Goal: Task Accomplishment & Management: Manage account settings

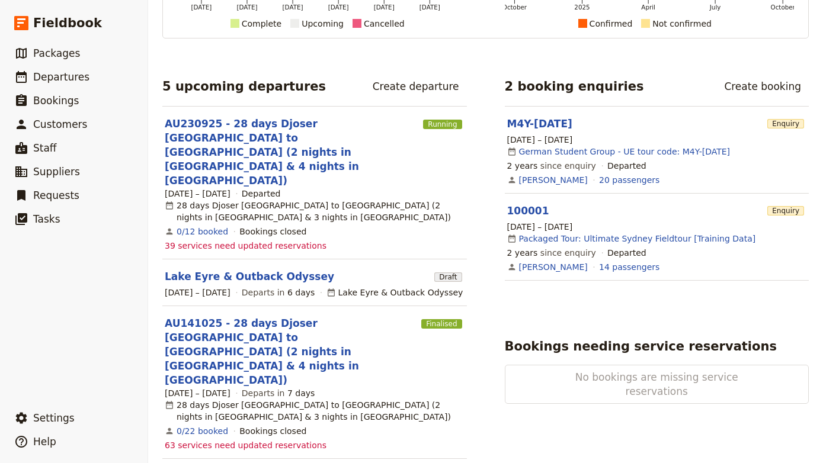
scroll to position [172, 0]
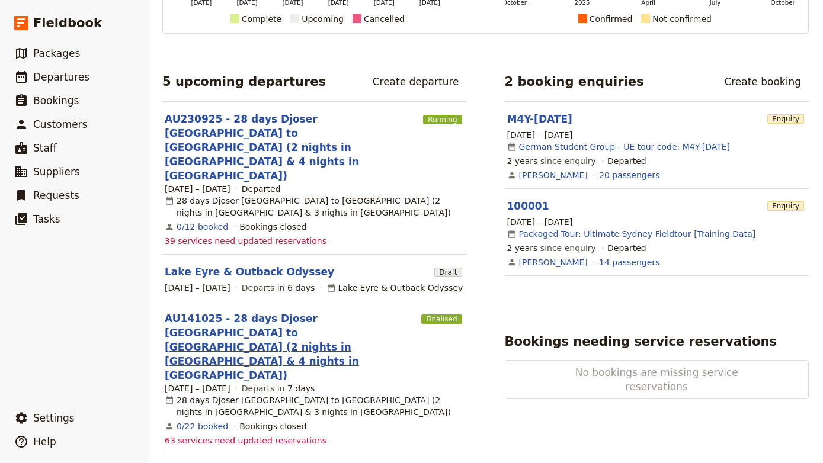
click at [304, 311] on link "AU141025 - 28 days Djoser [GEOGRAPHIC_DATA] to [GEOGRAPHIC_DATA] (2 nights in […" at bounding box center [291, 346] width 252 height 71
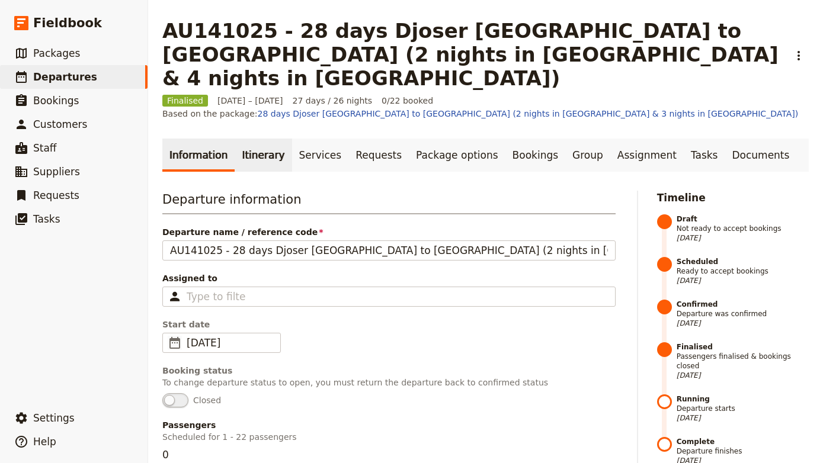
click at [260, 139] on link "Itinerary" at bounding box center [263, 155] width 57 height 33
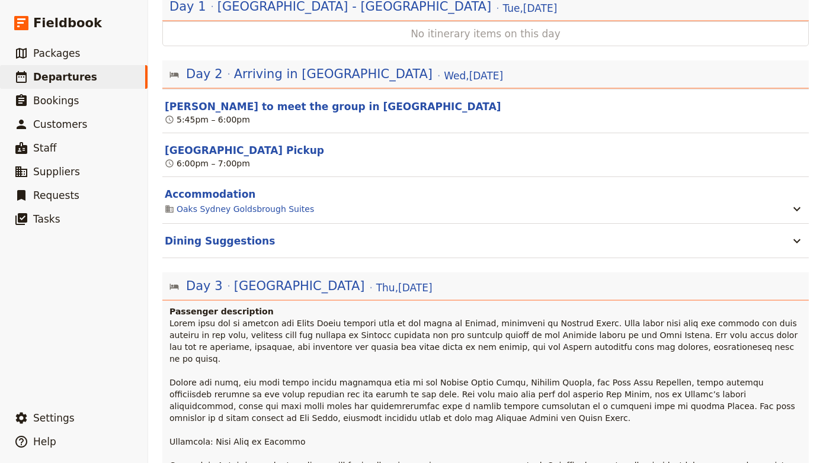
scroll to position [259, 0]
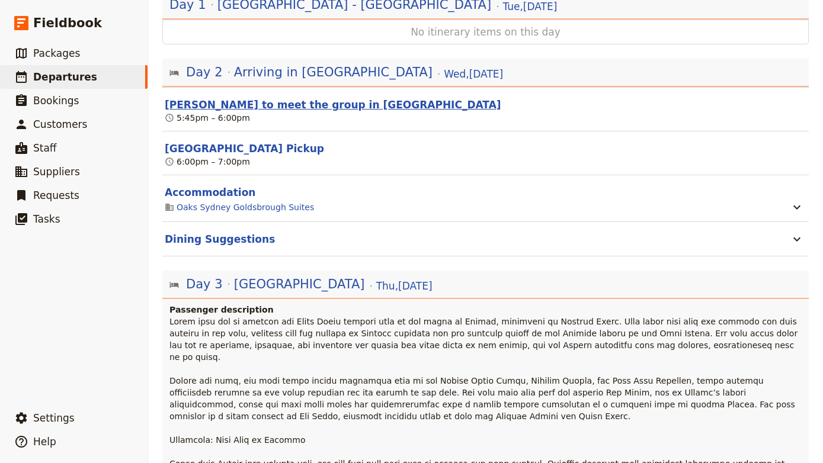
click at [317, 98] on button "[PERSON_NAME] to meet the group in [GEOGRAPHIC_DATA]" at bounding box center [333, 105] width 336 height 14
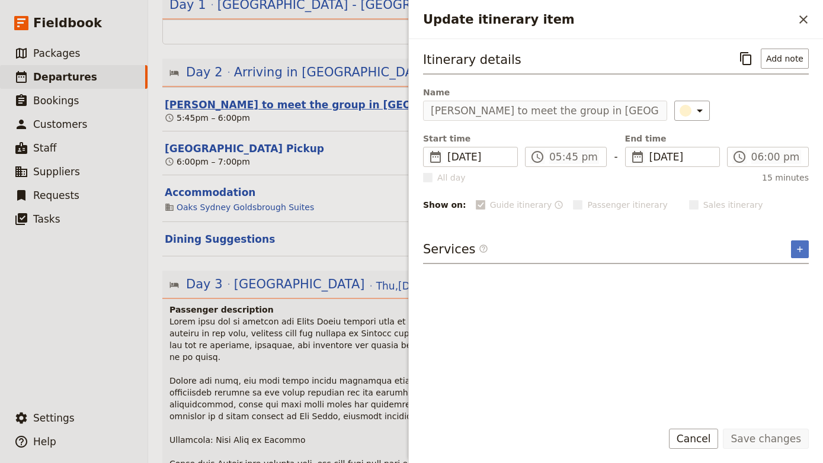
click at [317, 98] on button "[PERSON_NAME] to meet the group in [GEOGRAPHIC_DATA]" at bounding box center [333, 105] width 336 height 14
click at [326, 317] on span at bounding box center [487, 464] width 636 height 294
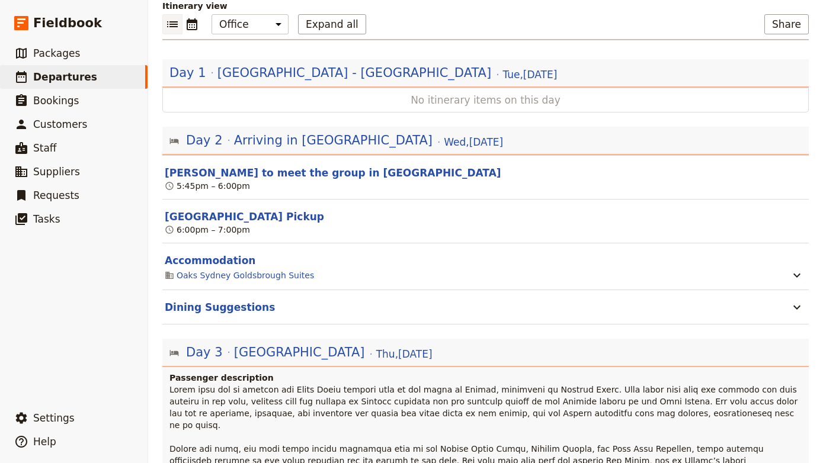
scroll to position [194, 0]
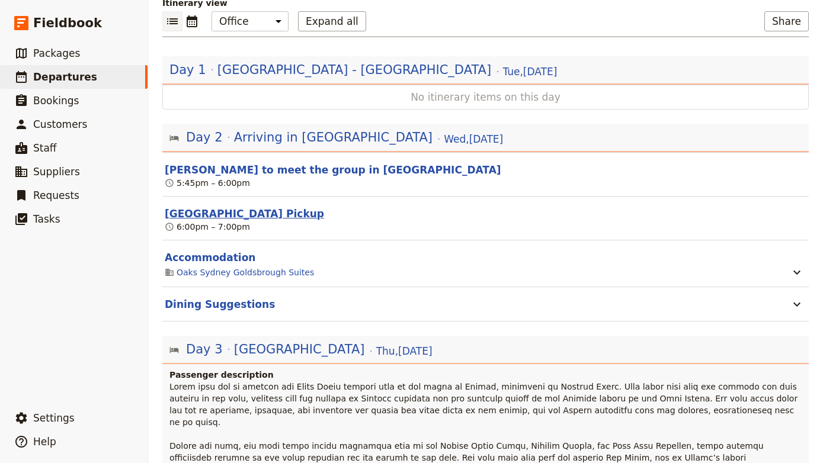
click at [261, 207] on button "[GEOGRAPHIC_DATA] Pickup" at bounding box center [244, 214] width 159 height 14
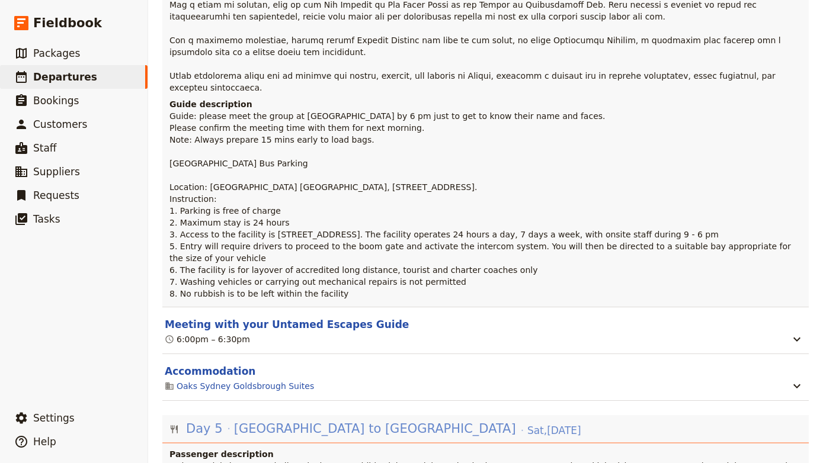
scroll to position [1511, 0]
click at [793, 332] on icon "button" at bounding box center [796, 339] width 14 height 14
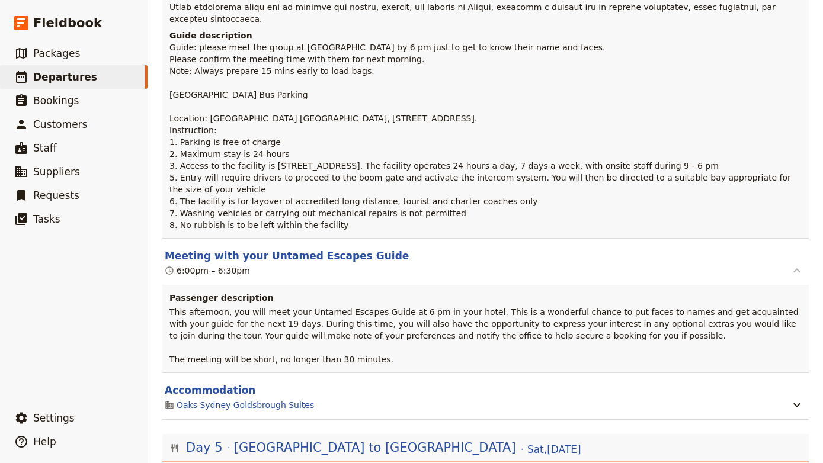
scroll to position [1589, 0]
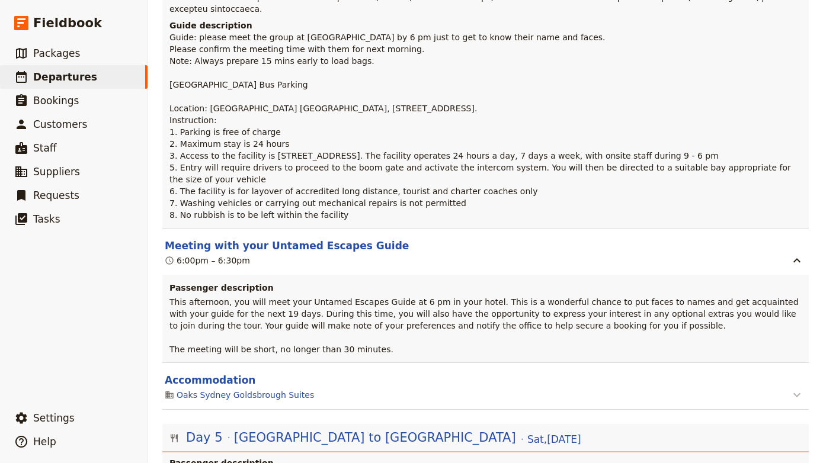
click at [795, 388] on icon "button" at bounding box center [796, 395] width 14 height 14
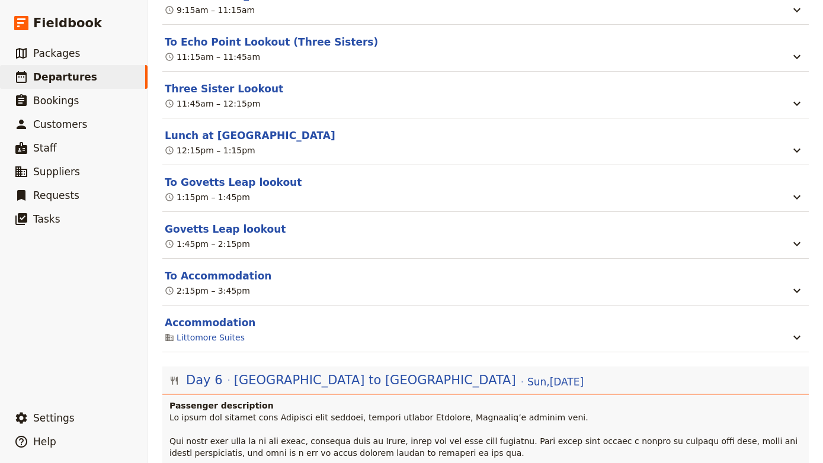
scroll to position [2696, 0]
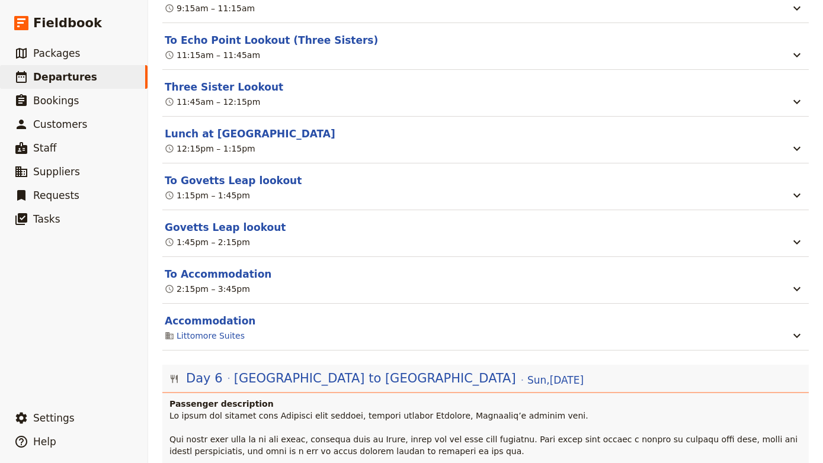
click at [799, 257] on section "To Accommodation 2:15pm – 3:45pm" at bounding box center [485, 280] width 646 height 47
click at [796, 282] on icon "button" at bounding box center [796, 289] width 14 height 14
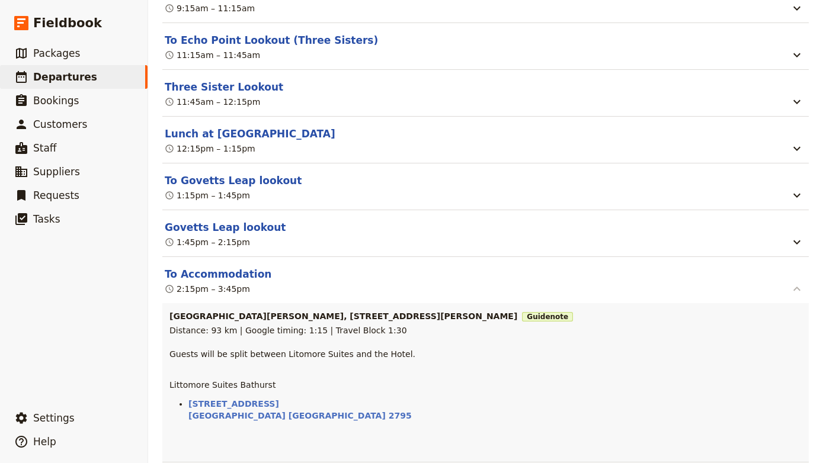
click at [795, 282] on icon "button" at bounding box center [796, 289] width 14 height 14
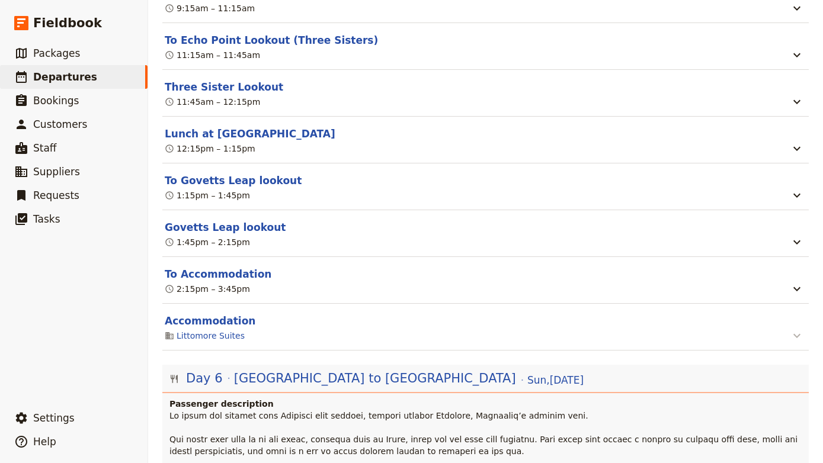
click at [796, 329] on icon "button" at bounding box center [796, 336] width 14 height 14
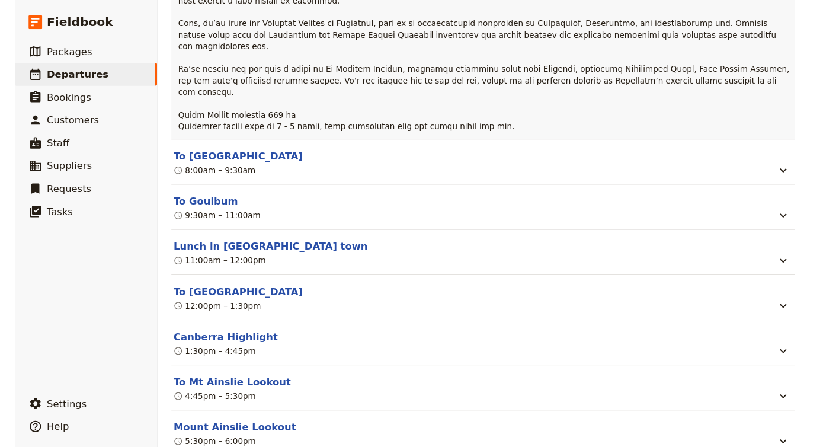
scroll to position [3711, 0]
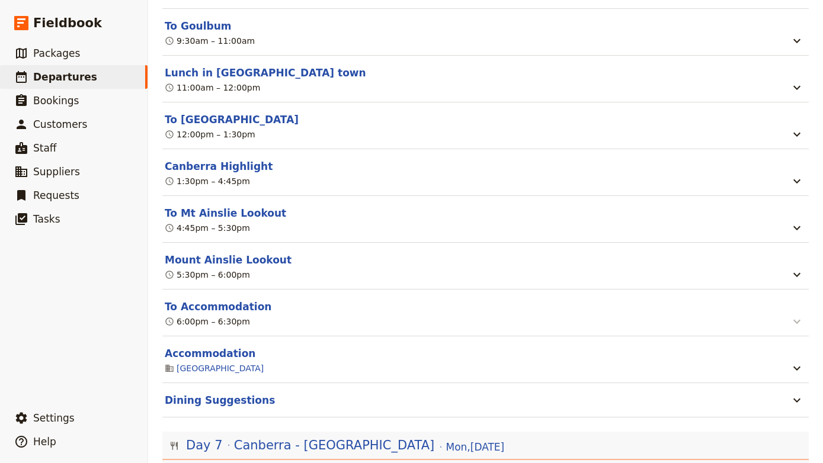
click at [799, 314] on button "button" at bounding box center [796, 321] width 19 height 15
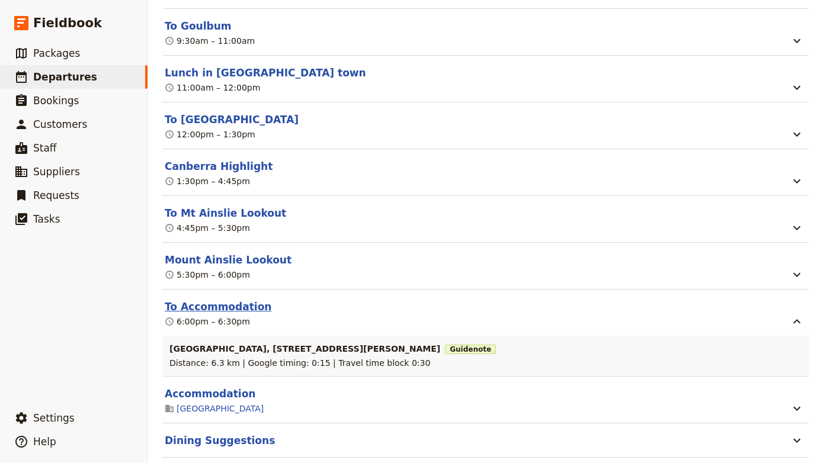
click at [229, 300] on button "To Accommodation" at bounding box center [218, 307] width 107 height 14
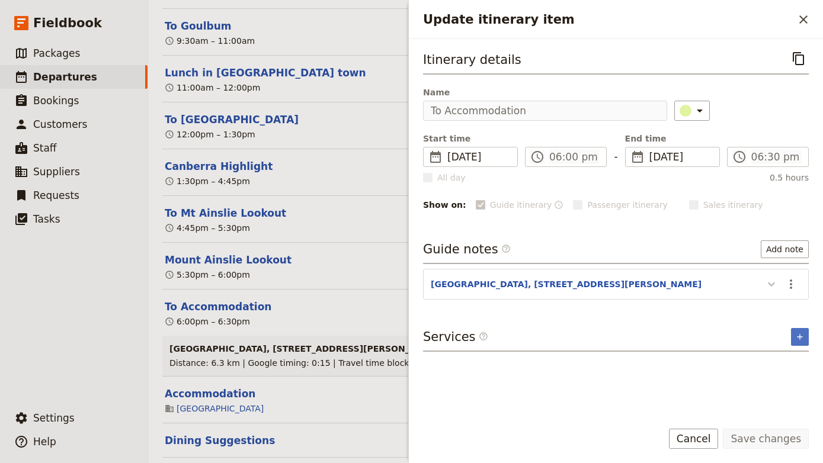
click at [763, 280] on button "Update itinerary item" at bounding box center [771, 284] width 19 height 20
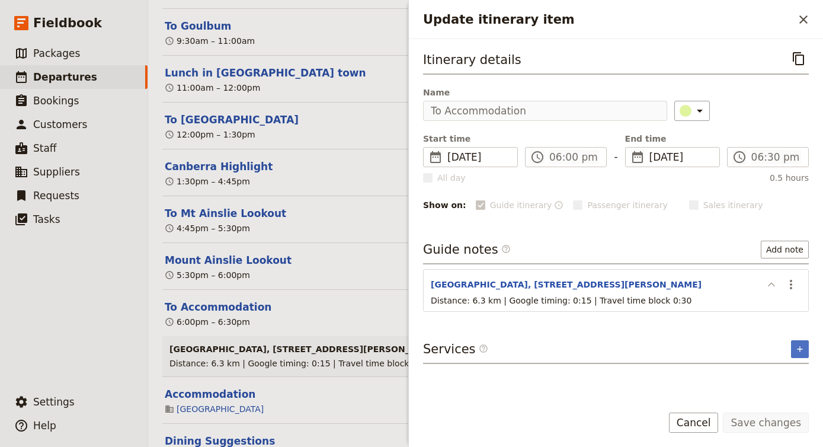
click at [776, 286] on icon "Update itinerary item" at bounding box center [771, 284] width 14 height 14
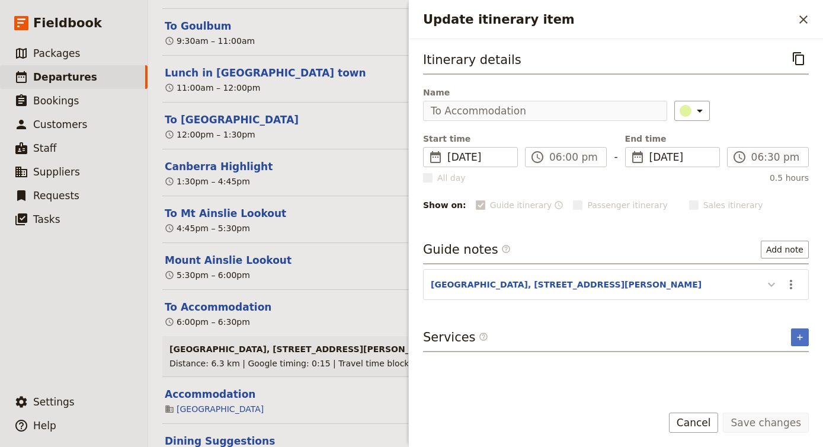
click at [776, 286] on icon "Update itinerary item" at bounding box center [771, 284] width 14 height 14
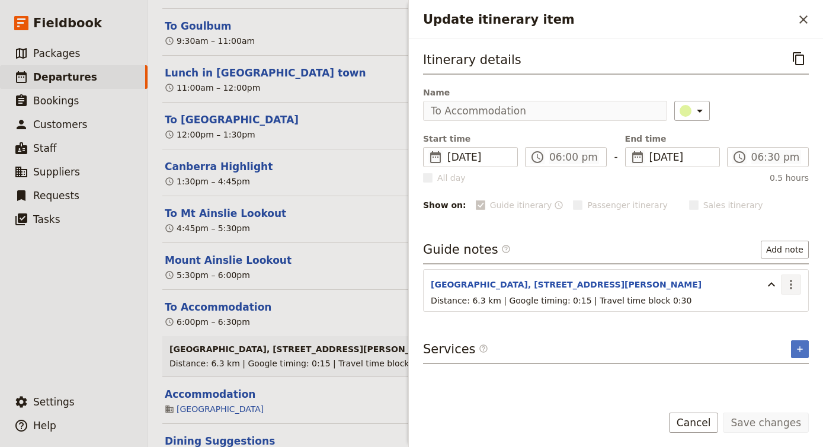
click at [794, 284] on icon "Actions" at bounding box center [790, 284] width 14 height 14
click at [775, 314] on span "Edit note" at bounding box center [756, 310] width 37 height 12
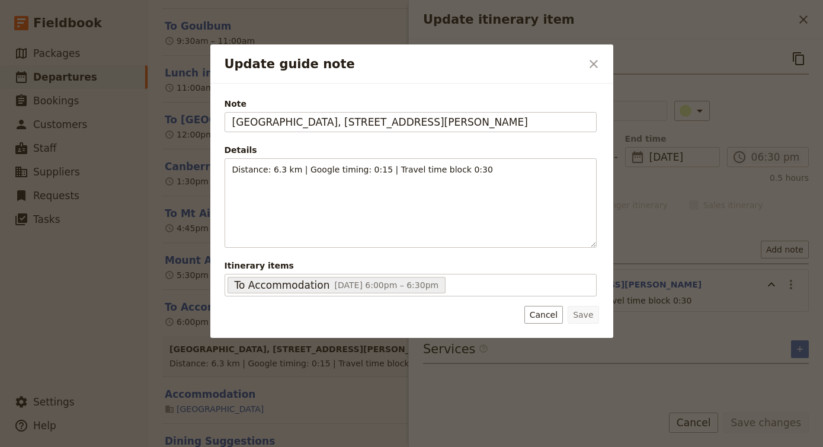
drag, startPoint x: 545, startPoint y: 118, endPoint x: 211, endPoint y: 113, distance: 333.4
click at [211, 113] on div "Note Mantra MacArthur Canberra, 219 Northbourne Ave, Turner ACT 2612 Details Di…" at bounding box center [411, 210] width 403 height 254
type input "[GEOGRAPHIC_DATA] Crowne [STREET_ADDRESS]"
click at [583, 322] on button "Save" at bounding box center [582, 315] width 31 height 18
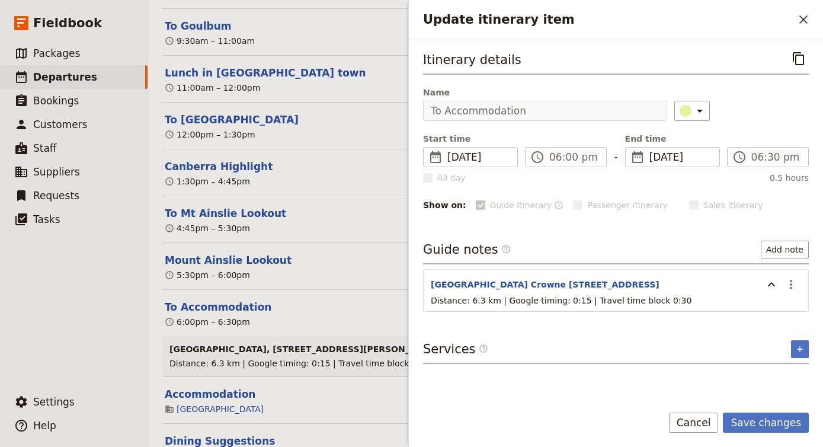
click at [651, 0] on div "Update itinerary item ​" at bounding box center [616, 19] width 414 height 39
click at [751, 421] on button "Save changes" at bounding box center [765, 422] width 86 height 20
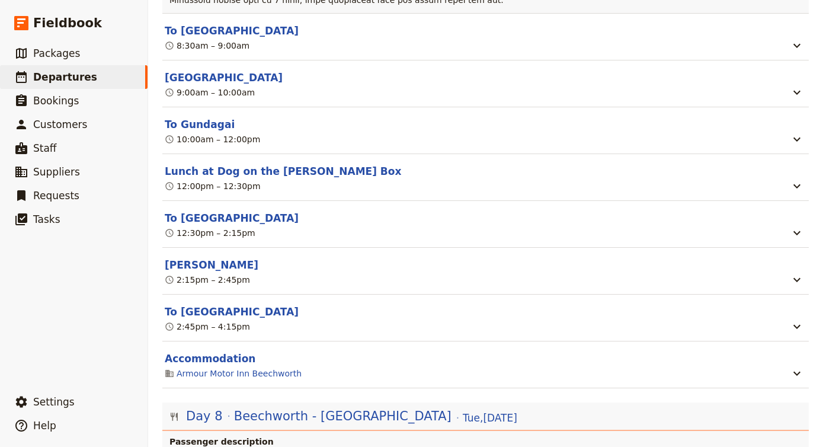
scroll to position [4454, 0]
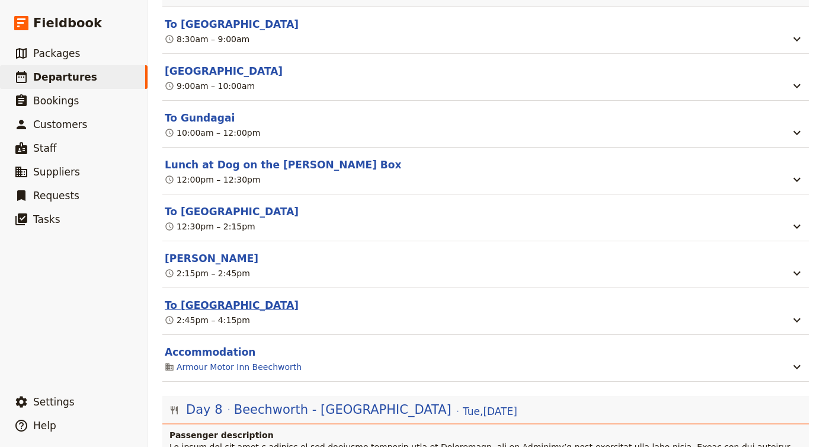
click at [226, 298] on button "To [GEOGRAPHIC_DATA]" at bounding box center [232, 305] width 134 height 14
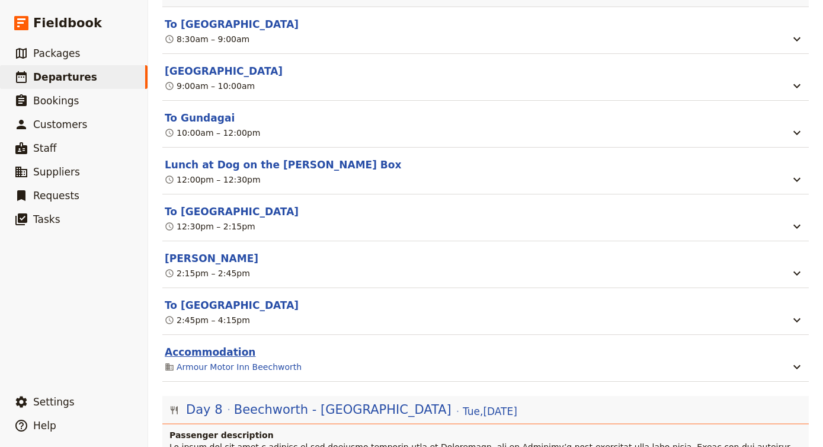
click at [191, 345] on button "Accommodation" at bounding box center [210, 352] width 91 height 14
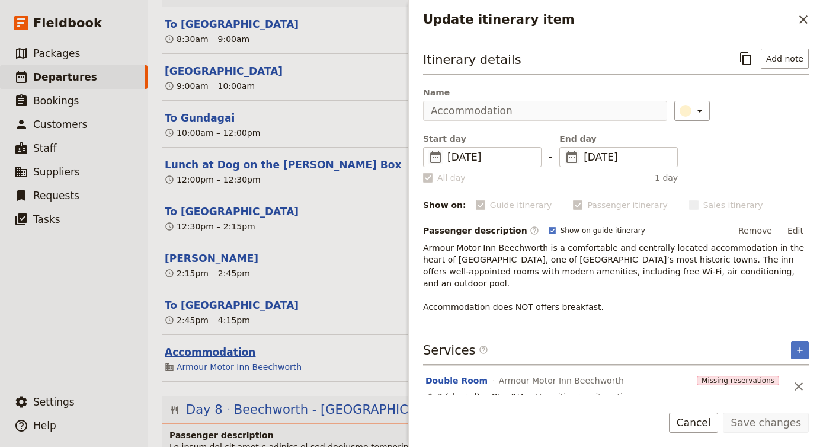
click at [191, 345] on button "Accommodation" at bounding box center [210, 352] width 91 height 14
click at [216, 298] on button "To [GEOGRAPHIC_DATA]" at bounding box center [232, 305] width 134 height 14
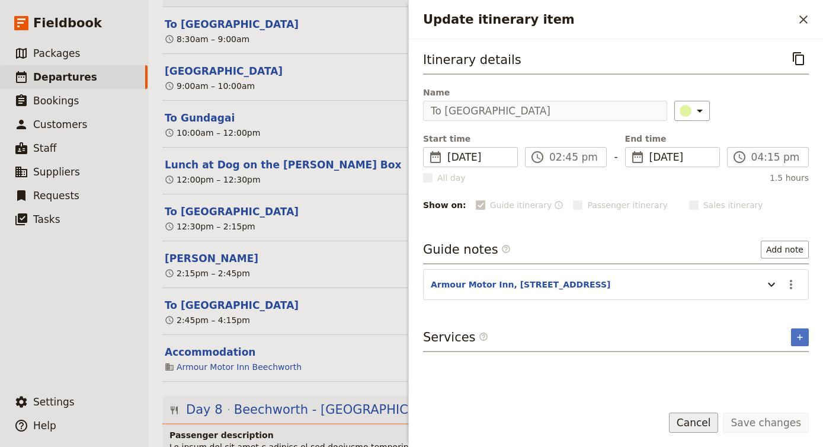
click at [699, 422] on button "Cancel" at bounding box center [694, 422] width 50 height 20
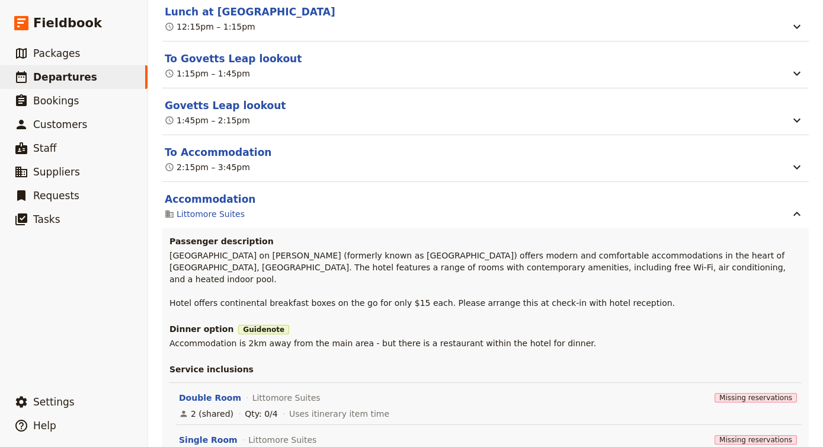
scroll to position [2818, 0]
click at [210, 145] on button "To Accommodation" at bounding box center [218, 152] width 107 height 14
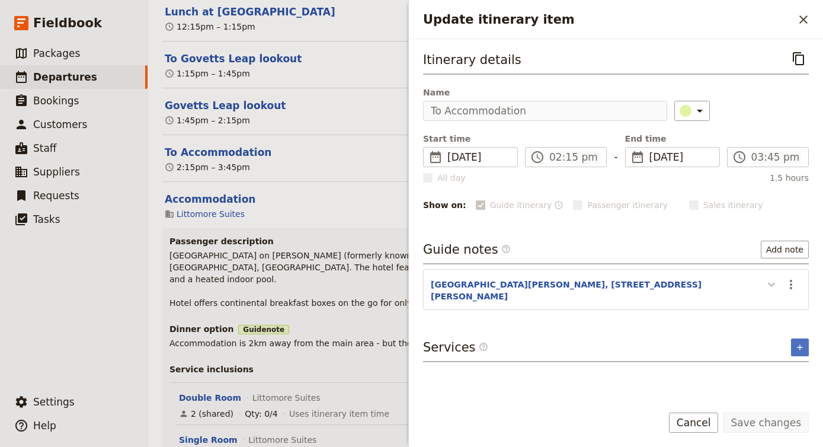
click at [772, 281] on icon "Update itinerary item" at bounding box center [771, 284] width 14 height 14
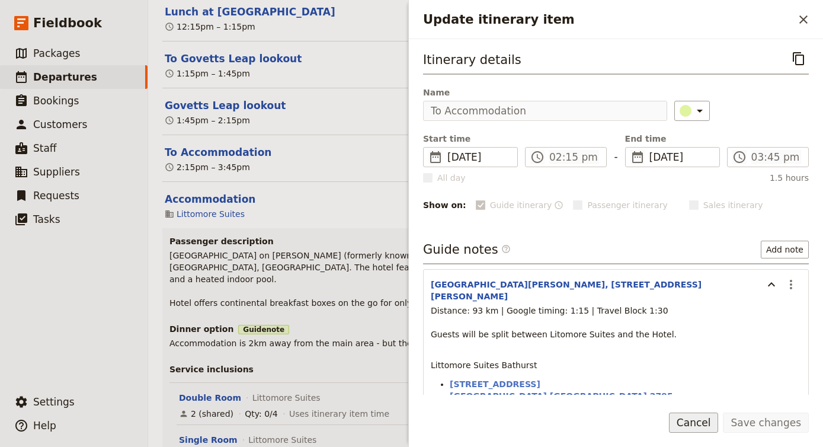
click at [708, 416] on button "Cancel" at bounding box center [694, 422] width 50 height 20
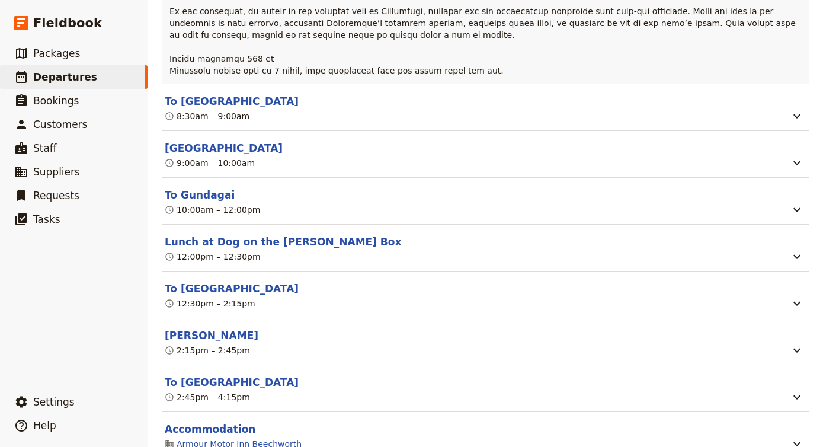
scroll to position [4476, 0]
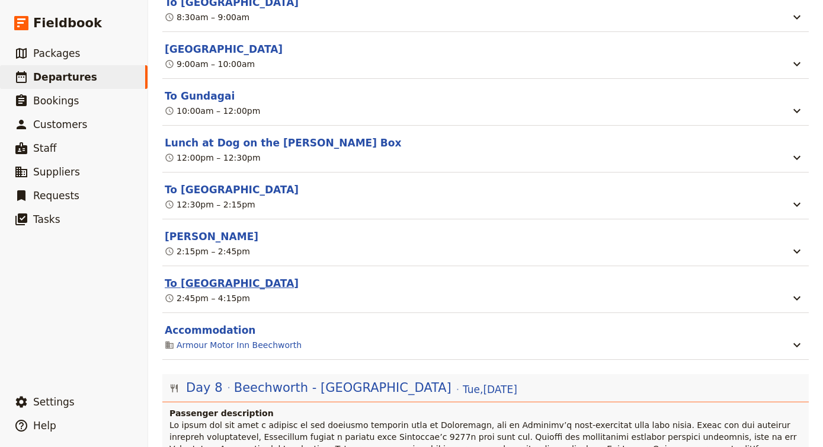
click at [223, 276] on button "To [GEOGRAPHIC_DATA]" at bounding box center [232, 283] width 134 height 14
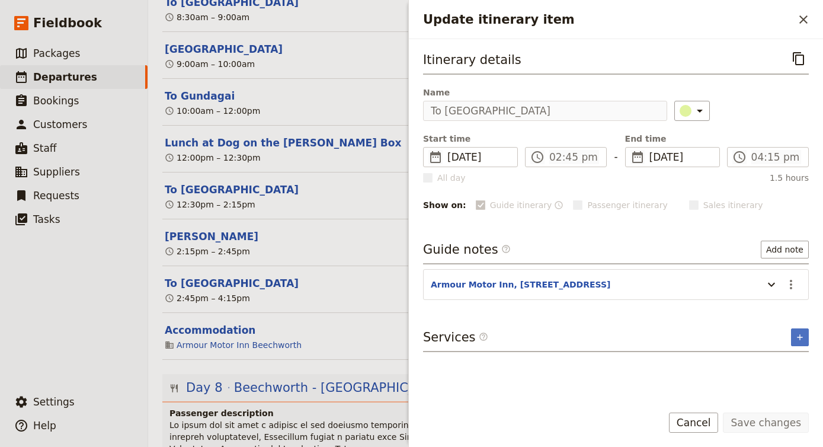
click at [717, 292] on header "Armour Motor Inn, [STREET_ADDRESS]" at bounding box center [594, 285] width 326 height 14
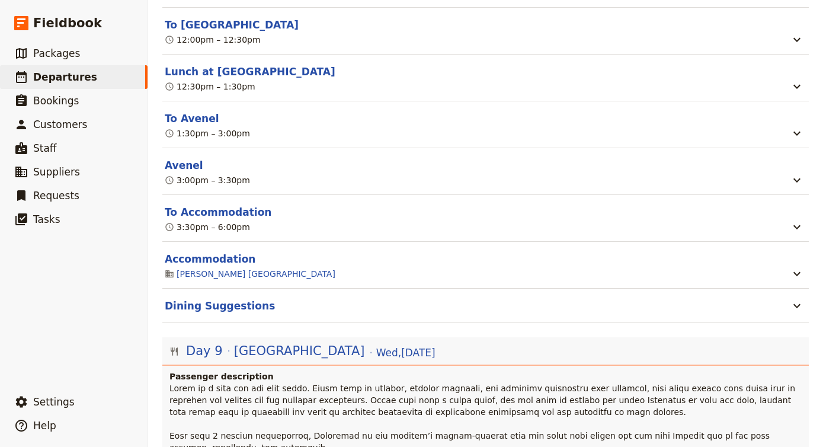
scroll to position [5282, 0]
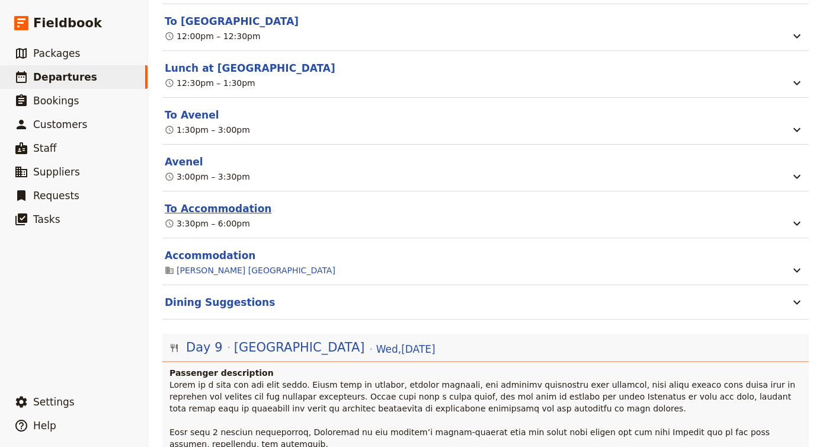
click at [219, 201] on button "To Accommodation" at bounding box center [218, 208] width 107 height 14
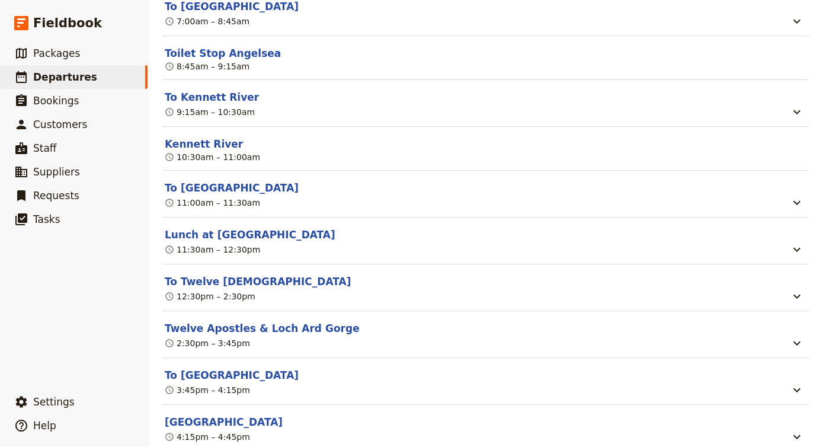
scroll to position [6640, 0]
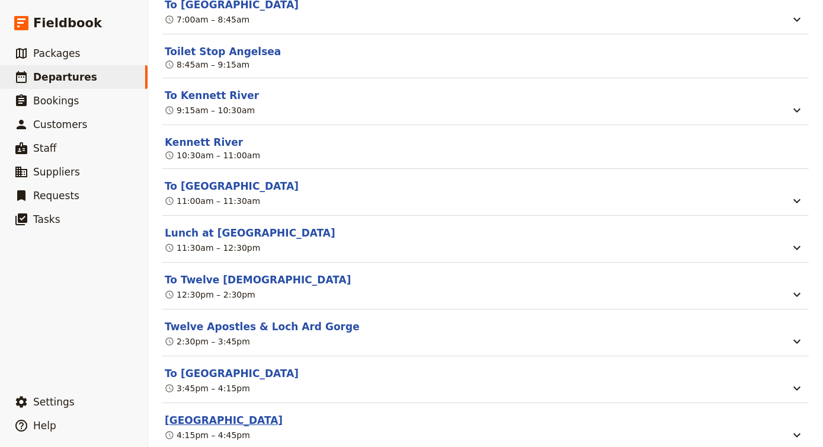
click at [215, 413] on button "[GEOGRAPHIC_DATA]" at bounding box center [224, 420] width 118 height 14
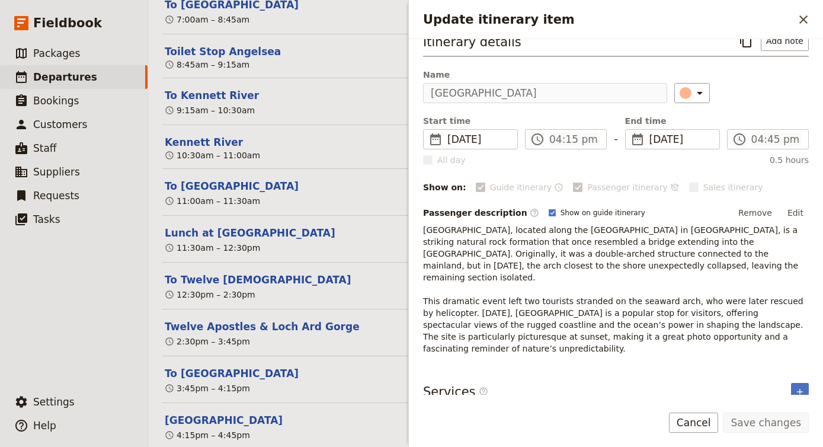
scroll to position [0, 0]
click at [798, 388] on icon "Add service inclusion" at bounding box center [798, 390] width 5 height 5
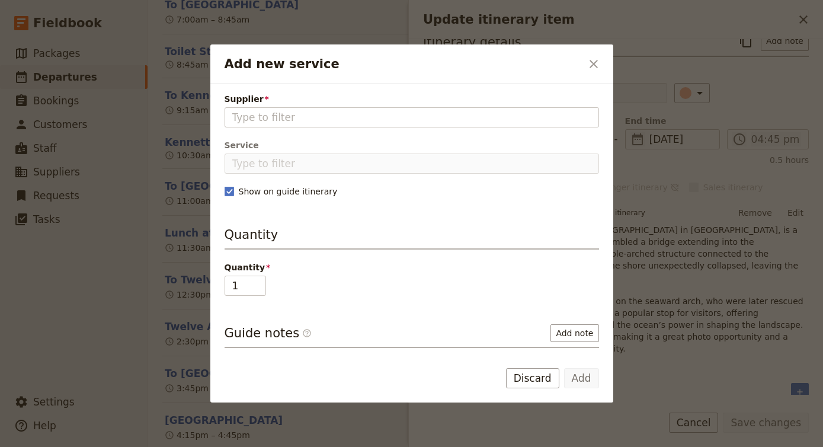
click at [594, 63] on icon "Close dialog" at bounding box center [593, 64] width 8 height 8
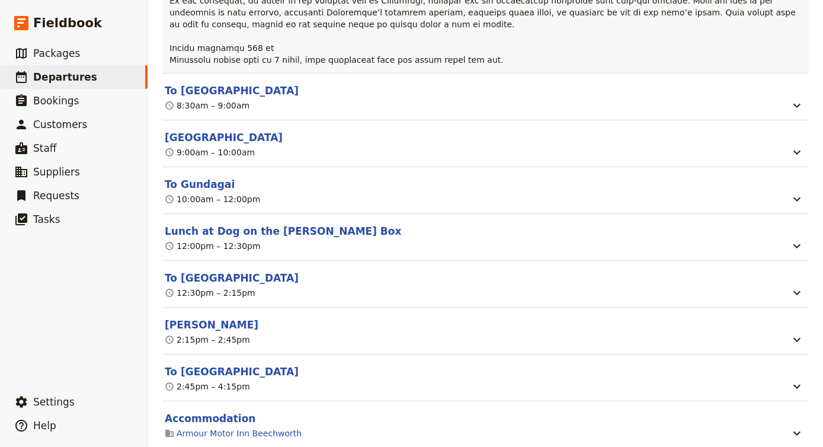
scroll to position [4389, 0]
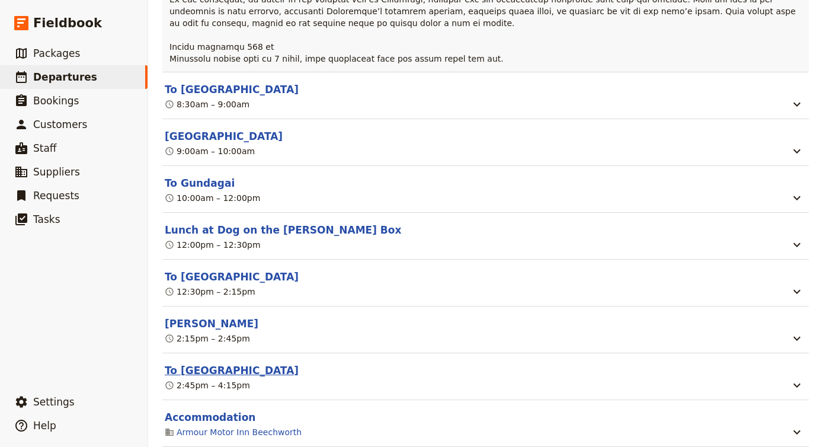
click at [210, 363] on button "To [GEOGRAPHIC_DATA]" at bounding box center [232, 370] width 134 height 14
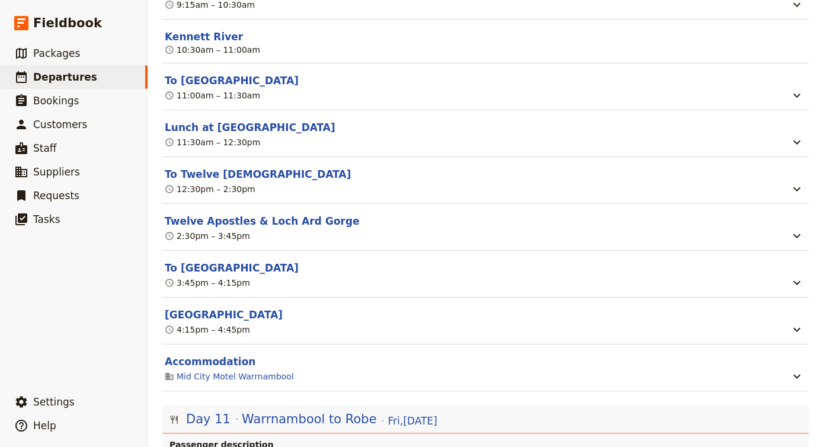
scroll to position [6752, 0]
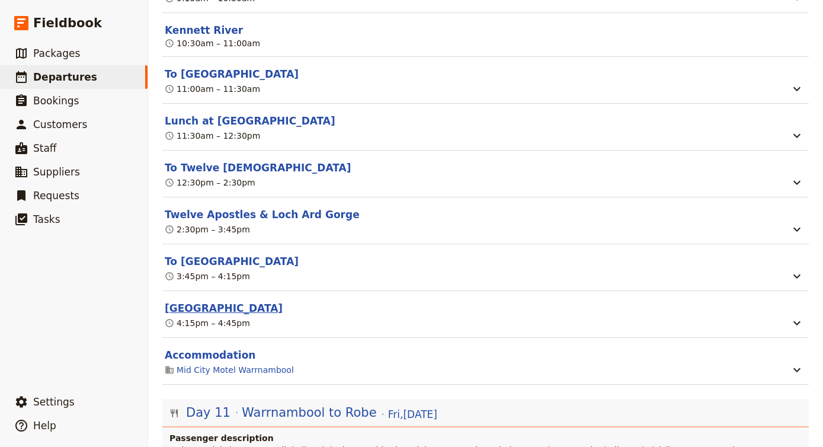
click at [224, 301] on button "[GEOGRAPHIC_DATA]" at bounding box center [224, 308] width 118 height 14
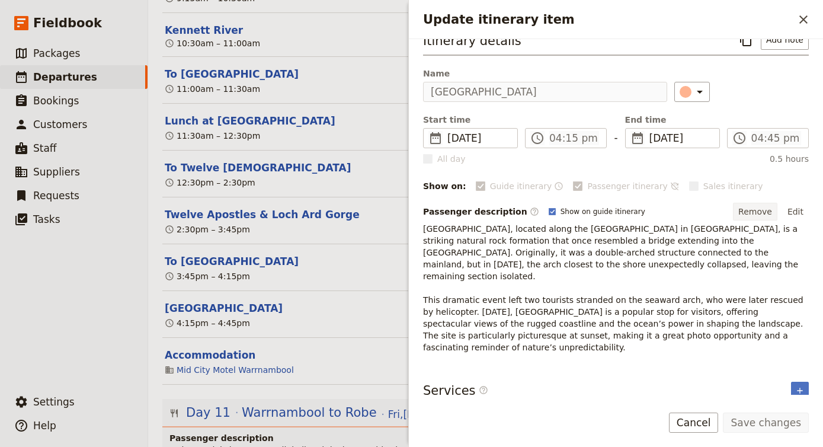
scroll to position [18, 0]
click at [791, 212] on button "Edit" at bounding box center [795, 213] width 27 height 18
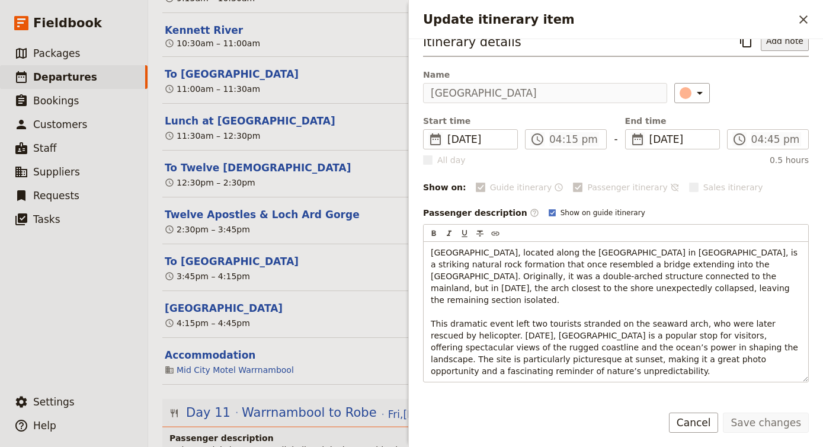
click at [794, 41] on button "Add note" at bounding box center [784, 41] width 48 height 20
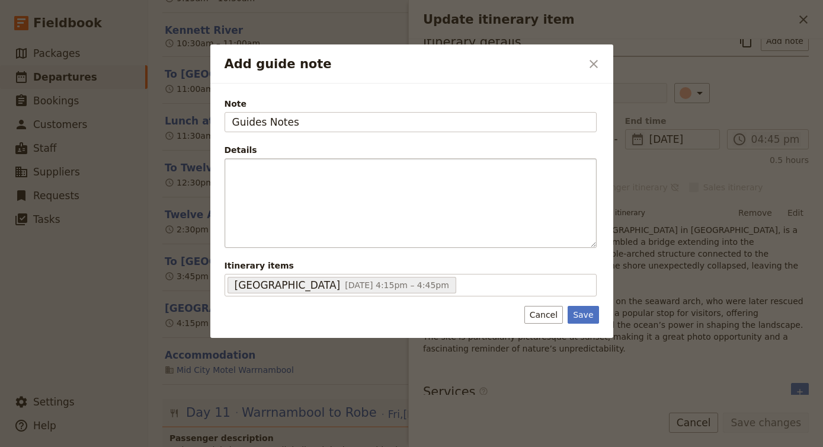
type input "Guides Notes"
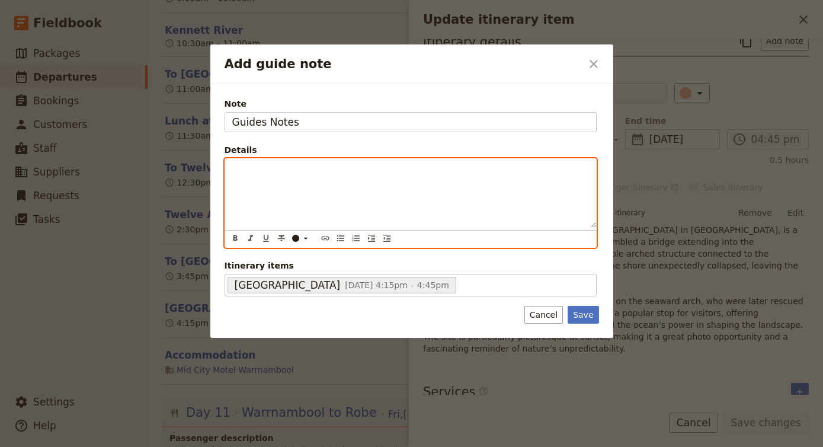
click at [433, 185] on div "Add guide note" at bounding box center [410, 193] width 371 height 69
click at [409, 179] on div "Accommodation: Mid City Motel" at bounding box center [410, 193] width 371 height 69
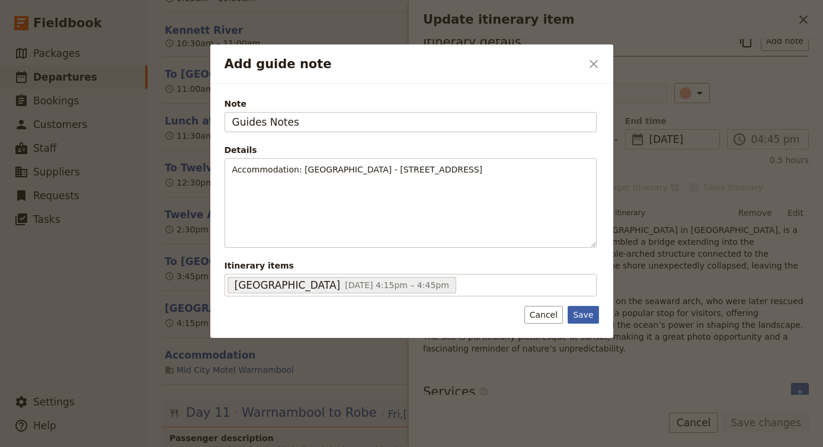
click at [576, 312] on button "Save" at bounding box center [582, 315] width 31 height 18
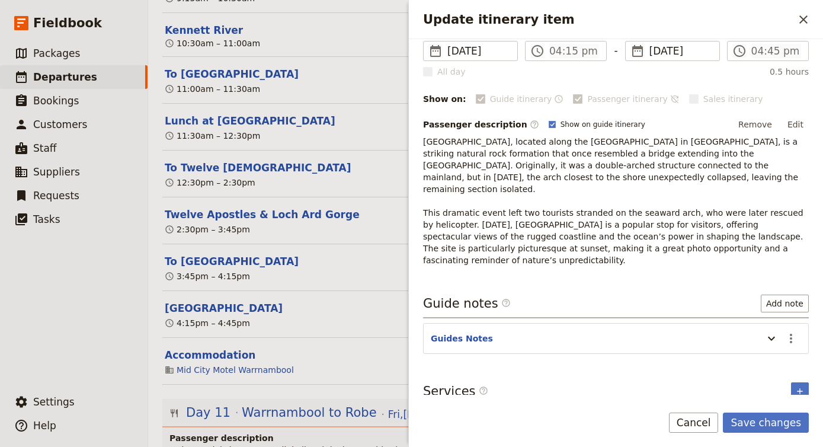
scroll to position [105, 0]
click at [778, 332] on icon "Update itinerary item" at bounding box center [771, 339] width 14 height 14
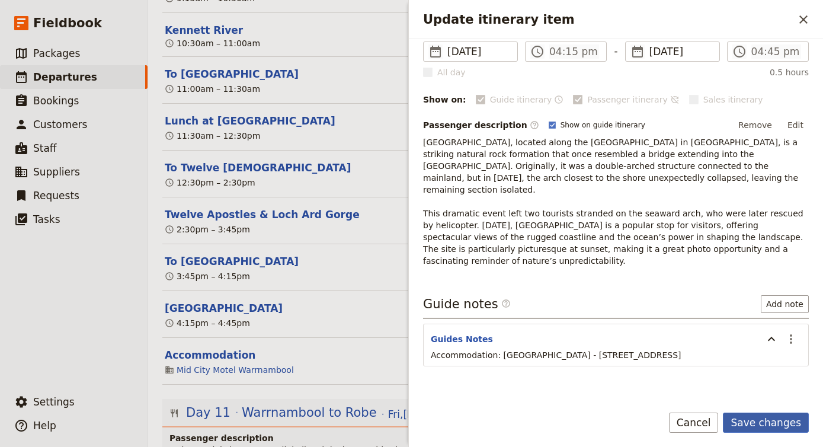
click at [770, 422] on button "Save changes" at bounding box center [765, 422] width 86 height 20
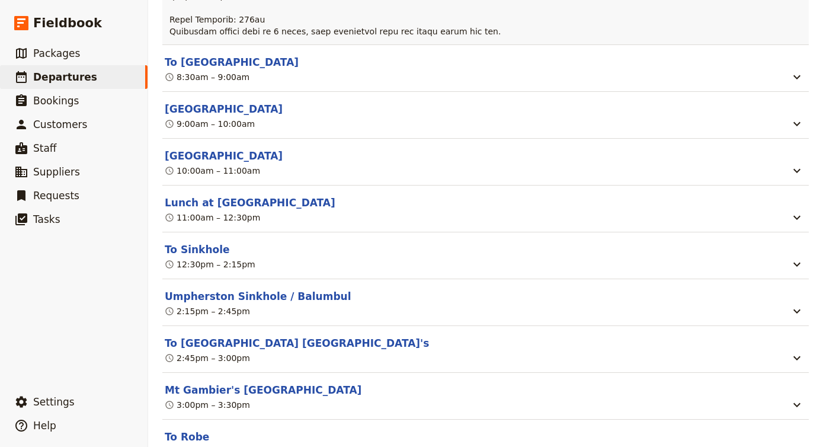
scroll to position [7384, 0]
click at [196, 429] on button "To Robe" at bounding box center [187, 436] width 44 height 14
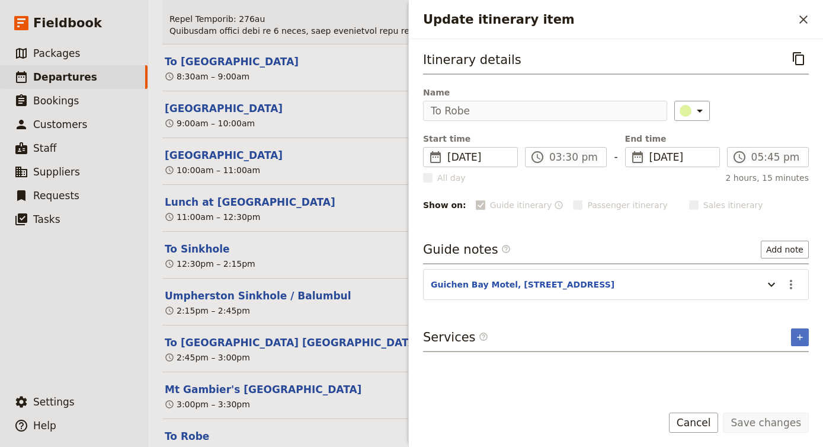
scroll to position [0, 0]
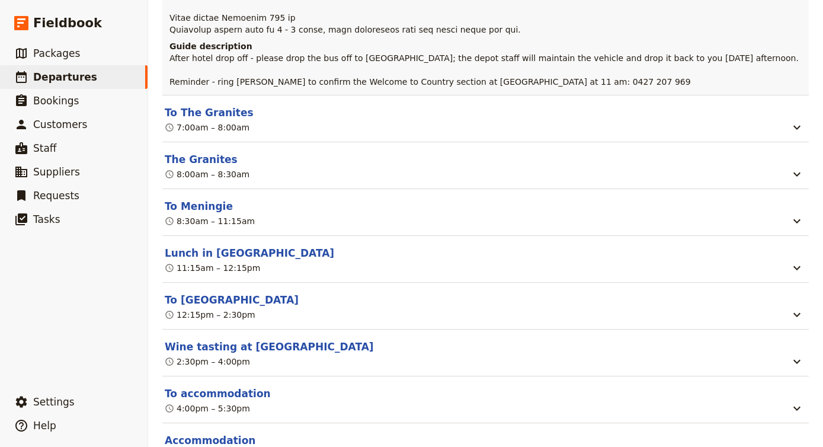
scroll to position [8110, 0]
click at [245, 402] on div "4:00pm – 5:30pm" at bounding box center [207, 408] width 85 height 12
click at [242, 386] on button "To accommodation" at bounding box center [218, 393] width 106 height 14
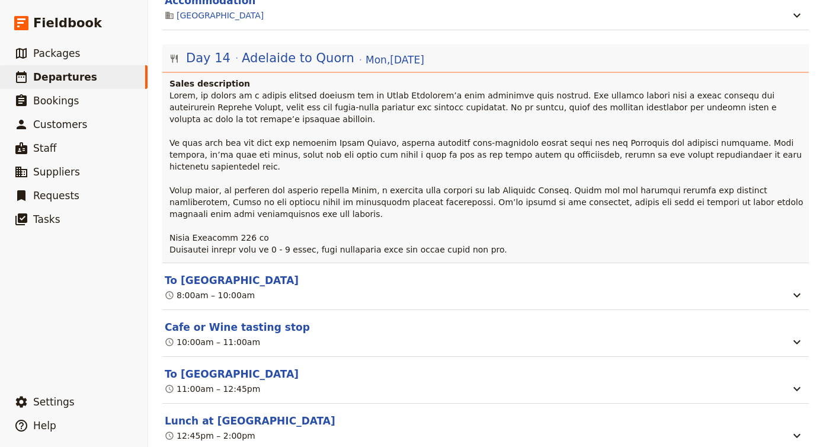
scroll to position [9624, 0]
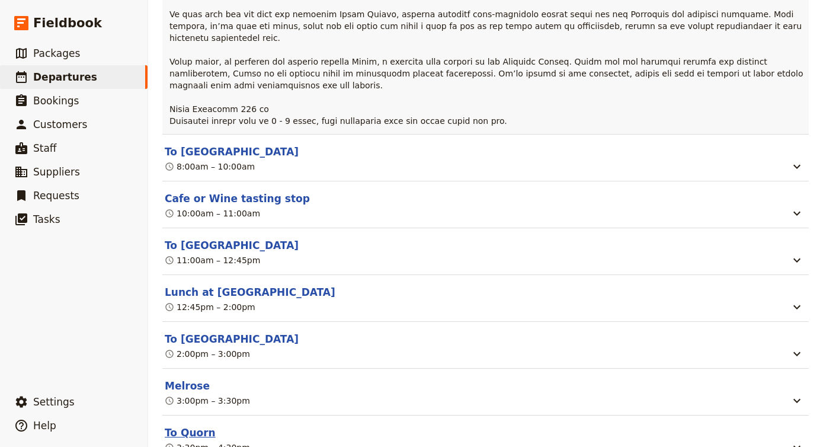
click at [189, 425] on button "To Quorn" at bounding box center [190, 432] width 51 height 14
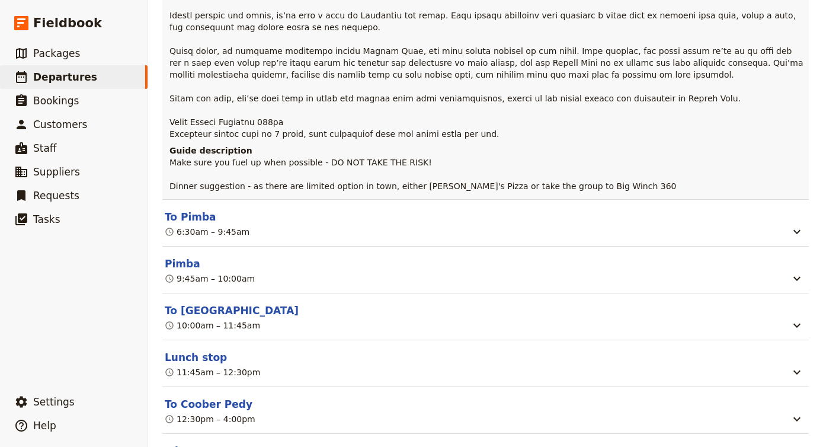
scroll to position [11083, 0]
click at [235, 396] on button "To Coober Pedy" at bounding box center [209, 403] width 88 height 14
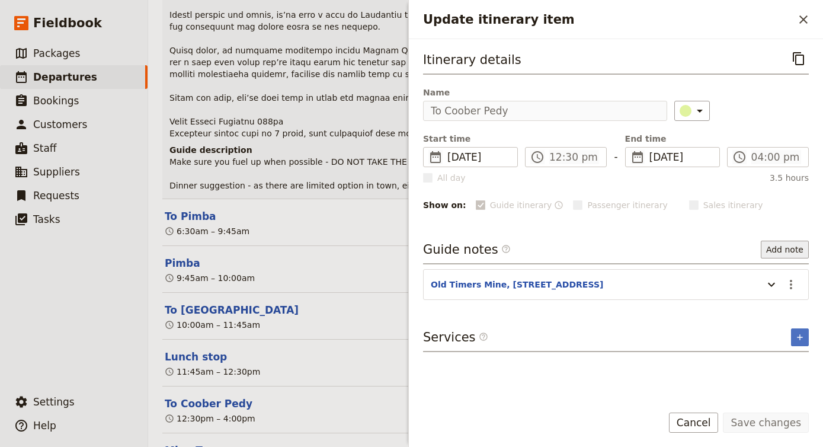
click at [787, 249] on button "Add note" at bounding box center [784, 249] width 48 height 18
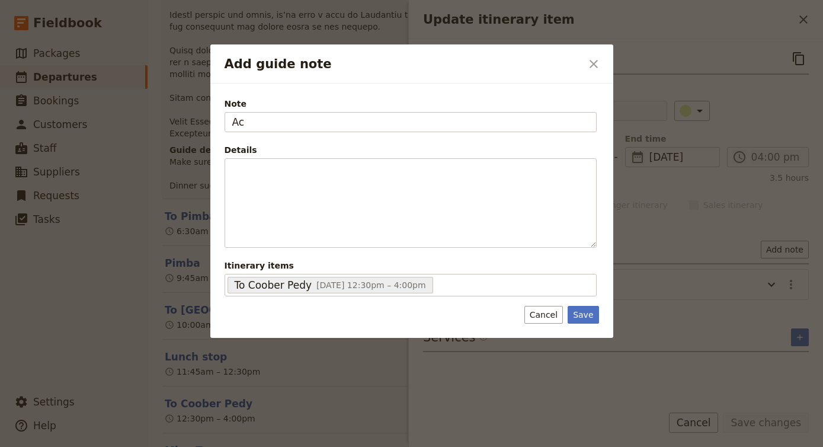
type input "A"
type input "Guide notes"
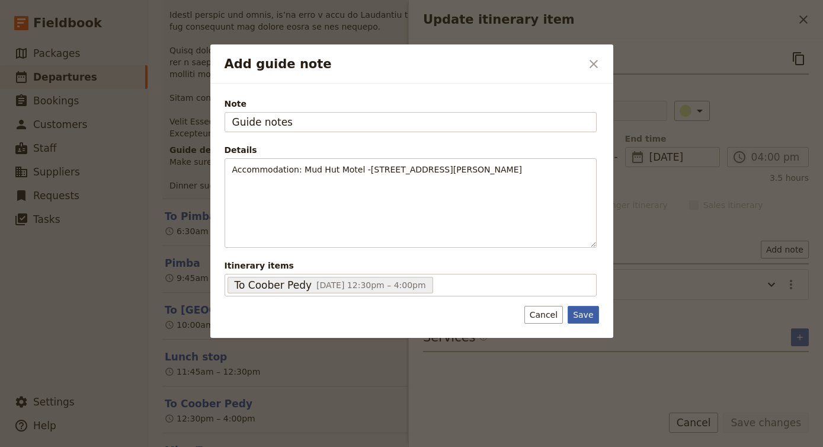
click at [589, 315] on button "Save" at bounding box center [582, 315] width 31 height 18
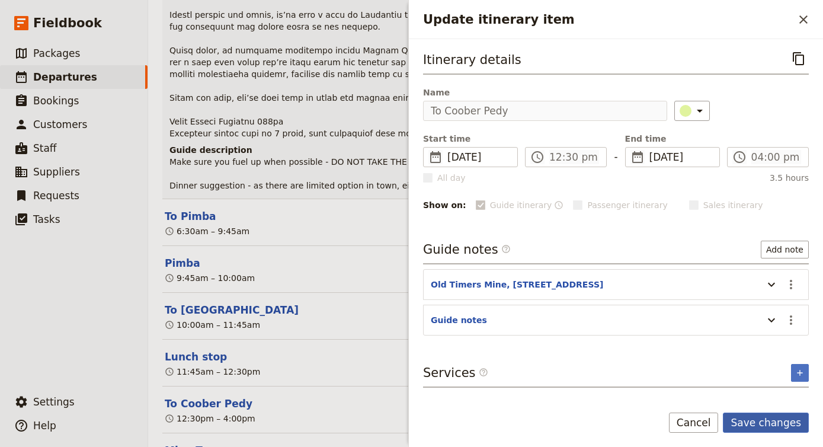
click at [773, 425] on button "Save changes" at bounding box center [765, 422] width 86 height 20
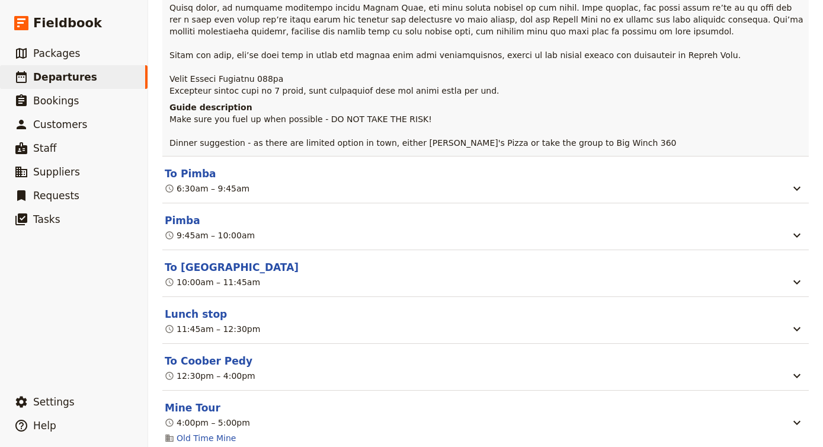
scroll to position [11121, 0]
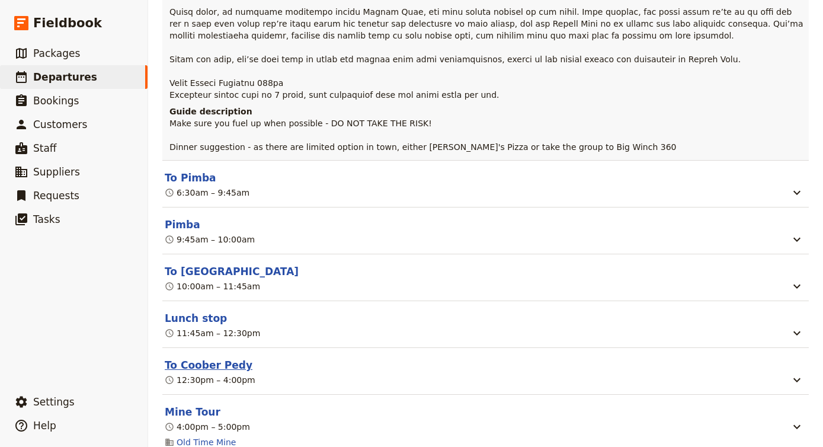
click at [210, 358] on button "To Coober Pedy" at bounding box center [209, 365] width 88 height 14
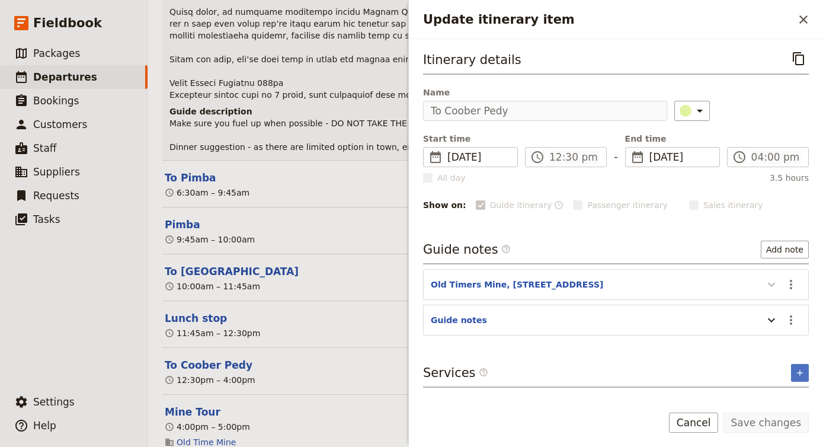
click at [776, 282] on icon "Update itinerary item" at bounding box center [771, 284] width 14 height 14
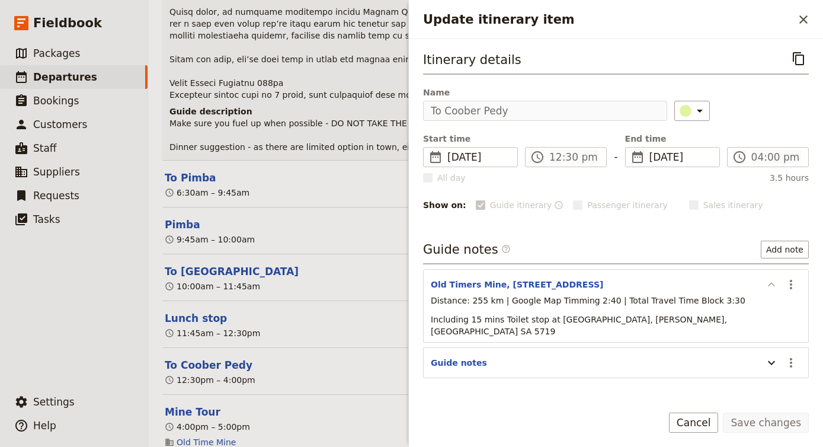
click at [776, 282] on icon "Update itinerary item" at bounding box center [771, 284] width 14 height 14
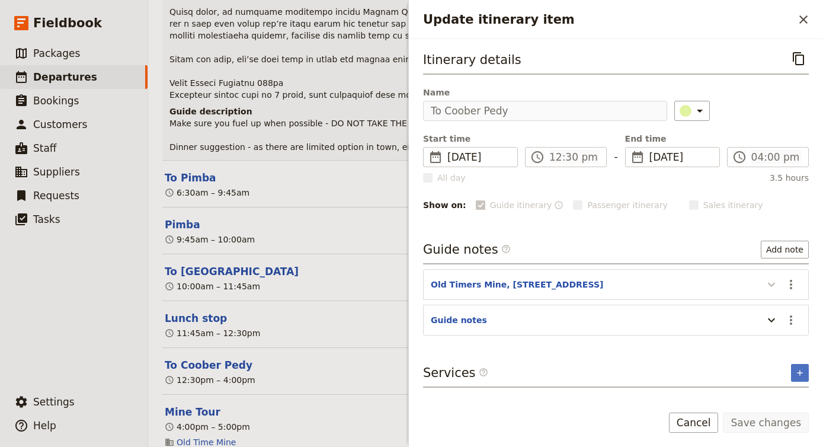
click at [776, 282] on icon "Update itinerary item" at bounding box center [771, 284] width 14 height 14
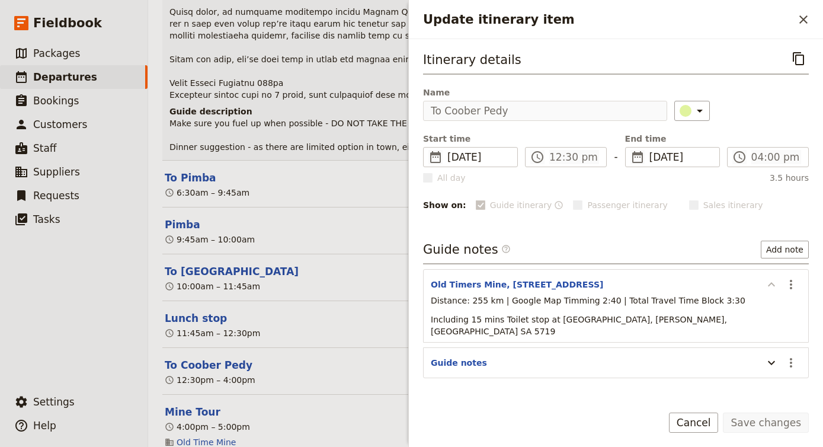
click at [776, 282] on icon "Update itinerary item" at bounding box center [771, 284] width 14 height 14
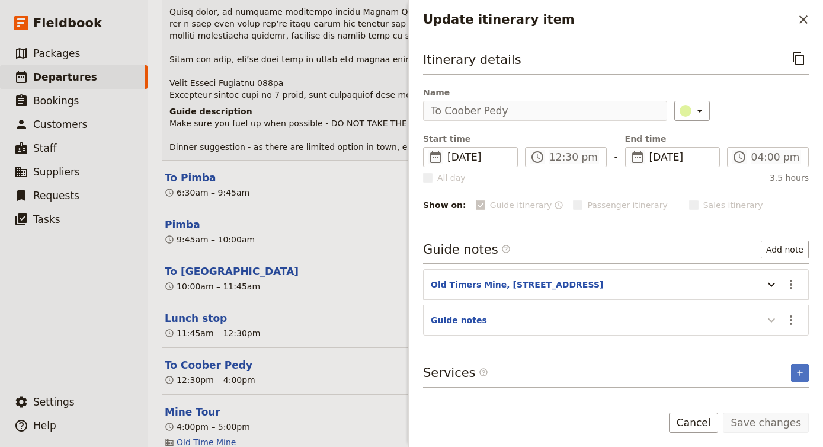
click at [773, 317] on icon "Update itinerary item" at bounding box center [771, 320] width 14 height 14
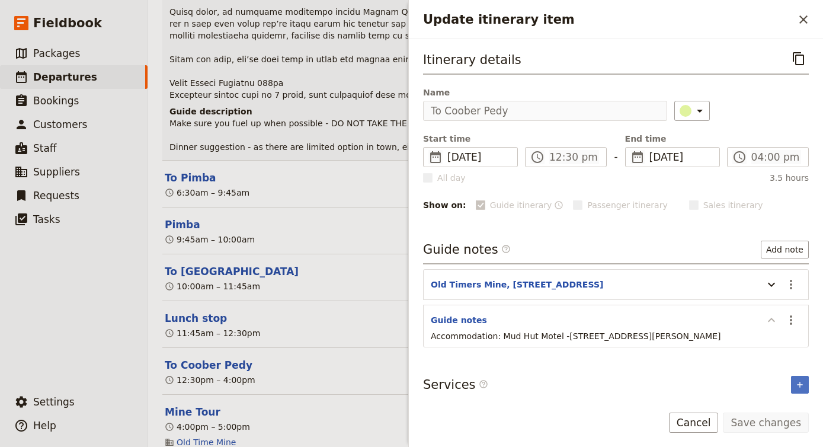
click at [773, 317] on icon "Update itinerary item" at bounding box center [771, 320] width 14 height 14
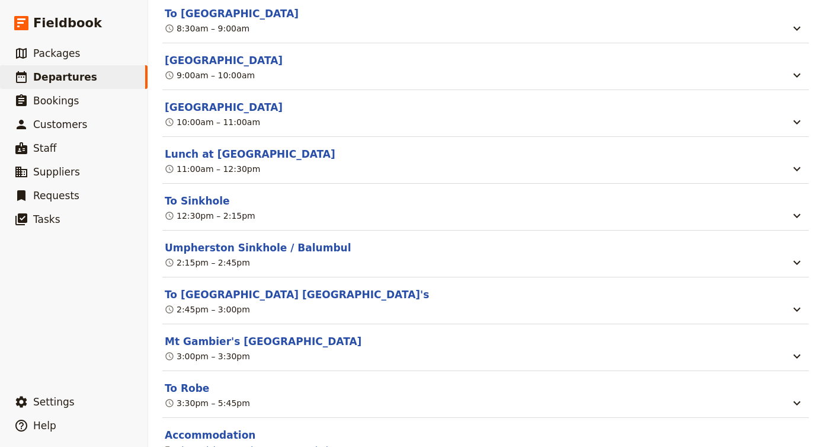
scroll to position [7427, 0]
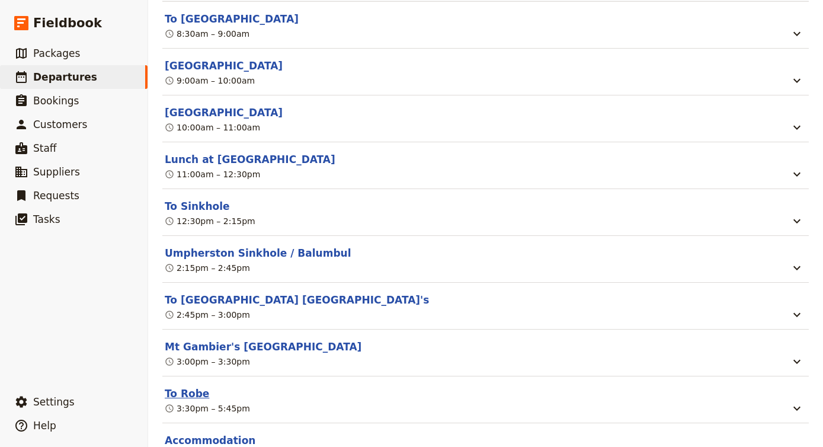
click at [182, 386] on button "To Robe" at bounding box center [187, 393] width 44 height 14
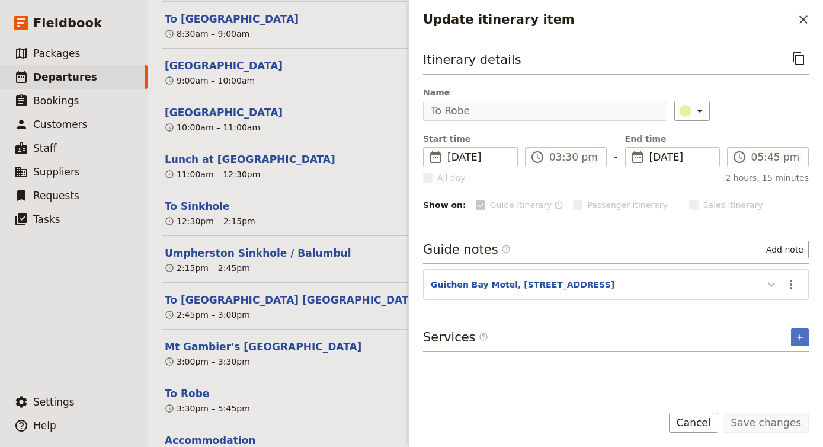
click at [768, 281] on icon "Update itinerary item" at bounding box center [771, 284] width 14 height 14
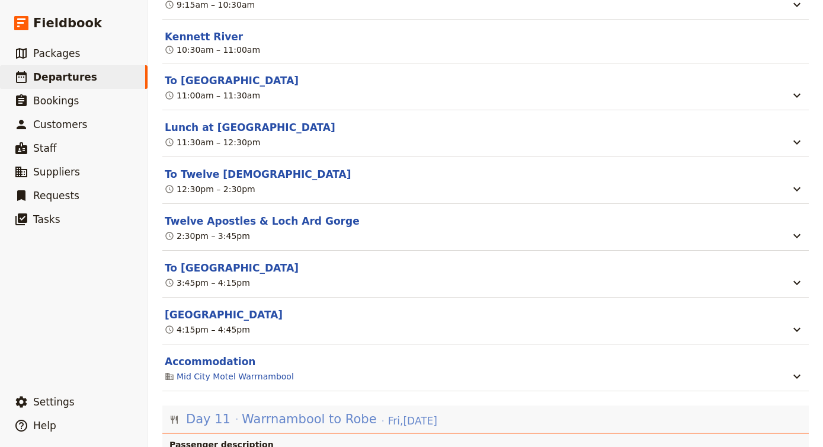
scroll to position [6746, 0]
click at [223, 307] on button "[GEOGRAPHIC_DATA]" at bounding box center [224, 314] width 118 height 14
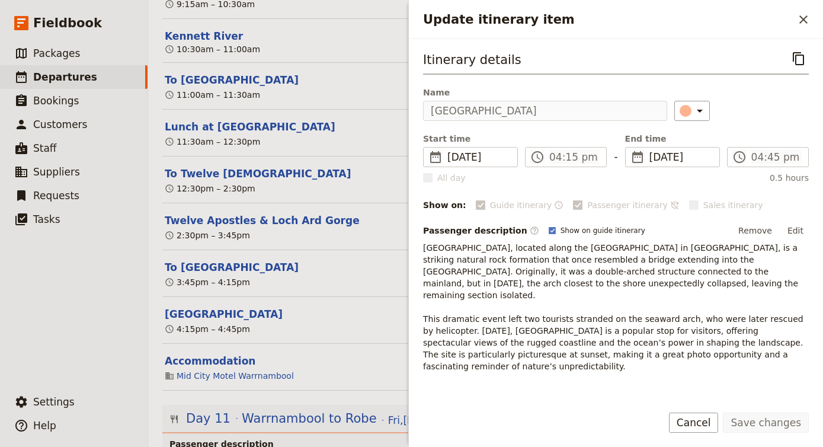
click at [580, 290] on p "[GEOGRAPHIC_DATA], located along the [GEOGRAPHIC_DATA] in [GEOGRAPHIC_DATA], is…" at bounding box center [616, 307] width 386 height 130
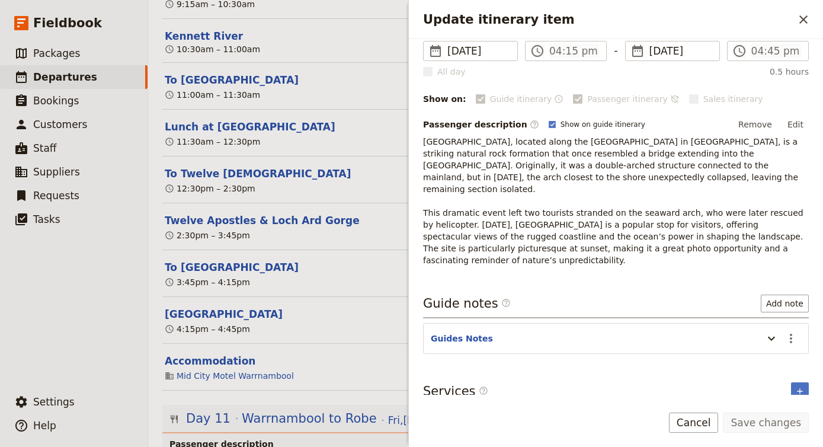
scroll to position [105, 0]
click at [615, 335] on header "Guides Notes" at bounding box center [594, 340] width 326 height 14
click at [772, 332] on icon "Update itinerary item" at bounding box center [771, 339] width 14 height 14
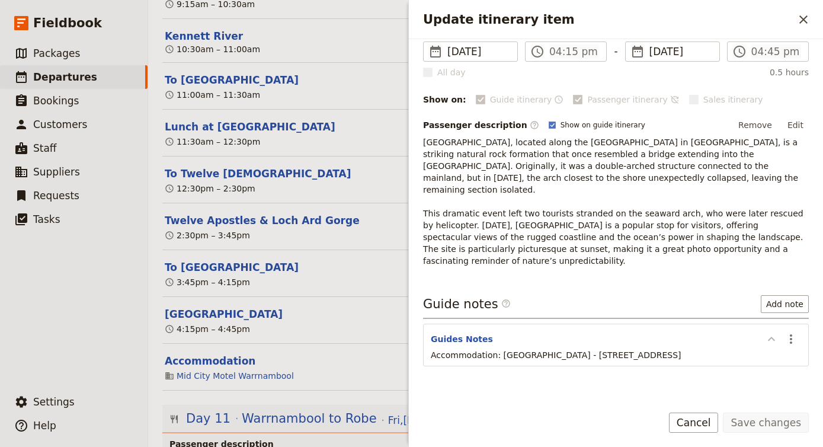
click at [778, 332] on icon "Update itinerary item" at bounding box center [771, 339] width 14 height 14
click at [769, 332] on icon "Update itinerary item" at bounding box center [771, 339] width 14 height 14
click at [787, 332] on icon "Actions" at bounding box center [790, 339] width 14 height 14
click at [772, 351] on span "Edit note" at bounding box center [756, 353] width 37 height 12
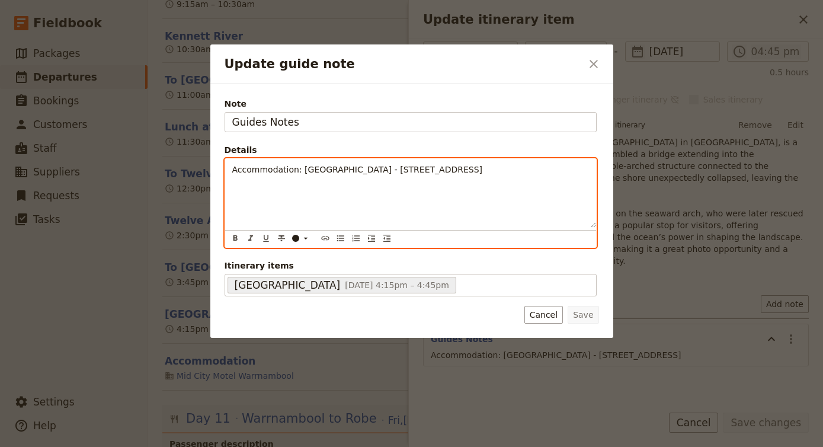
click at [559, 179] on div "Accommodation: [GEOGRAPHIC_DATA] - [STREET_ADDRESS]" at bounding box center [410, 193] width 371 height 69
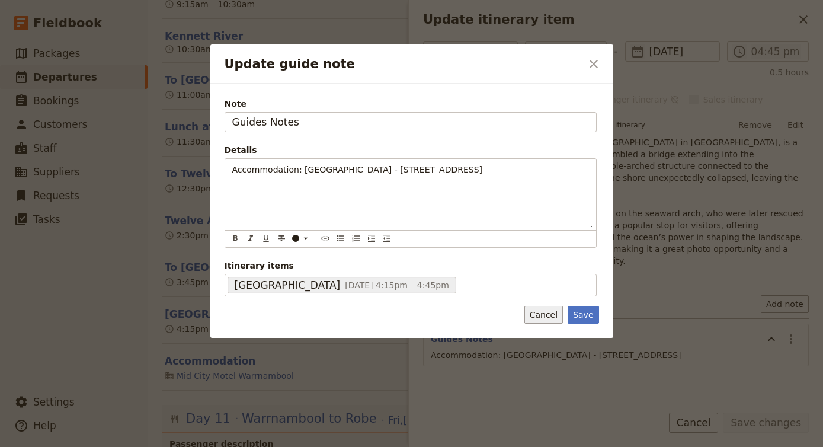
click at [553, 316] on button "Cancel" at bounding box center [543, 315] width 38 height 18
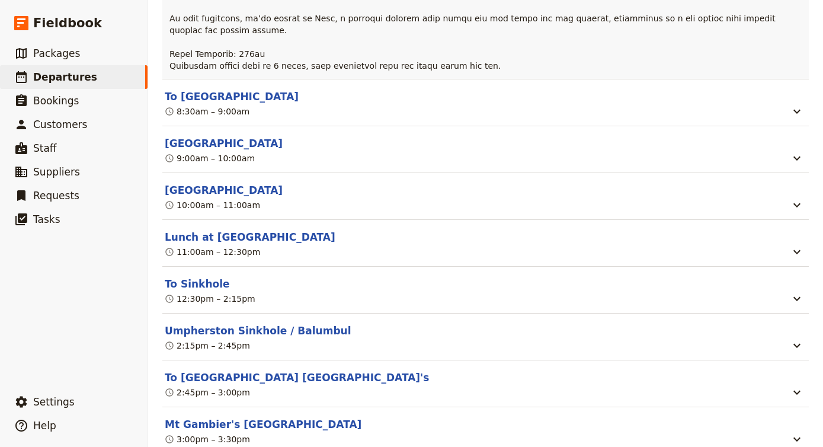
scroll to position [7466, 0]
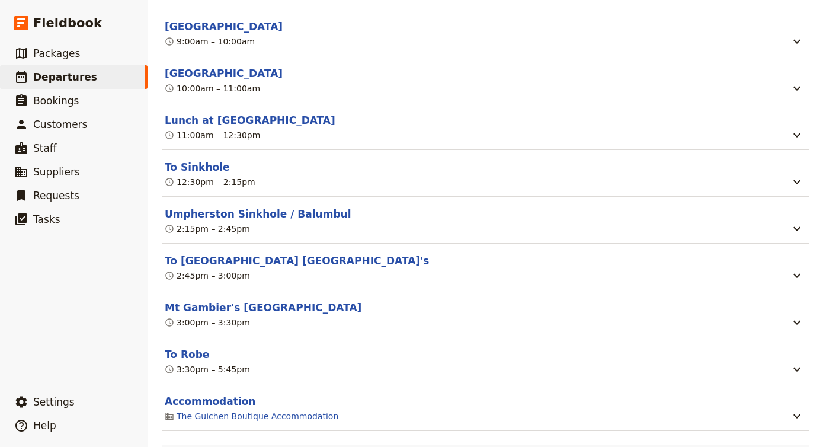
click at [176, 347] on button "To Robe" at bounding box center [187, 354] width 44 height 14
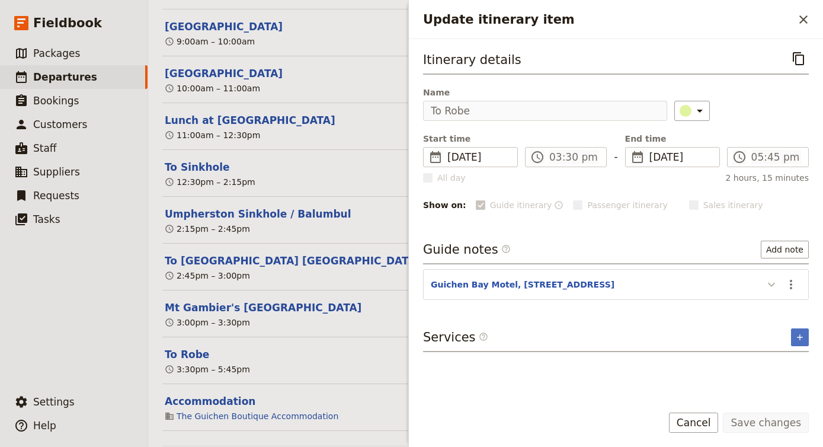
click at [770, 289] on icon "Update itinerary item" at bounding box center [771, 284] width 14 height 14
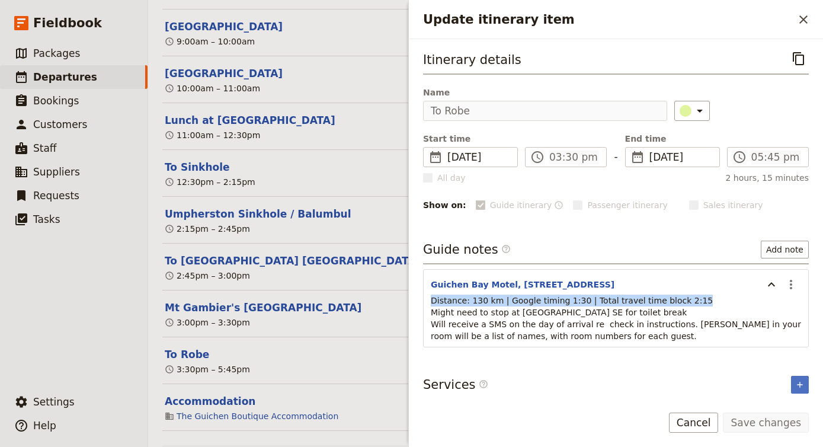
drag, startPoint x: 431, startPoint y: 300, endPoint x: 743, endPoint y: 301, distance: 312.1
click at [743, 301] on p "Distance: 130 km | Google timing 1:30 | Total travel time block 2:15 Might need…" at bounding box center [616, 317] width 370 height 47
copy span "Distance: 130 km | Google timing 1:30 | Total travel time block 2:15"
click at [707, 413] on button "Cancel" at bounding box center [694, 422] width 50 height 20
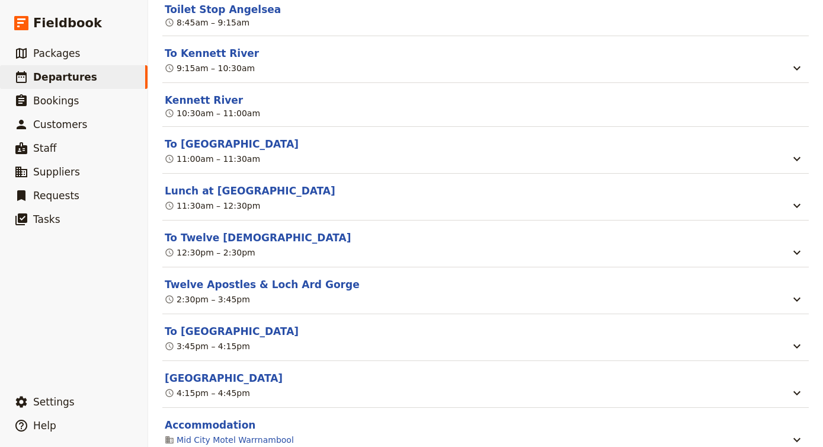
scroll to position [6683, 0]
click at [226, 370] on button "[GEOGRAPHIC_DATA]" at bounding box center [224, 377] width 118 height 14
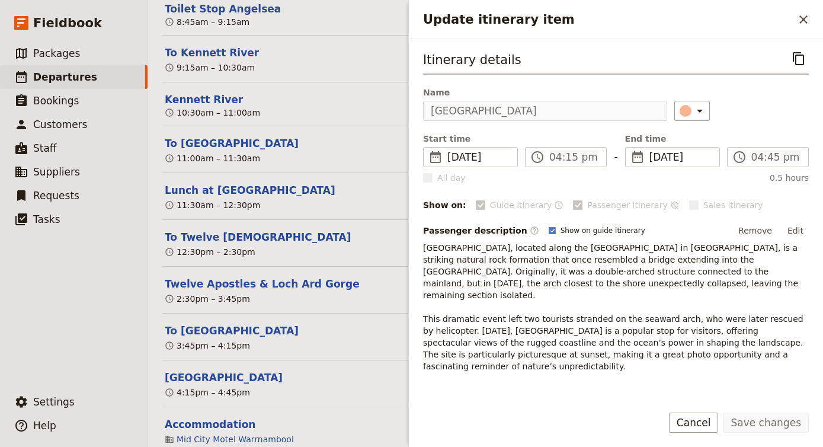
click at [554, 313] on p "[GEOGRAPHIC_DATA], located along the [GEOGRAPHIC_DATA] in [GEOGRAPHIC_DATA], is…" at bounding box center [616, 307] width 386 height 130
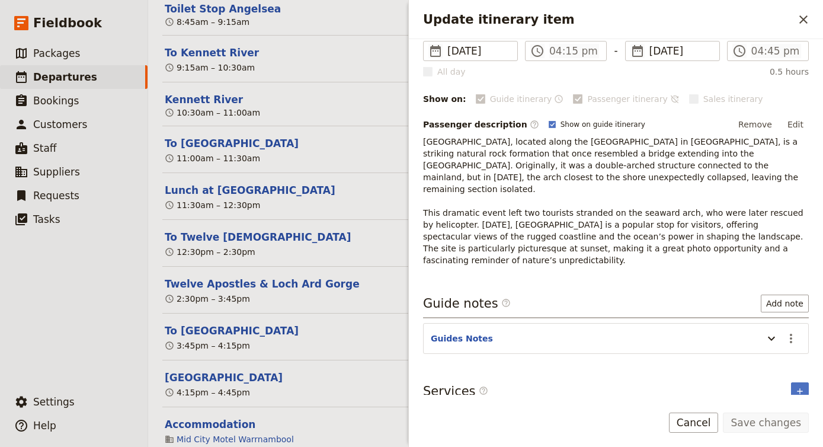
scroll to position [105, 0]
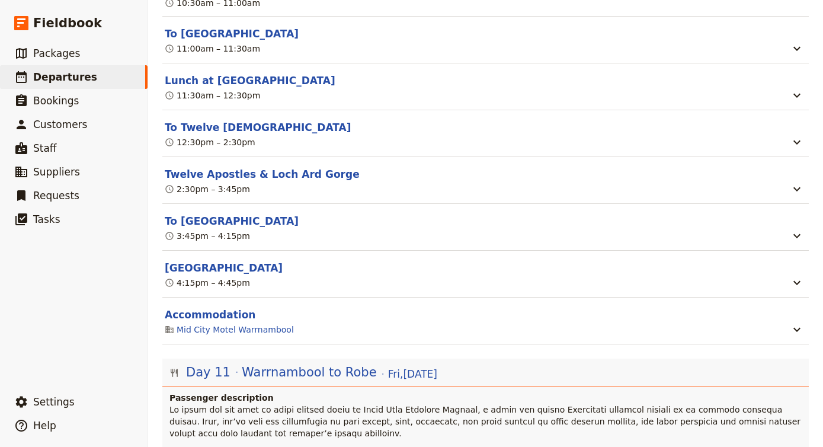
scroll to position [6739, 0]
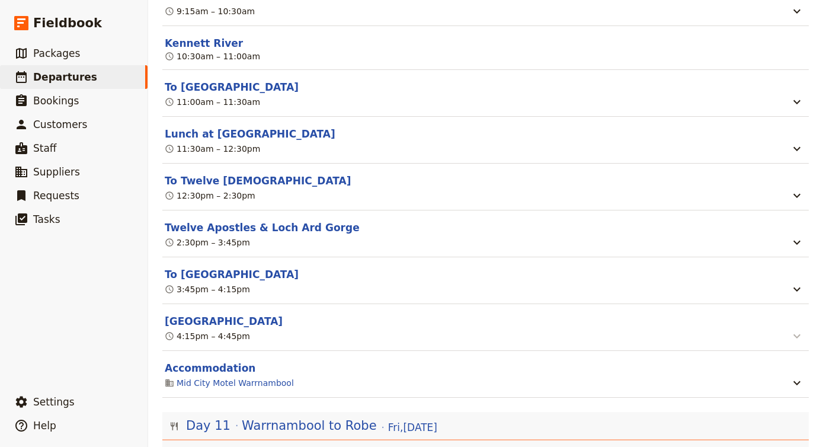
click at [798, 329] on icon "button" at bounding box center [796, 336] width 14 height 14
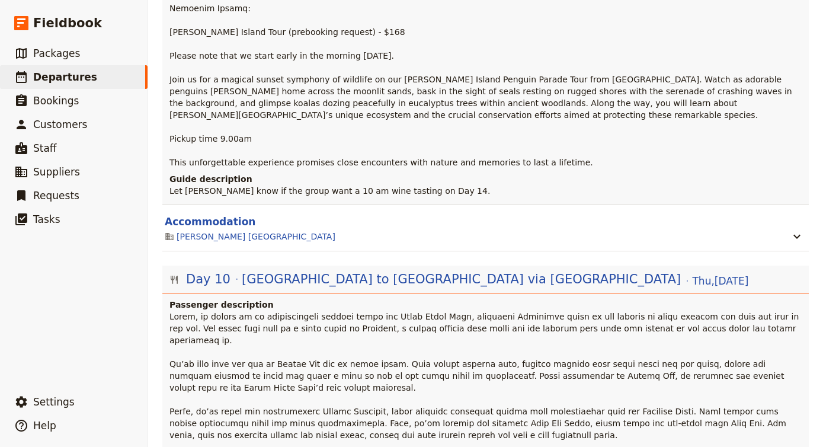
scroll to position [6040, 0]
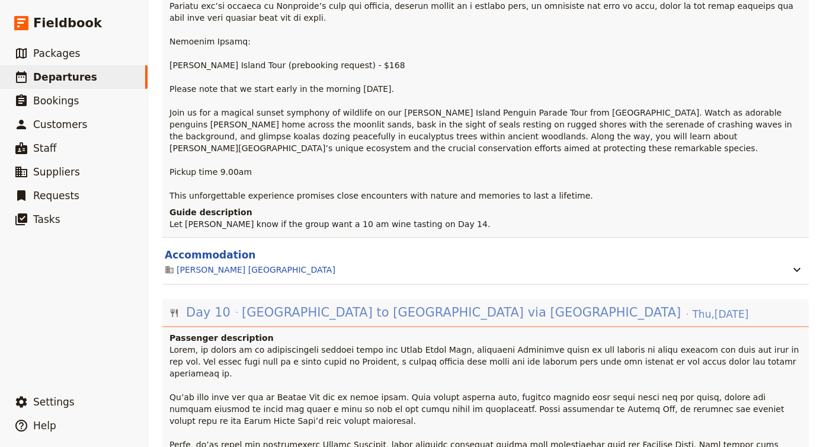
click at [397, 303] on span "[GEOGRAPHIC_DATA] to [GEOGRAPHIC_DATA] via [GEOGRAPHIC_DATA]" at bounding box center [461, 312] width 439 height 18
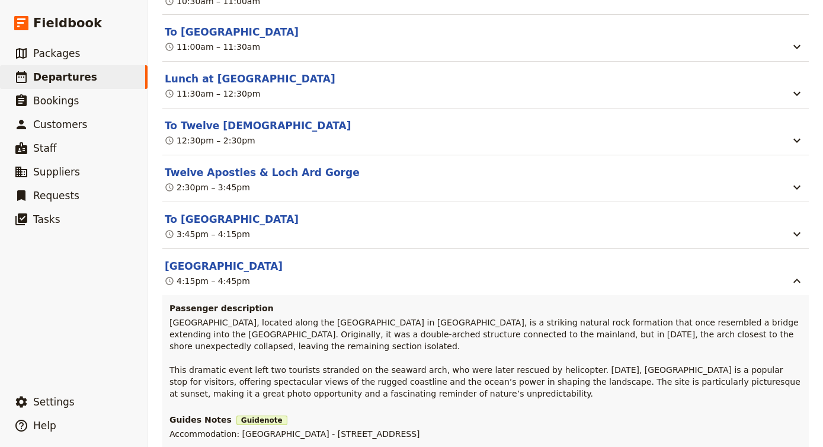
scroll to position [6763, 0]
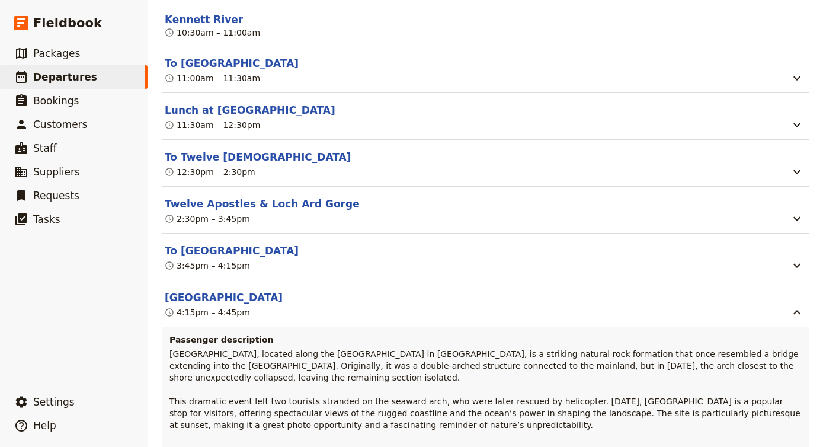
click at [216, 290] on button "[GEOGRAPHIC_DATA]" at bounding box center [224, 297] width 118 height 14
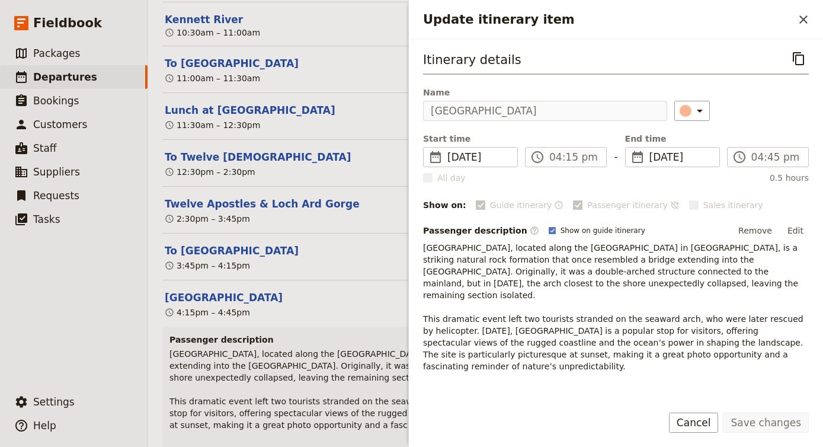
click at [582, 345] on span "[GEOGRAPHIC_DATA], located along the [GEOGRAPHIC_DATA] in [GEOGRAPHIC_DATA], is…" at bounding box center [614, 307] width 383 height 128
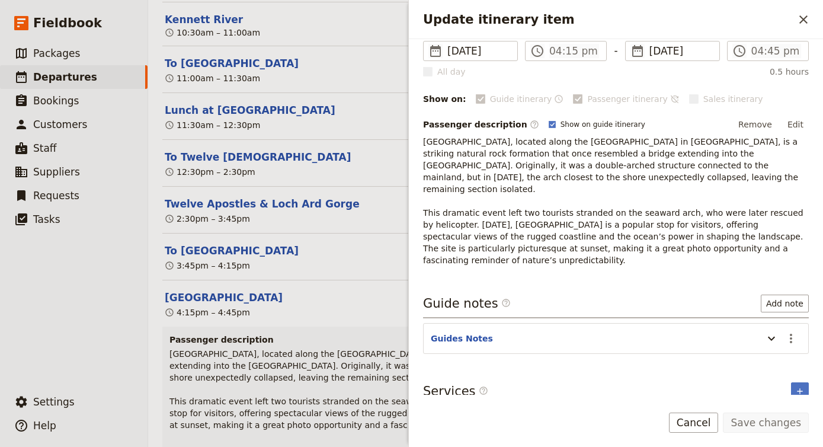
scroll to position [105, 0]
click at [777, 332] on icon "Update itinerary item" at bounding box center [771, 339] width 14 height 14
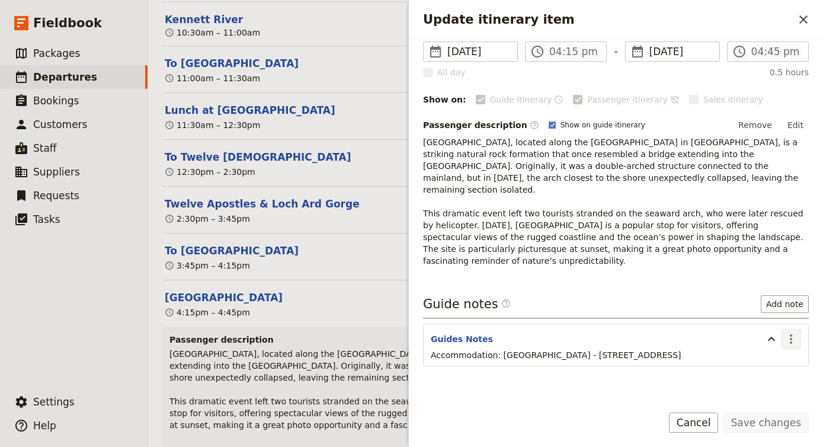
click at [787, 332] on icon "Actions" at bounding box center [790, 339] width 14 height 14
click at [770, 351] on span "Edit note" at bounding box center [756, 353] width 37 height 12
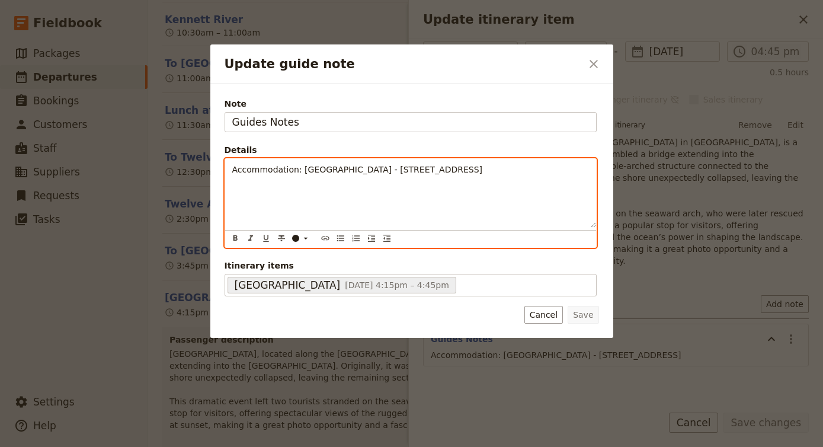
click at [551, 186] on div "Accommodation: [GEOGRAPHIC_DATA] - [STREET_ADDRESS]" at bounding box center [410, 193] width 371 height 69
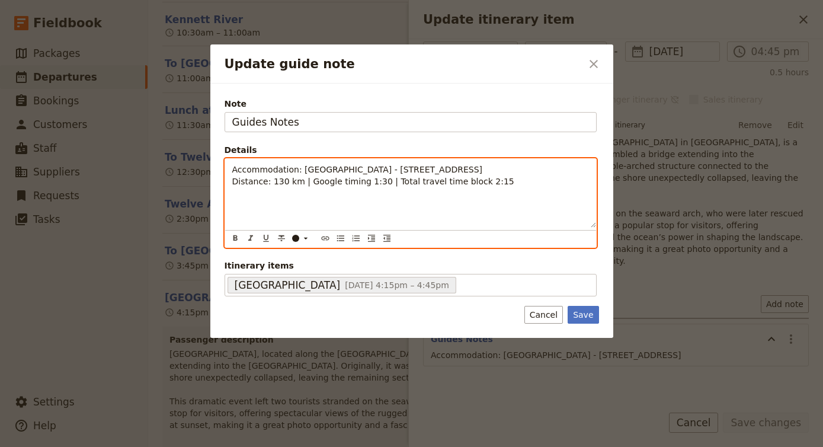
click at [282, 182] on span "Distance: 130 km | Google timing 1:30 | Total travel time block 2:15" at bounding box center [373, 180] width 282 height 9
click at [370, 183] on span "Distance: 57 km | Google timing 1:30 | Total travel time block 2:15" at bounding box center [370, 180] width 277 height 9
click at [507, 185] on p "Accommodation: Mid City Motel - 525 Raglan Parade, Warrnambool VIC 3280 Distanc…" at bounding box center [410, 175] width 356 height 24
click at [367, 181] on span "Distance: 57 km | Google timing 44minutes | Total travel time block 1 hour" at bounding box center [387, 180] width 310 height 9
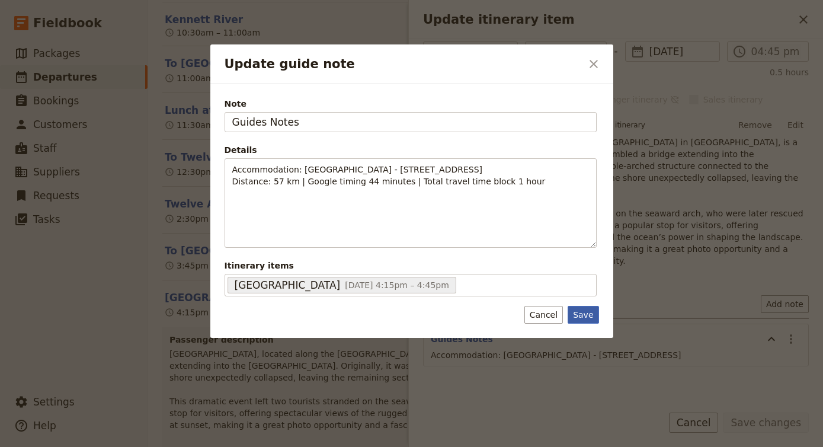
click at [585, 316] on button "Save" at bounding box center [582, 315] width 31 height 18
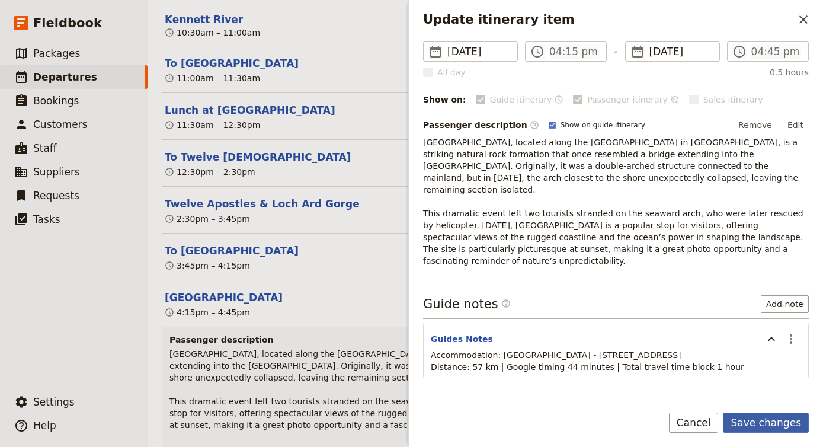
click at [770, 425] on button "Save changes" at bounding box center [765, 422] width 86 height 20
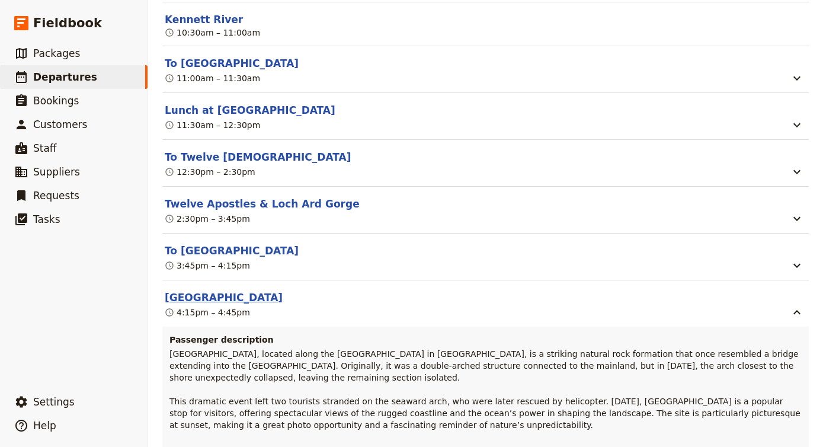
click at [205, 290] on button "[GEOGRAPHIC_DATA]" at bounding box center [224, 297] width 118 height 14
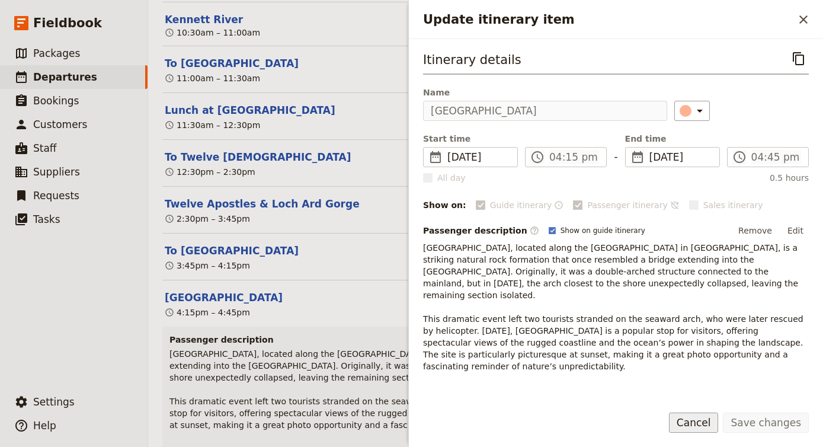
click at [701, 428] on button "Cancel" at bounding box center [694, 422] width 50 height 20
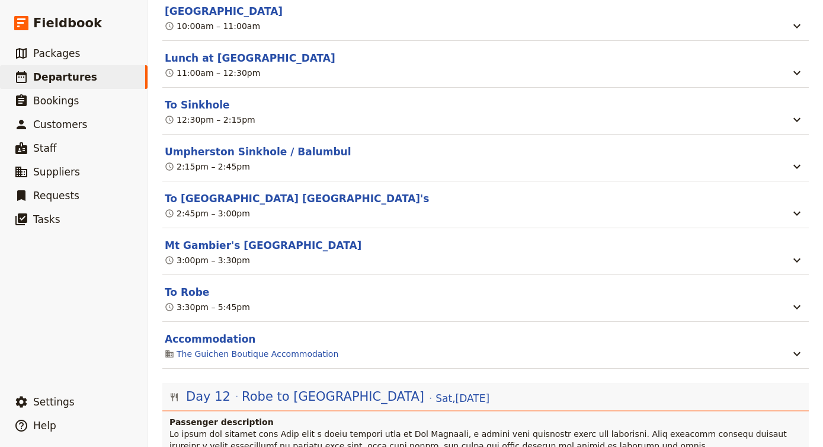
scroll to position [7691, 0]
click at [185, 285] on button "To Robe" at bounding box center [187, 292] width 44 height 14
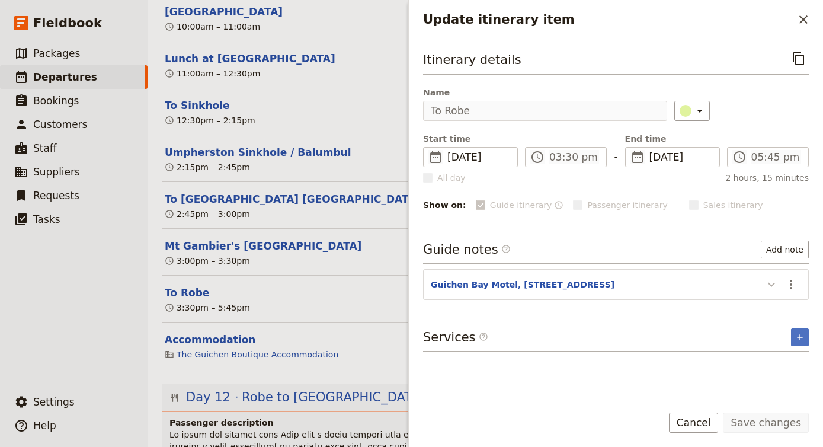
click at [770, 285] on icon "Update itinerary item" at bounding box center [771, 284] width 14 height 14
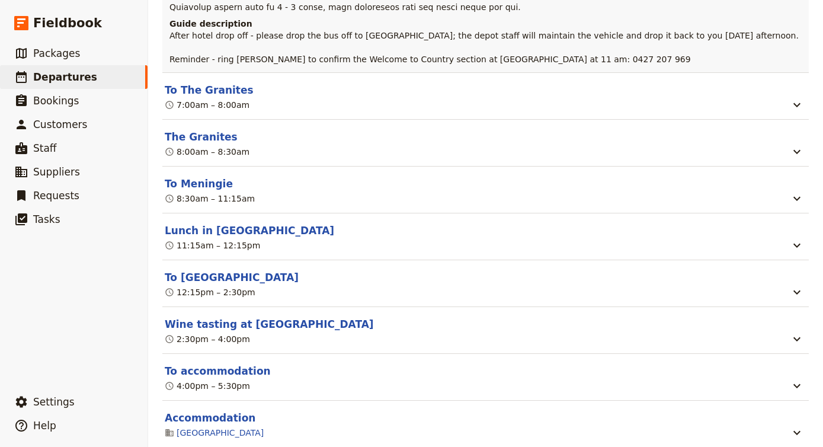
scroll to position [8301, 0]
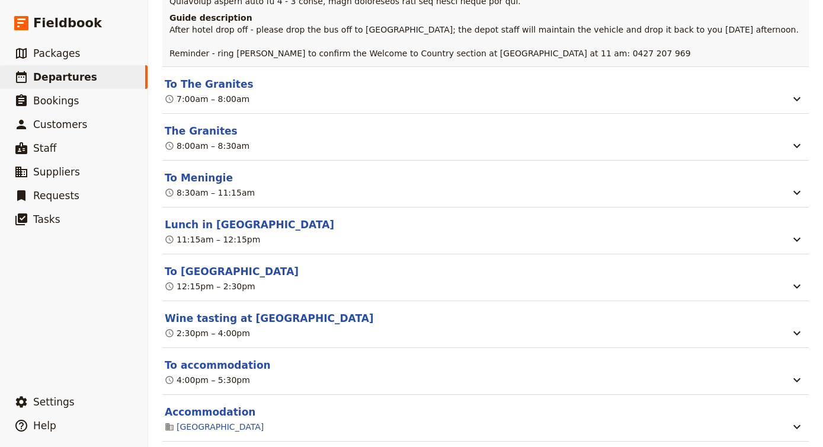
click at [411, 404] on header "Accommodation" at bounding box center [476, 411] width 622 height 14
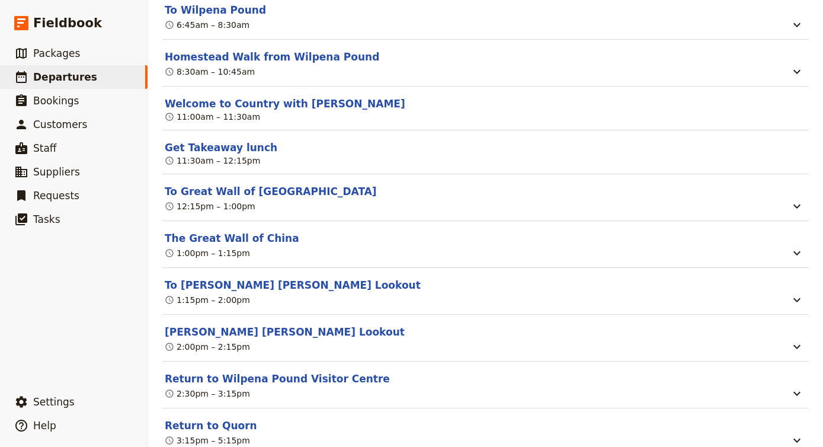
scroll to position [10673, 0]
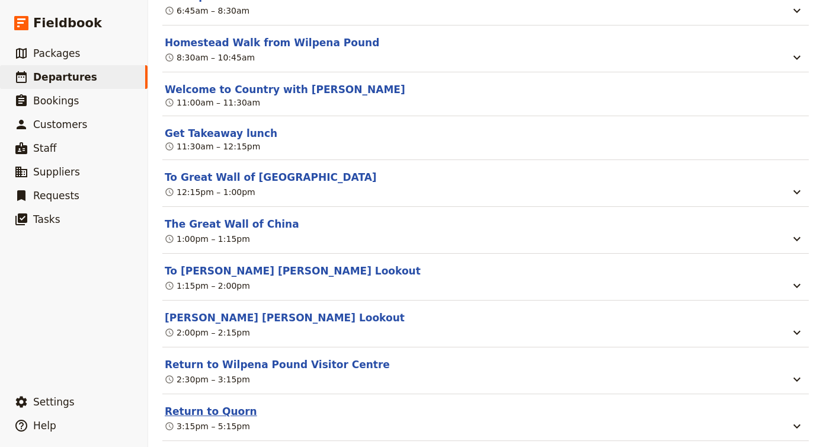
click at [227, 404] on button "Return to Quorn" at bounding box center [211, 411] width 92 height 14
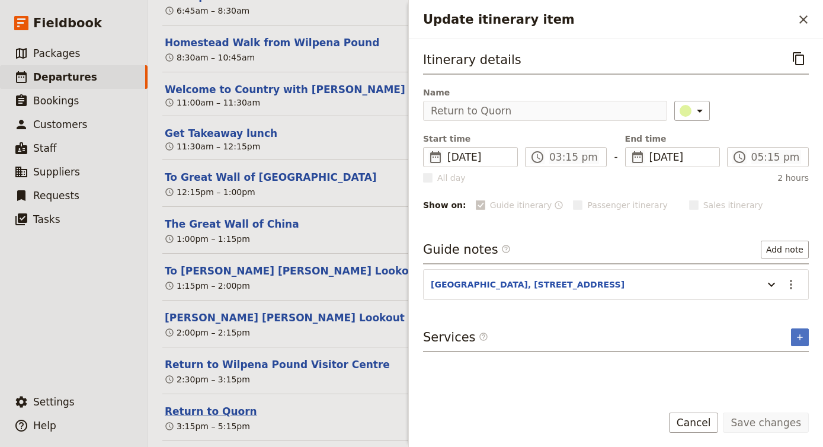
click at [227, 404] on button "Return to Quorn" at bounding box center [211, 411] width 92 height 14
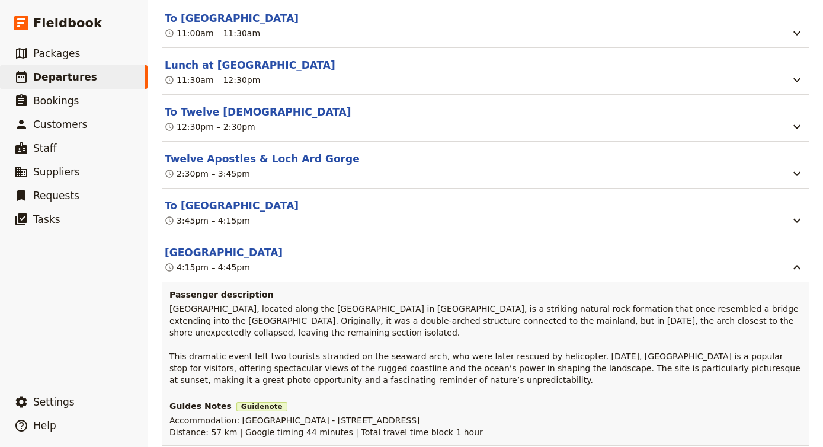
scroll to position [6807, 0]
click at [794, 261] on icon "button" at bounding box center [796, 268] width 14 height 14
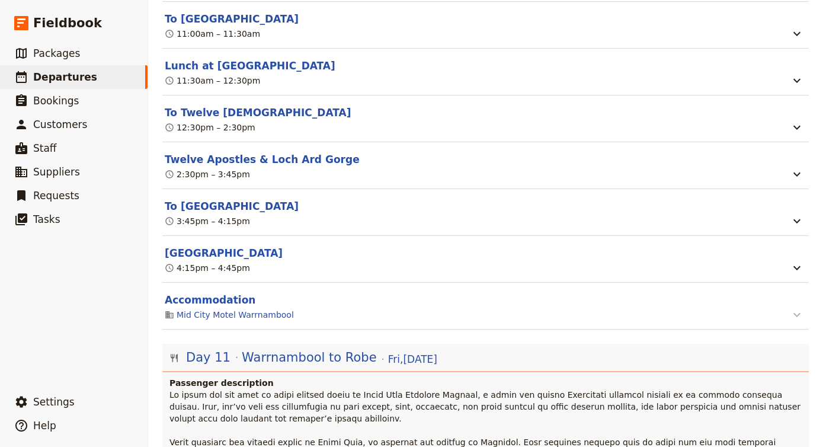
click at [797, 307] on icon "button" at bounding box center [796, 314] width 14 height 14
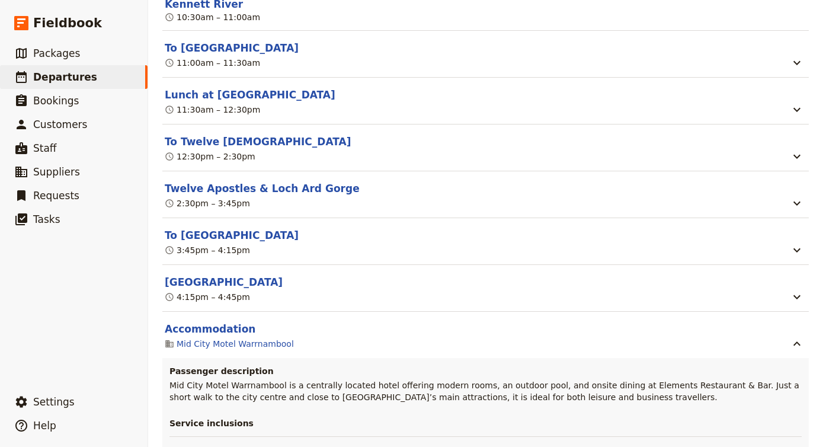
scroll to position [6781, 0]
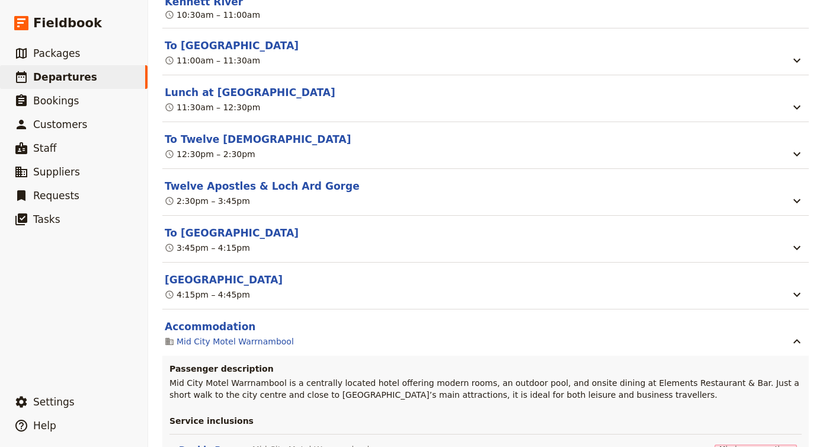
click at [197, 262] on section "London Bridge 4:15pm – 4:45pm" at bounding box center [485, 285] width 646 height 47
click at [200, 272] on button "[GEOGRAPHIC_DATA]" at bounding box center [224, 279] width 118 height 14
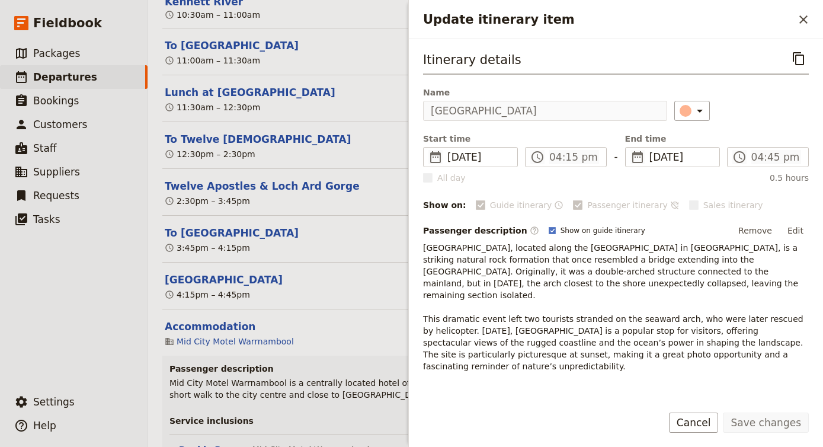
click at [502, 353] on p "[GEOGRAPHIC_DATA], located along the [GEOGRAPHIC_DATA] in [GEOGRAPHIC_DATA], is…" at bounding box center [616, 307] width 386 height 130
click at [490, 355] on p "[GEOGRAPHIC_DATA], located along the [GEOGRAPHIC_DATA] in [GEOGRAPHIC_DATA], is…" at bounding box center [616, 307] width 386 height 130
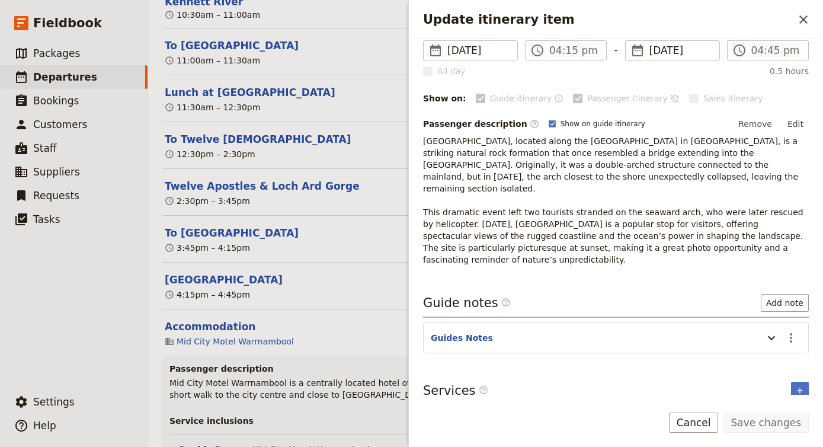
scroll to position [105, 0]
click at [483, 251] on span "[GEOGRAPHIC_DATA], located along the [GEOGRAPHIC_DATA] in [GEOGRAPHIC_DATA], is…" at bounding box center [614, 201] width 383 height 128
click at [770, 332] on icon "Update itinerary item" at bounding box center [771, 339] width 14 height 14
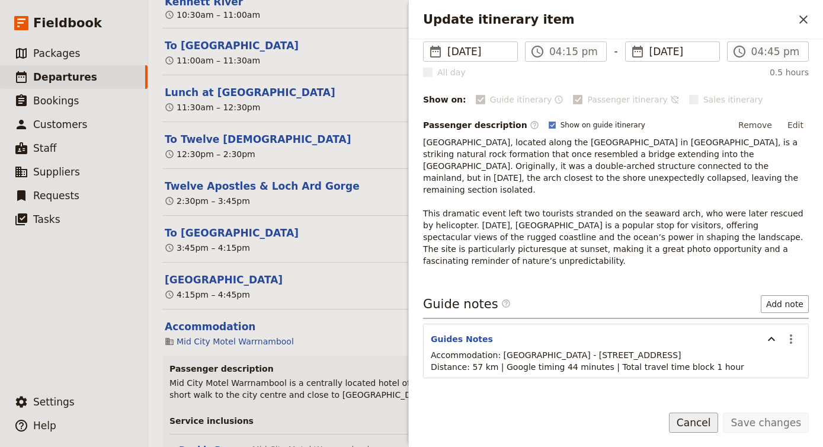
click at [708, 419] on button "Cancel" at bounding box center [694, 422] width 50 height 20
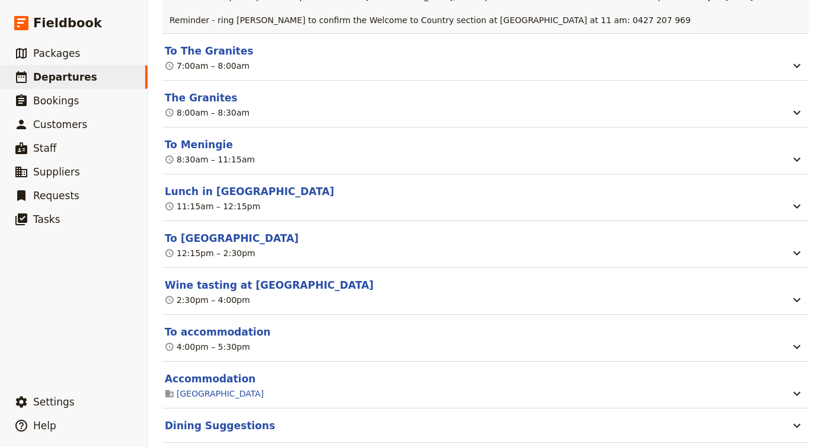
scroll to position [8383, 0]
click at [223, 324] on button "To accommodation" at bounding box center [218, 331] width 106 height 14
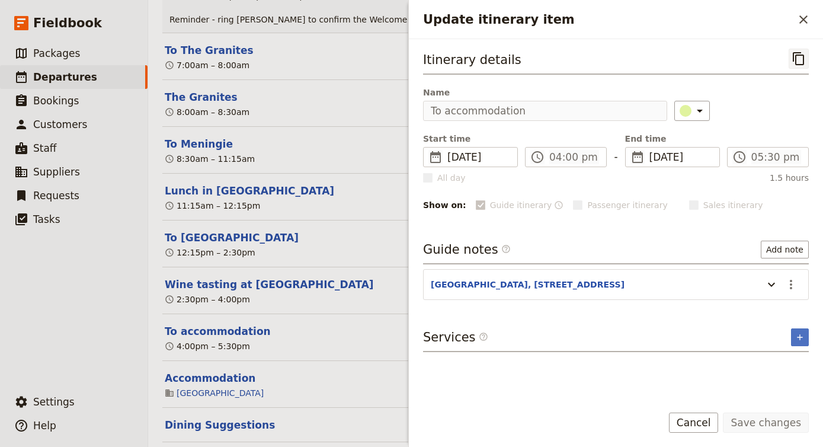
click at [795, 60] on icon "Copy itinerary item" at bounding box center [797, 58] width 11 height 13
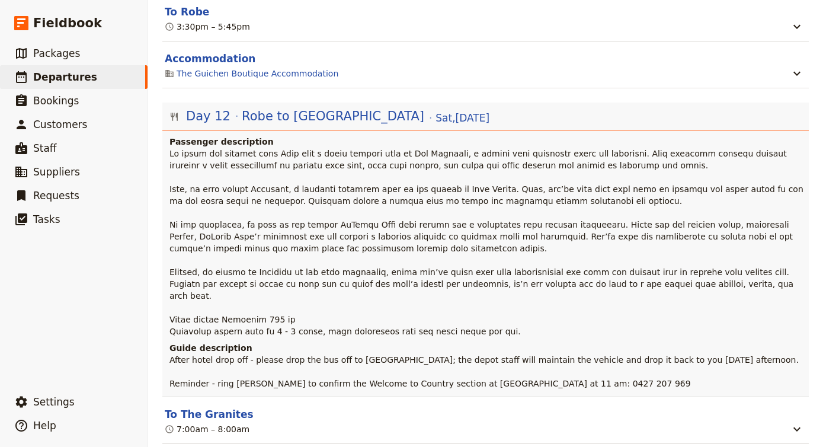
scroll to position [7880, 0]
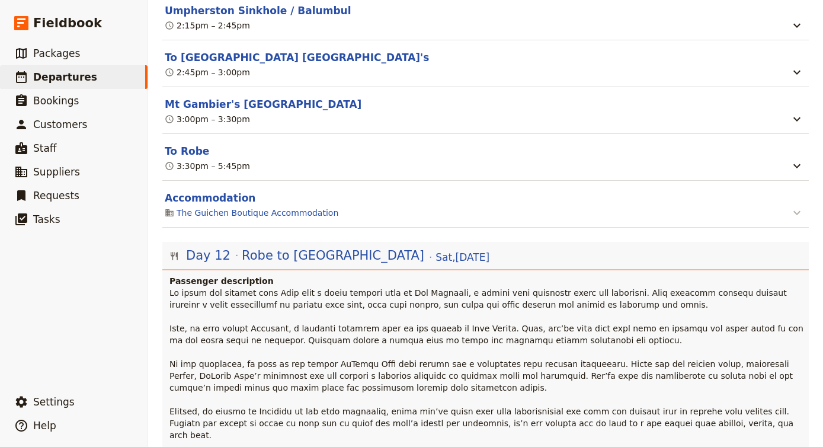
click at [804, 205] on button "button" at bounding box center [796, 212] width 19 height 15
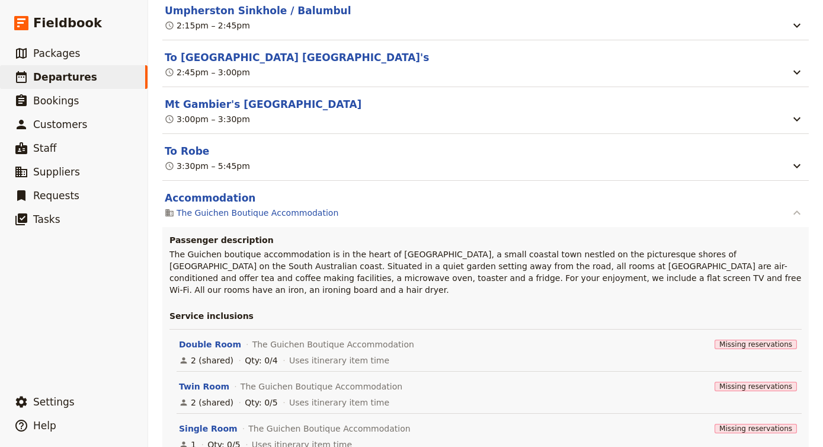
click at [797, 210] on icon "button" at bounding box center [796, 212] width 7 height 4
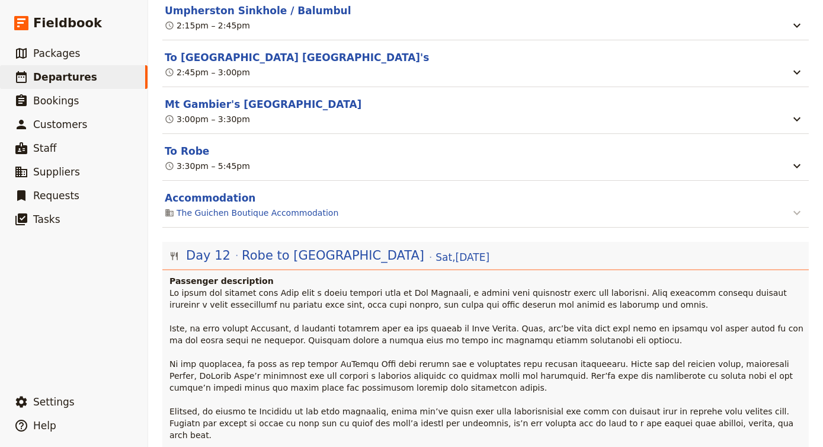
click at [797, 205] on icon "button" at bounding box center [796, 212] width 14 height 14
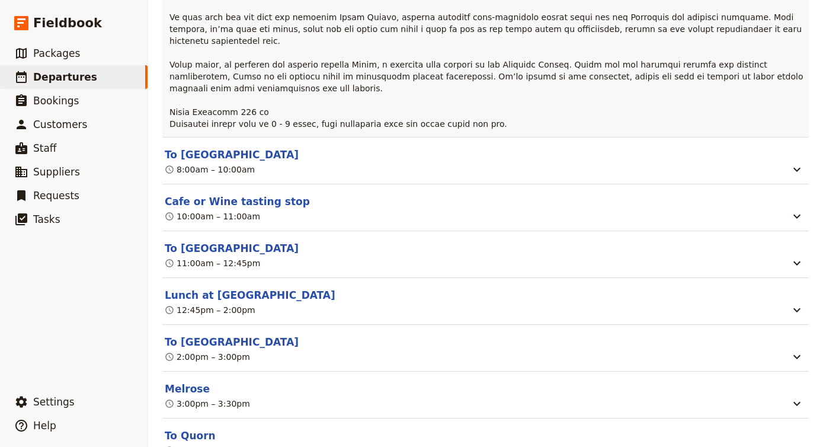
scroll to position [10064, 0]
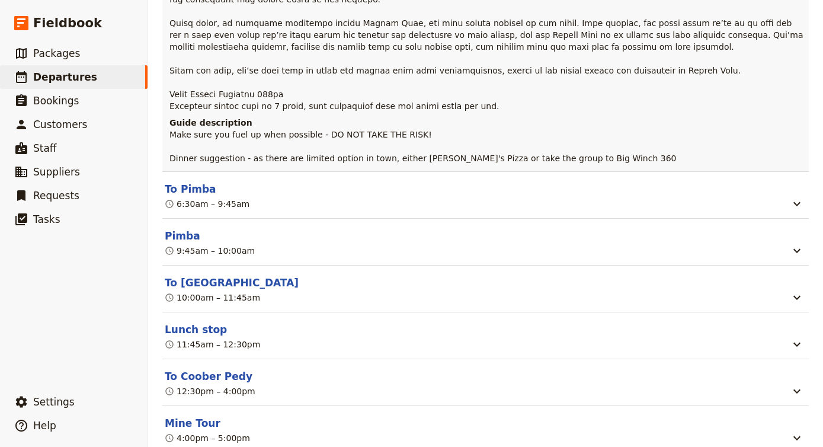
scroll to position [11574, 0]
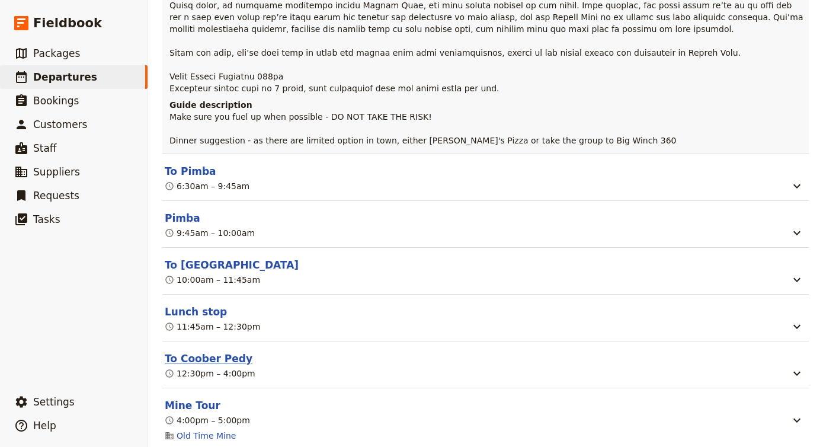
click at [213, 351] on button "To Coober Pedy" at bounding box center [209, 358] width 88 height 14
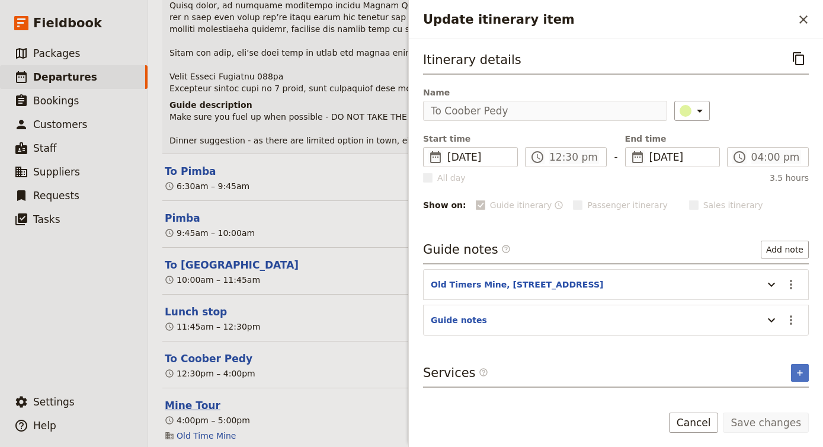
click at [189, 398] on button "Mine Tour" at bounding box center [193, 405] width 56 height 14
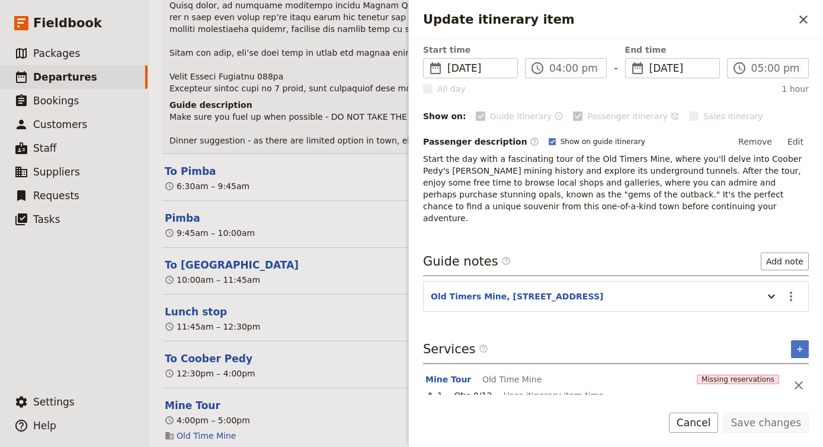
scroll to position [88, 0]
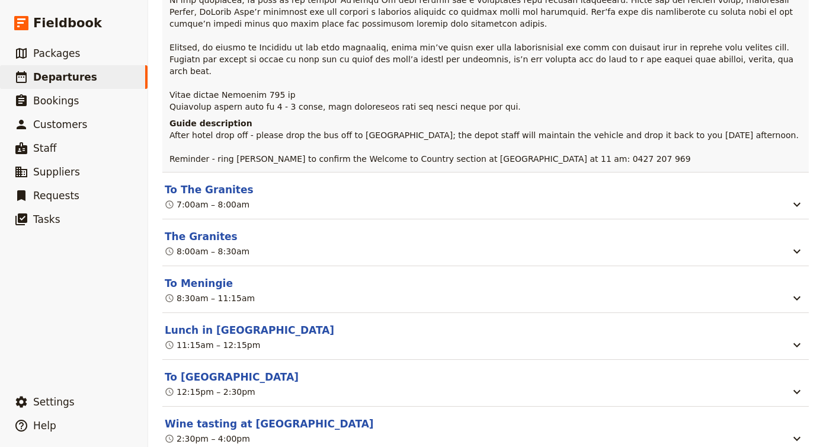
scroll to position [8478, 0]
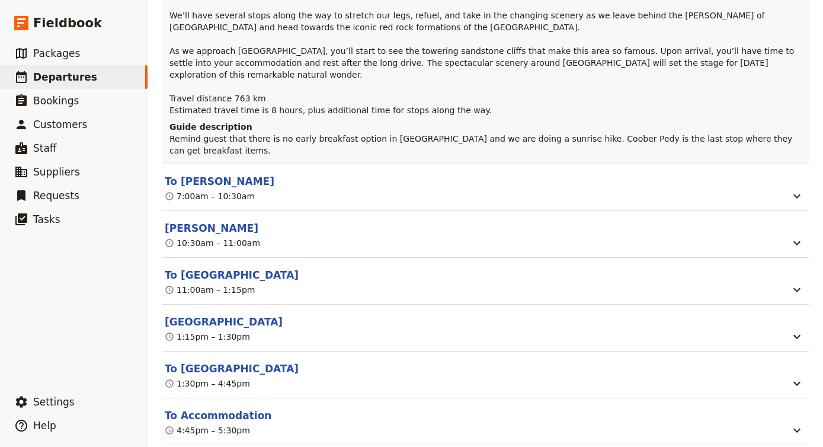
scroll to position [12153, 0]
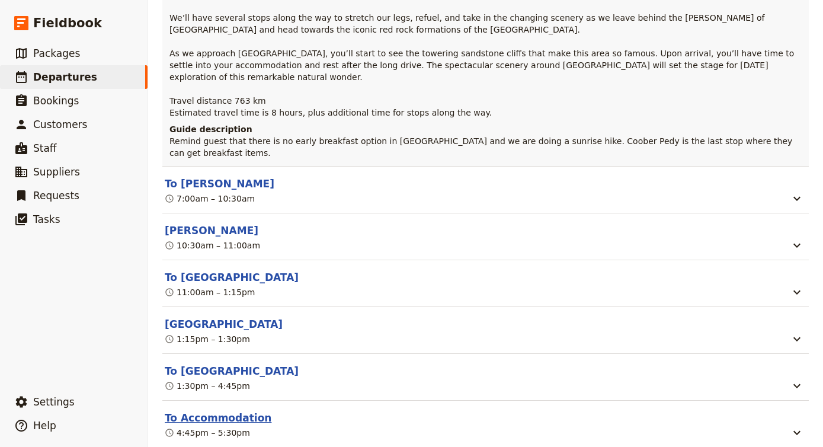
click at [243, 410] on button "To Accommodation" at bounding box center [218, 417] width 107 height 14
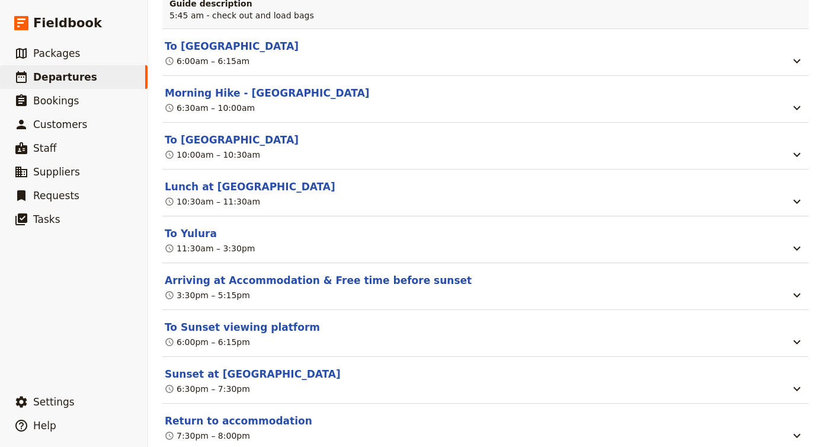
scroll to position [12844, 0]
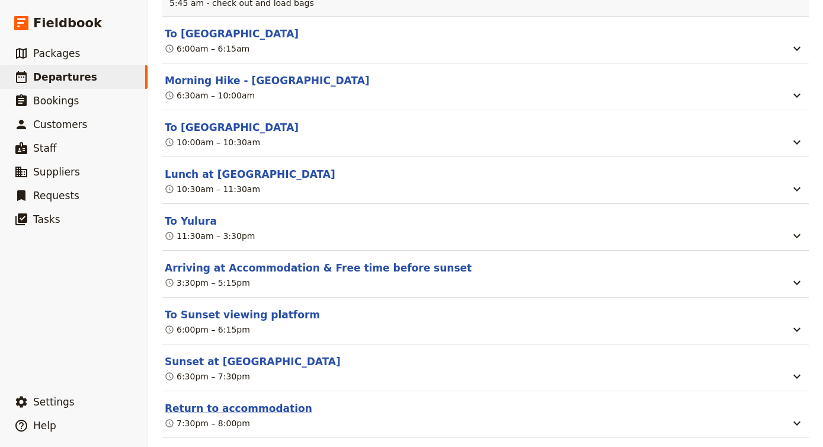
click at [281, 401] on button "Return to accommodation" at bounding box center [238, 408] width 147 height 14
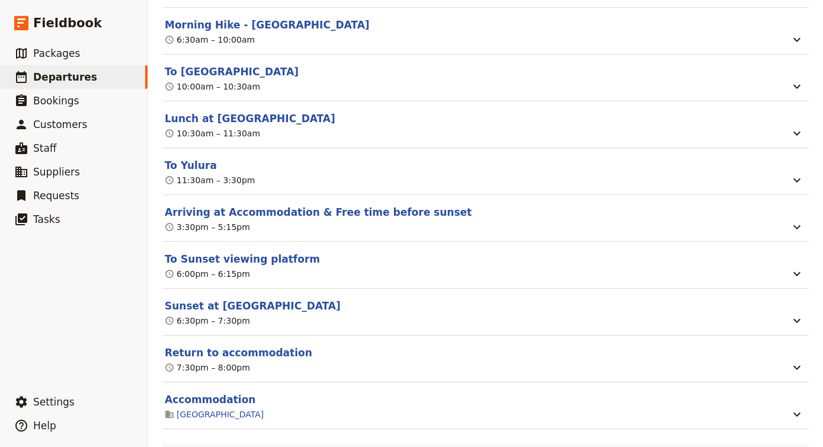
scroll to position [12792, 0]
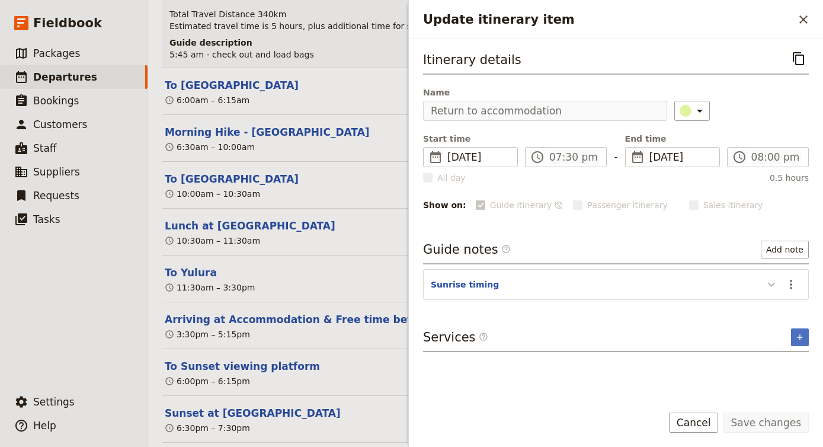
click at [769, 287] on icon "Update itinerary item" at bounding box center [771, 284] width 14 height 14
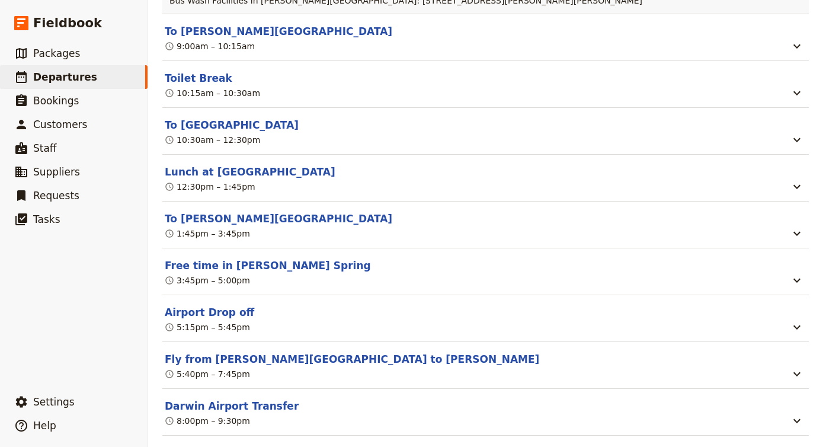
scroll to position [14315, 0]
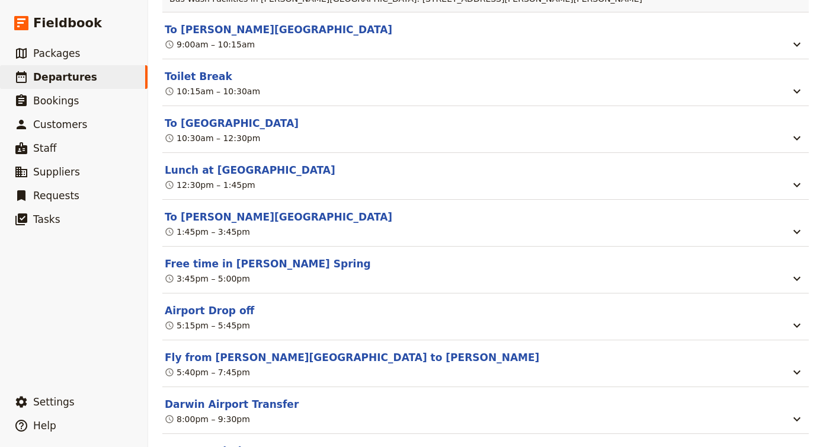
click at [216, 444] on button "Accommodation" at bounding box center [210, 451] width 91 height 14
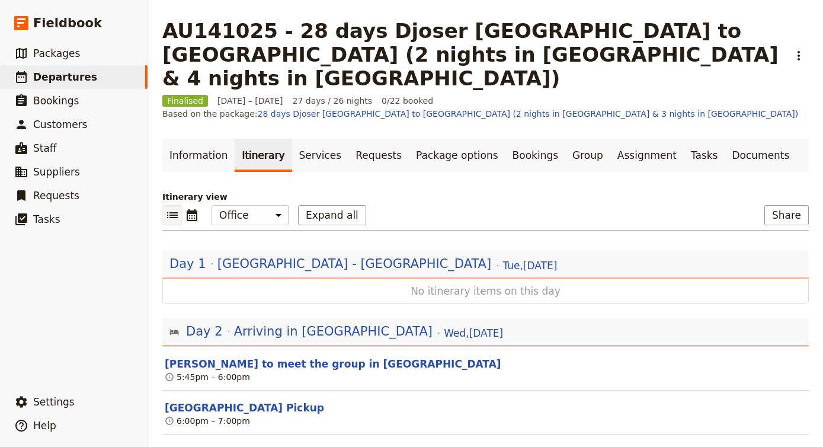
scroll to position [0, 0]
click at [777, 205] on button "Share" at bounding box center [786, 215] width 44 height 20
click at [753, 204] on span "Guide itinerary" at bounding box center [752, 204] width 62 height 12
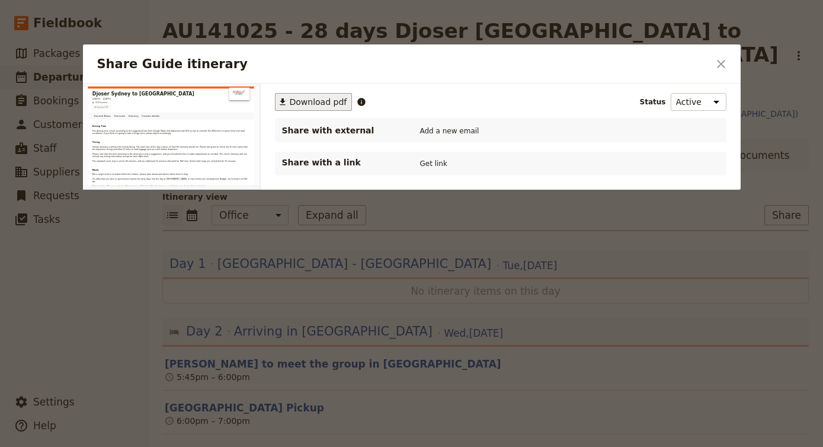
click at [293, 102] on span "Download pdf" at bounding box center [318, 102] width 57 height 12
click at [723, 65] on icon "Close dialog" at bounding box center [721, 64] width 14 height 14
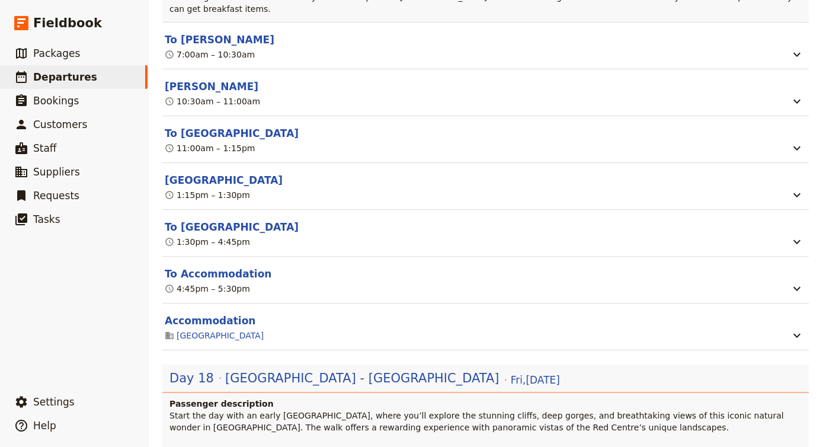
scroll to position [12295, 0]
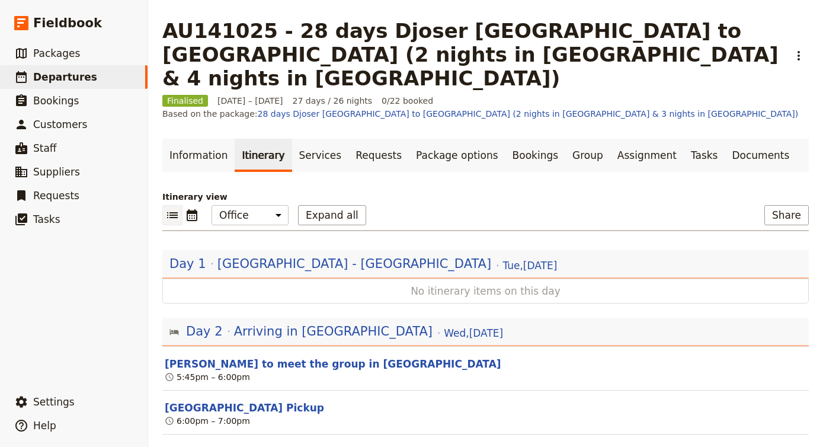
scroll to position [0, 0]
click at [797, 49] on icon "Actions" at bounding box center [798, 56] width 14 height 14
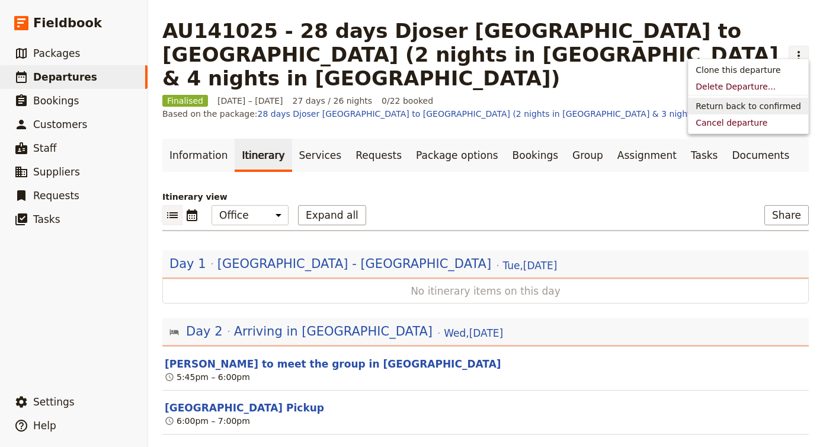
click at [760, 111] on span "Return back to confirmed" at bounding box center [747, 106] width 105 height 12
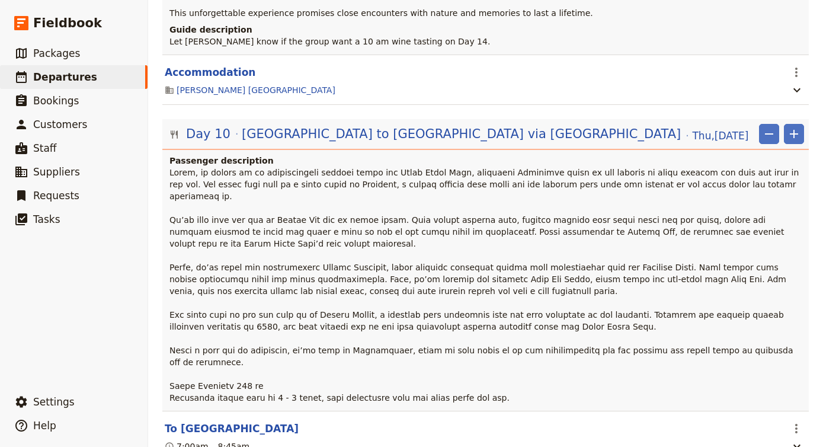
scroll to position [6367, 0]
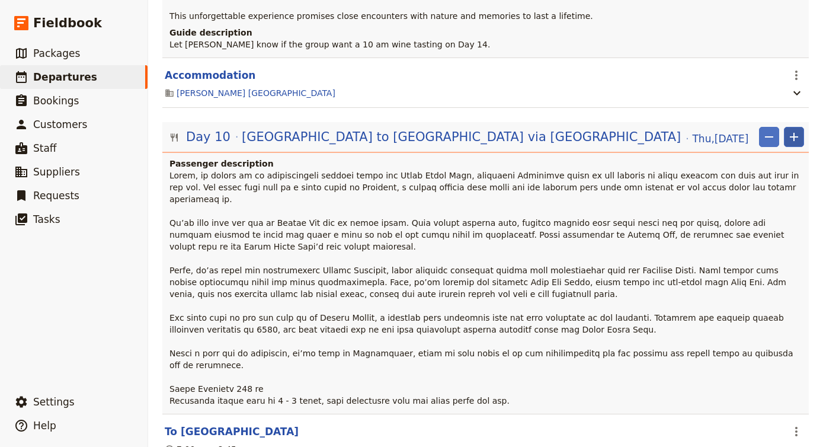
click at [792, 130] on icon "Add" at bounding box center [793, 137] width 14 height 14
click at [789, 40] on span "Add itinerary item" at bounding box center [758, 45] width 75 height 12
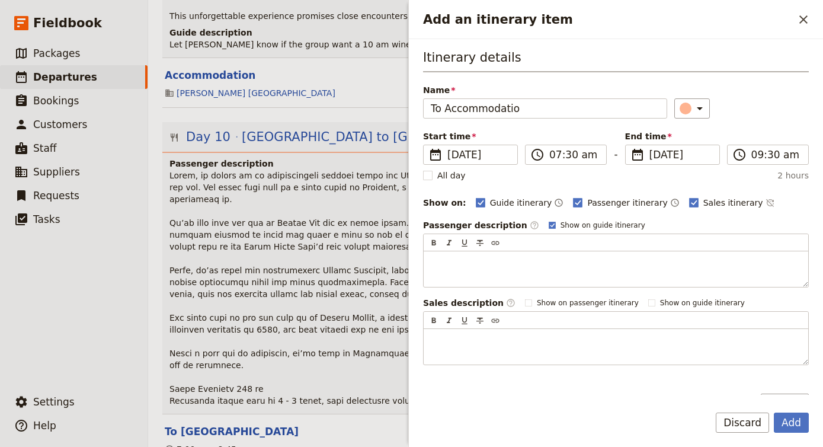
type input "To Accommodatio"
click at [576, 143] on div "Start time ​ 23 Oct 2025 23/10/2025 2025-10-23 07:30 ​ 07:30 am - End time ​ 23…" at bounding box center [616, 147] width 386 height 34
click at [579, 164] on label "​ 07:30 am" at bounding box center [566, 154] width 82 height 20
click at [579, 162] on input "07:30 am" at bounding box center [574, 154] width 50 height 14
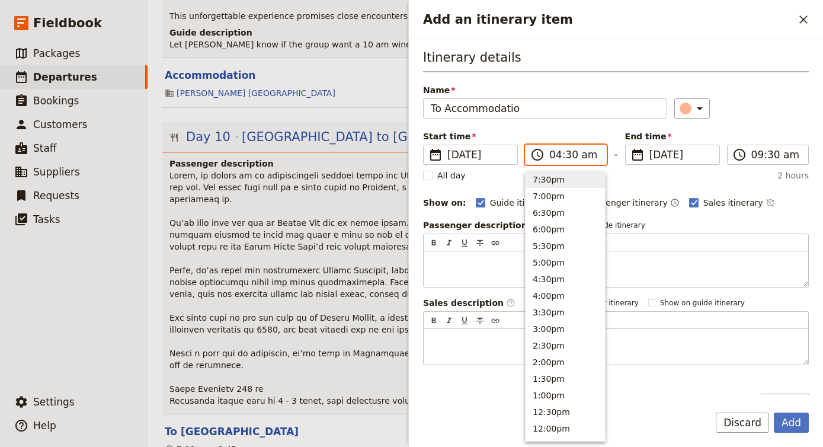
scroll to position [532, 0]
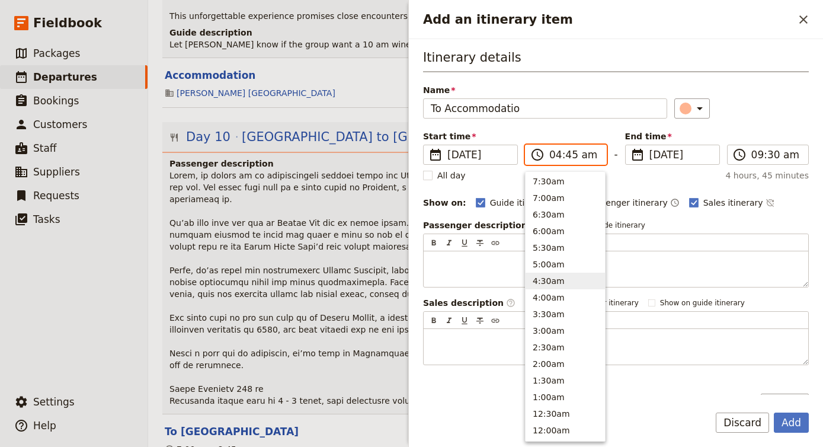
type input "04:45 pm"
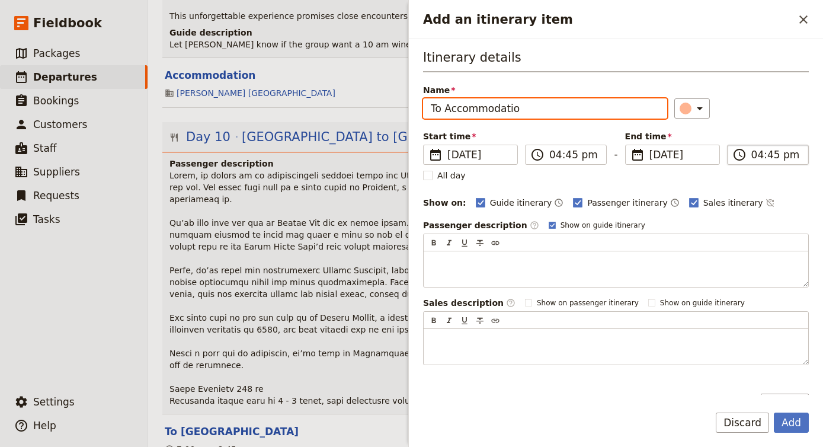
click at [779, 157] on input "04:45 pm" at bounding box center [776, 154] width 50 height 14
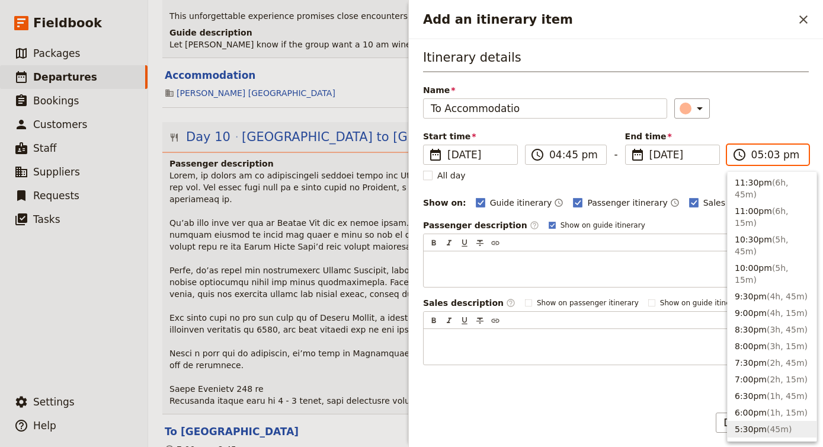
type input "05:30 pm"
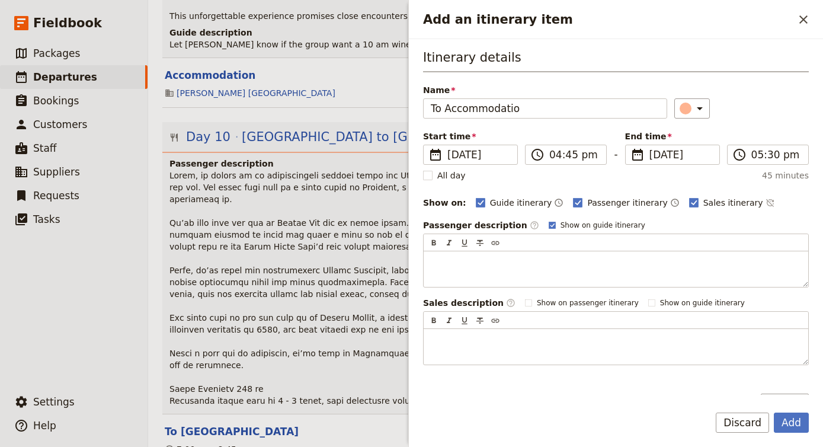
click at [770, 104] on div "​" at bounding box center [741, 108] width 134 height 20
click at [599, 108] on input "To Accommodatio" at bounding box center [545, 108] width 244 height 20
type input "To Accommodation"
click at [690, 204] on polygon "Add an itinerary item" at bounding box center [693, 201] width 6 height 7
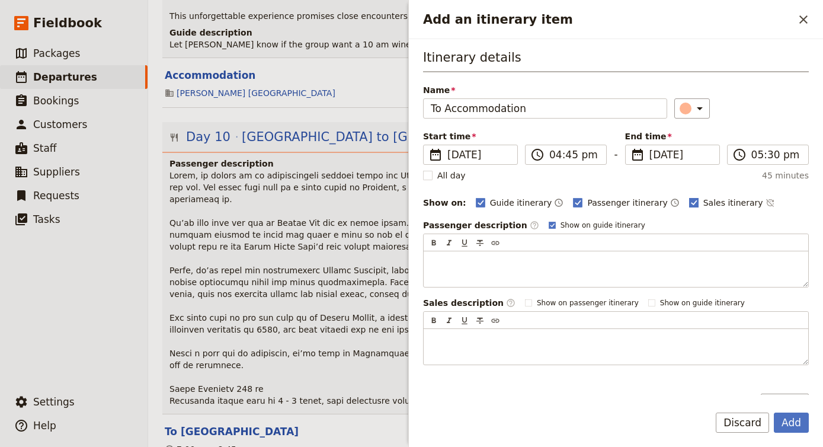
click at [688, 197] on input "Sales itinerary" at bounding box center [688, 196] width 1 height 1
checkbox input "false"
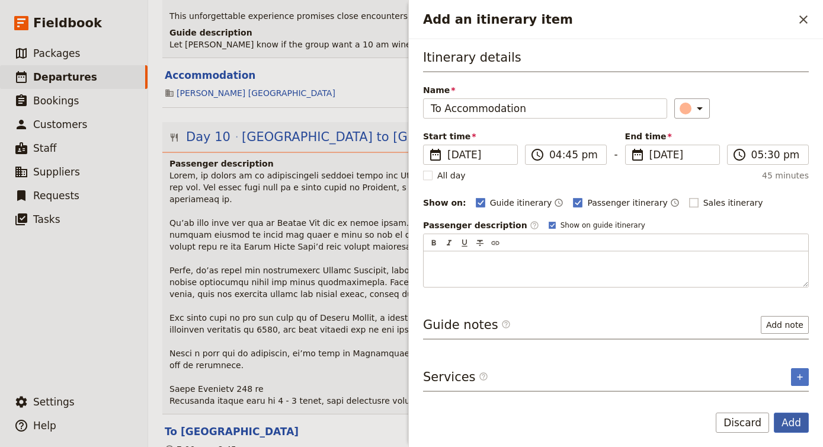
click at [789, 419] on button "Add" at bounding box center [790, 422] width 35 height 20
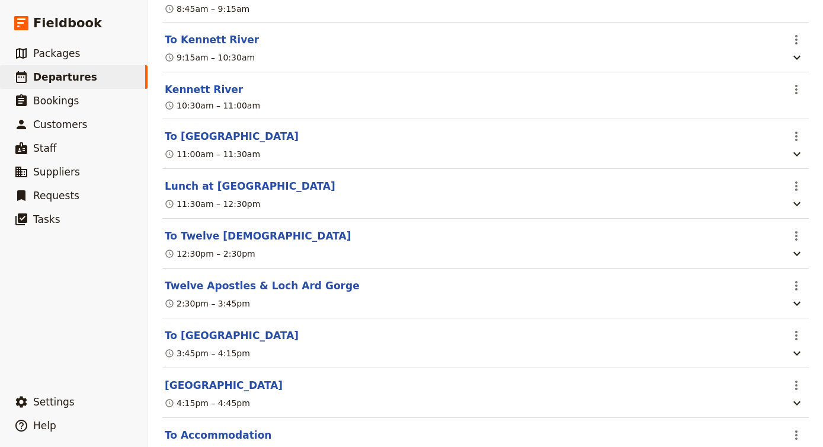
scroll to position [6862, 0]
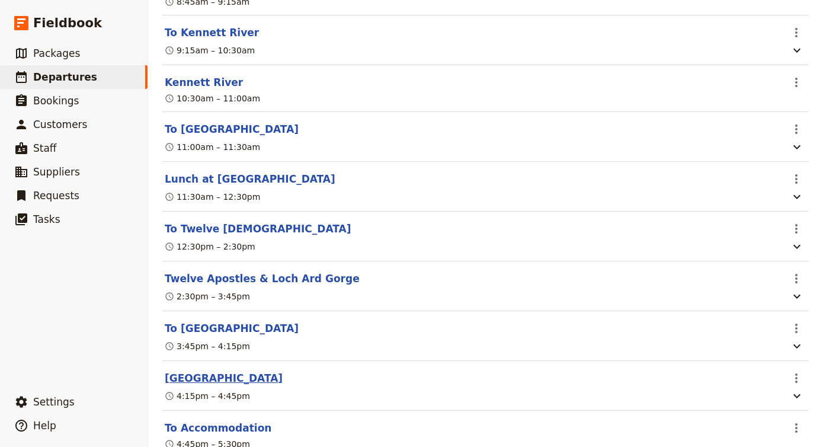
click at [217, 371] on button "[GEOGRAPHIC_DATA]" at bounding box center [224, 378] width 118 height 14
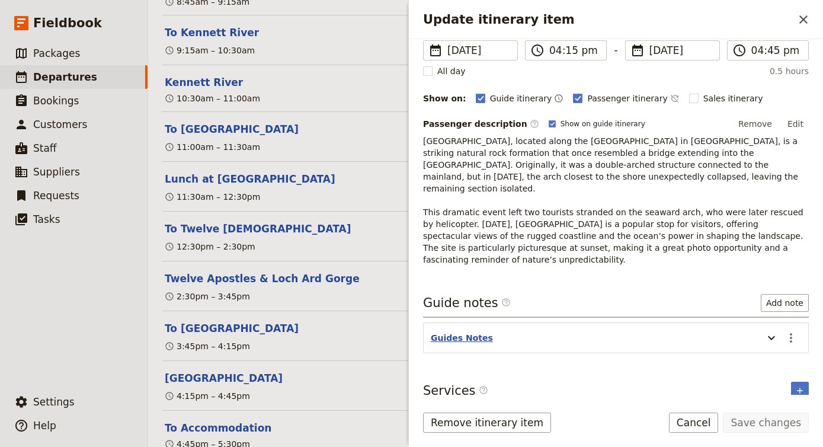
scroll to position [105, 0]
click at [480, 333] on button "Guides Notes" at bounding box center [462, 339] width 62 height 12
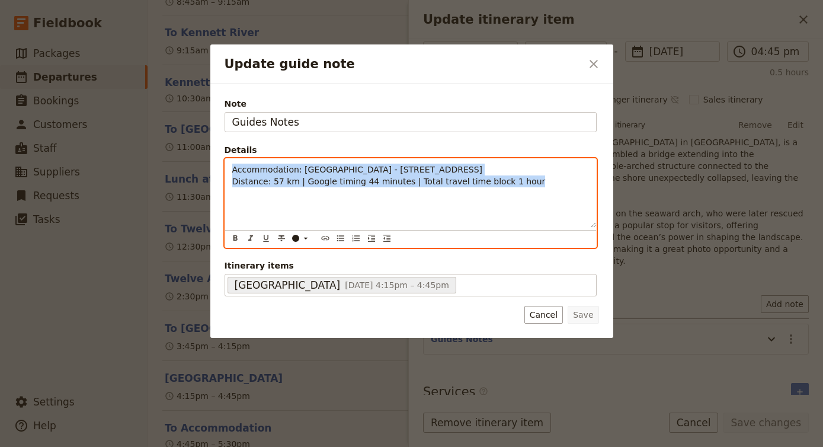
drag, startPoint x: 529, startPoint y: 190, endPoint x: 134, endPoint y: 163, distance: 395.3
click at [134, 447] on div "Update guide note ​ Note Guides Notes Details Accommodation: Mid City Motel - 5…" at bounding box center [411, 447] width 823 height 0
copy p "Accommodation: Mid City Motel - 525 Raglan Parade, Warrnambool VIC 3280 Distanc…"
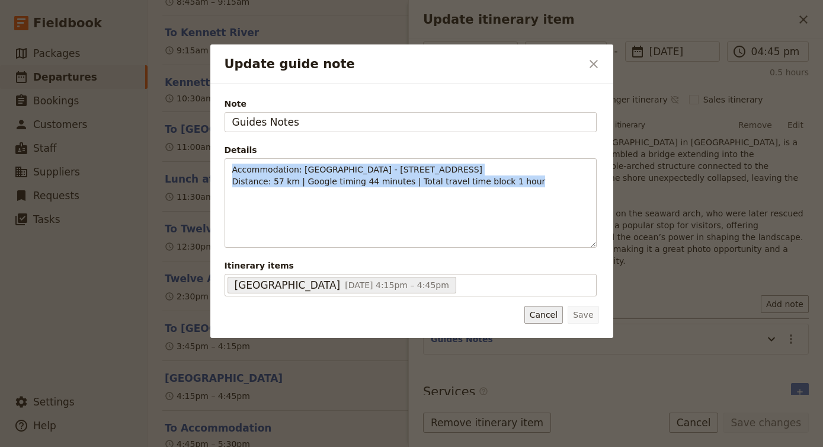
click at [544, 316] on button "Cancel" at bounding box center [543, 315] width 38 height 18
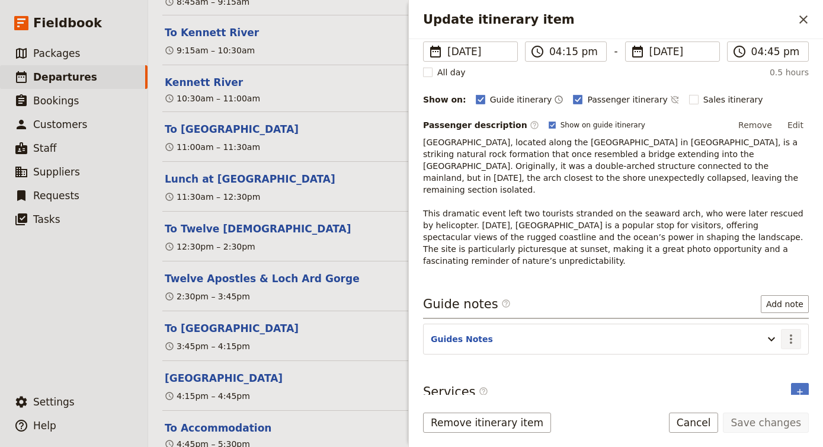
click at [793, 332] on icon "Actions" at bounding box center [790, 339] width 14 height 14
click at [791, 334] on icon "Actions" at bounding box center [790, 338] width 2 height 9
click at [712, 333] on header "Guides Notes" at bounding box center [594, 340] width 326 height 14
click at [776, 332] on icon "Update itinerary item" at bounding box center [771, 339] width 14 height 14
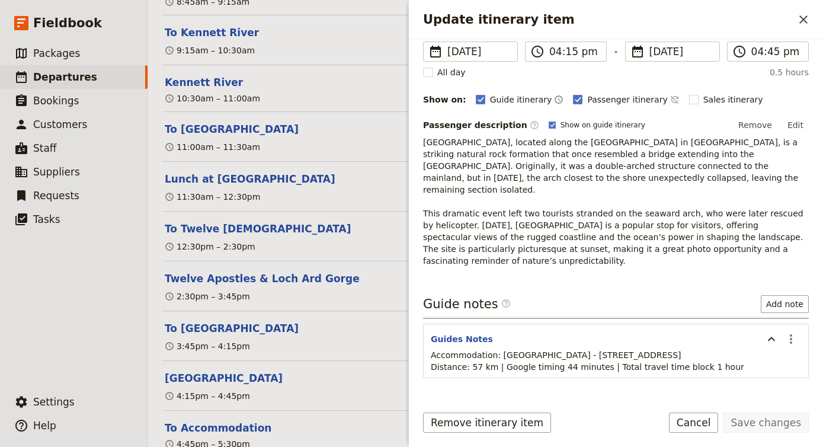
click at [690, 333] on header "Guides Notes" at bounding box center [594, 340] width 326 height 14
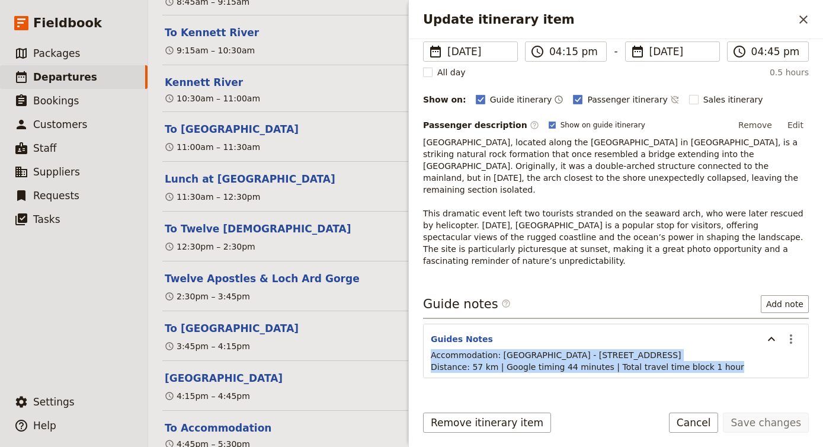
drag, startPoint x: 724, startPoint y: 353, endPoint x: 428, endPoint y: 341, distance: 296.4
click at [428, 349] on div "Accommodation: Mid City Motel - 525 Raglan Parade, Warrnambool VIC 3280 Distanc…" at bounding box center [615, 364] width 384 height 31
copy p "Accommodation: Mid City Motel - 525 Raglan Parade, Warrnambool VIC 3280 Distanc…"
click at [787, 332] on icon "Actions" at bounding box center [790, 339] width 14 height 14
click at [779, 366] on span "Remove note" at bounding box center [765, 370] width 55 height 12
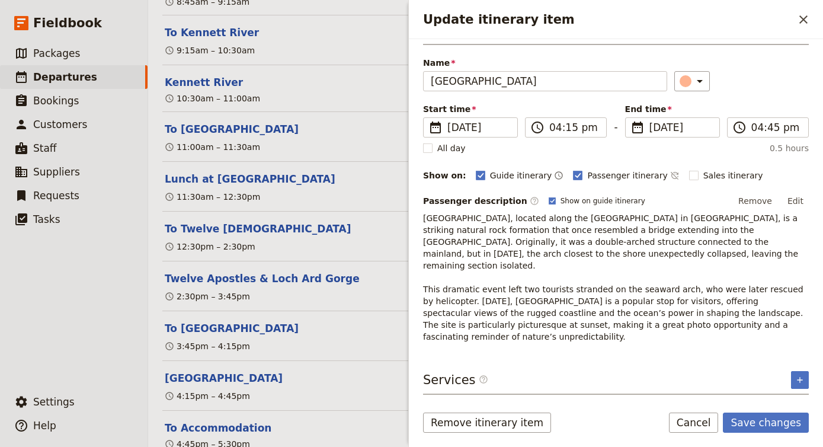
scroll to position [9, 0]
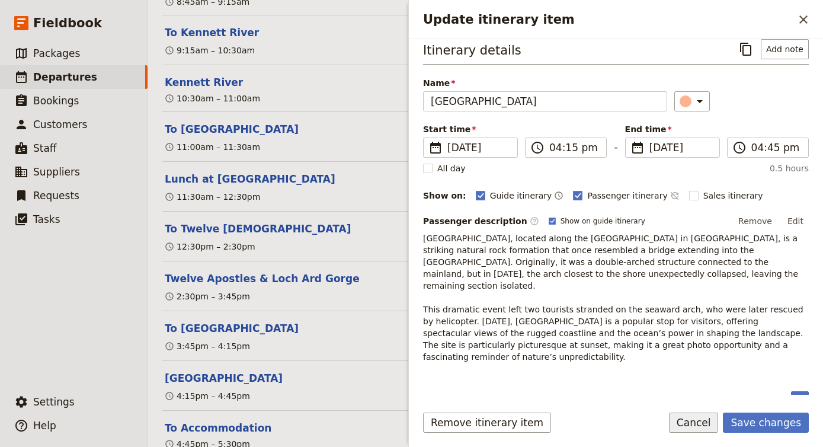
click at [701, 424] on button "Cancel" at bounding box center [694, 422] width 50 height 20
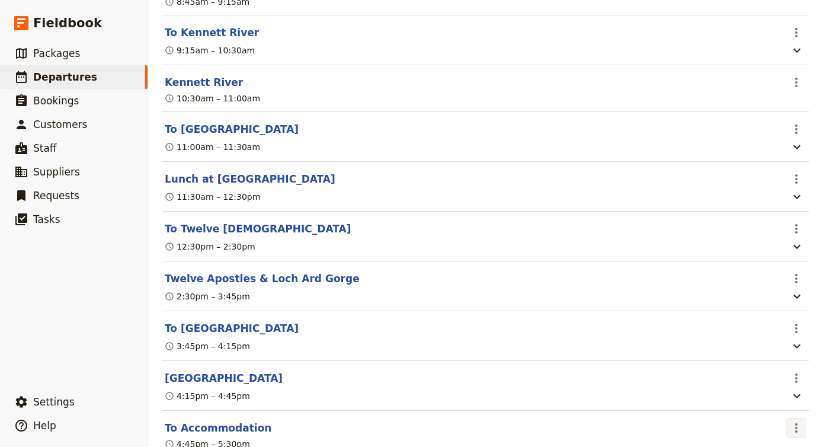
click at [799, 420] on icon "Actions" at bounding box center [796, 427] width 14 height 14
click at [782, 308] on button "Edit this itinerary item" at bounding box center [746, 314] width 118 height 17
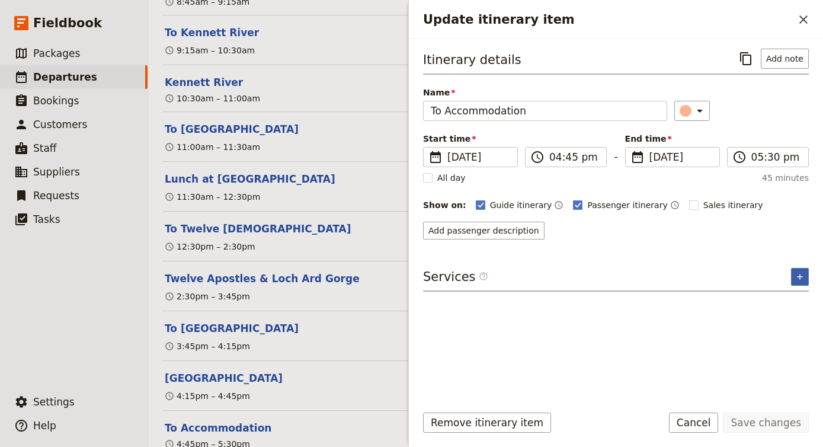
click at [798, 273] on icon "Add service inclusion" at bounding box center [799, 276] width 9 height 9
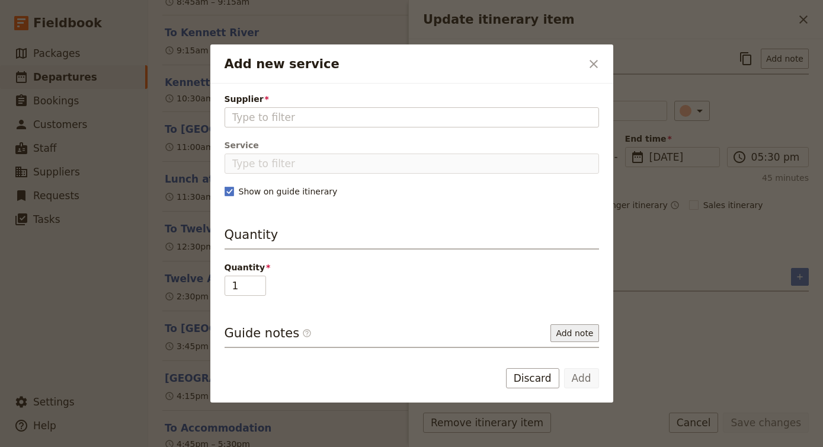
click at [579, 327] on button "Add note" at bounding box center [574, 333] width 48 height 18
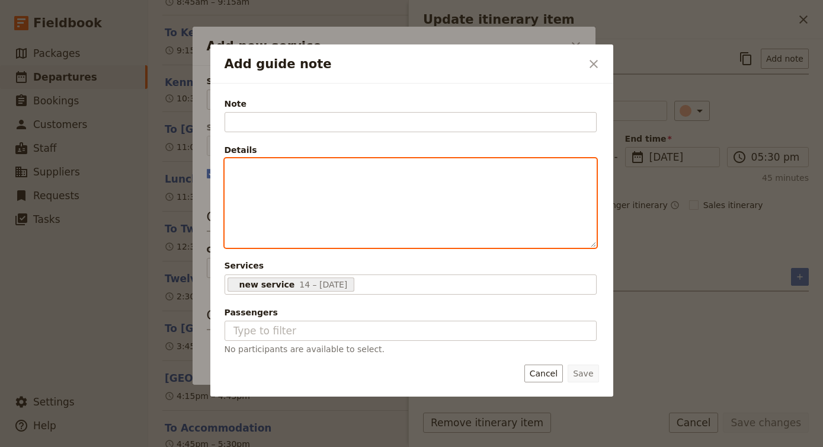
click at [334, 193] on div "Add guide note" at bounding box center [410, 203] width 371 height 88
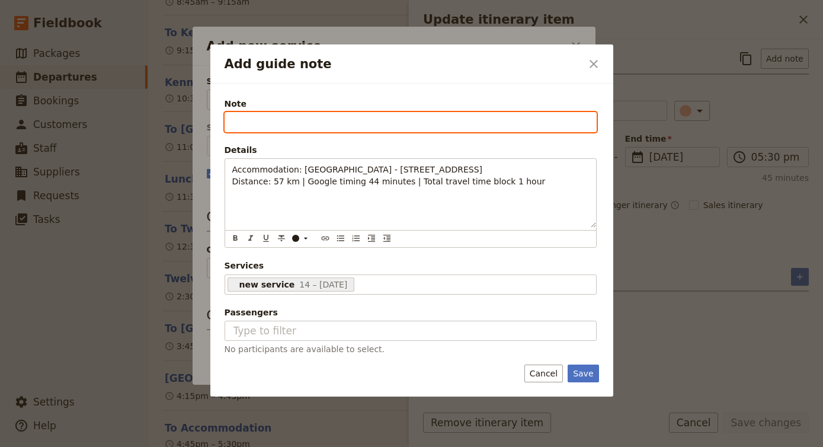
click at [314, 119] on input "Note" at bounding box center [410, 122] width 372 height 20
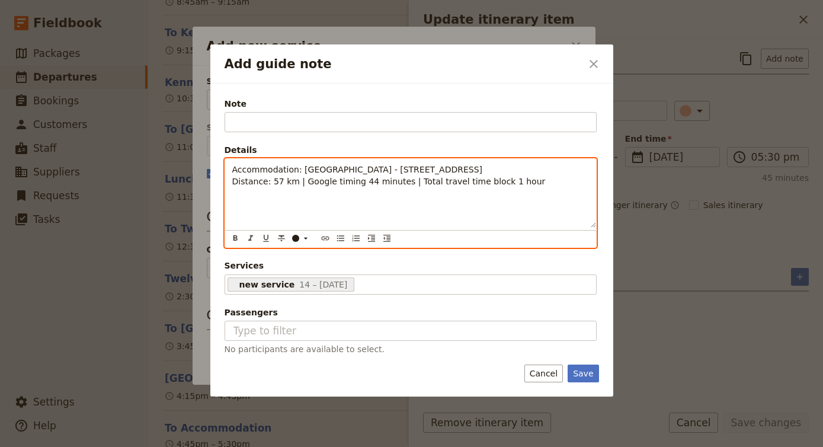
drag, startPoint x: 537, startPoint y: 165, endPoint x: 301, endPoint y: 165, distance: 235.7
click at [300, 165] on p "Accommodation: Mid City Motel - 525 Raglan Parade, Warrnambool VIC 3280 Distanc…" at bounding box center [410, 175] width 356 height 24
drag, startPoint x: 306, startPoint y: 167, endPoint x: 139, endPoint y: 164, distance: 167.0
click at [139, 447] on div "Add guide note ​ Note Fill out this field Details Accommodation: Distance: 57 k…" at bounding box center [411, 447] width 823 height 0
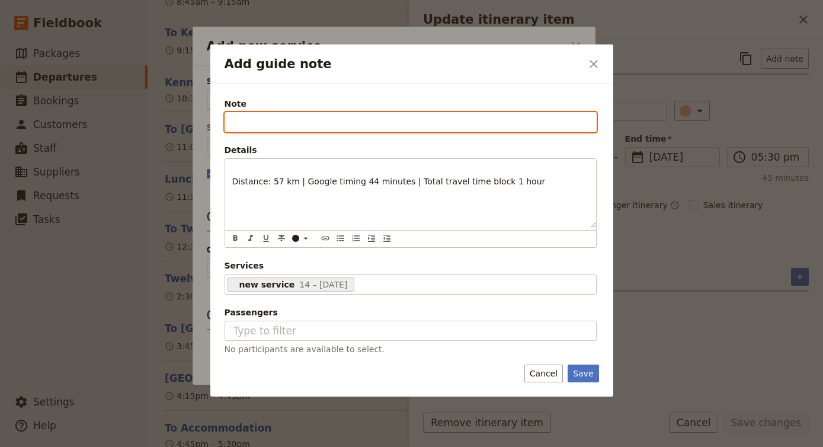
click at [247, 122] on input "Note" at bounding box center [410, 122] width 372 height 20
paste input "Mid City Motel - [STREET_ADDRESS]"
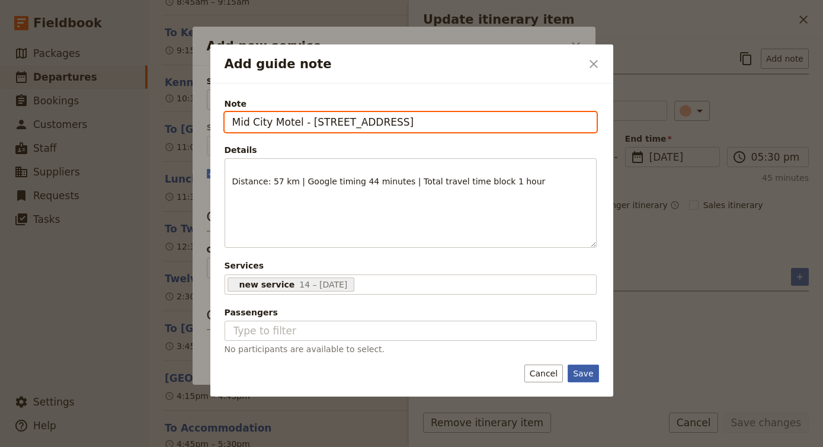
type input "Mid City Motel - [STREET_ADDRESS]"
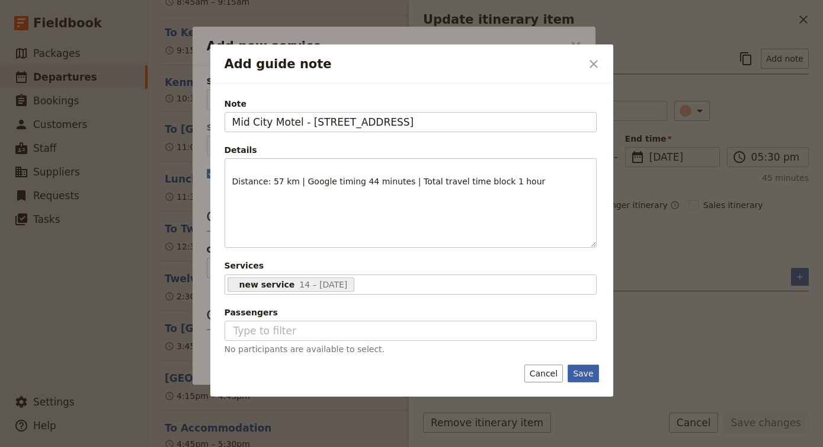
click at [577, 366] on button "Save" at bounding box center [582, 373] width 31 height 18
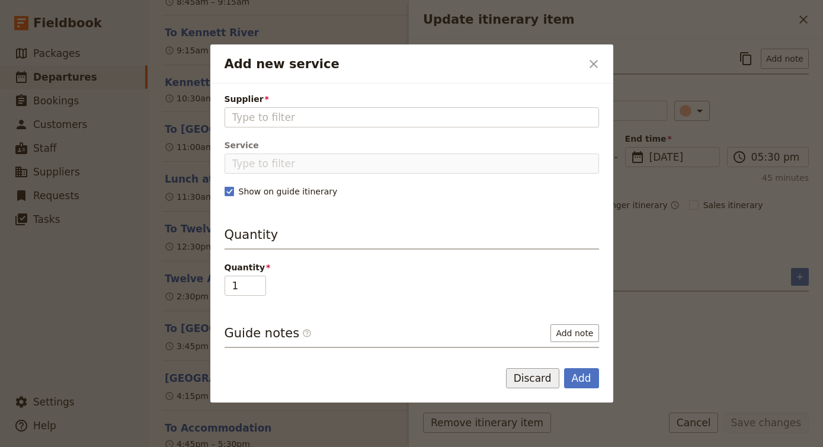
click at [538, 376] on button "Discard" at bounding box center [532, 378] width 53 height 20
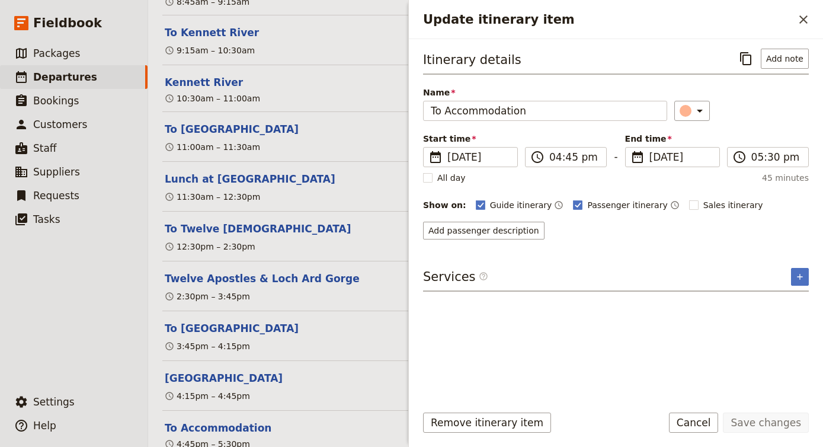
scroll to position [0, 0]
click at [786, 61] on button "Add note" at bounding box center [784, 59] width 48 height 20
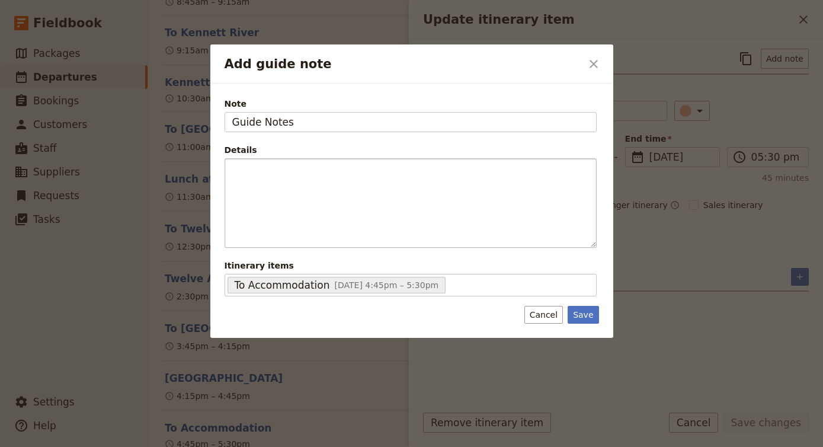
type input "Guide Notes"
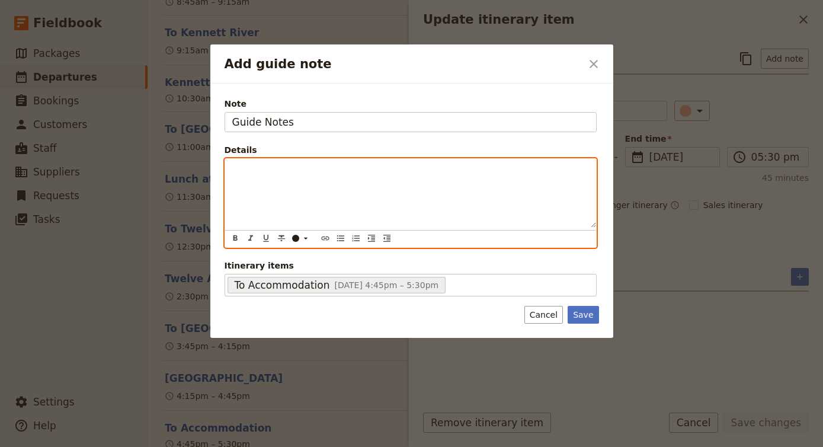
click at [336, 170] on p "Add guide note" at bounding box center [410, 169] width 356 height 12
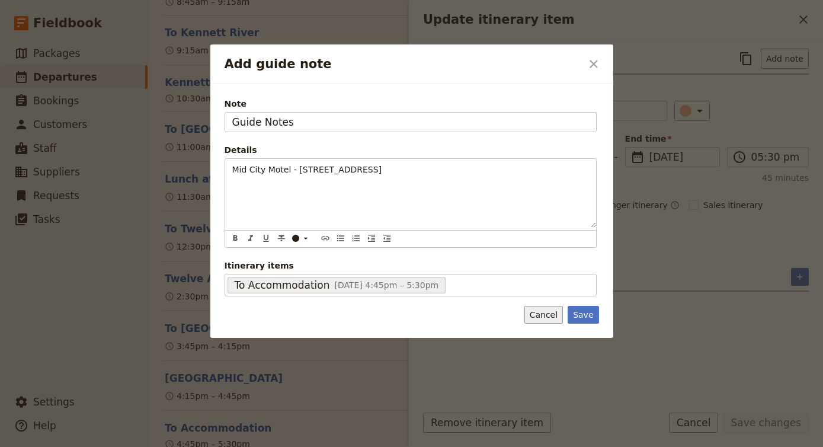
click at [541, 313] on button "Cancel" at bounding box center [543, 315] width 38 height 18
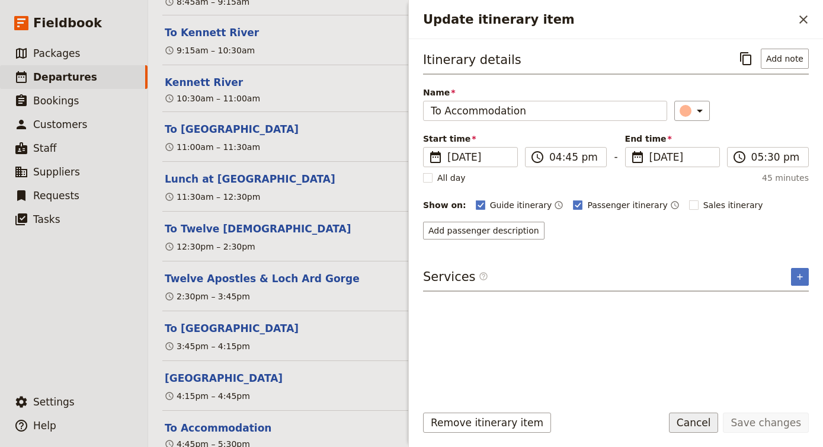
click at [702, 423] on button "Cancel" at bounding box center [694, 422] width 50 height 20
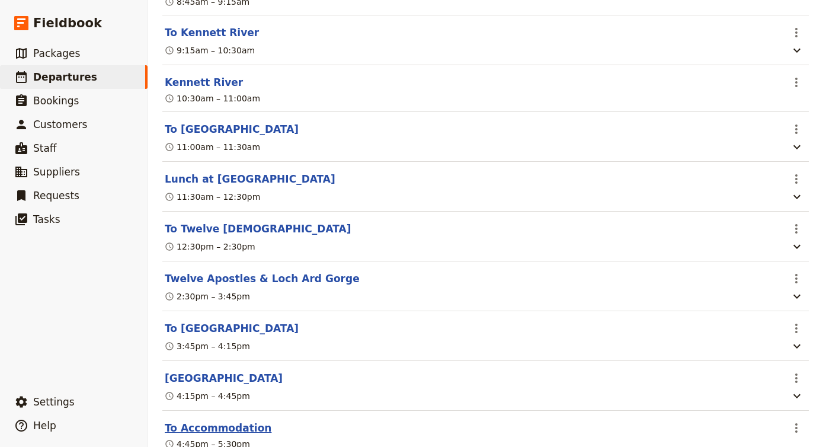
click at [242, 420] on button "To Accommodation" at bounding box center [218, 427] width 107 height 14
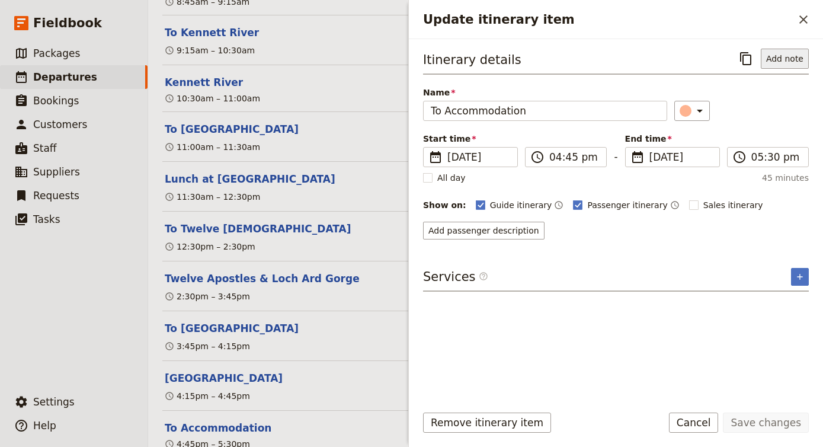
click at [795, 53] on button "Add note" at bounding box center [784, 59] width 48 height 20
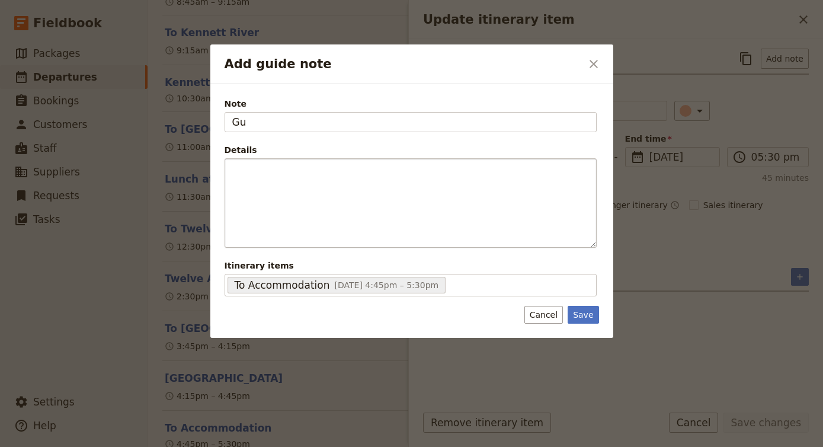
type input "G"
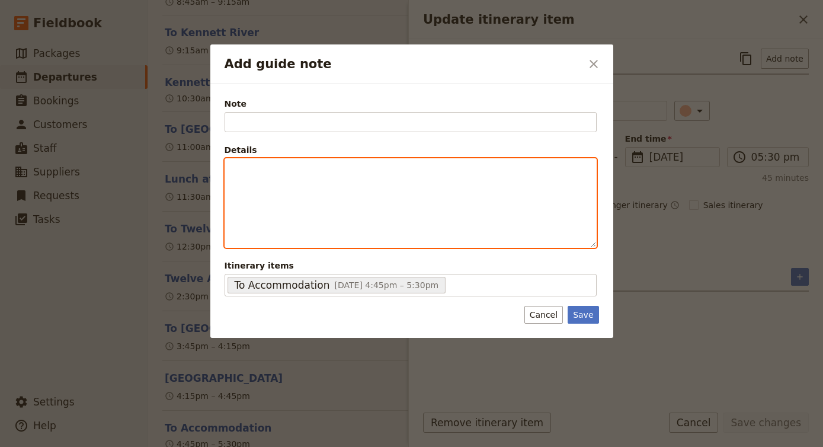
click at [433, 219] on div "Add guide note" at bounding box center [410, 203] width 371 height 88
click at [369, 187] on div "Add guide note" at bounding box center [410, 193] width 371 height 69
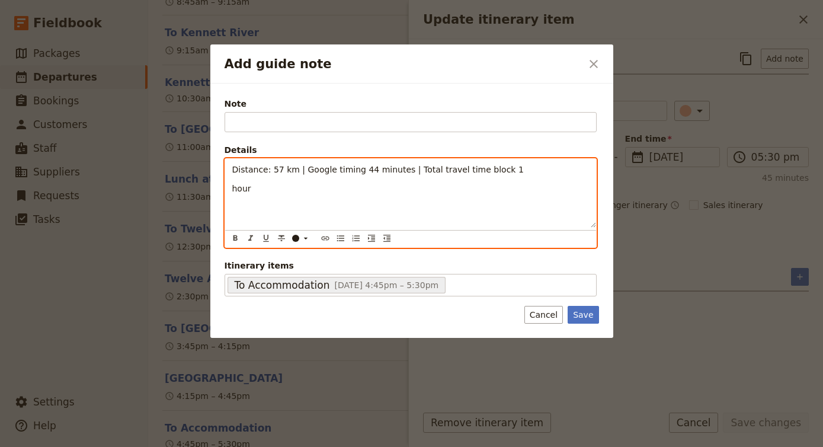
click at [232, 190] on span "hour" at bounding box center [241, 188] width 19 height 9
click at [232, 190] on div "Distance: 57 km | Google timing 44 minutes | Total travel time block 1hour" at bounding box center [410, 193] width 371 height 69
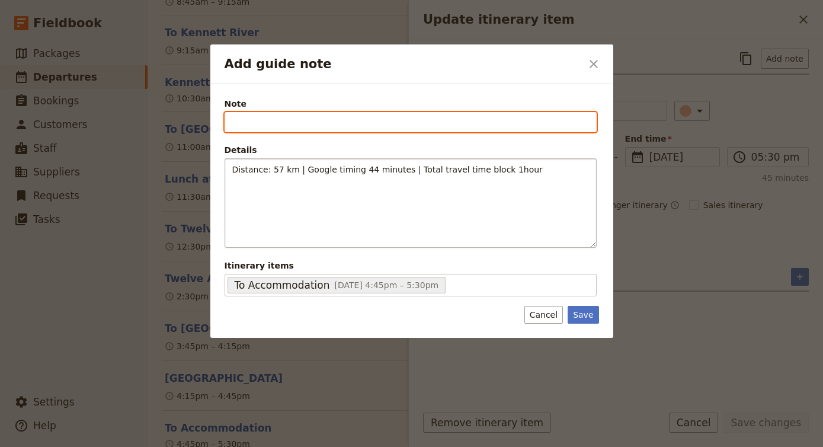
click at [368, 124] on input "Note" at bounding box center [410, 122] width 372 height 20
paste input "Mid City Motel - [STREET_ADDRESS]"
type input "Mid City Motel - [STREET_ADDRESS]"
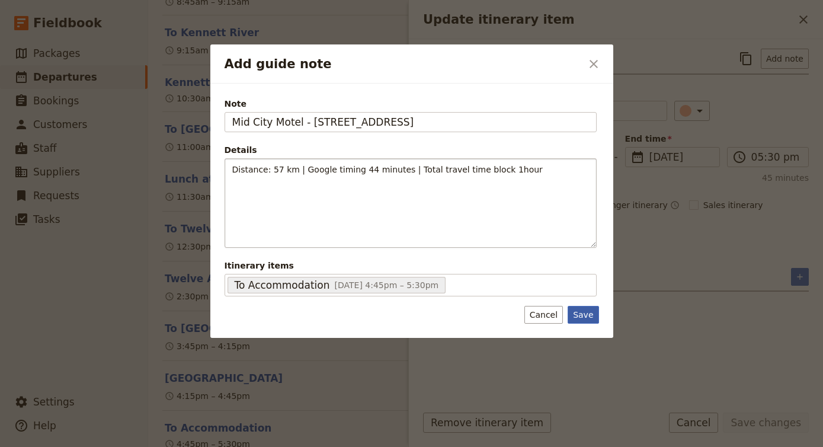
click at [594, 314] on button "Save" at bounding box center [582, 315] width 31 height 18
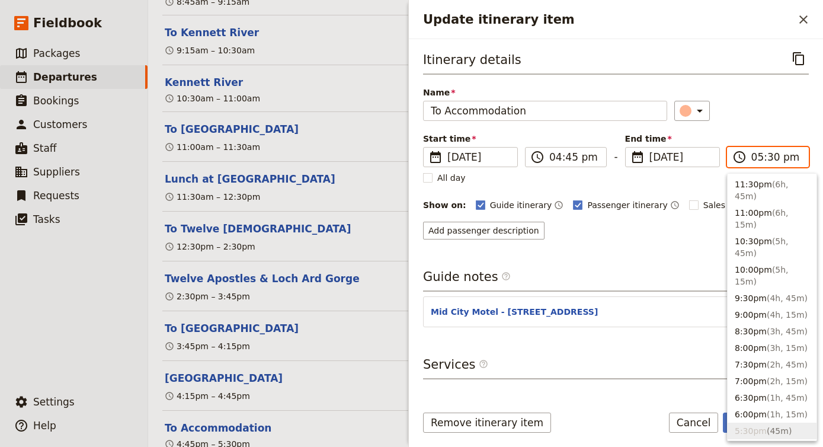
click at [766, 150] on input "05:30 pm" at bounding box center [776, 157] width 50 height 14
type input "05:45 pm"
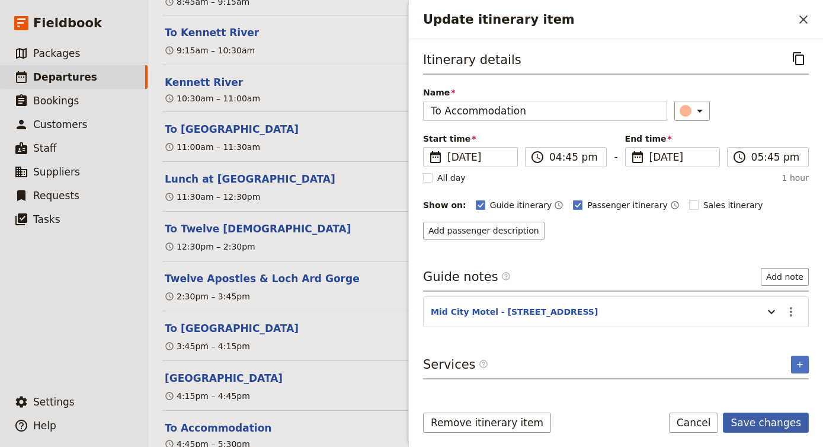
click at [768, 422] on button "Save changes" at bounding box center [765, 422] width 86 height 20
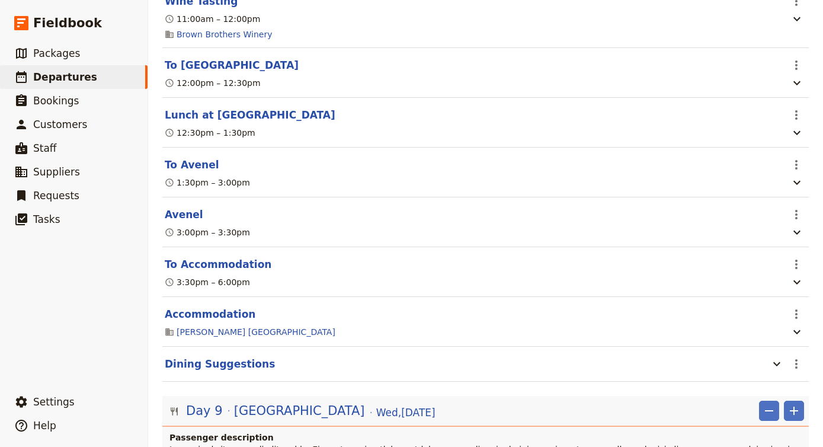
scroll to position [5314, 0]
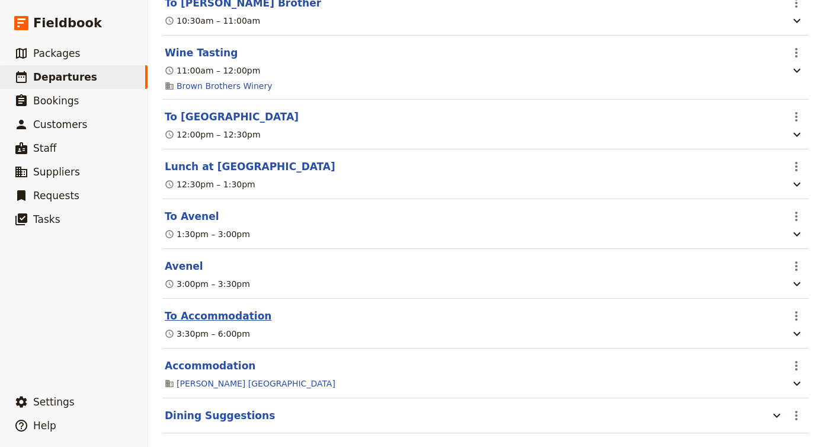
click at [217, 309] on button "To Accommodation" at bounding box center [218, 316] width 107 height 14
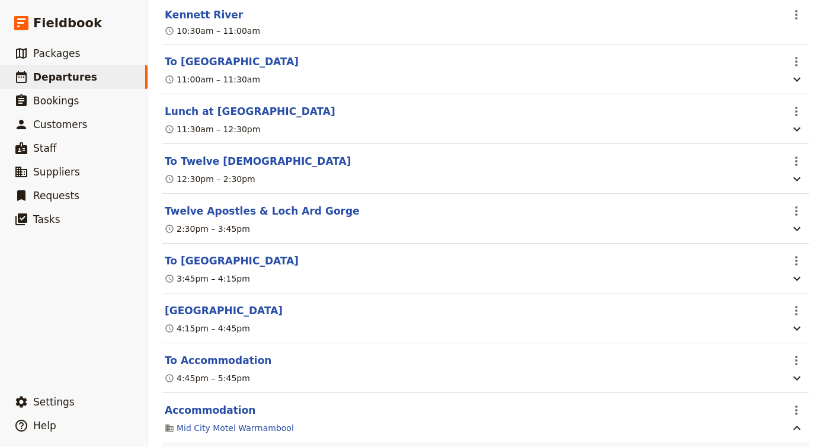
scroll to position [6940, 0]
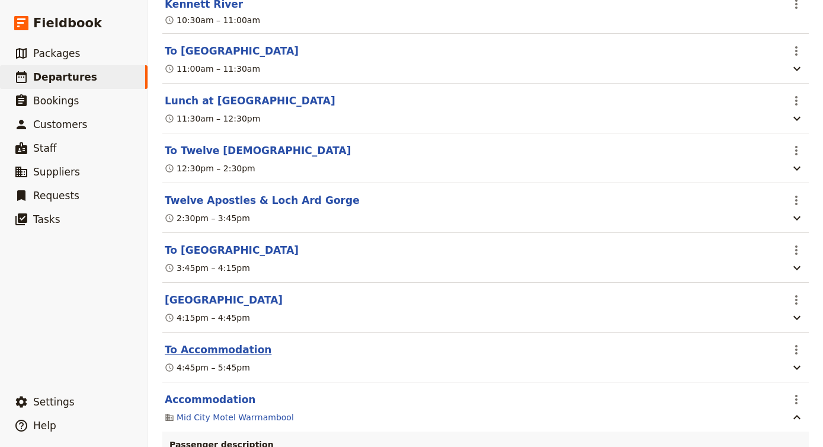
click at [244, 342] on button "To Accommodation" at bounding box center [218, 349] width 107 height 14
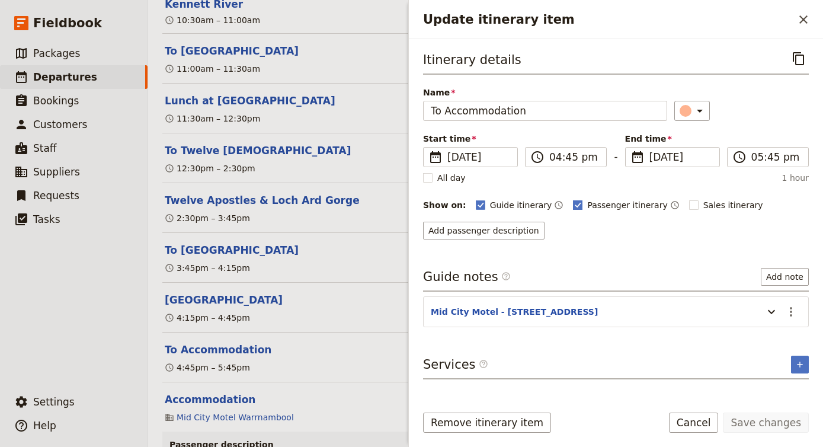
click at [573, 207] on rect "Update itinerary item" at bounding box center [577, 204] width 9 height 9
click at [572, 199] on input "Passenger itinerary" at bounding box center [572, 198] width 1 height 1
checkbox input "false"
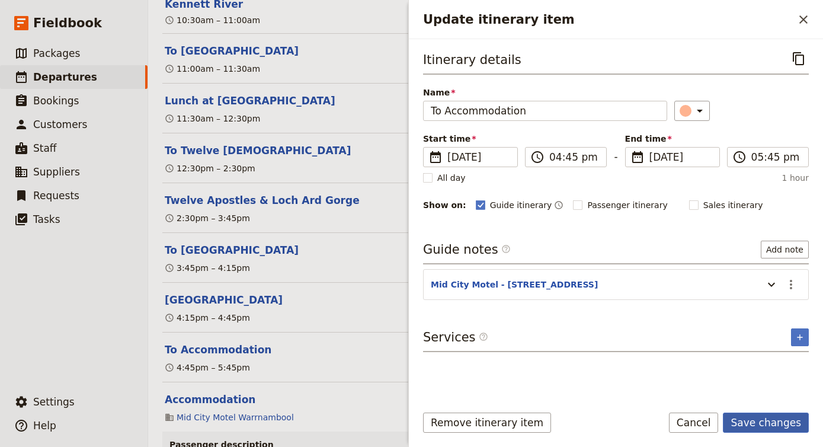
click at [776, 422] on button "Save changes" at bounding box center [765, 422] width 86 height 20
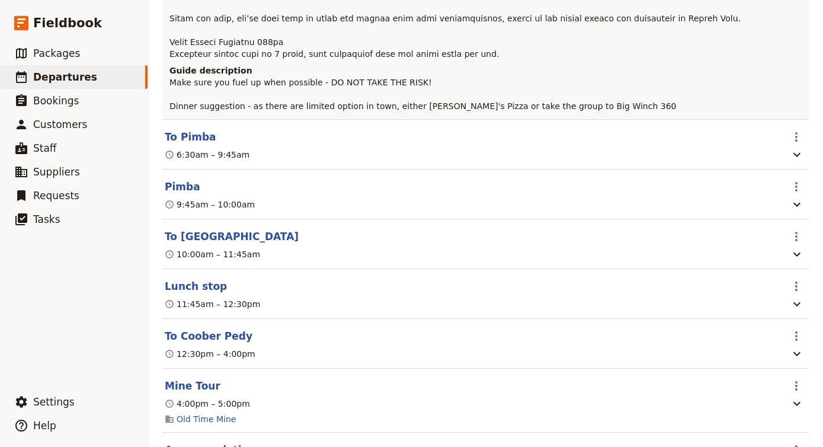
scroll to position [11969, 0]
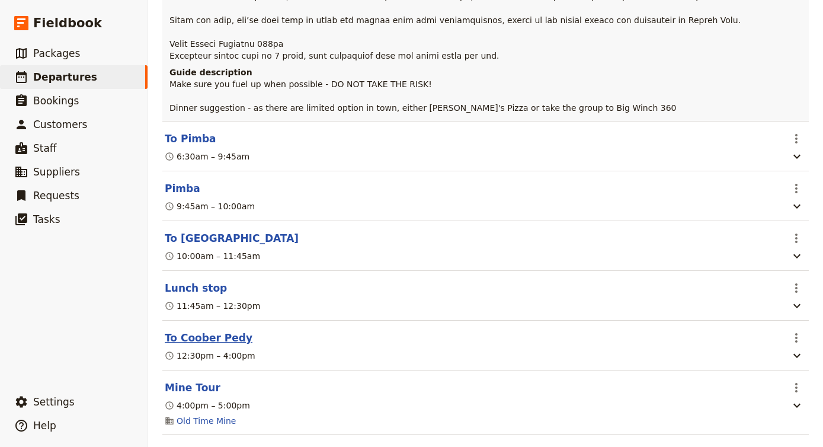
click at [224, 330] on button "To Coober Pedy" at bounding box center [209, 337] width 88 height 14
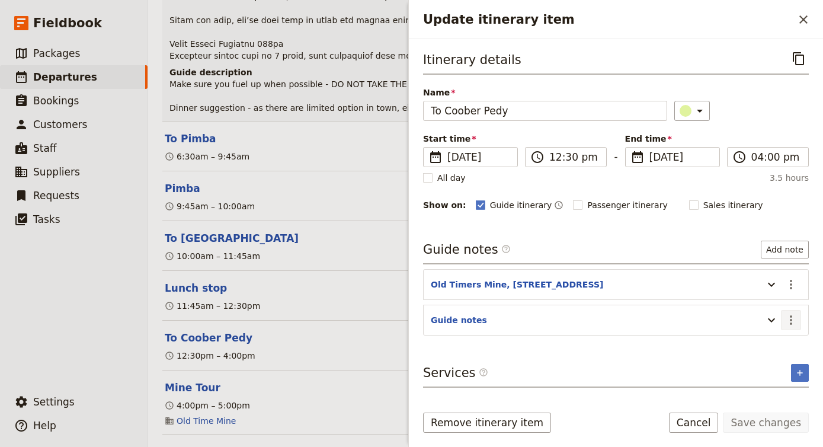
click at [789, 320] on icon "Actions" at bounding box center [790, 320] width 14 height 14
click at [767, 346] on span "Edit note" at bounding box center [756, 346] width 37 height 12
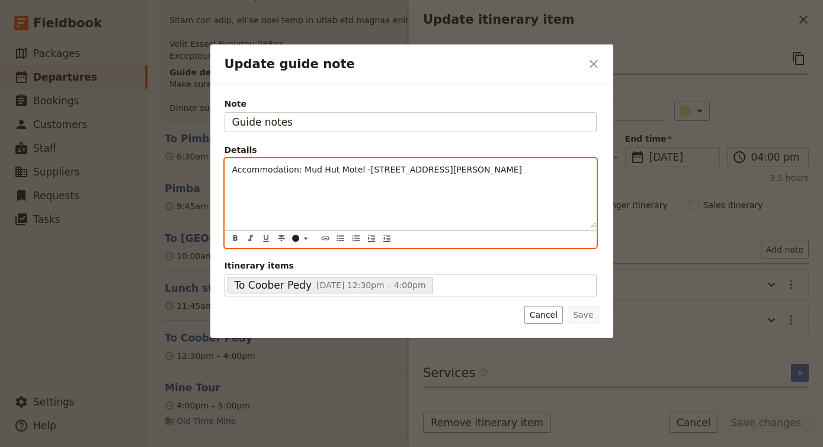
drag, startPoint x: 553, startPoint y: 174, endPoint x: 78, endPoint y: 172, distance: 474.9
click at [78, 447] on div "Update guide note ​ Note Guide notes Details Accommodation: Mud Hut Motel -102 …" at bounding box center [411, 447] width 823 height 0
copy span "Accommodation: Mud Hut Motel -102 St Nicholas St, Coober Pedy SA 5723"
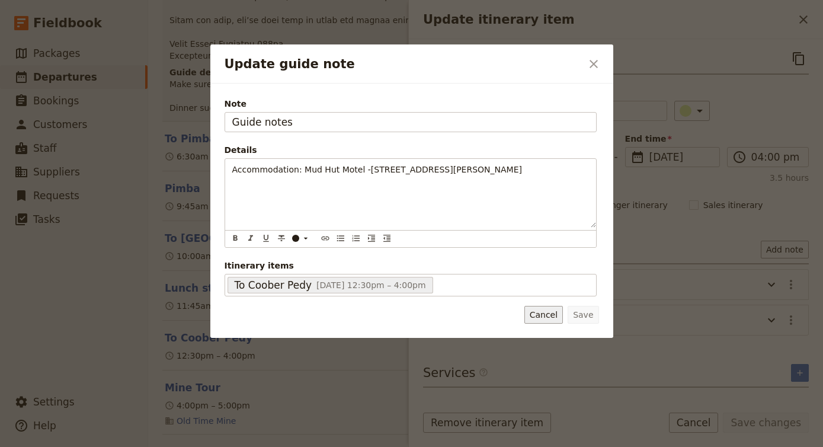
click at [544, 316] on button "Cancel" at bounding box center [543, 315] width 38 height 18
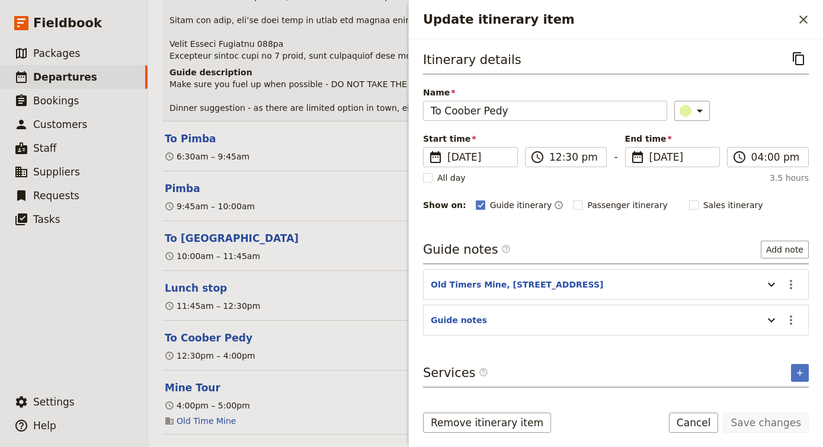
click at [807, 315] on section "Guide notes ​" at bounding box center [616, 319] width 386 height 31
click at [795, 316] on icon "Actions" at bounding box center [790, 320] width 14 height 14
click at [775, 364] on span "Remove note" at bounding box center [765, 362] width 55 height 12
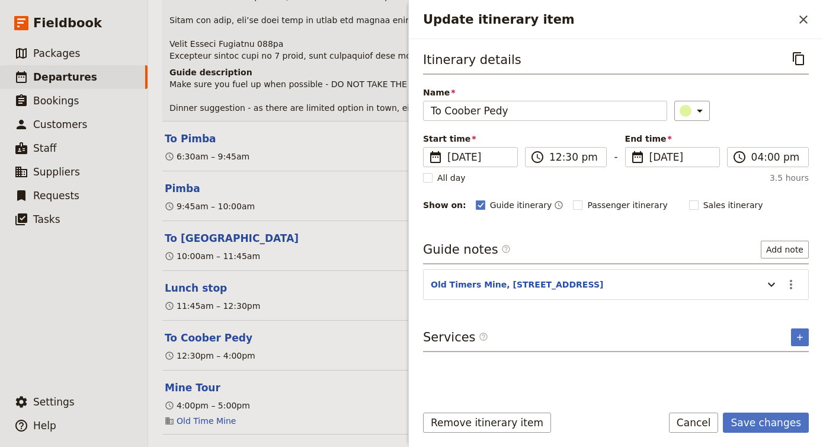
drag, startPoint x: 721, startPoint y: 416, endPoint x: 823, endPoint y: 422, distance: 102.0
click at [822, 422] on html "Fieldbook ​ ​ Fieldbook ​ ​ Packages ​ Departures ​ Bookings ​ Customers ​ Staf…" at bounding box center [411, 223] width 823 height 447
click at [791, 415] on button "Save changes" at bounding box center [765, 422] width 86 height 20
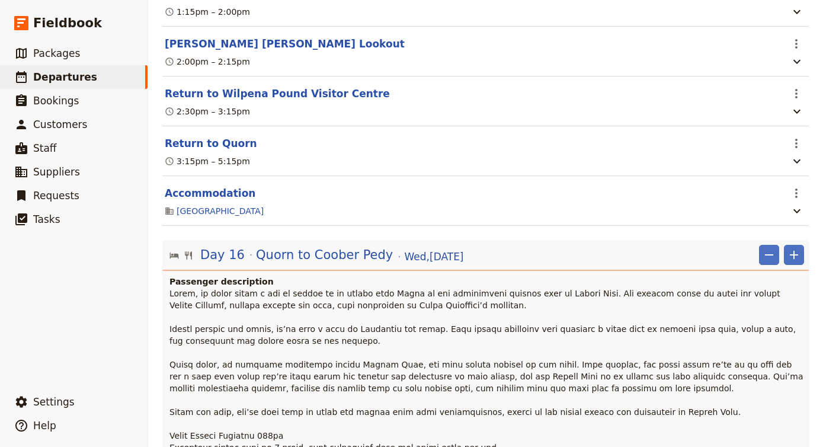
scroll to position [11581, 0]
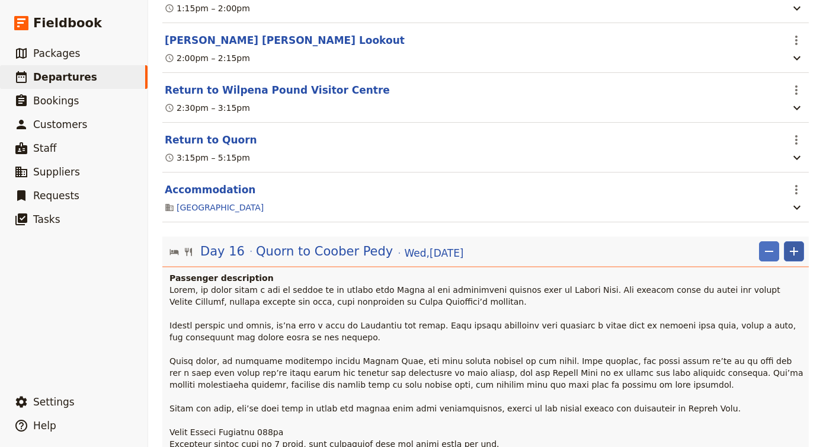
click at [796, 244] on icon "Add" at bounding box center [793, 251] width 14 height 14
click at [765, 53] on span "Add itinerary item" at bounding box center [758, 55] width 75 height 12
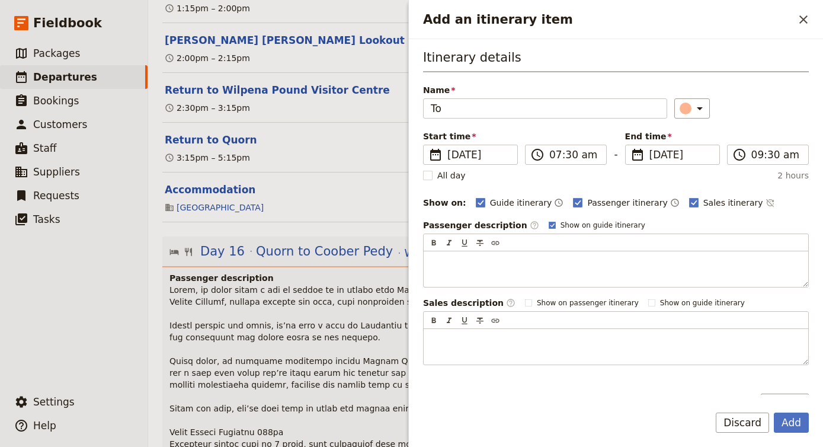
click at [791, 422] on button "Add" at bounding box center [790, 422] width 35 height 20
type input "To a"
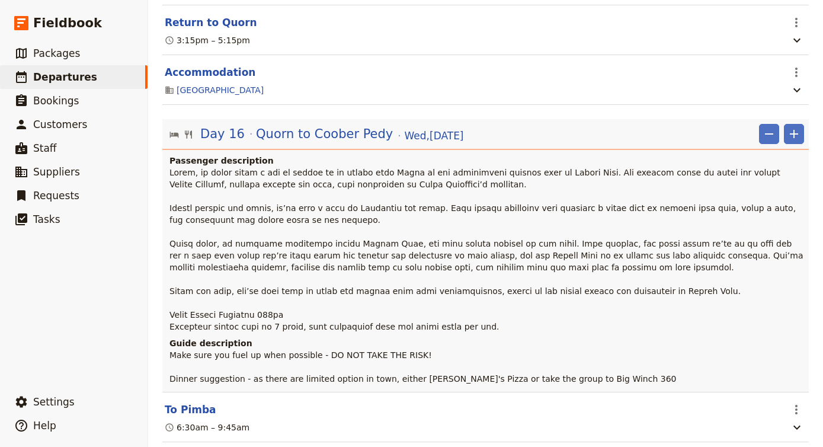
scroll to position [11730, 0]
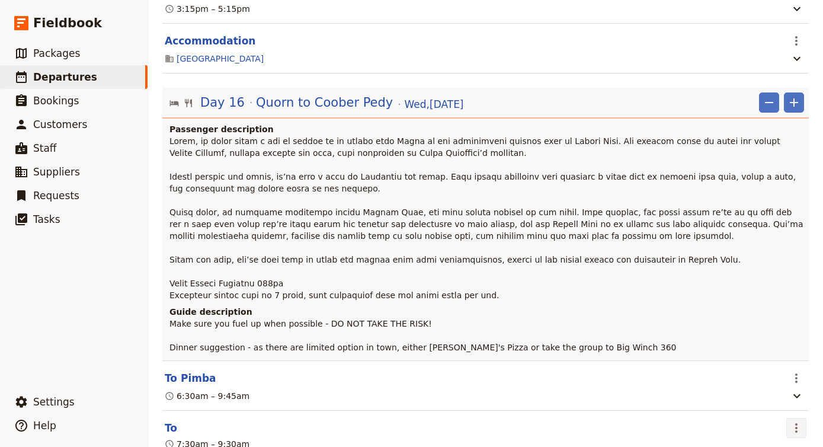
click at [796, 423] on icon "Actions" at bounding box center [796, 427] width 2 height 9
click at [763, 235] on span "Edit this itinerary item" at bounding box center [740, 232] width 93 height 12
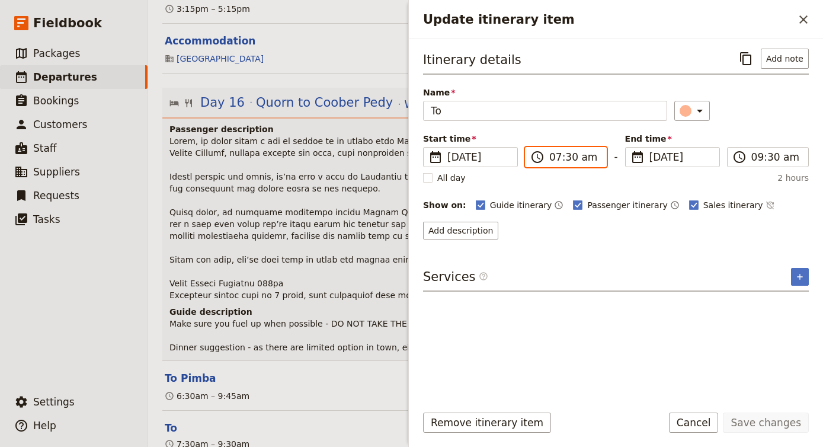
click at [560, 156] on input "07:30 am" at bounding box center [574, 157] width 50 height 14
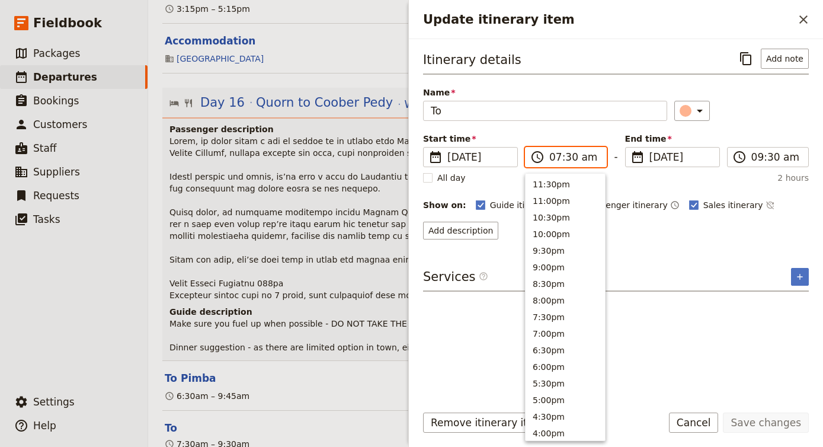
scroll to position [533, 0]
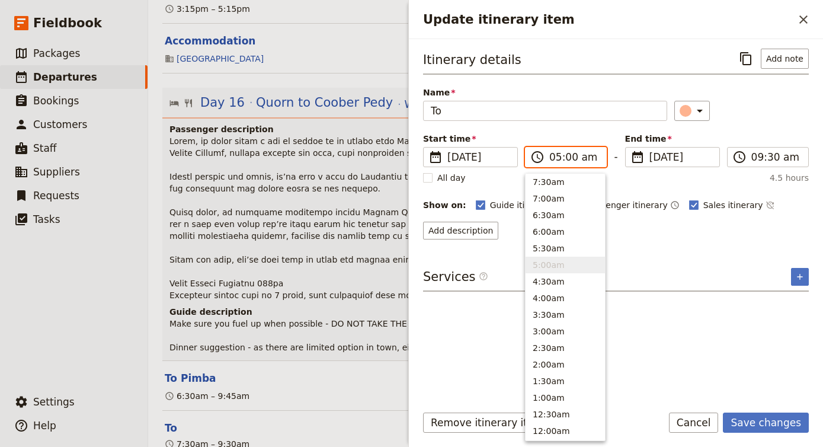
type input "05:00 pm"
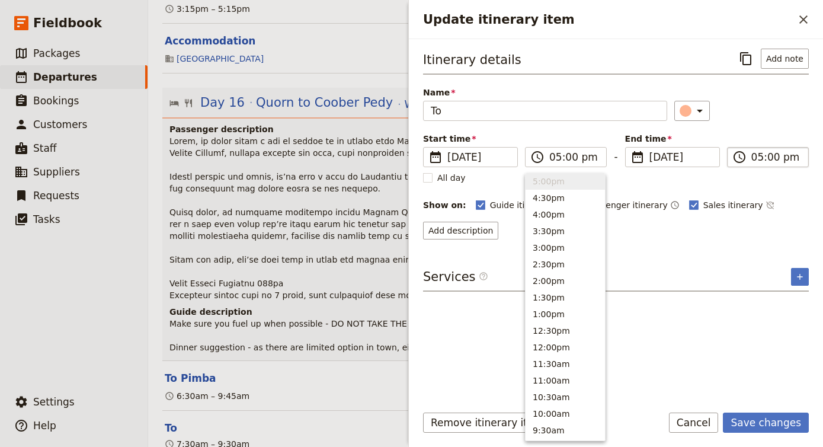
click at [753, 159] on input "05:00 pm" at bounding box center [776, 157] width 50 height 14
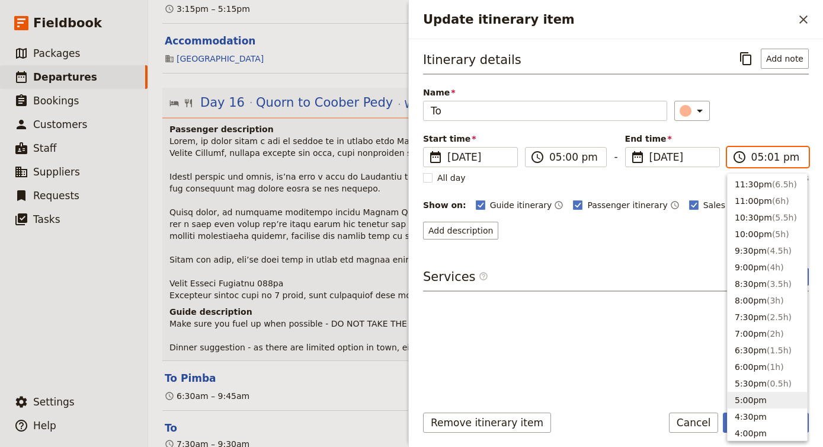
type input "05:15 pm"
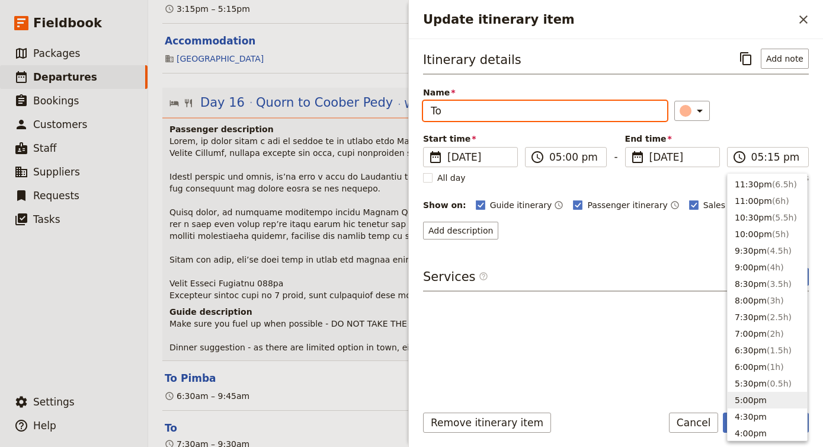
click at [586, 102] on input "To" at bounding box center [545, 111] width 244 height 20
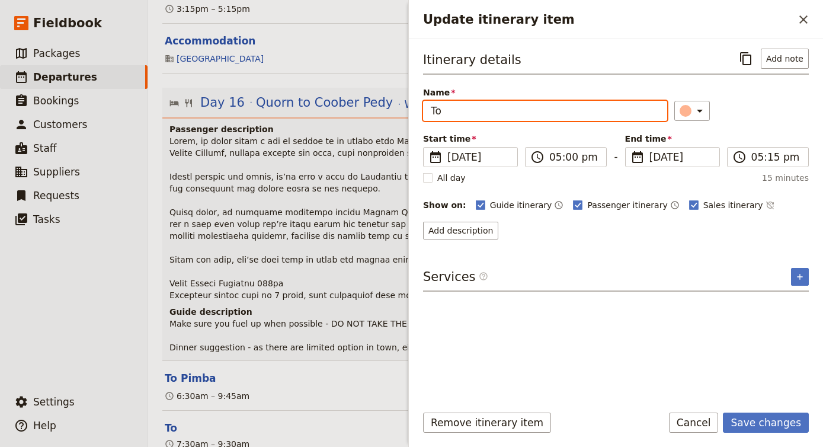
click at [590, 114] on input "To" at bounding box center [545, 111] width 244 height 20
type input "To Accommodation"
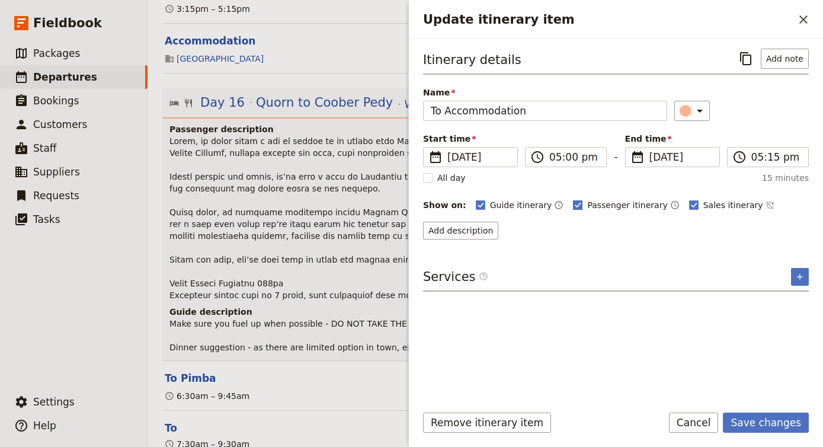
click at [573, 207] on rect "Update itinerary item" at bounding box center [577, 204] width 9 height 9
click at [572, 199] on input "Passenger itinerary" at bounding box center [572, 198] width 1 height 1
checkbox input "false"
click at [689, 207] on rect "Update itinerary item" at bounding box center [693, 204] width 9 height 9
click at [688, 199] on input "Sales itinerary" at bounding box center [688, 198] width 1 height 1
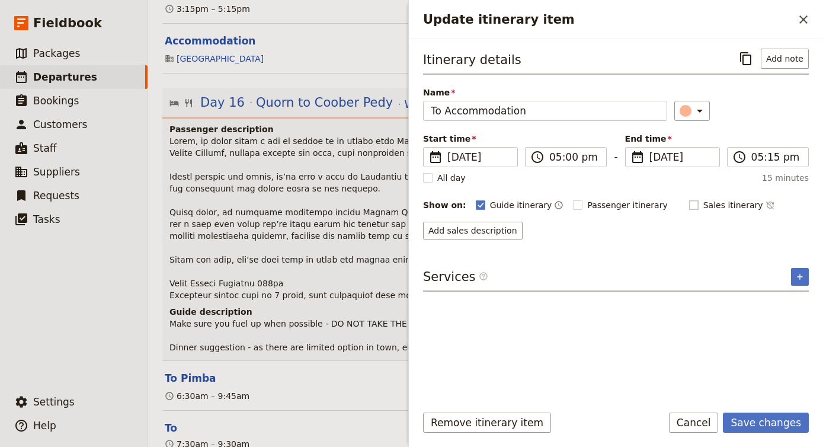
checkbox input "false"
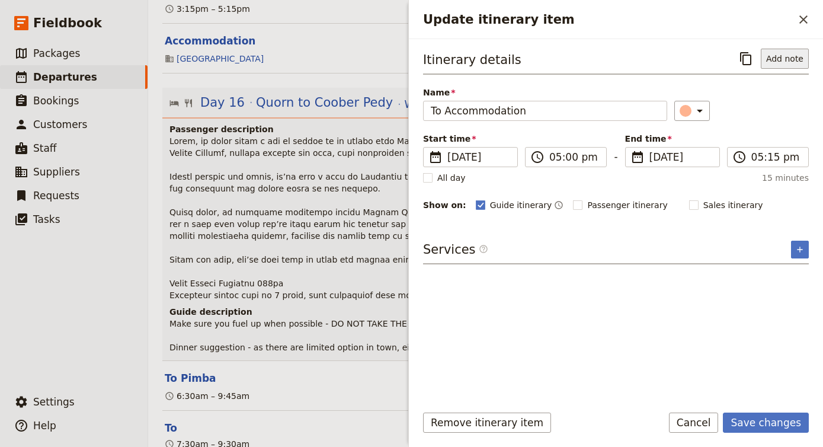
click at [796, 66] on button "Add note" at bounding box center [784, 59] width 48 height 20
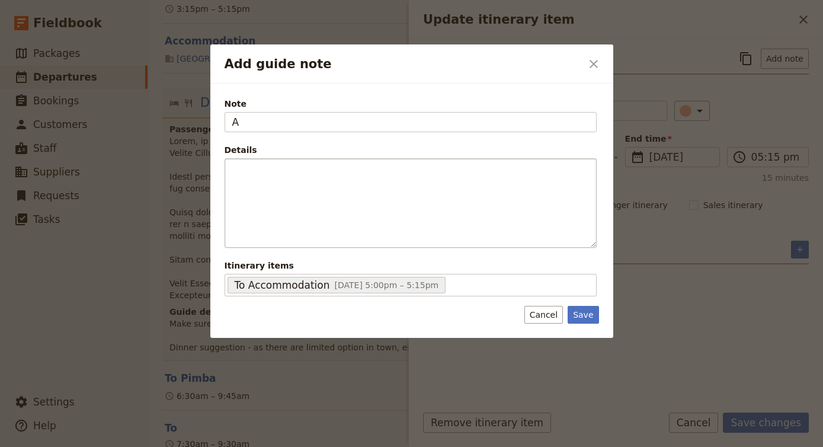
type input "A"
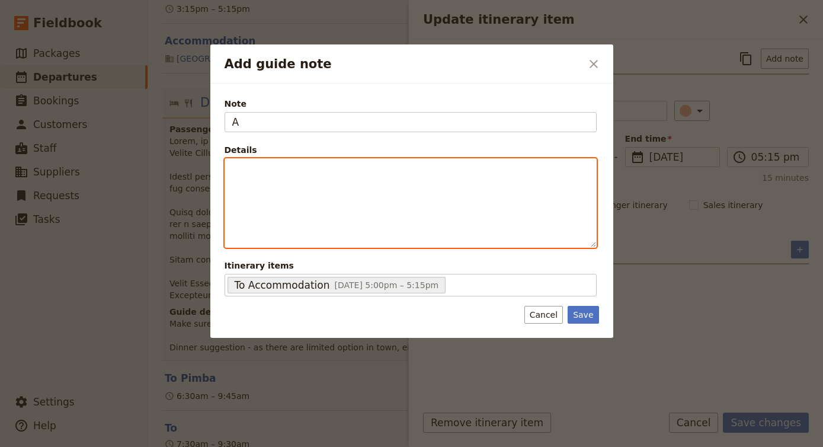
click at [412, 227] on div "Add guide note" at bounding box center [410, 203] width 371 height 88
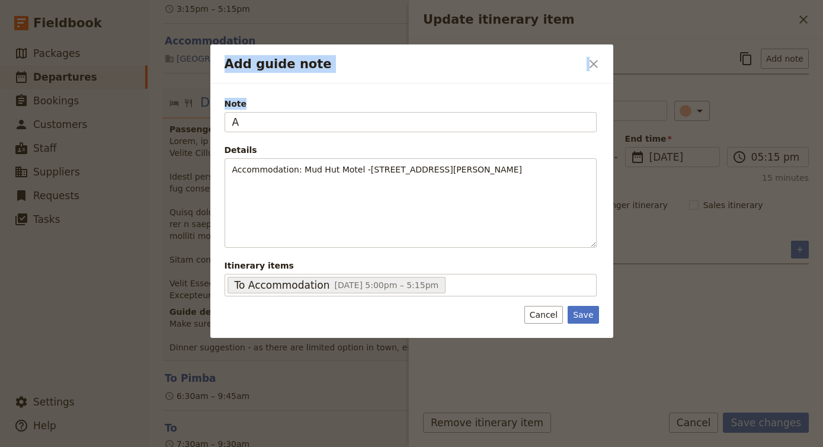
drag, startPoint x: 287, startPoint y: 109, endPoint x: 209, endPoint y: 110, distance: 77.6
click at [204, 447] on div "Add guide note ​ Note A Details Accommodation: Mud Hut Motel -102 St Nicholas S…" at bounding box center [411, 447] width 823 height 0
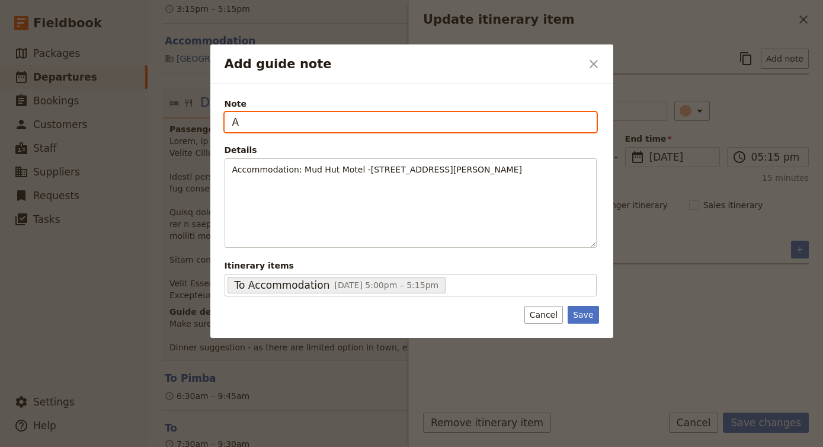
click at [259, 120] on input "A" at bounding box center [410, 122] width 372 height 20
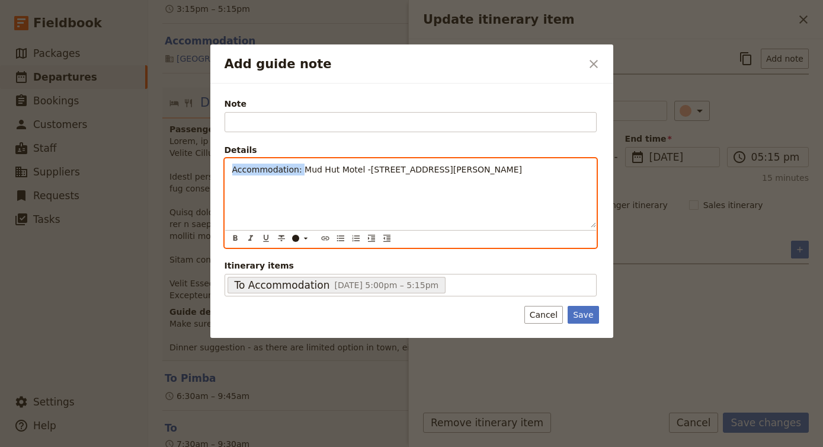
drag, startPoint x: 300, startPoint y: 169, endPoint x: 173, endPoint y: 169, distance: 126.7
click at [173, 447] on div "Add guide note ​ Note Fill out this field Details Accommodation: Mud Hut Motel …" at bounding box center [411, 447] width 823 height 0
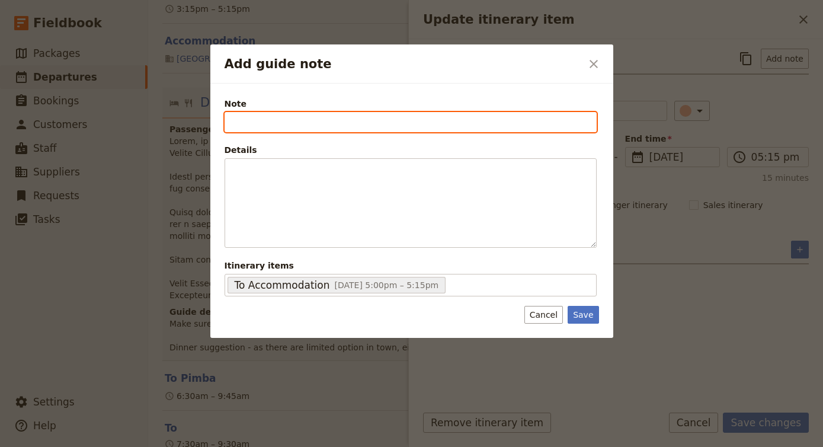
click at [360, 130] on input "Note" at bounding box center [410, 122] width 372 height 20
paste input "Mud Hut Motel -[STREET_ADDRESS][PERSON_NAME]"
type input "Mud Hut Motel -[STREET_ADDRESS][PERSON_NAME]"
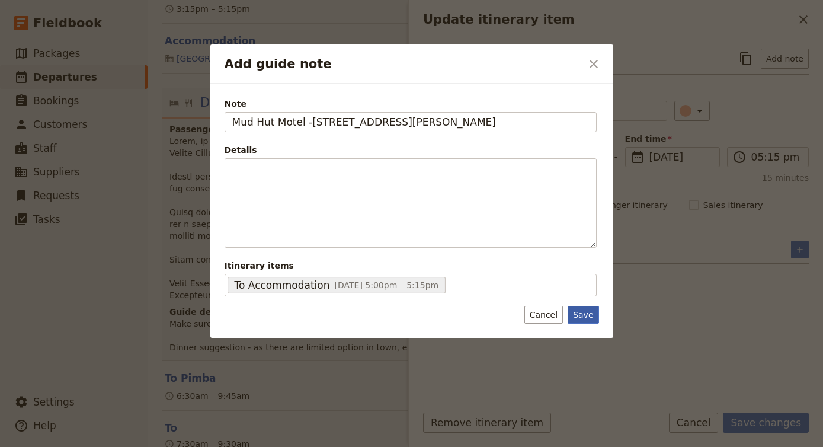
click at [581, 316] on button "Save" at bounding box center [582, 315] width 31 height 18
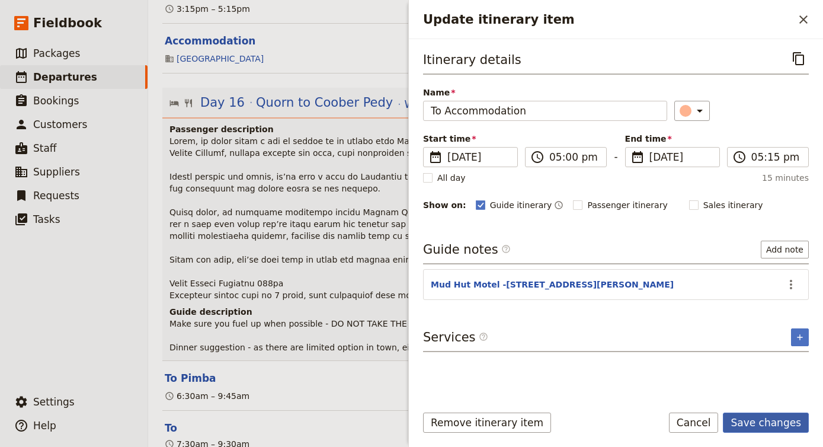
click at [769, 425] on button "Save changes" at bounding box center [765, 422] width 86 height 20
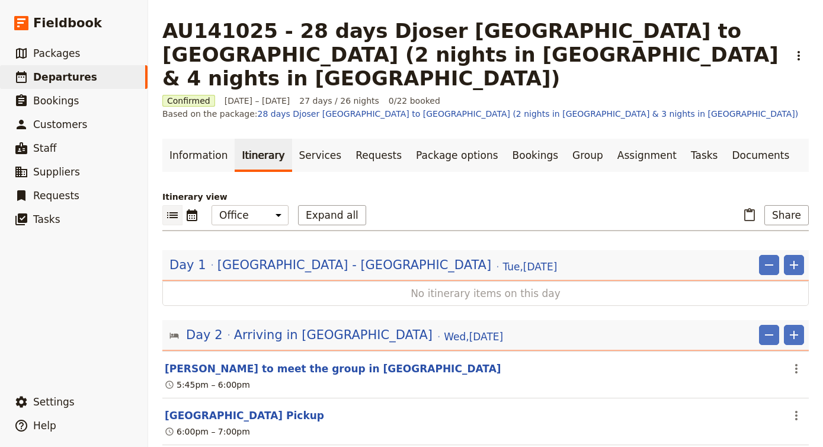
scroll to position [0, 0]
click at [207, 139] on link "Information" at bounding box center [198, 155] width 72 height 33
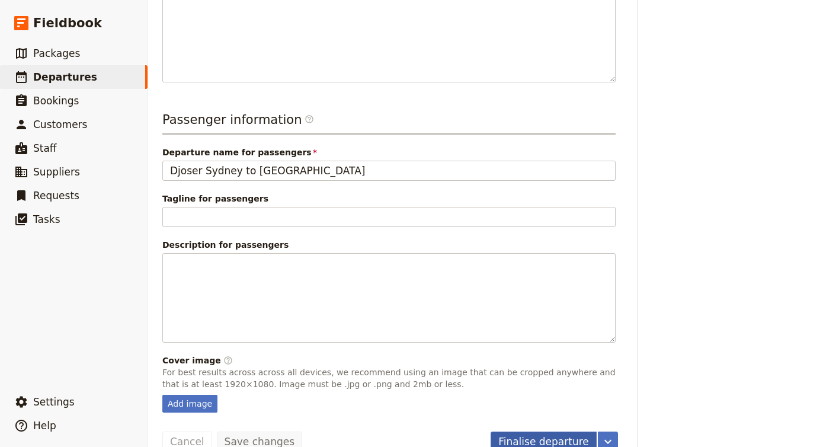
click at [521, 431] on button "Finalise departure" at bounding box center [543, 441] width 106 height 20
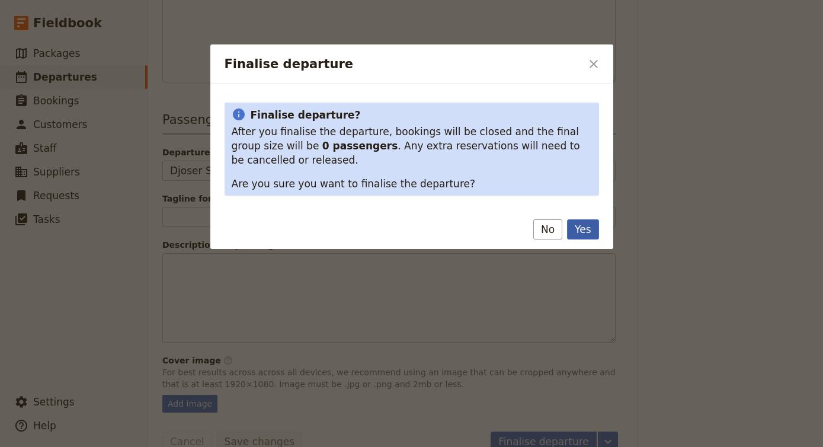
click at [586, 227] on button "Yes" at bounding box center [582, 229] width 31 height 20
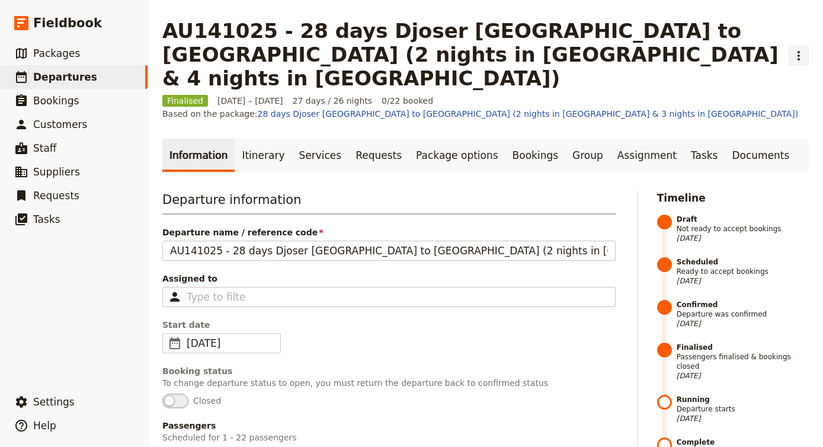
click at [795, 49] on icon "Actions" at bounding box center [798, 56] width 14 height 14
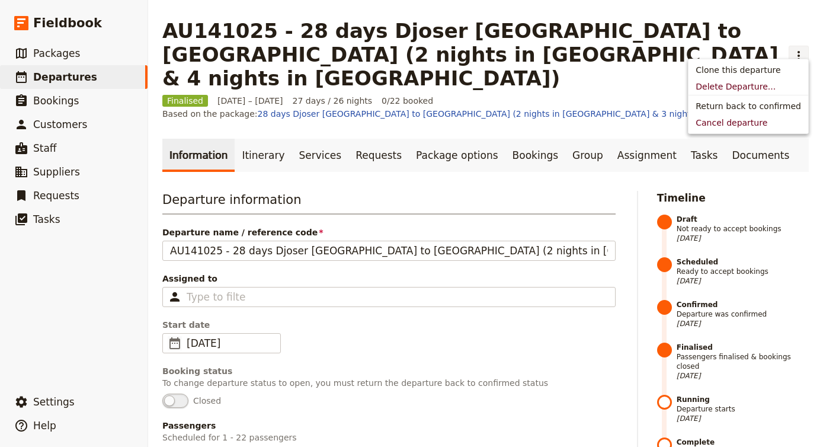
click at [795, 49] on icon "Actions" at bounding box center [798, 56] width 14 height 14
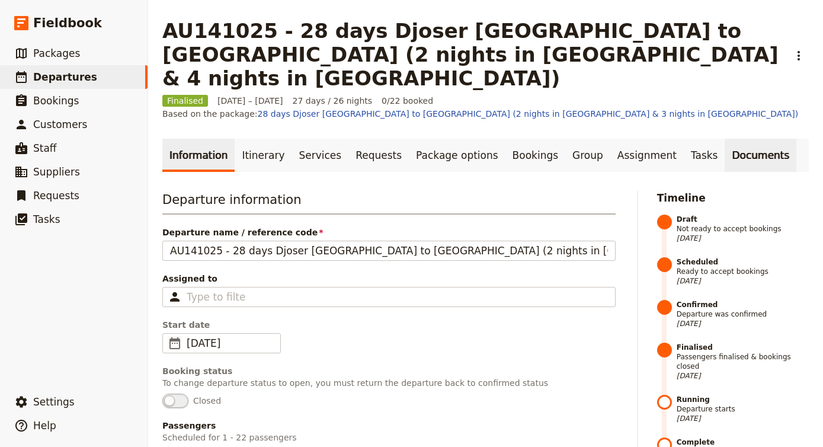
click at [724, 139] on link "Documents" at bounding box center [760, 155] width 72 height 33
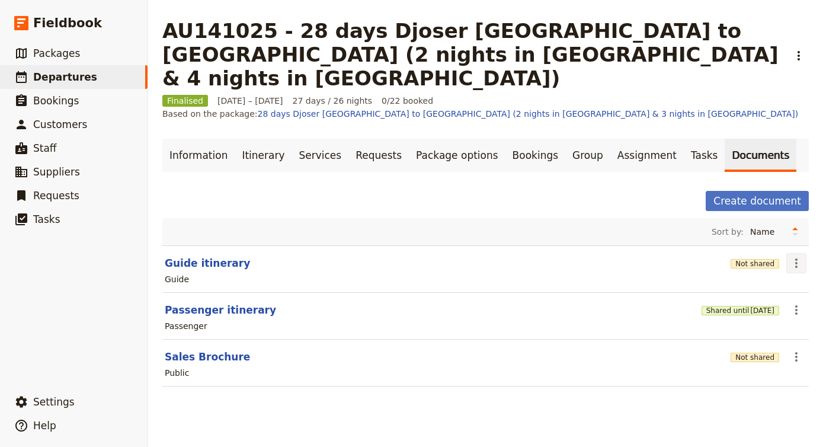
click at [792, 256] on icon "Actions" at bounding box center [796, 263] width 14 height 14
click at [765, 253] on span "Share" at bounding box center [763, 252] width 72 height 12
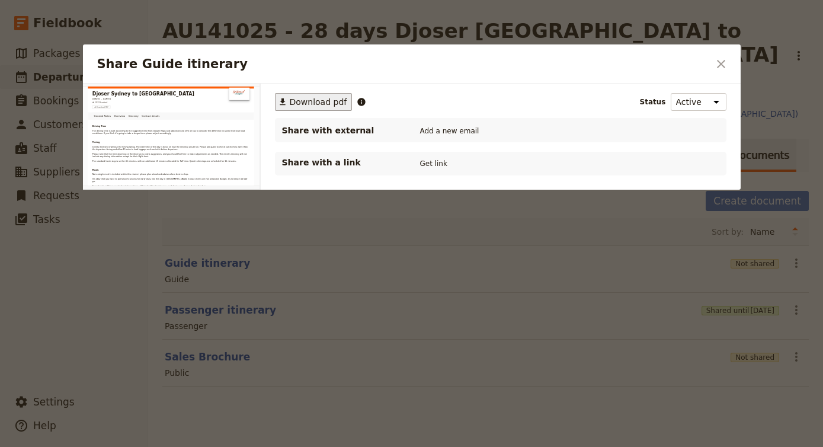
click at [304, 99] on span "Download pdf" at bounding box center [318, 102] width 57 height 12
click at [720, 65] on icon "Close dialog" at bounding box center [721, 64] width 8 height 8
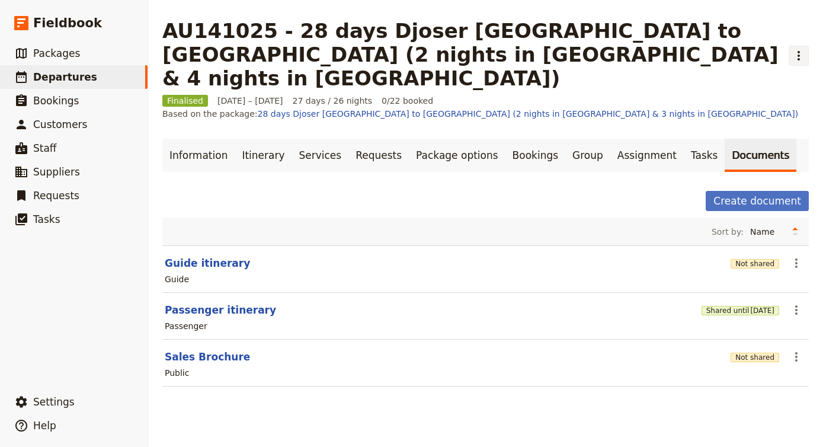
click at [801, 50] on icon "Actions" at bounding box center [798, 56] width 14 height 14
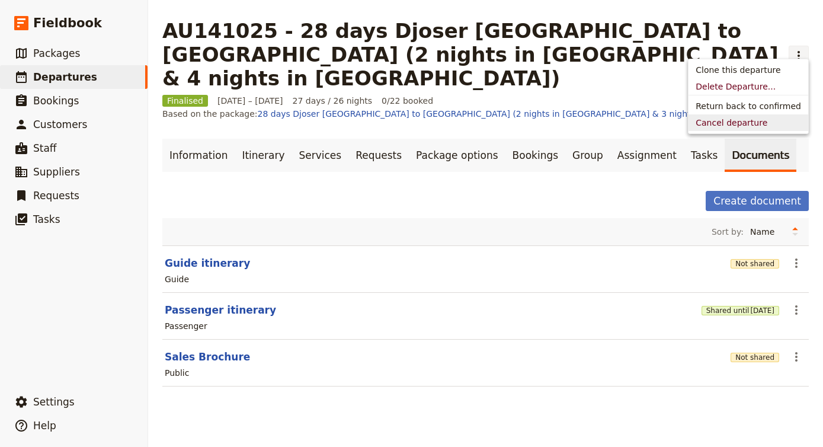
click at [767, 123] on span "Cancel departure" at bounding box center [731, 123] width 72 height 12
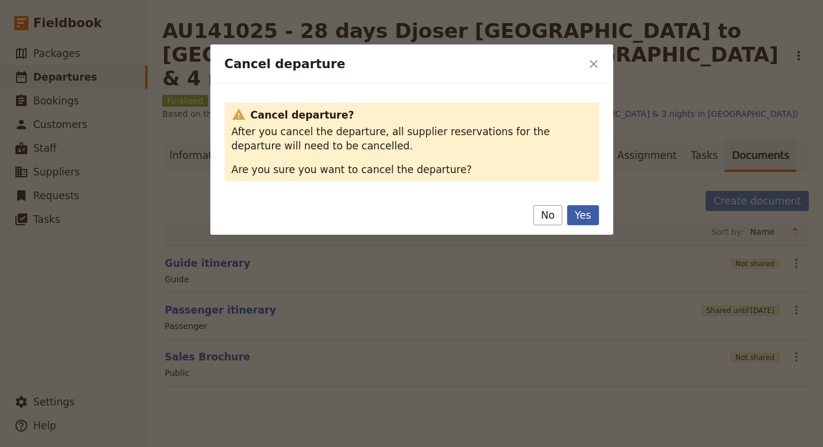
click at [582, 215] on button "Yes" at bounding box center [582, 215] width 31 height 20
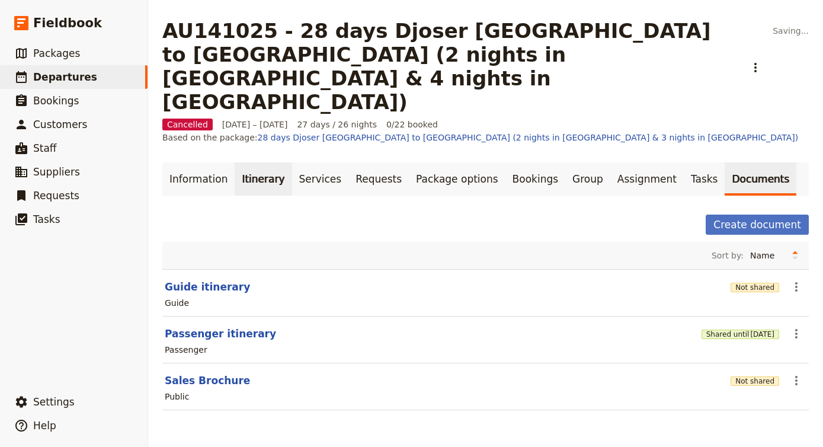
click at [252, 162] on link "Itinerary" at bounding box center [263, 178] width 57 height 33
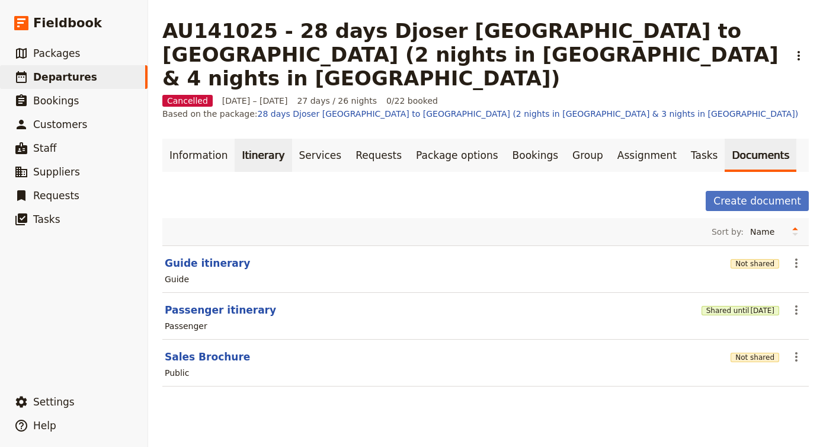
click at [274, 139] on link "Itinerary" at bounding box center [263, 155] width 57 height 33
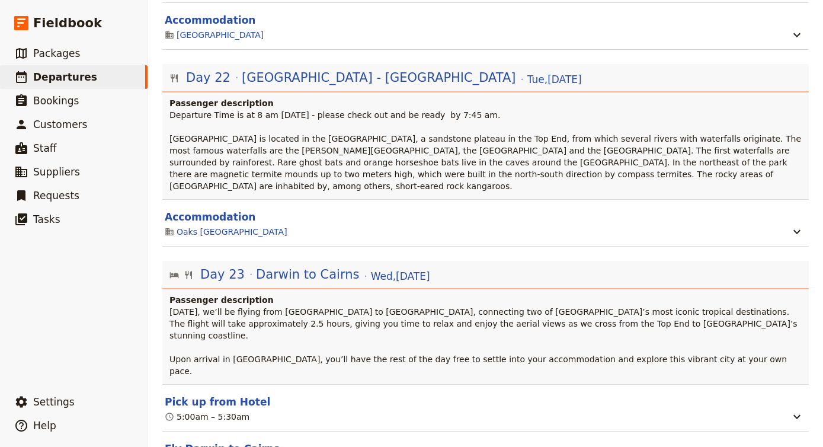
scroll to position [14220, 0]
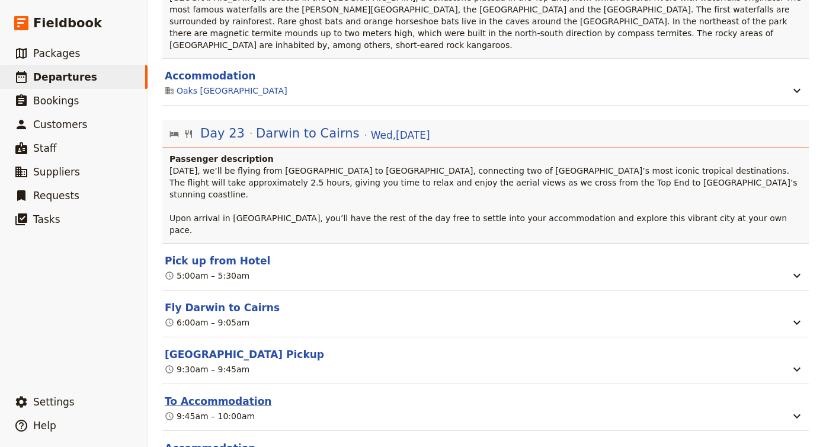
click at [241, 394] on button "To Accommodation" at bounding box center [218, 401] width 107 height 14
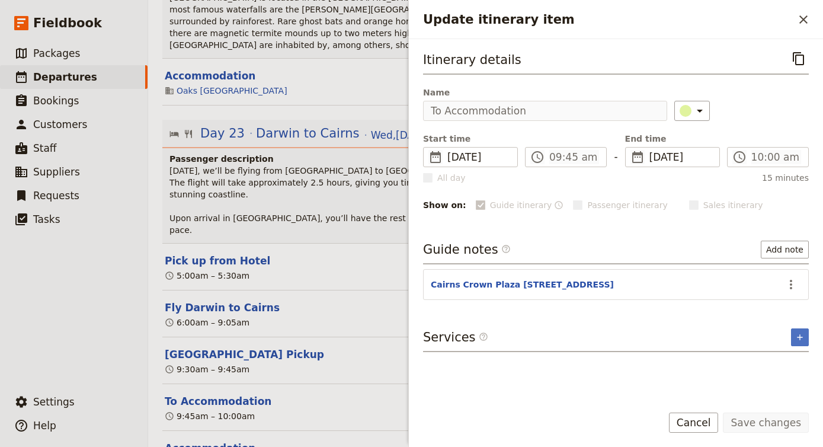
click at [217, 441] on button "Accommodation" at bounding box center [210, 448] width 91 height 14
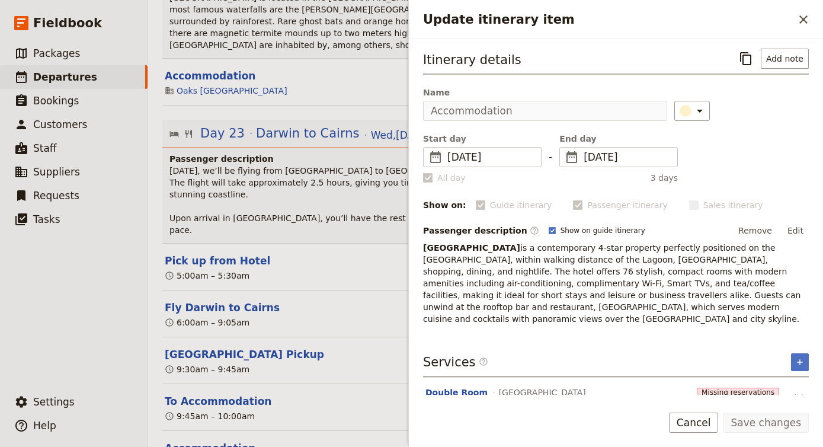
click at [462, 271] on span "is a contemporary 4-star property perfectly positioned on the Cairns Esplanade,…" at bounding box center [613, 283] width 380 height 81
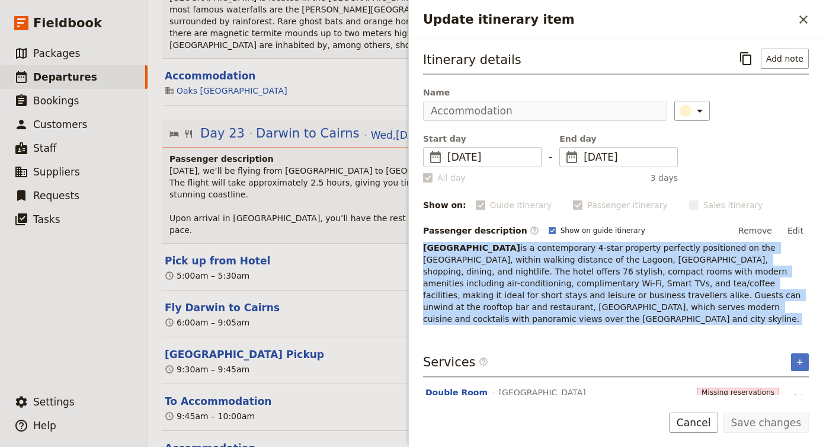
click at [462, 271] on span "is a contemporary 4-star property perfectly positioned on the Cairns Esplanade,…" at bounding box center [613, 283] width 380 height 81
click at [799, 227] on button "Edit" at bounding box center [795, 230] width 27 height 18
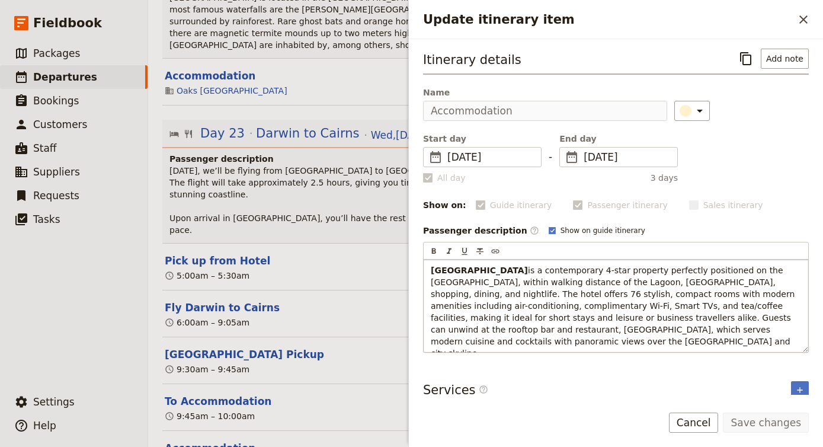
click at [709, 292] on span "is a contemporary 4-star property perfectly positioned on the Cairns Esplanade,…" at bounding box center [614, 311] width 367 height 92
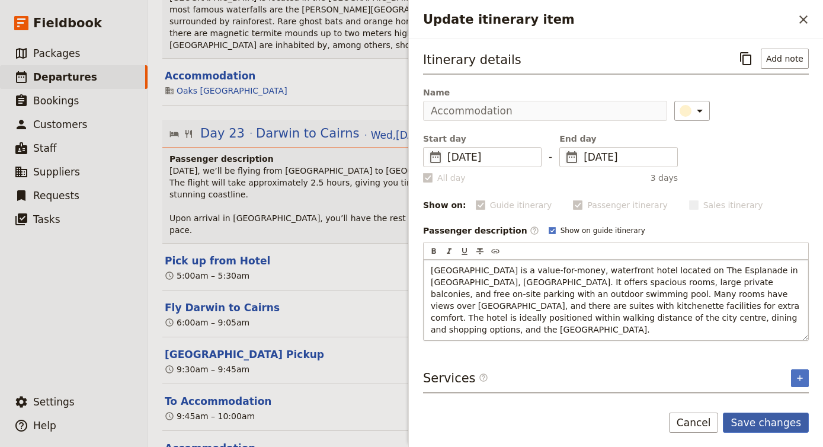
click at [773, 428] on button "Save changes" at bounding box center [765, 422] width 86 height 20
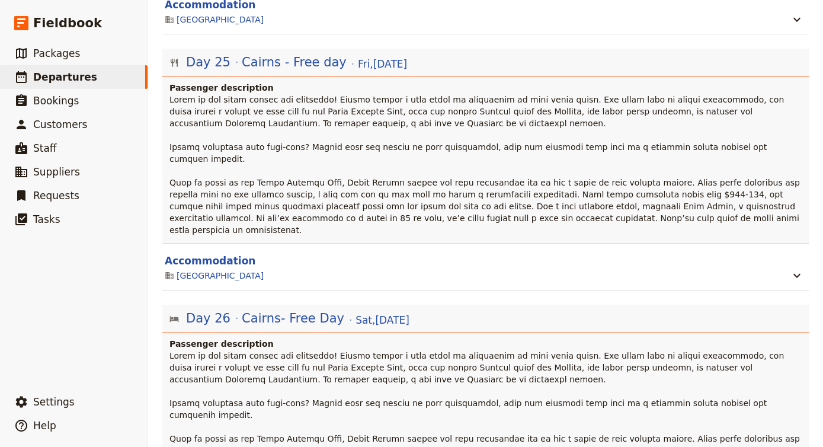
scroll to position [14896, 0]
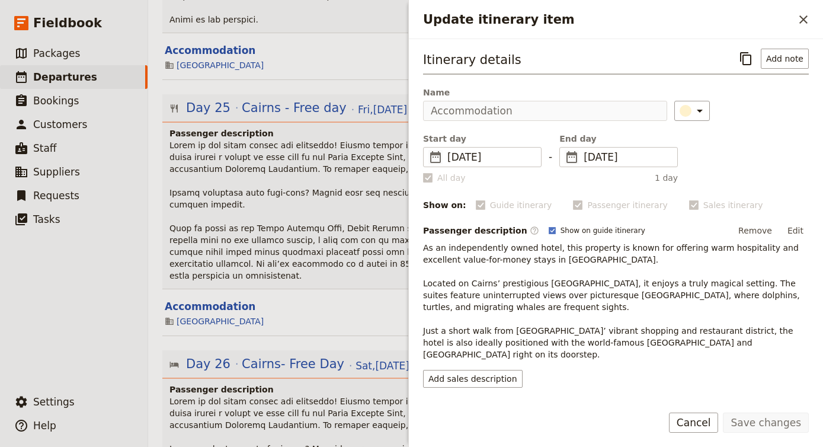
click at [480, 306] on span "As an independently owned hotel, this property is known for offering warm hospi…" at bounding box center [612, 301] width 379 height 116
click at [426, 250] on span "As an independently owned hotel, this property is known for offering warm hospi…" at bounding box center [612, 301] width 379 height 116
click at [793, 227] on button "Edit" at bounding box center [795, 230] width 27 height 18
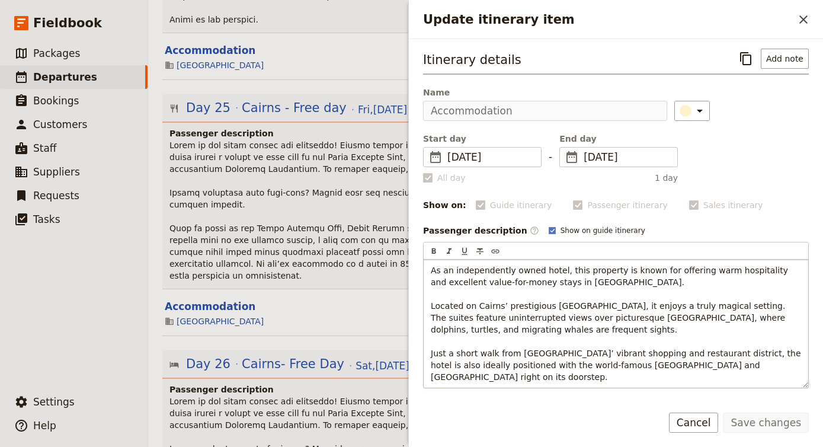
click at [522, 354] on span "As an independently owned hotel, this property is known for offering warm hospi…" at bounding box center [617, 323] width 372 height 116
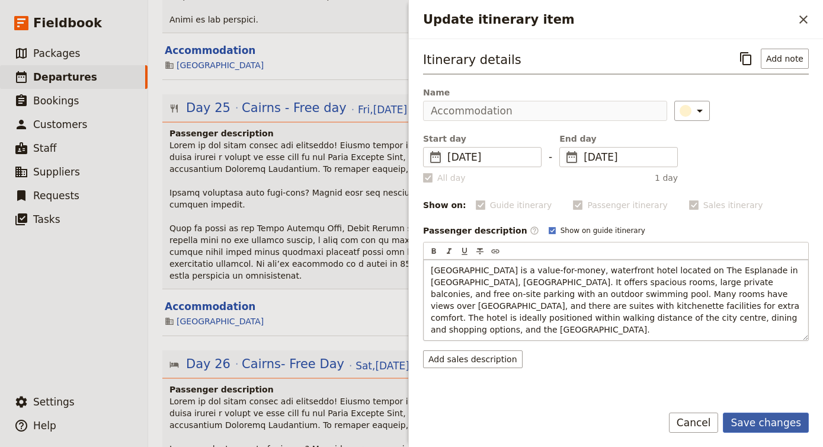
click at [753, 420] on button "Save changes" at bounding box center [765, 422] width 86 height 20
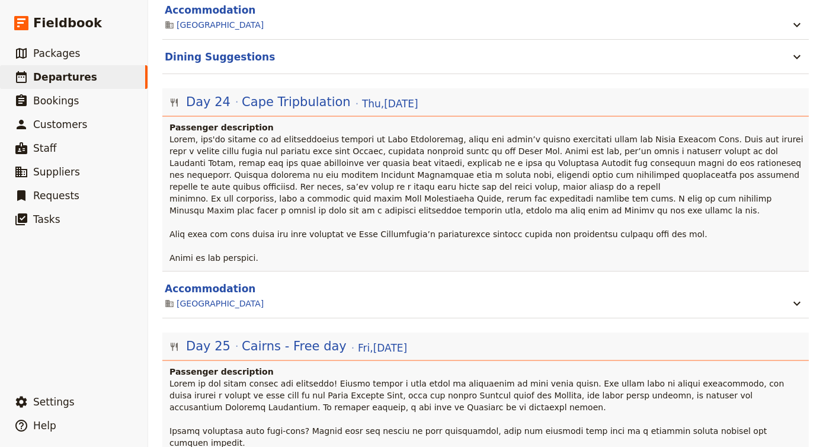
scroll to position [14664, 0]
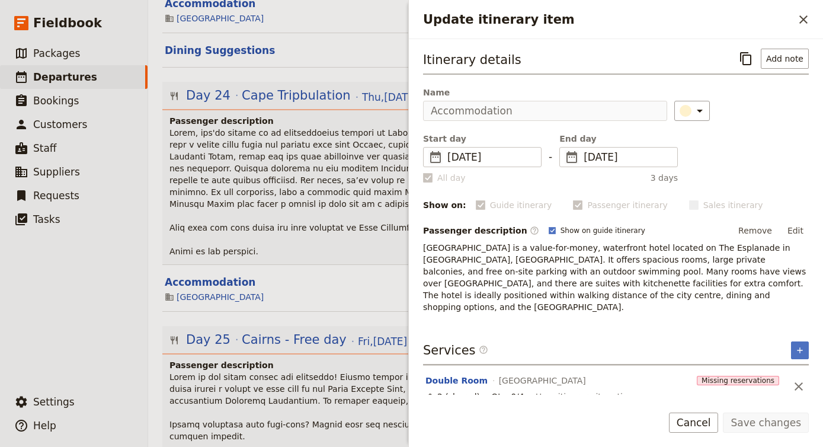
click at [535, 278] on span "[GEOGRAPHIC_DATA] is a value-for-money, waterfront hotel located on The Esplana…" at bounding box center [616, 277] width 386 height 69
click at [711, 426] on button "Cancel" at bounding box center [694, 422] width 50 height 20
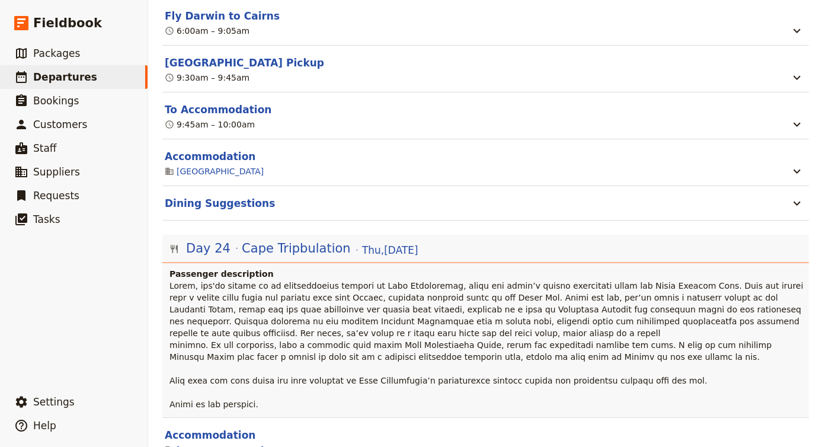
scroll to position [14480, 0]
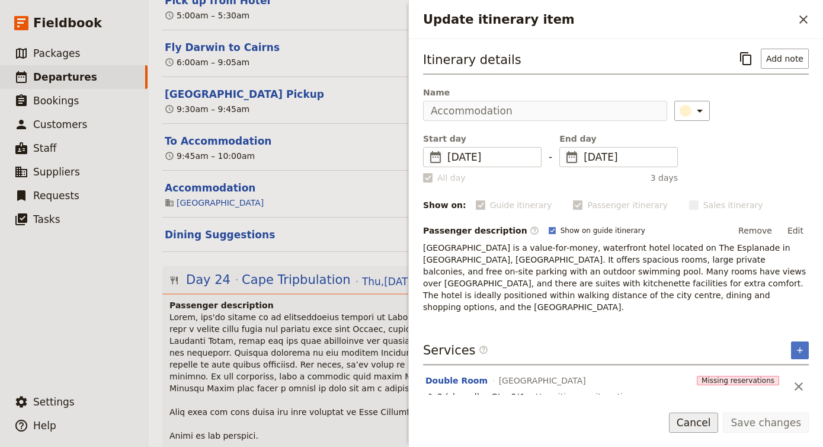
click at [718, 420] on button "Cancel" at bounding box center [694, 422] width 50 height 20
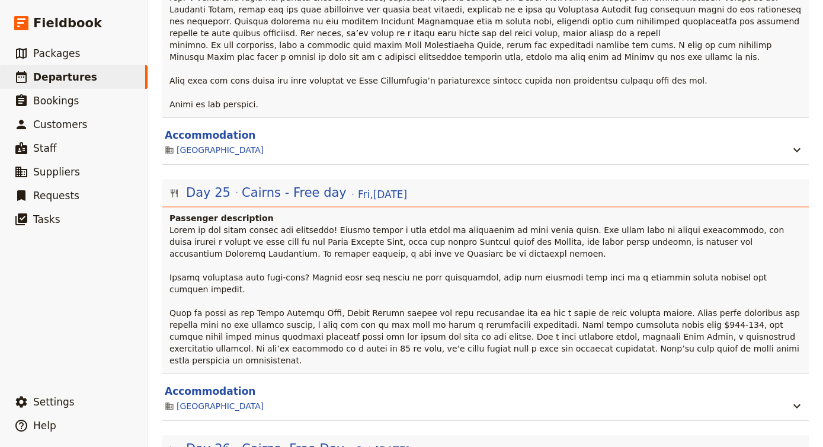
scroll to position [14815, 0]
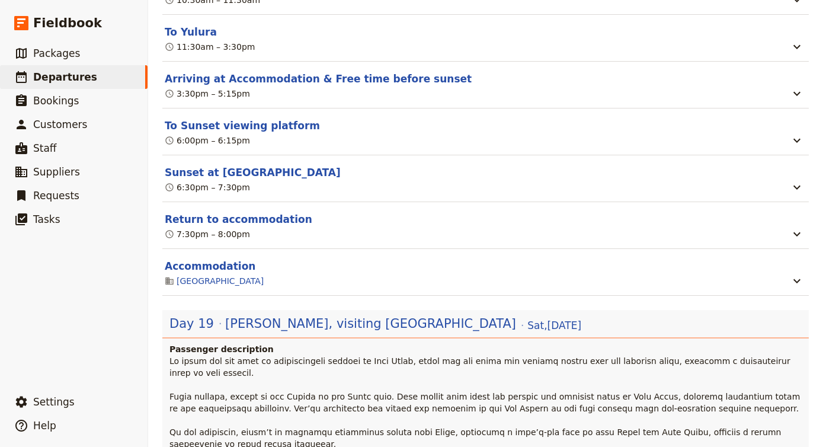
scroll to position [12053, 0]
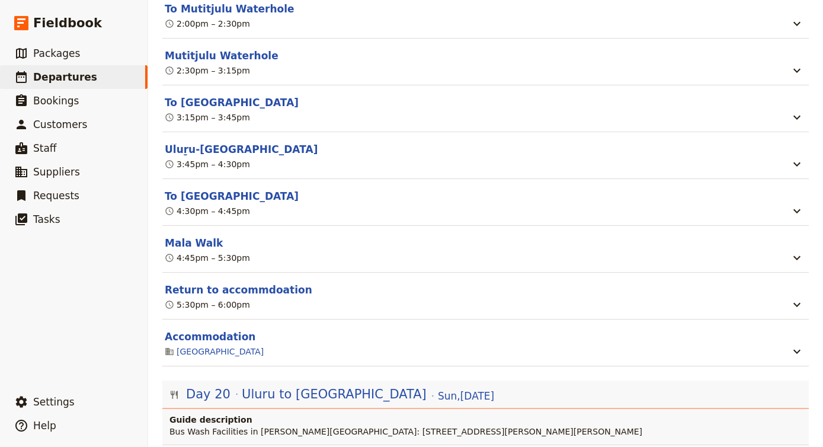
scroll to position [12905, 0]
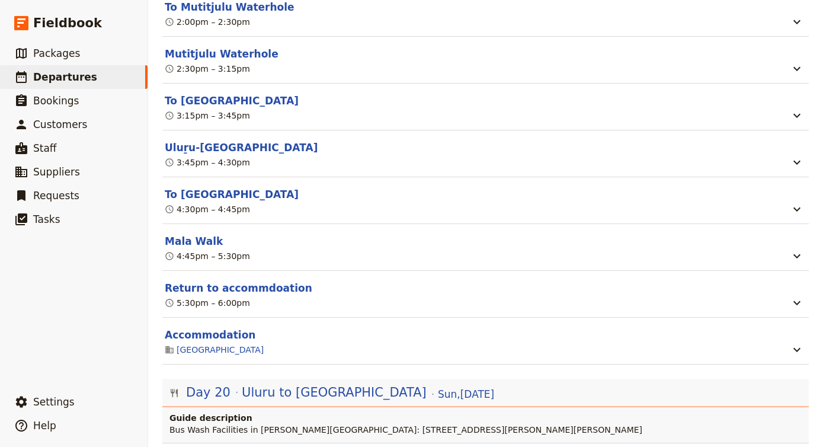
click at [351, 425] on span "Bus Wash Facilities in [PERSON_NAME][GEOGRAPHIC_DATA]: [STREET_ADDRESS][PERSON_…" at bounding box center [405, 429] width 473 height 9
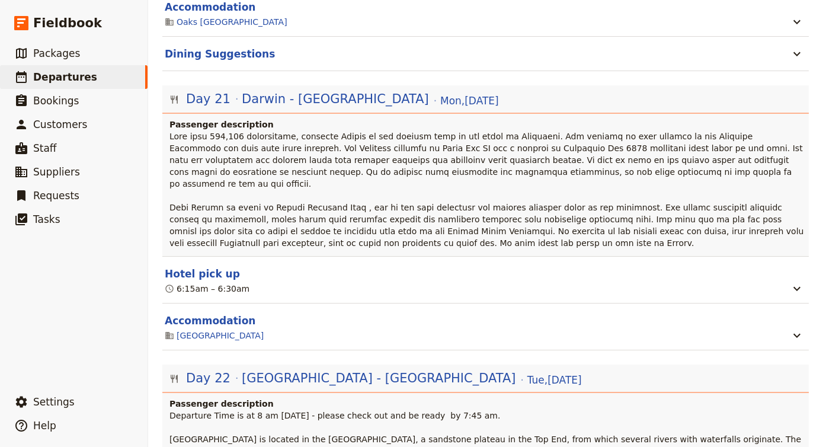
scroll to position [13780, 0]
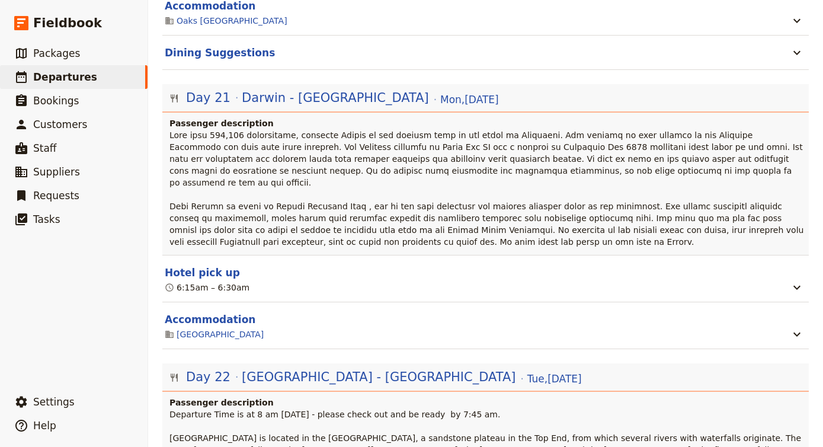
click at [444, 409] on span "Departure Time is at 8 am [DATE] - please check out and be ready by 7:45 am. [G…" at bounding box center [486, 449] width 634 height 81
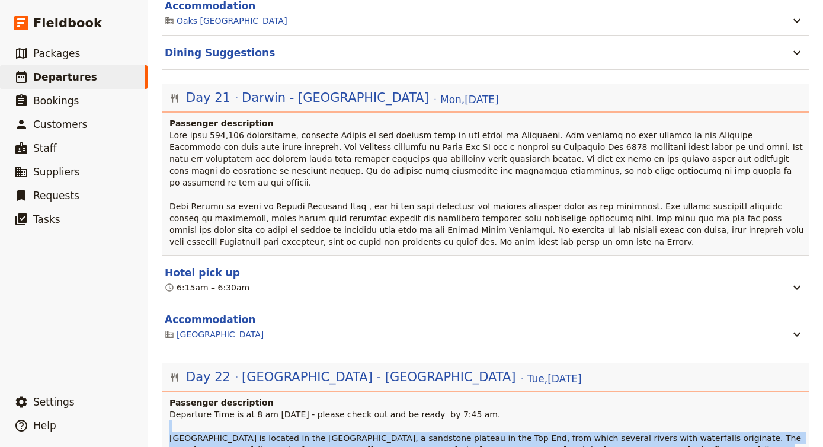
click at [444, 409] on span "Departure Time is at 8 am [DATE] - please check out and be ready by 7:45 am. [G…" at bounding box center [486, 449] width 634 height 81
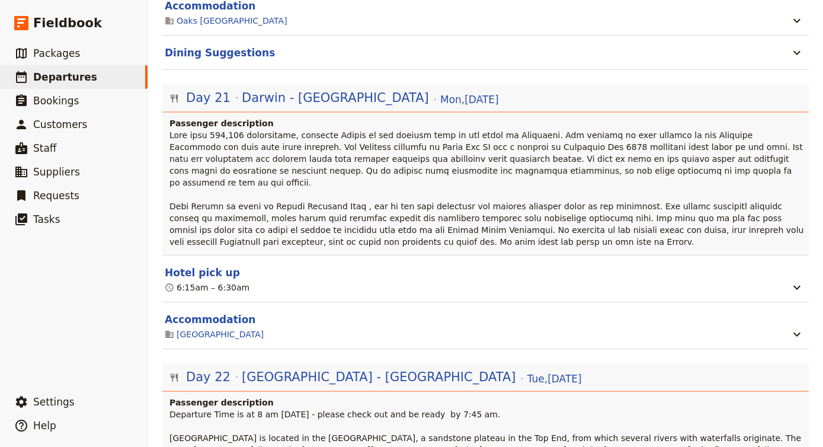
click at [439, 409] on span "Departure Time is at 8 am [DATE] - please check out and be ready by 7:45 am. [G…" at bounding box center [486, 449] width 634 height 81
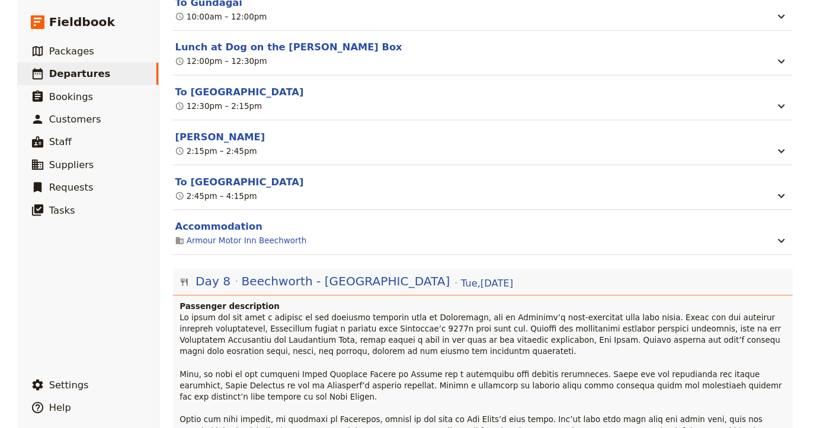
scroll to position [3366, 0]
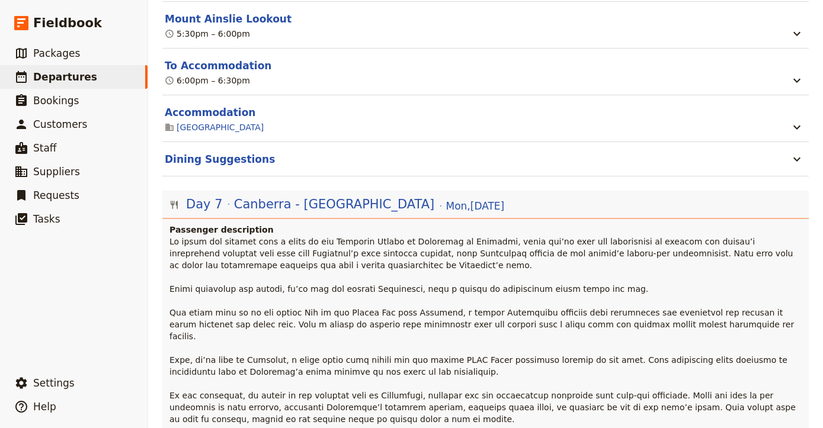
click at [422, 290] on p at bounding box center [486, 348] width 634 height 225
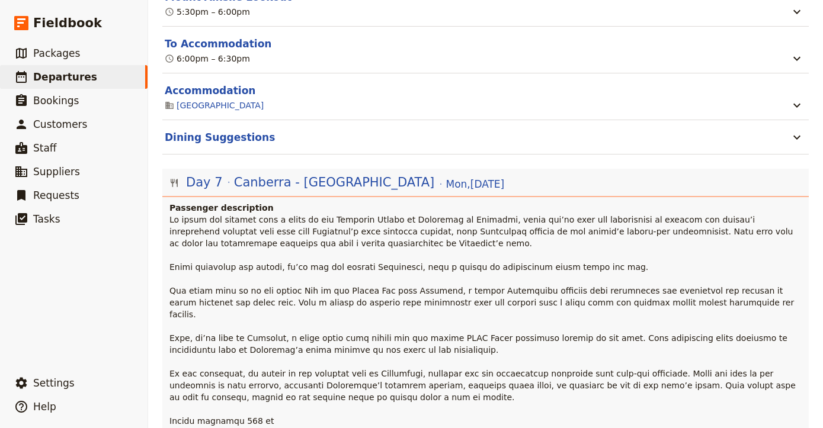
scroll to position [3393, 0]
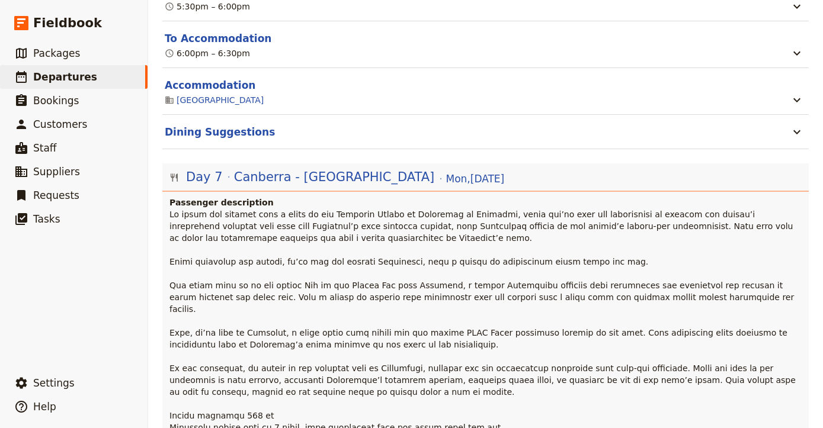
click at [374, 210] on span at bounding box center [483, 321] width 628 height 223
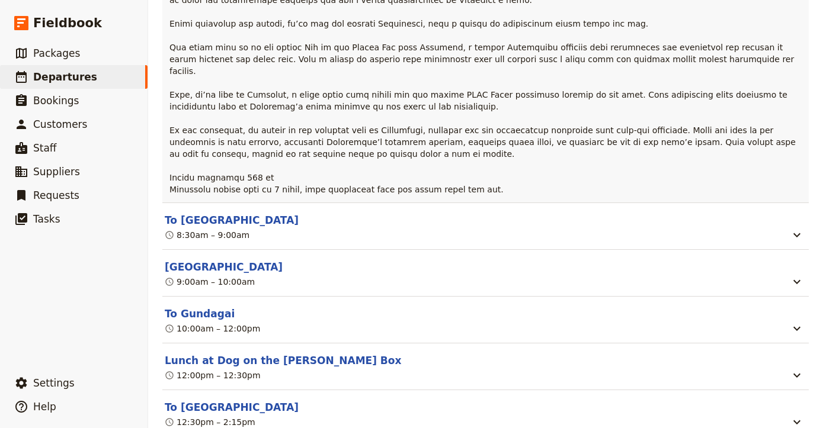
scroll to position [3631, 0]
click at [214, 307] on button "To Gundagai" at bounding box center [200, 314] width 70 height 14
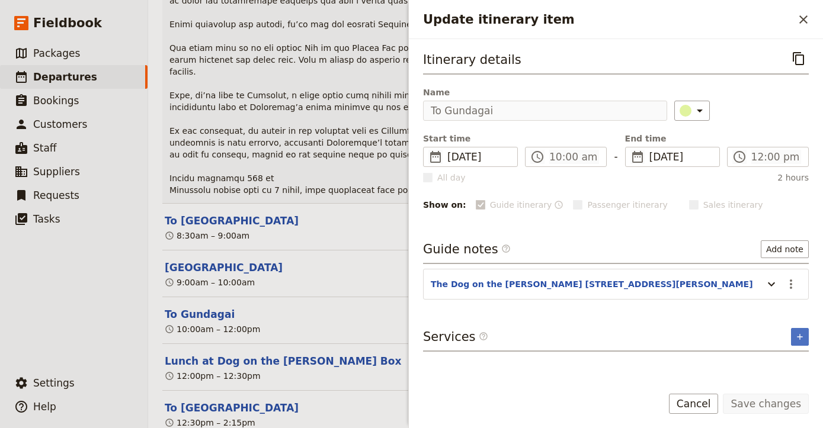
click at [359, 297] on section "To Gundagai 10:00am – 12:00pm" at bounding box center [485, 320] width 646 height 47
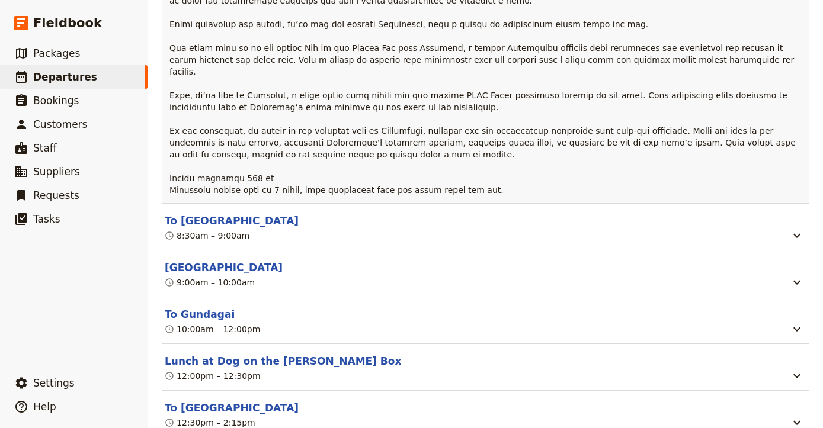
scroll to position [3668, 0]
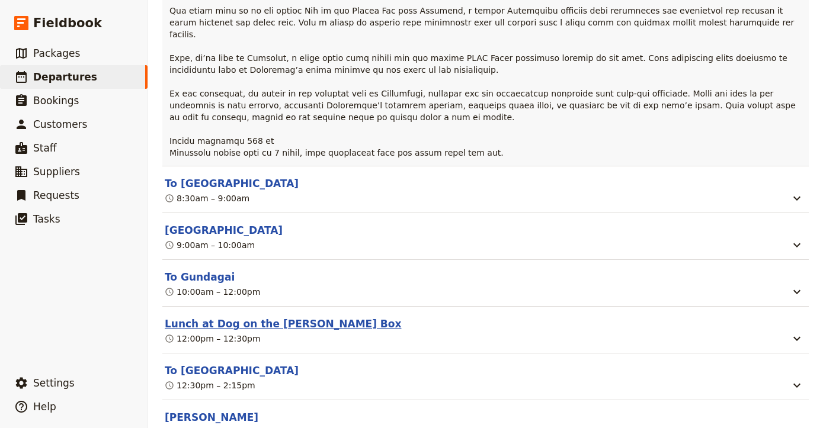
click at [287, 317] on button "Lunch at Dog on the [PERSON_NAME] Box" at bounding box center [283, 324] width 236 height 14
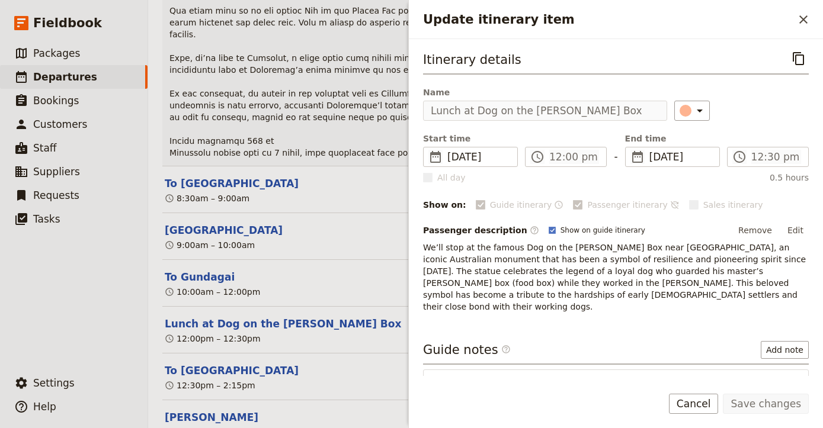
click at [353, 332] on div "12:00pm – 12:30pm" at bounding box center [475, 339] width 625 height 14
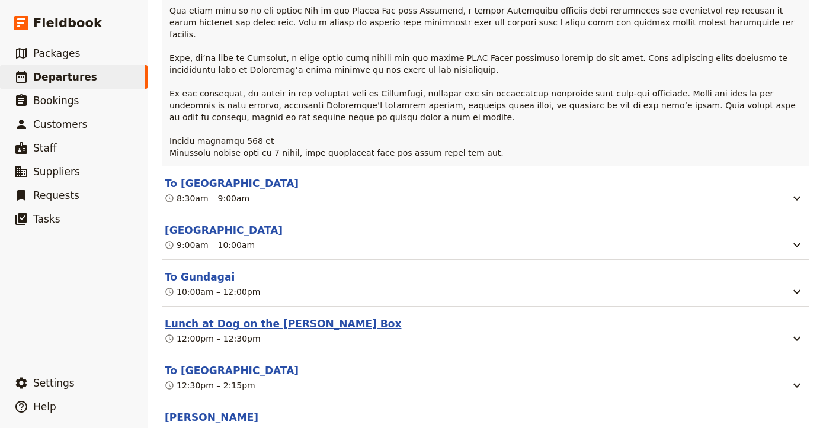
click at [284, 317] on button "Lunch at Dog on the [PERSON_NAME] Box" at bounding box center [283, 324] width 236 height 14
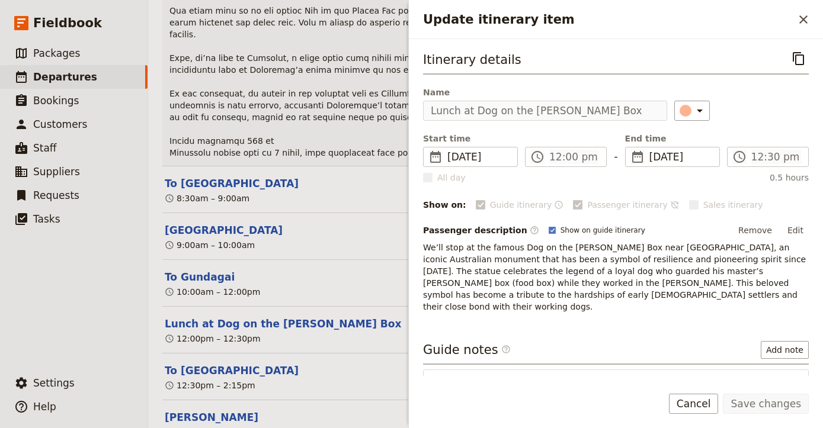
click at [499, 264] on span "We’ll stop at the famous Dog on the Tucker Box near Gundagai, an iconic Austral…" at bounding box center [616, 277] width 386 height 69
click at [466, 284] on span "We’ll stop at the famous Dog on the Tucker Box near Gundagai, an iconic Austral…" at bounding box center [616, 277] width 386 height 69
click at [702, 401] on button "Cancel" at bounding box center [694, 404] width 50 height 20
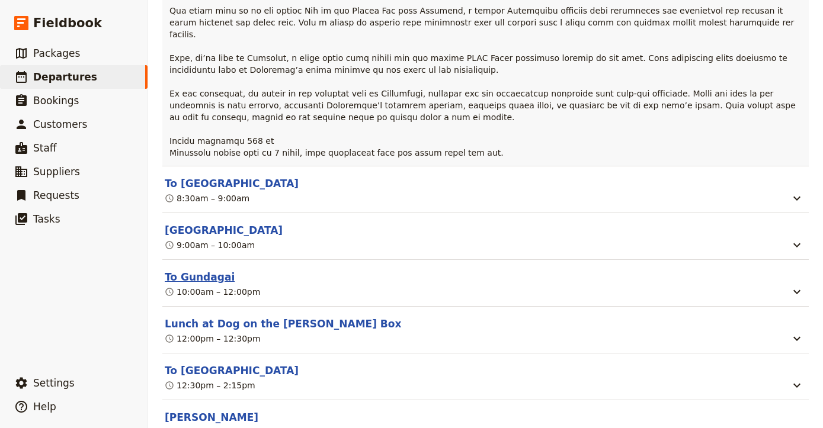
click at [211, 270] on button "To Gundagai" at bounding box center [200, 277] width 70 height 14
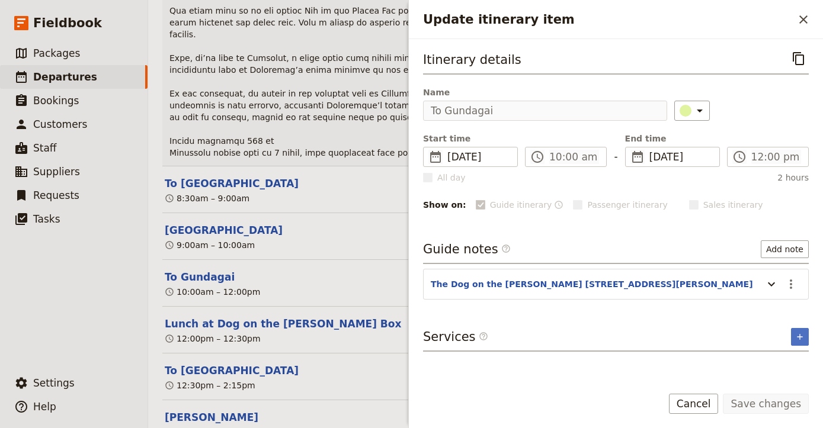
click at [760, 288] on div "Update itinerary item" at bounding box center [769, 284] width 24 height 20
click at [762, 288] on button "Update itinerary item" at bounding box center [771, 284] width 19 height 20
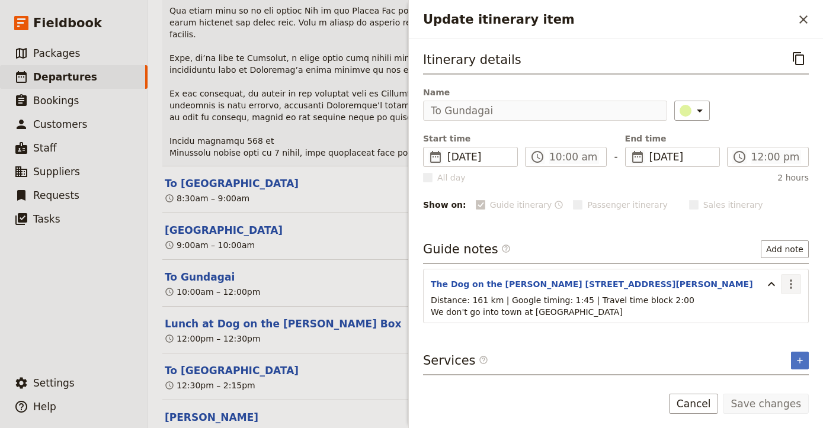
click at [787, 287] on icon "Actions" at bounding box center [790, 284] width 14 height 14
click at [774, 309] on span "Edit note" at bounding box center [756, 310] width 37 height 12
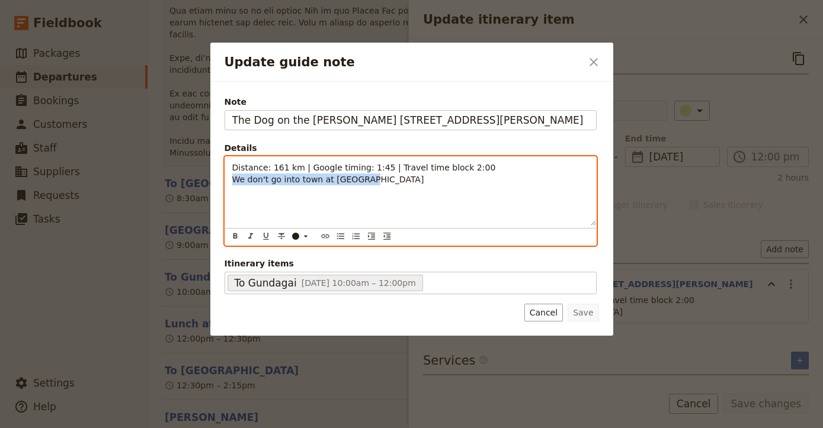
drag, startPoint x: 386, startPoint y: 187, endPoint x: 147, endPoint y: 184, distance: 238.7
click at [147, 428] on div "Update guide note ​ Note The Dog on the Tucker Box, 37 Annie Pyers Dr, Gundagai…" at bounding box center [411, 428] width 823 height 0
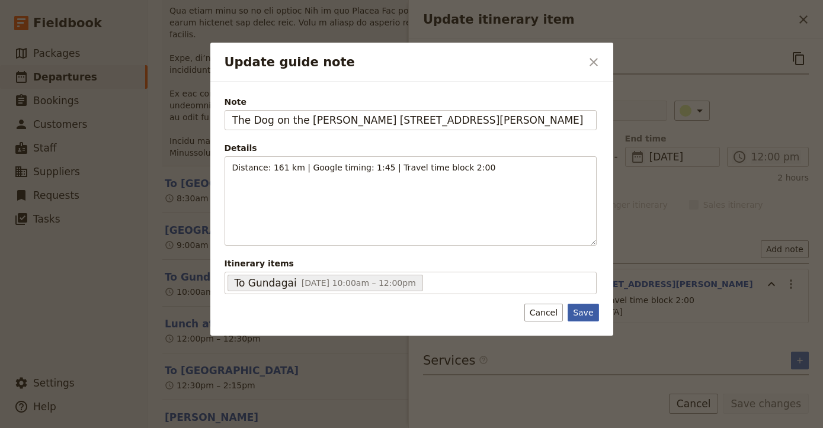
click at [591, 311] on button "Save" at bounding box center [582, 313] width 31 height 18
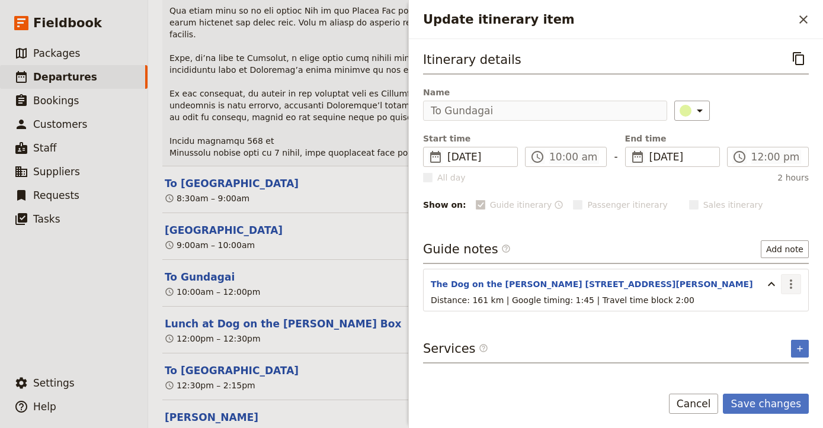
click at [783, 285] on icon "Actions" at bounding box center [790, 284] width 14 height 14
click at [788, 282] on icon "Actions" at bounding box center [790, 284] width 14 height 14
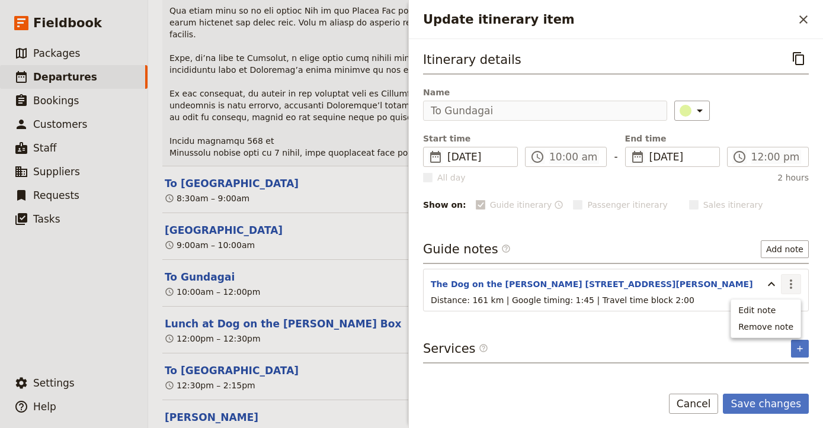
click at [788, 282] on icon "Actions" at bounding box center [790, 284] width 14 height 14
click at [798, 278] on button "​" at bounding box center [791, 284] width 20 height 20
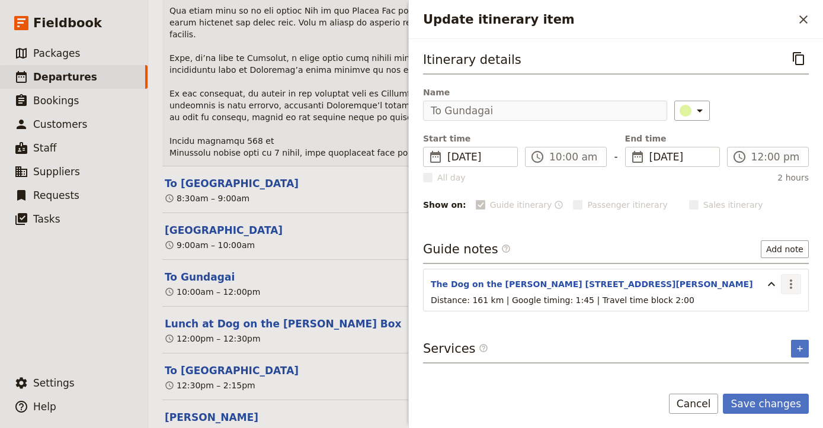
click at [798, 278] on button "​" at bounding box center [791, 284] width 20 height 20
click at [772, 285] on icon "Update itinerary item" at bounding box center [771, 284] width 14 height 14
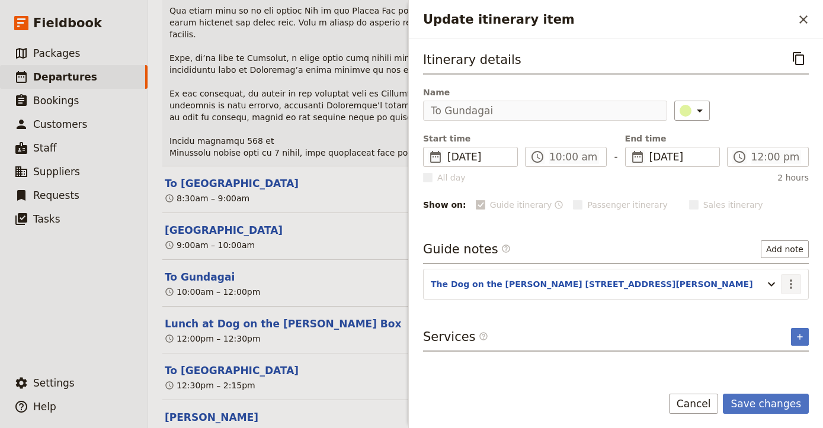
click at [790, 285] on icon "Actions" at bounding box center [790, 284] width 2 height 9
click at [775, 309] on span "Edit note" at bounding box center [756, 310] width 37 height 12
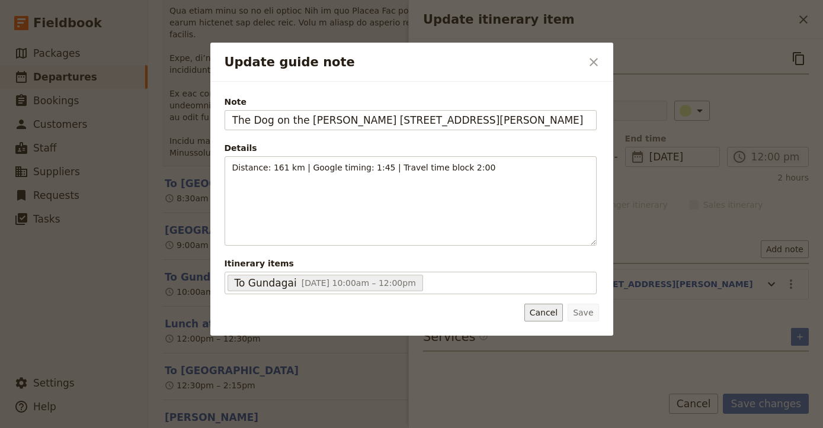
click at [542, 309] on button "Cancel" at bounding box center [543, 313] width 38 height 18
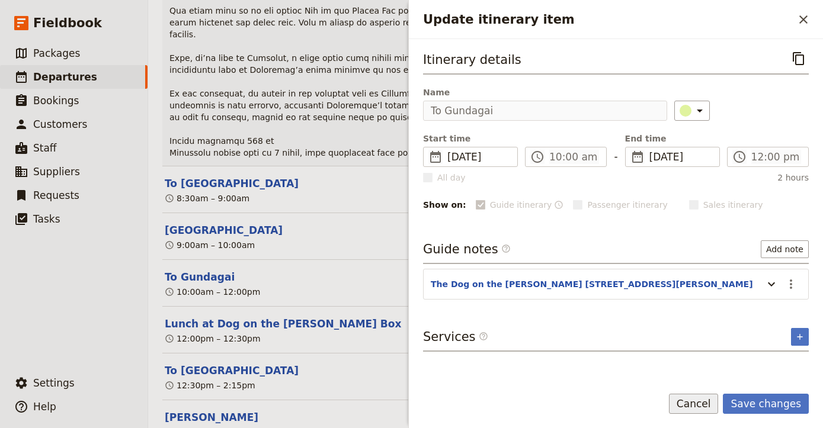
click at [712, 400] on button "Cancel" at bounding box center [694, 404] width 50 height 20
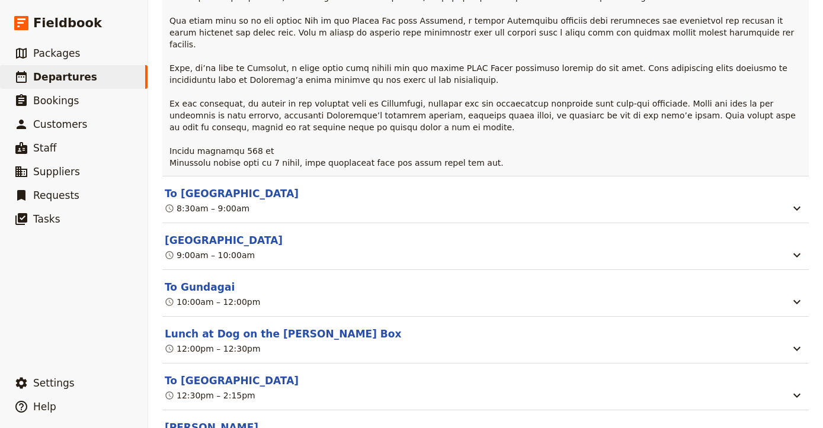
scroll to position [3657, 0]
click at [203, 281] on button "To Gundagai" at bounding box center [200, 288] width 70 height 14
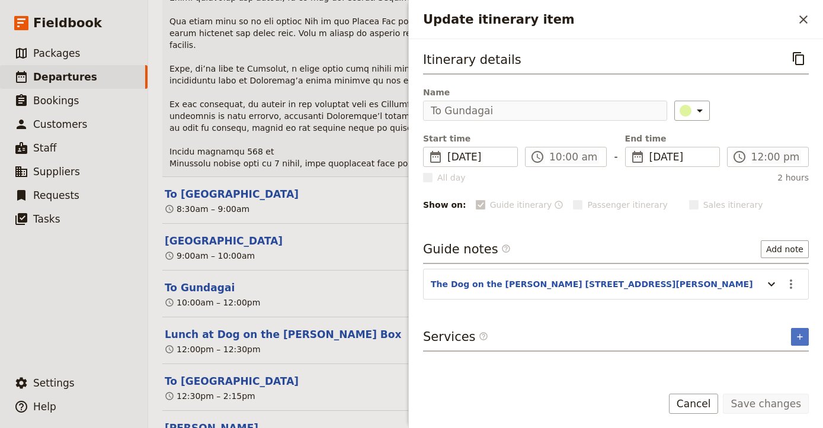
click at [274, 281] on header "To Gundagai" at bounding box center [476, 288] width 622 height 14
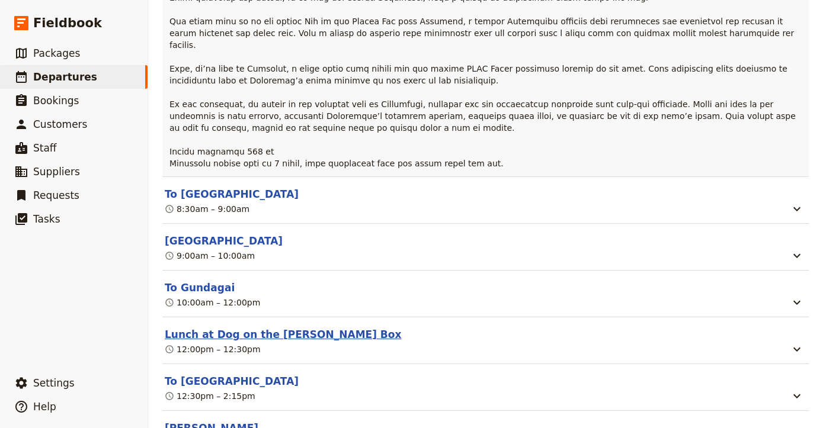
click at [274, 327] on button "Lunch at Dog on the [PERSON_NAME] Box" at bounding box center [283, 334] width 236 height 14
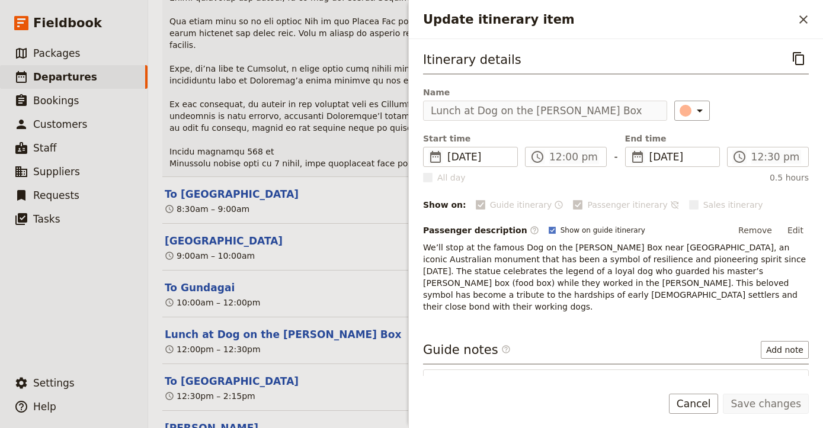
click at [475, 274] on span "We’ll stop at the famous Dog on the Tucker Box near Gundagai, an iconic Austral…" at bounding box center [616, 277] width 386 height 69
click at [795, 234] on button "Edit" at bounding box center [795, 230] width 27 height 18
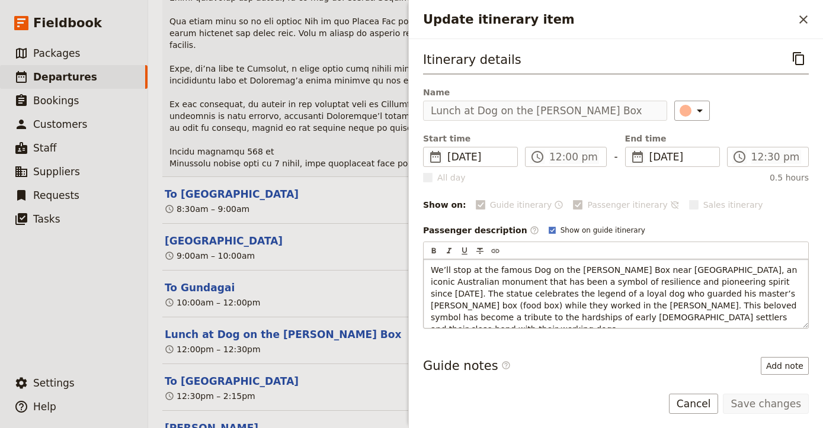
click at [615, 278] on span "We’ll stop at the famous Dog on the Tucker Box near Gundagai, an iconic Austral…" at bounding box center [615, 299] width 369 height 69
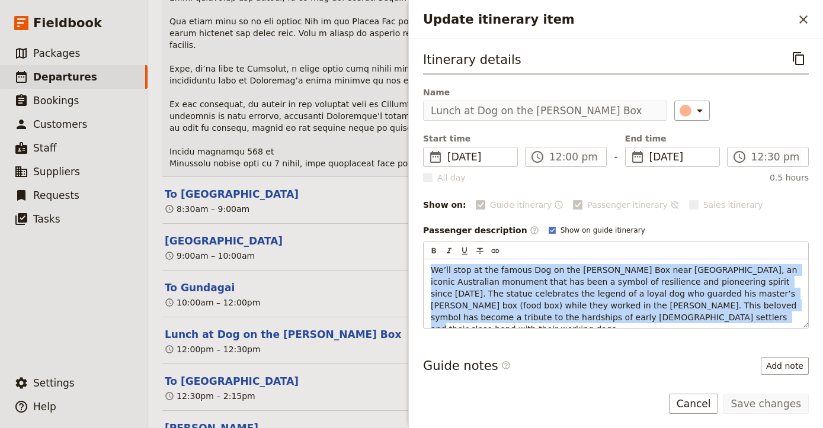
drag, startPoint x: 601, startPoint y: 316, endPoint x: 310, endPoint y: 223, distance: 305.8
click at [310, 223] on div "AU141025 - 28 days Djoser Sydney to Cairns (2 nights in Darwin & 4 nights in CR…" at bounding box center [485, 214] width 675 height 428
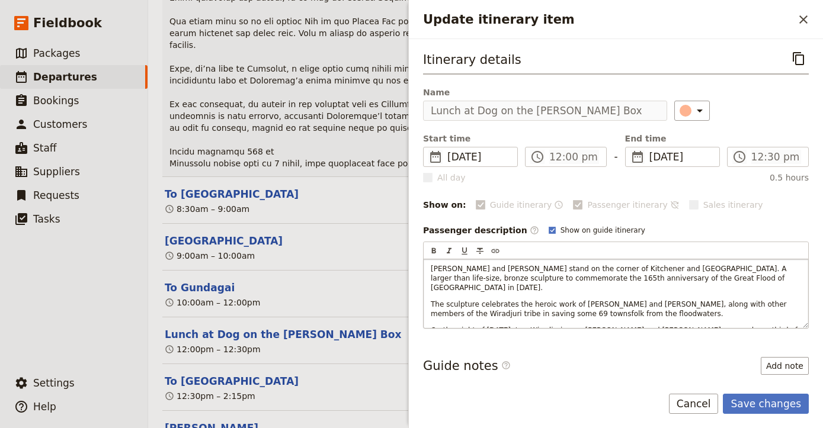
scroll to position [0, 0]
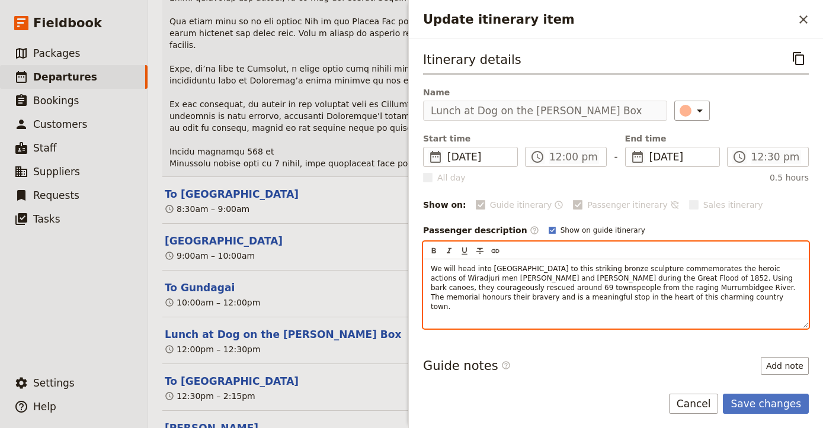
click at [529, 266] on span "We will head into Gundagai to this striking bronze sculpture commemorates the h…" at bounding box center [614, 288] width 367 height 46
click at [561, 268] on span "We will head into Gundagai to see this striking bronze sculpture commemorates t…" at bounding box center [614, 288] width 367 height 46
click at [641, 271] on span "We will head into Gundagai to see the striking bronze sculpture commemorates th…" at bounding box center [614, 288] width 367 height 46
click at [656, 298] on p "We will head into [GEOGRAPHIC_DATA] to see the striking bronze sculpture that c…" at bounding box center [616, 287] width 370 height 47
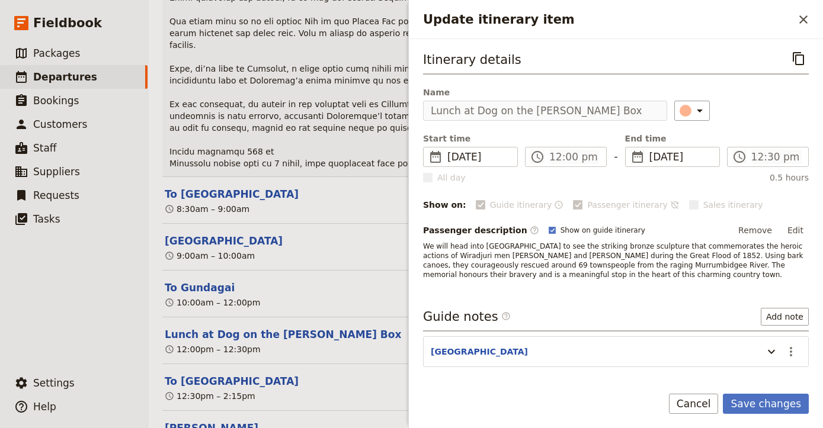
click at [685, 343] on section "Gundagai Town ​" at bounding box center [616, 351] width 386 height 31
click at [765, 347] on icon "Update itinerary item" at bounding box center [771, 352] width 14 height 14
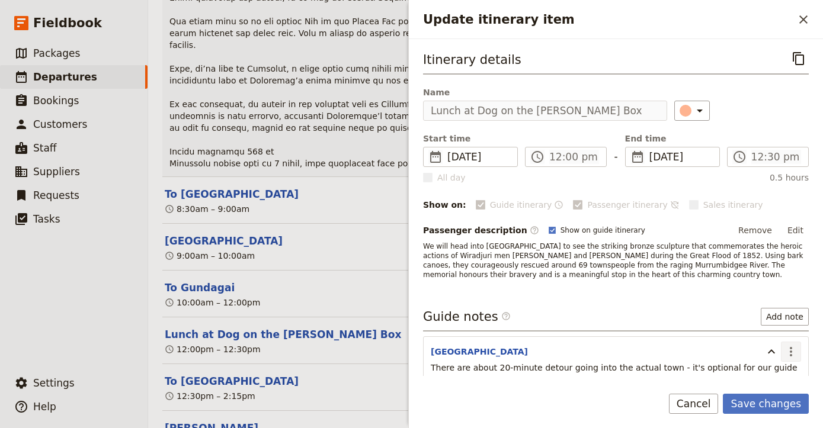
click at [789, 352] on icon "Actions" at bounding box center [790, 352] width 14 height 14
click at [767, 394] on span "Remove note" at bounding box center [765, 394] width 55 height 12
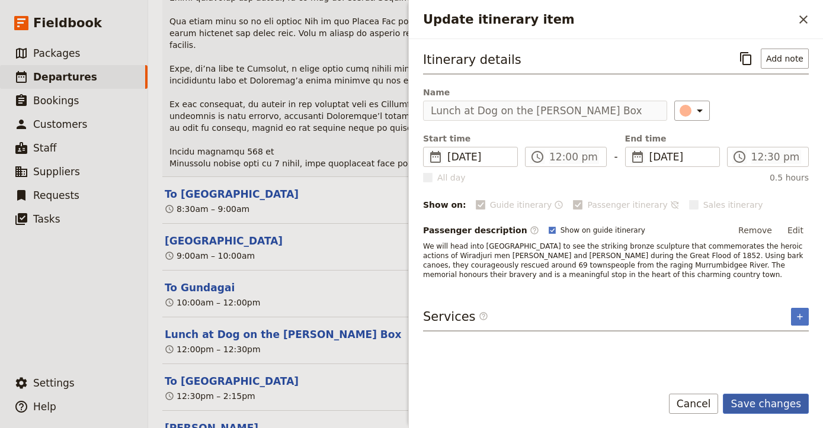
click at [783, 403] on button "Save changes" at bounding box center [765, 404] width 86 height 20
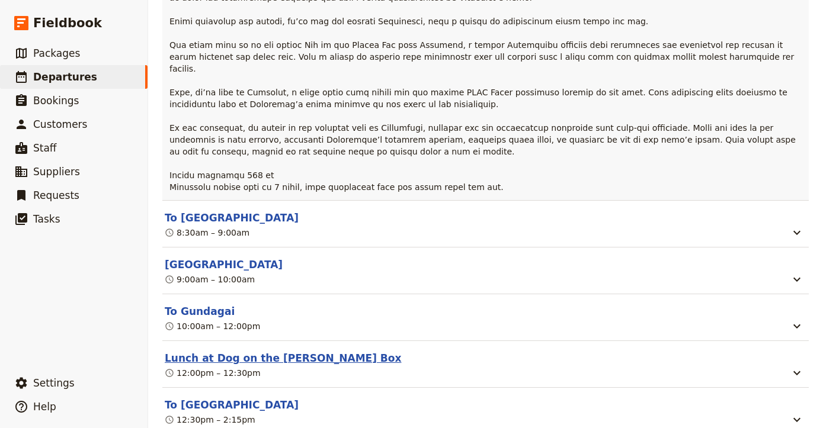
click at [234, 351] on button "Lunch at Dog on the [PERSON_NAME] Box" at bounding box center [283, 358] width 236 height 14
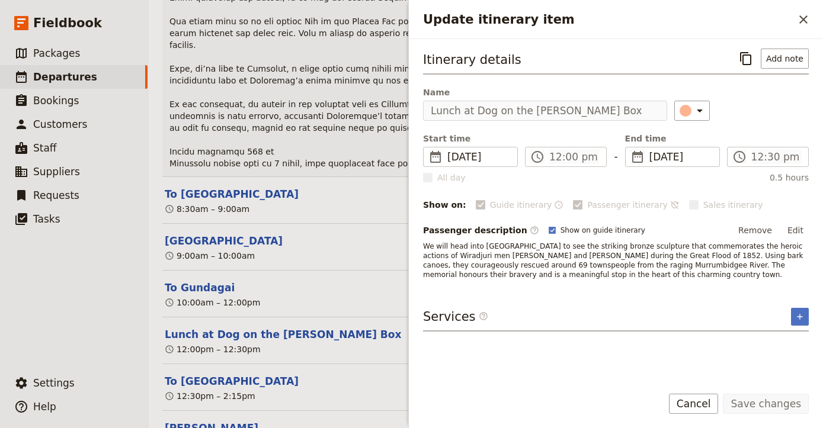
click at [608, 98] on span "Name" at bounding box center [545, 92] width 244 height 12
click at [801, 16] on icon "Close drawer" at bounding box center [803, 19] width 14 height 14
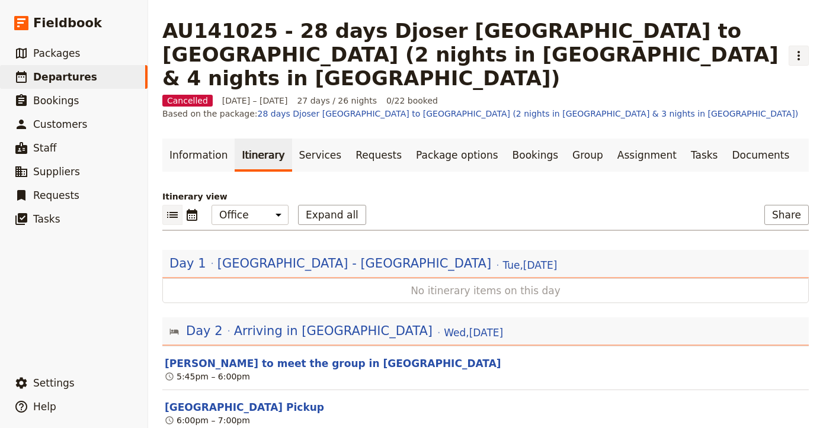
click at [794, 49] on icon "Actions" at bounding box center [798, 56] width 14 height 14
click at [793, 49] on icon "Actions" at bounding box center [798, 56] width 14 height 14
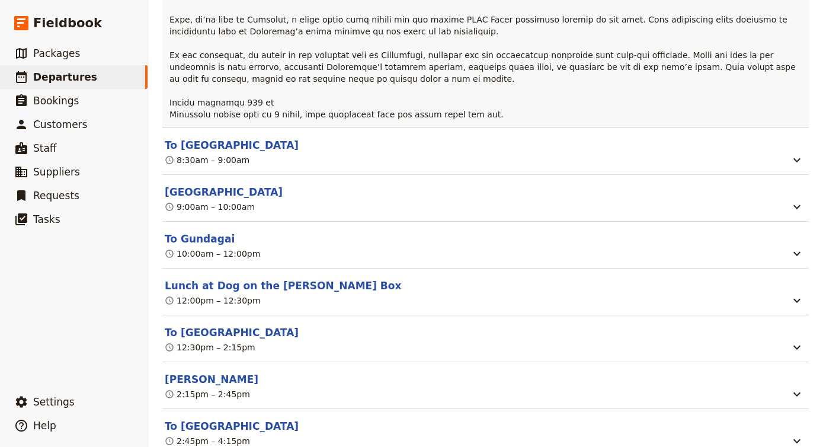
scroll to position [3697, 0]
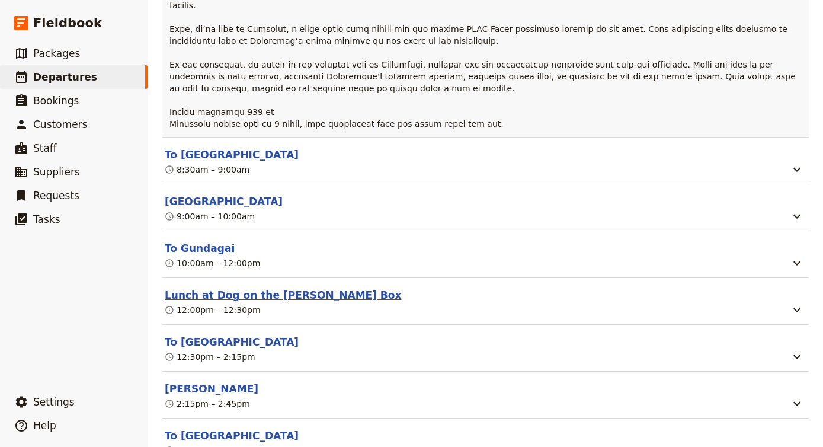
click at [265, 288] on button "Lunch at Dog on the [PERSON_NAME] Box" at bounding box center [283, 295] width 236 height 14
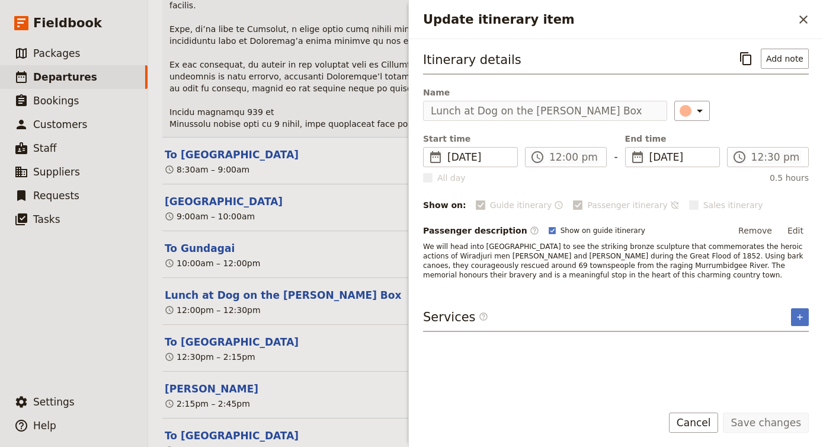
click at [713, 434] on div "Save changes Cancel" at bounding box center [616, 429] width 414 height 34
click at [184, 335] on button "To [GEOGRAPHIC_DATA]" at bounding box center [232, 342] width 134 height 14
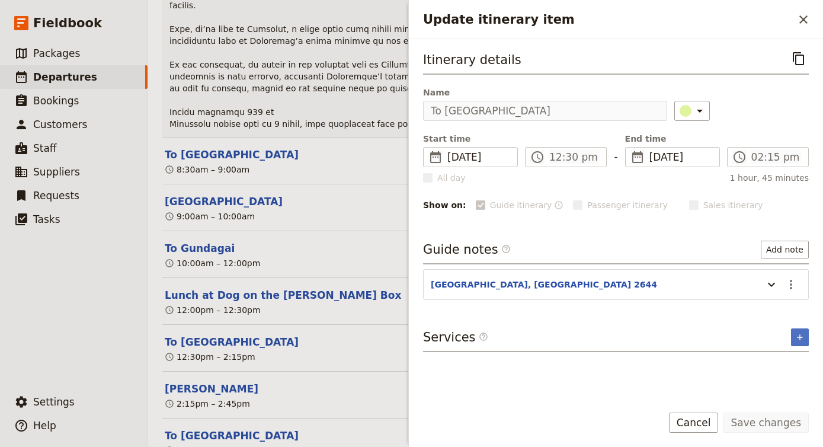
click at [622, 69] on div "Itinerary details ​" at bounding box center [616, 62] width 386 height 26
click at [320, 256] on div "10:00am – 12:00pm" at bounding box center [475, 263] width 625 height 14
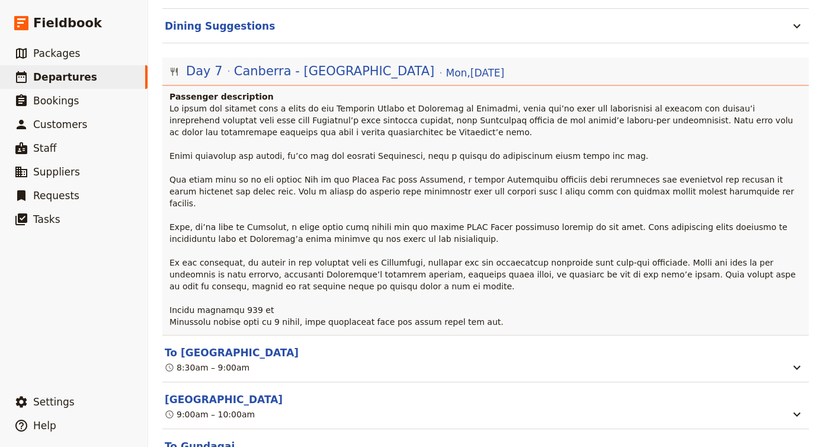
scroll to position [3302, 0]
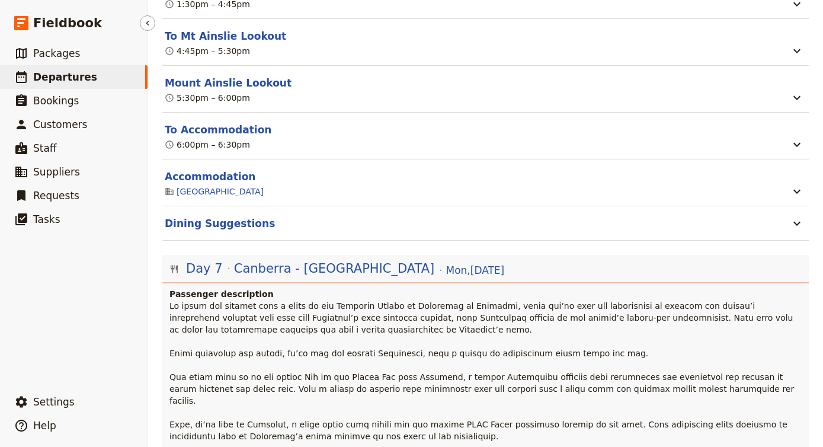
click at [44, 76] on span "Departures" at bounding box center [65, 77] width 64 height 12
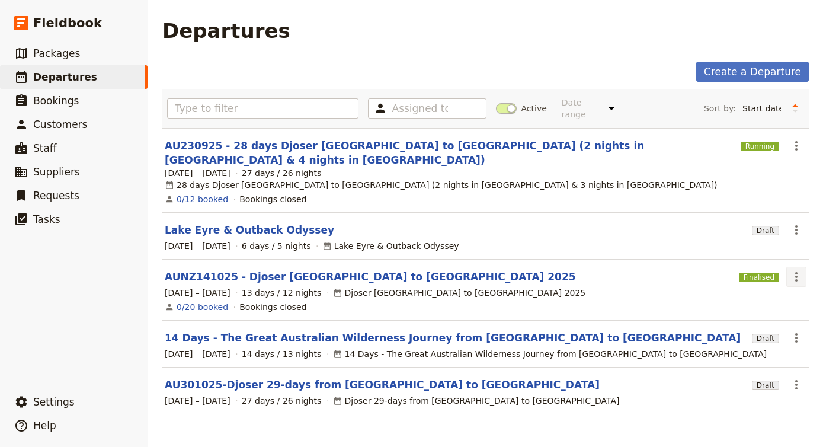
click at [794, 269] on icon "Actions" at bounding box center [796, 276] width 14 height 14
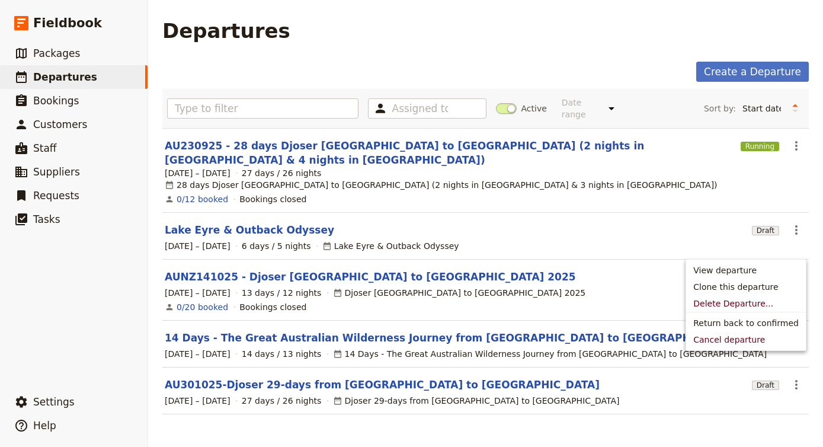
click at [794, 269] on icon "Actions" at bounding box center [796, 276] width 14 height 14
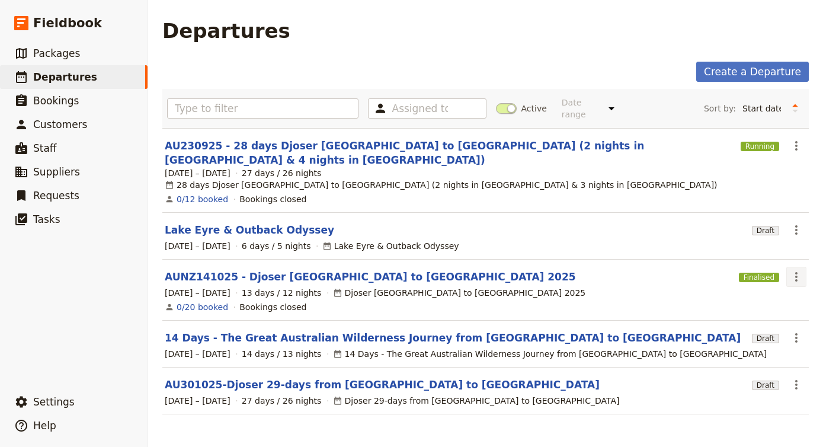
click at [794, 269] on icon "Actions" at bounding box center [796, 276] width 14 height 14
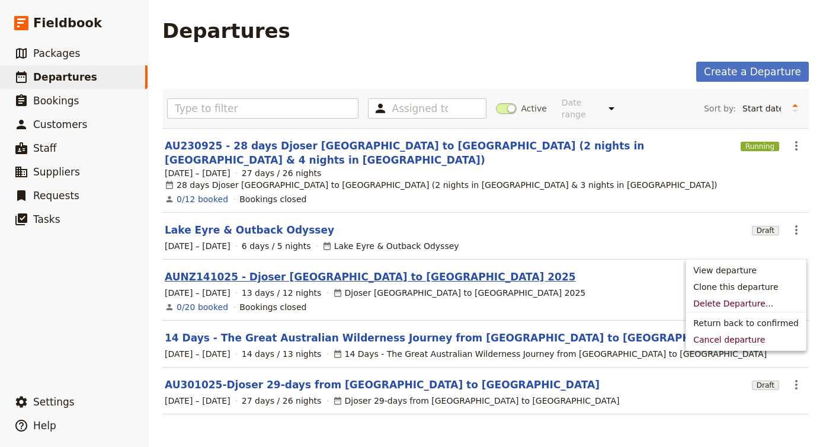
click at [282, 269] on link "AUNZ141025 - Djoser [GEOGRAPHIC_DATA] to [GEOGRAPHIC_DATA] 2025" at bounding box center [370, 276] width 411 height 14
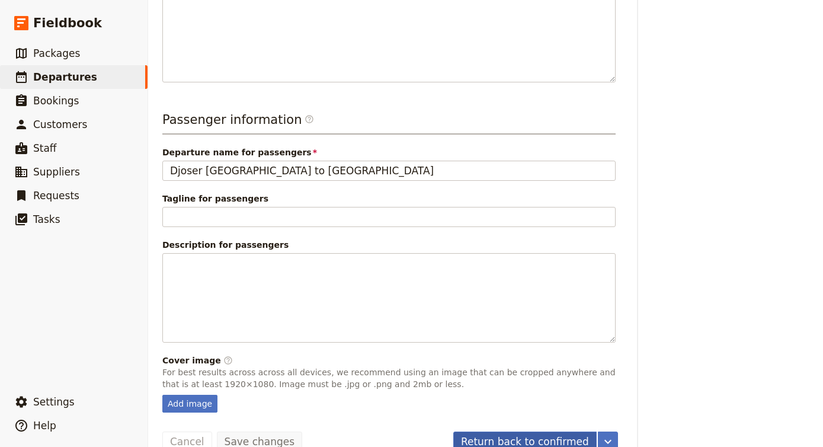
click at [538, 431] on button "Return back to confirmed" at bounding box center [524, 441] width 143 height 20
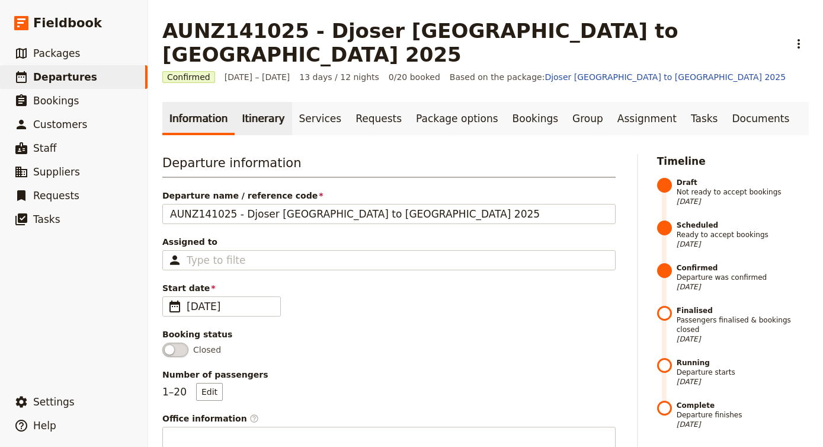
click at [270, 102] on link "Itinerary" at bounding box center [263, 118] width 57 height 33
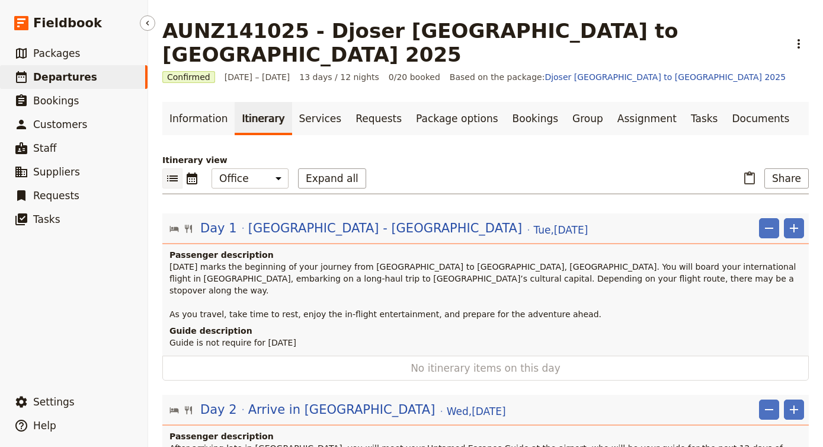
click at [110, 77] on link "​ Departures" at bounding box center [73, 77] width 147 height 24
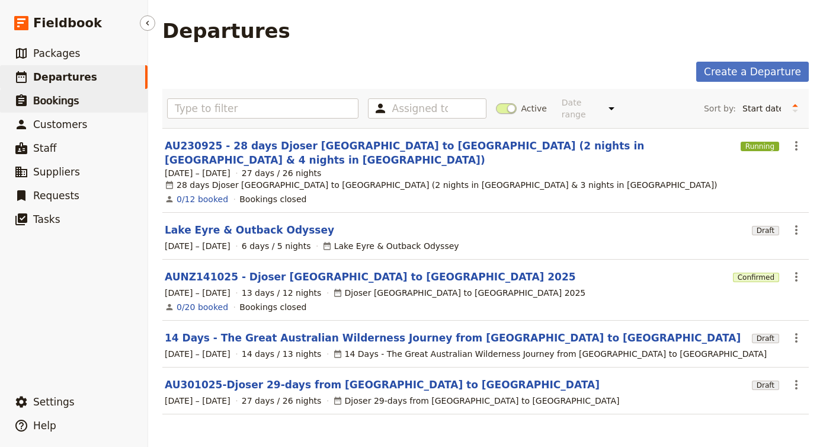
click at [108, 101] on link "​ Bookings" at bounding box center [73, 101] width 147 height 24
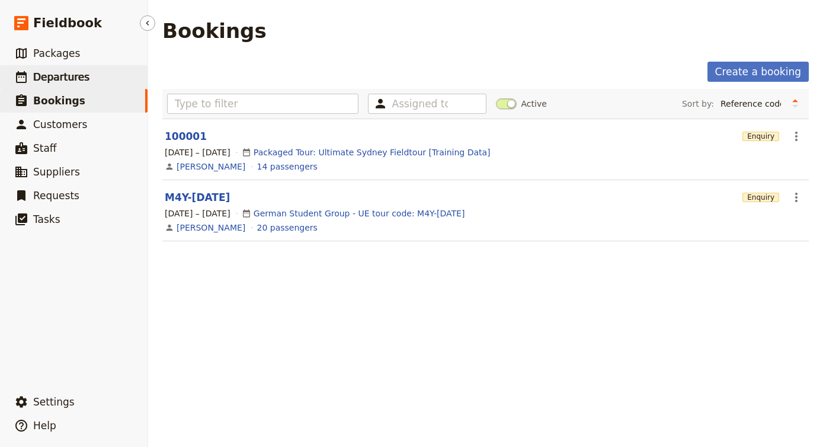
click at [94, 79] on link "​ Departures" at bounding box center [73, 77] width 147 height 24
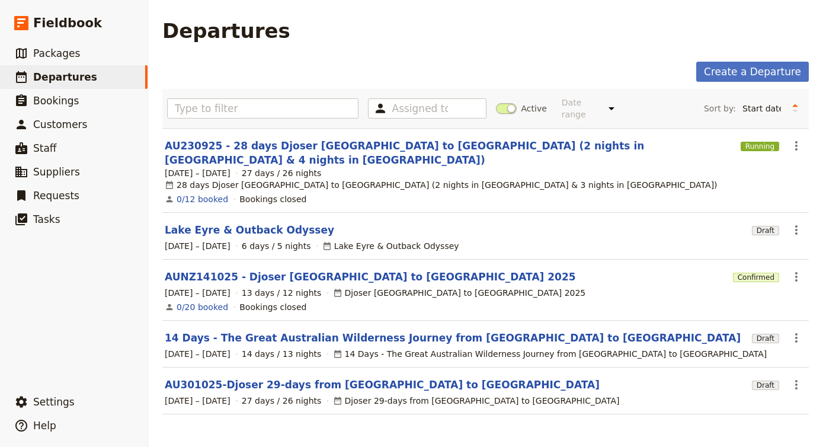
scroll to position [1, 0]
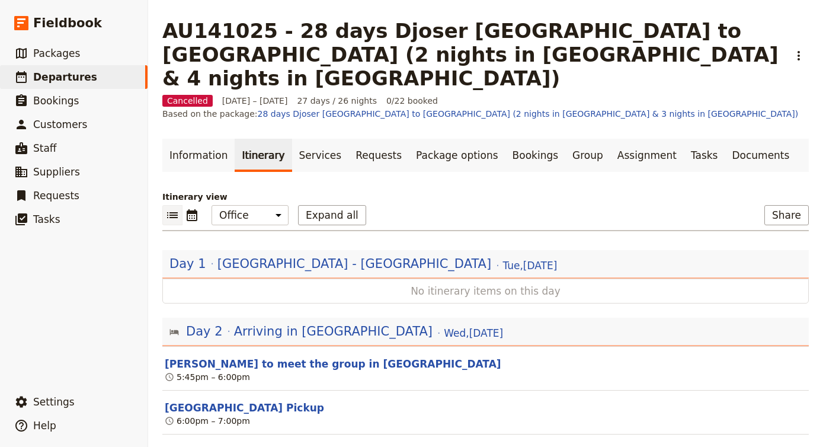
click at [547, 191] on p "Itinerary view" at bounding box center [485, 197] width 646 height 12
click at [195, 139] on link "Information" at bounding box center [198, 155] width 72 height 33
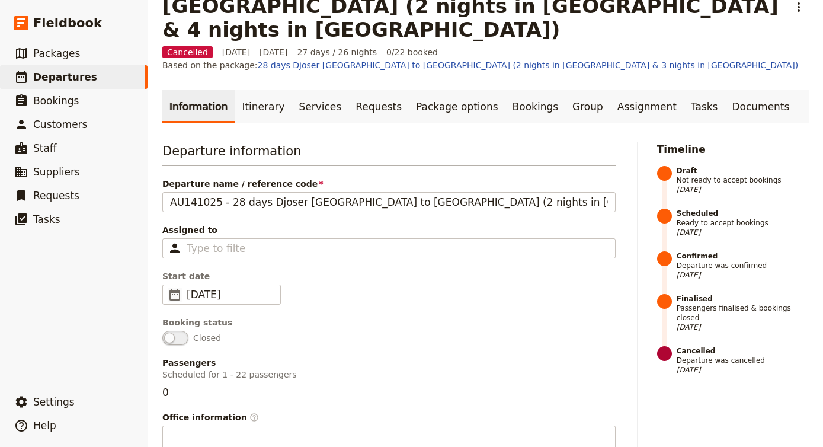
scroll to position [49, 0]
click at [85, 99] on link "​ Bookings" at bounding box center [73, 101] width 147 height 24
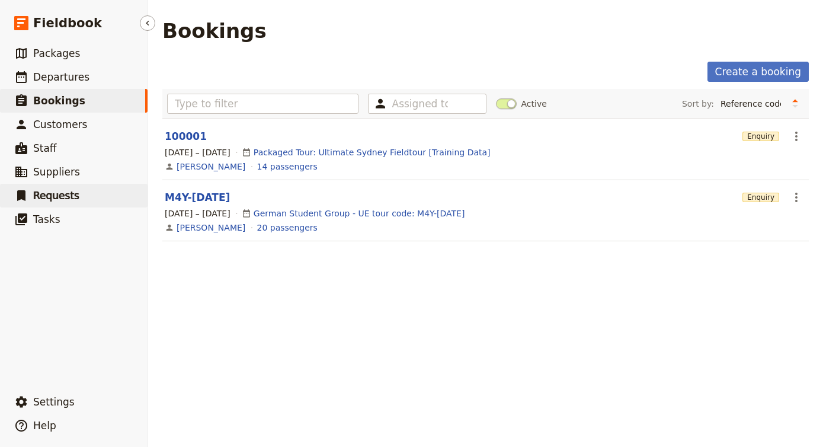
click at [65, 196] on span "Requests" at bounding box center [56, 195] width 46 height 12
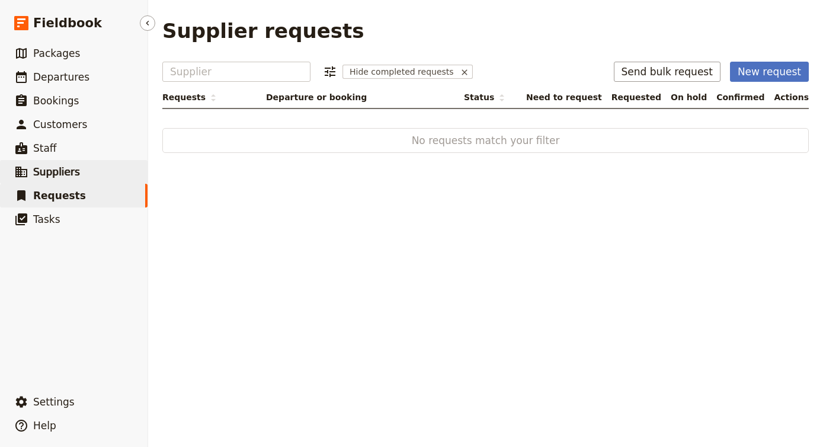
click at [63, 169] on span "Suppliers" at bounding box center [56, 172] width 47 height 12
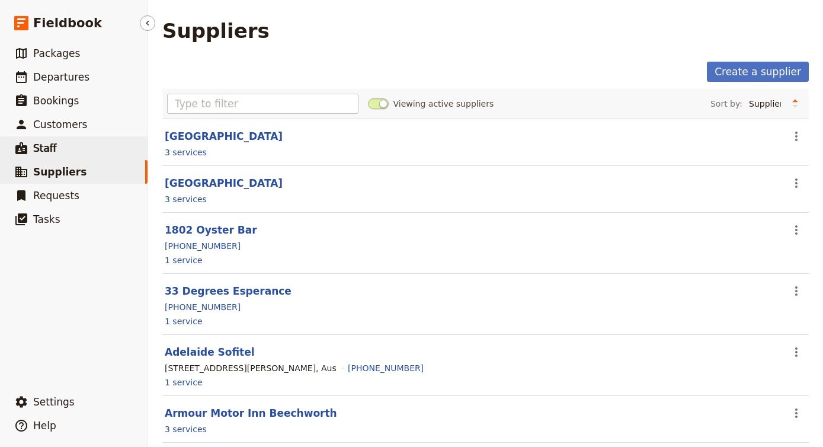
click at [60, 146] on link "​ Staff" at bounding box center [73, 148] width 147 height 24
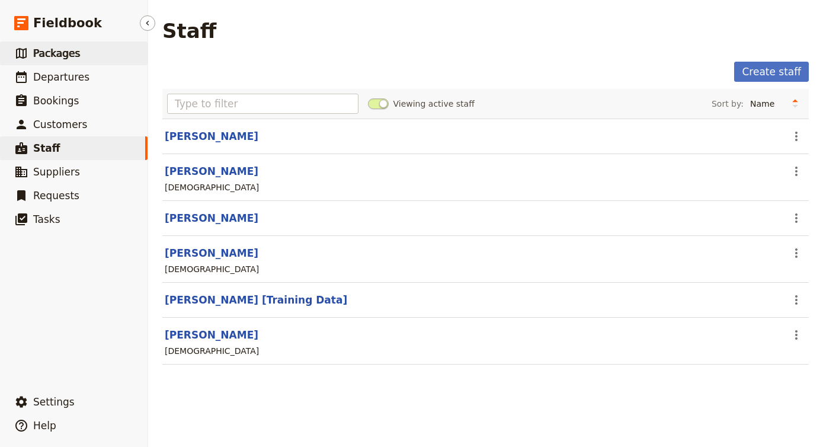
click at [75, 50] on span "Packages" at bounding box center [56, 53] width 47 height 12
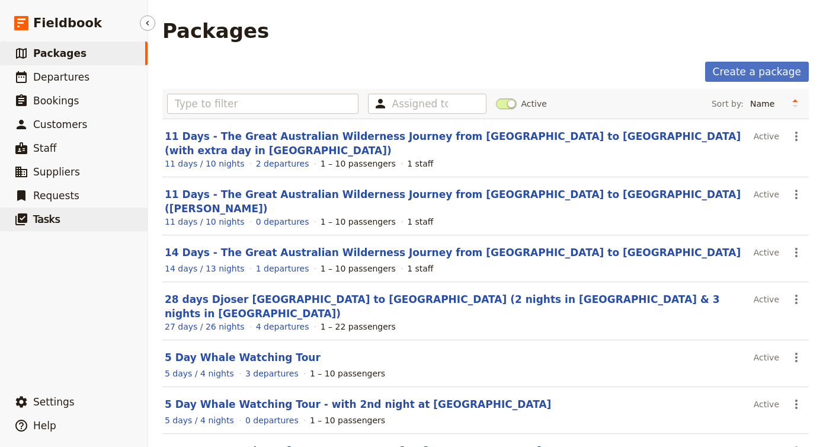
click at [75, 217] on link "​ Tasks" at bounding box center [73, 219] width 147 height 24
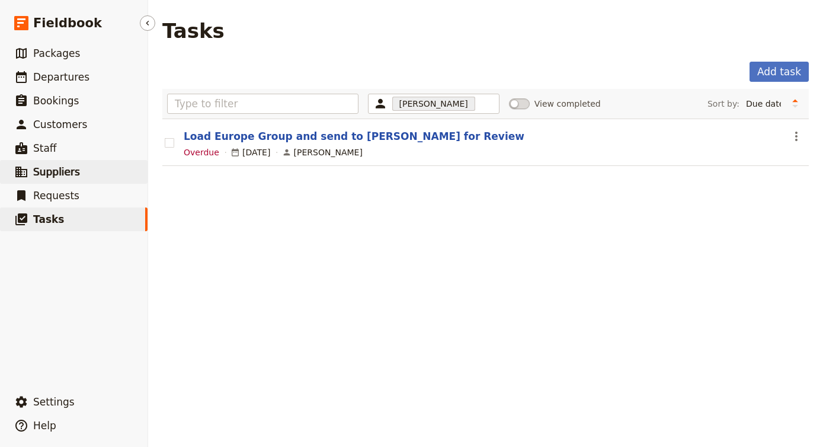
click at [62, 182] on link "​ Suppliers" at bounding box center [73, 172] width 147 height 24
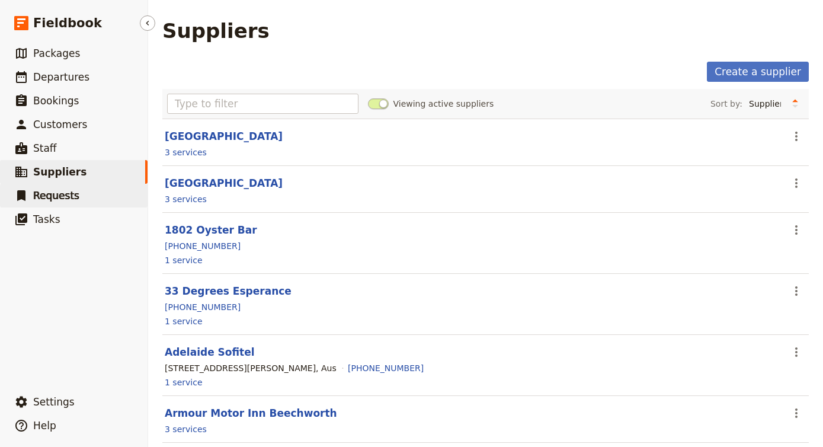
click at [62, 195] on span "Requests" at bounding box center [56, 195] width 46 height 12
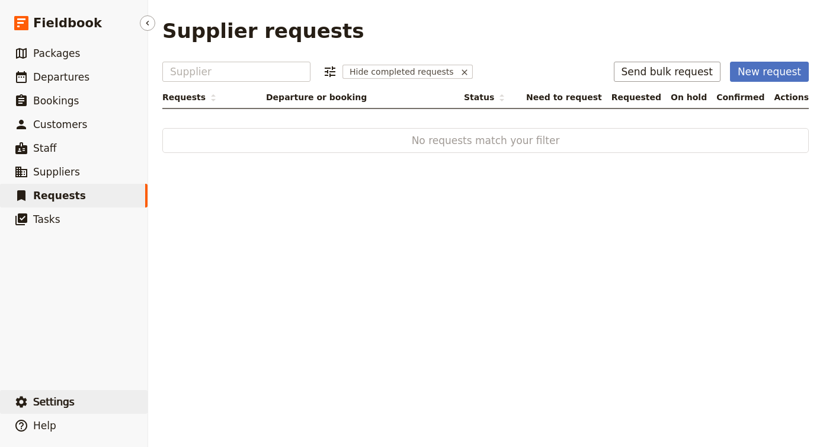
click at [50, 402] on span "Settings" at bounding box center [53, 402] width 41 height 12
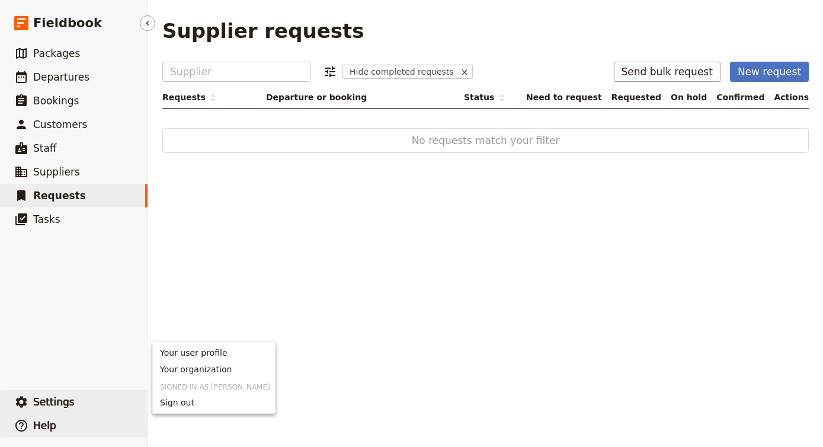
click at [37, 435] on button "​ Help" at bounding box center [73, 425] width 147 height 24
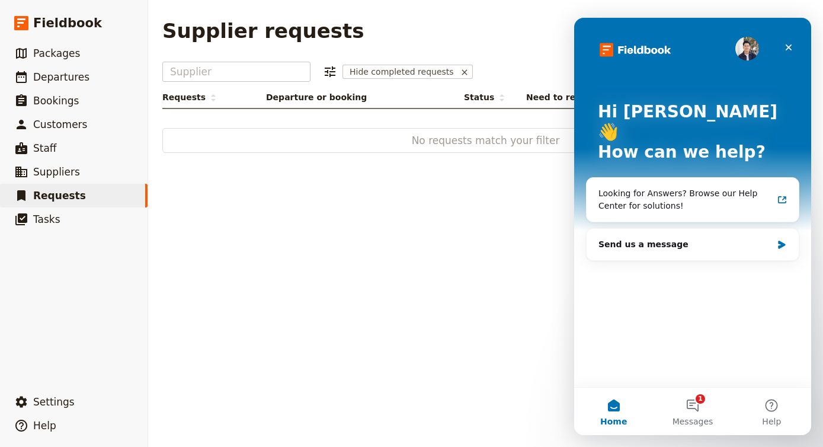
click at [470, 301] on div "Supplier requests Supplier ​ Hide completed requests Send bulk request New requ…" at bounding box center [485, 223] width 675 height 447
click at [67, 46] on span "Packages" at bounding box center [56, 53] width 47 height 14
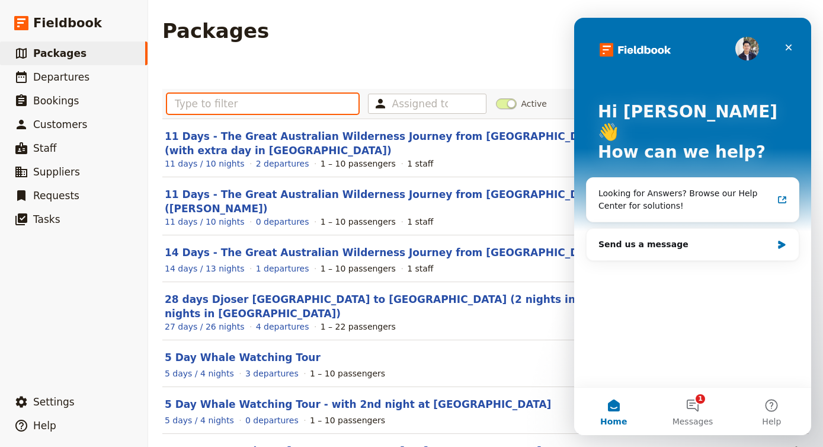
click at [232, 107] on input "text" at bounding box center [262, 104] width 191 height 20
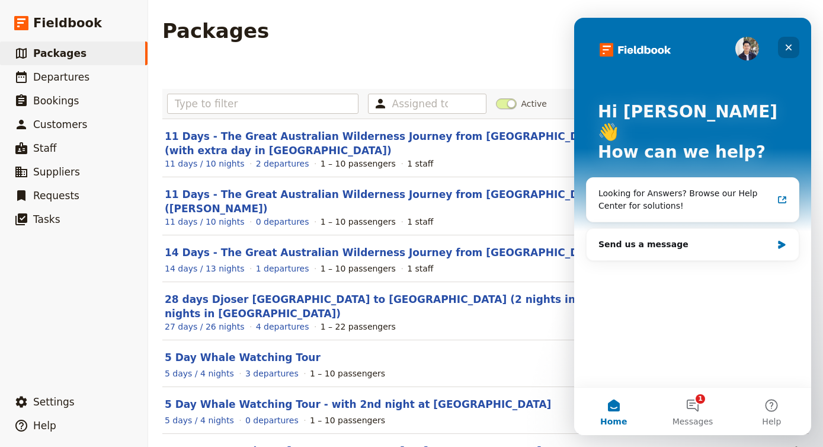
click at [791, 47] on icon "Close" at bounding box center [787, 47] width 9 height 9
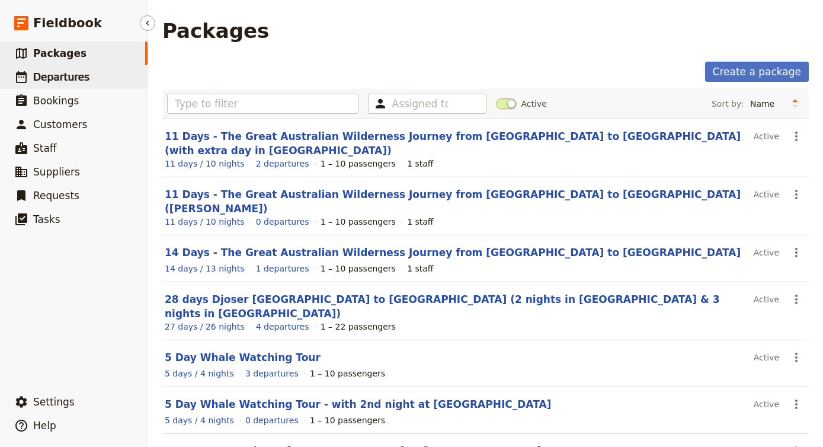
click at [86, 88] on link "​ Departures" at bounding box center [73, 77] width 147 height 24
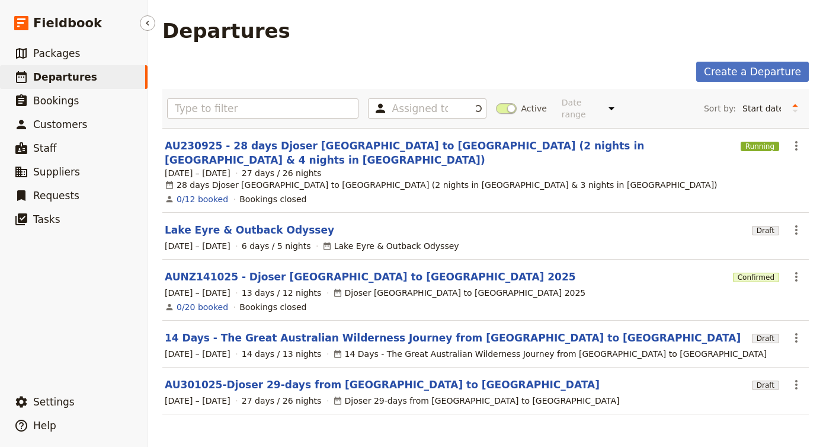
click at [86, 88] on link "​ Departures" at bounding box center [73, 77] width 147 height 24
click at [801, 139] on icon "Actions" at bounding box center [796, 146] width 14 height 14
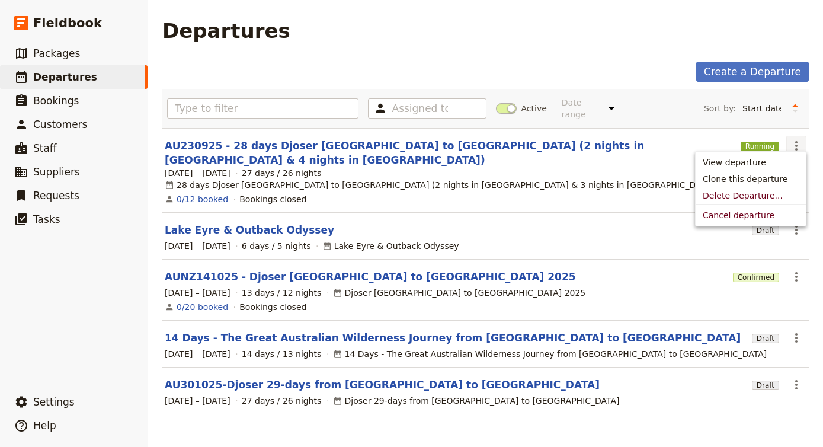
click at [801, 139] on icon "Actions" at bounding box center [796, 146] width 14 height 14
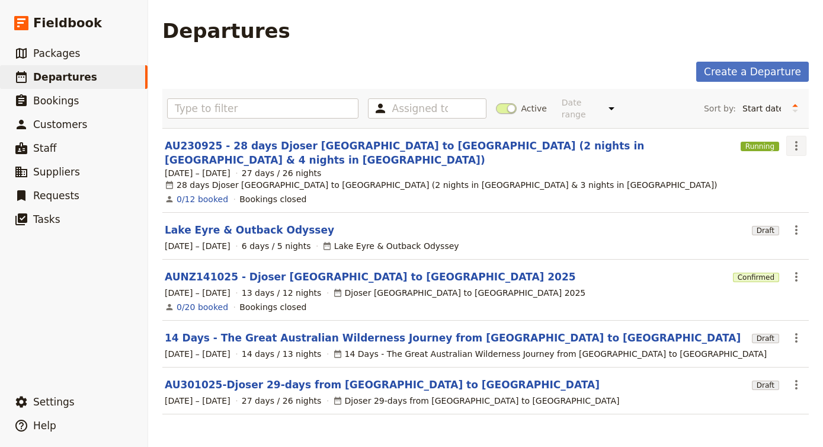
click at [795, 139] on icon "Actions" at bounding box center [796, 146] width 14 height 14
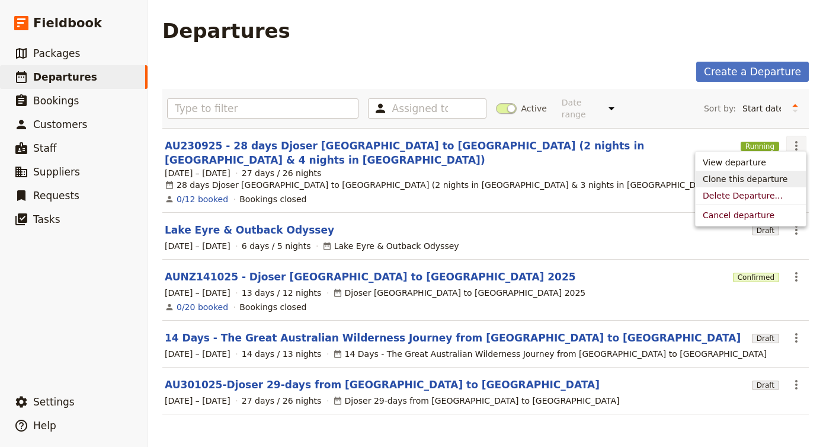
click at [774, 181] on span "Clone this departure" at bounding box center [744, 179] width 85 height 12
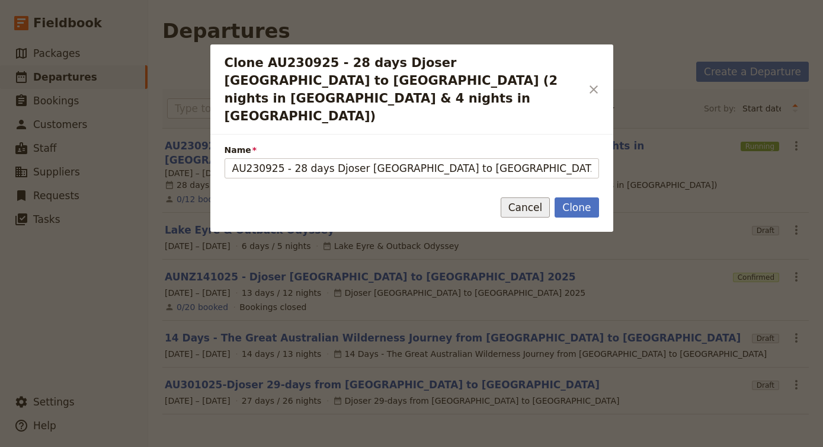
click at [531, 197] on button "Cancel" at bounding box center [525, 207] width 50 height 20
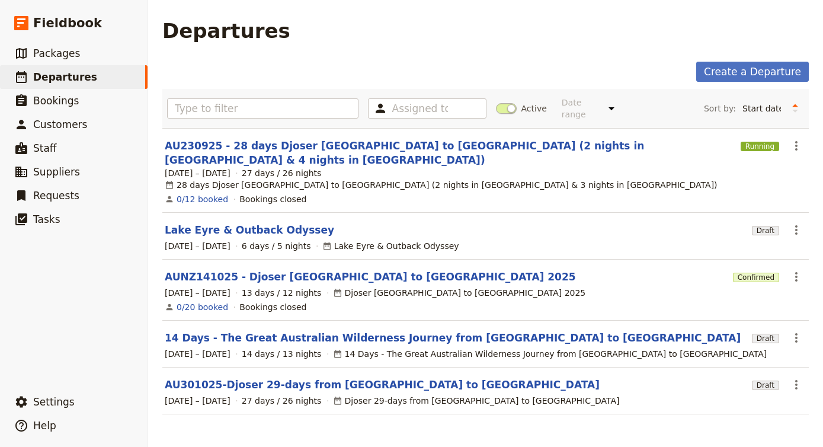
click at [519, 104] on label "Active" at bounding box center [521, 108] width 51 height 12
click at [496, 102] on input "Active" at bounding box center [496, 102] width 0 height 0
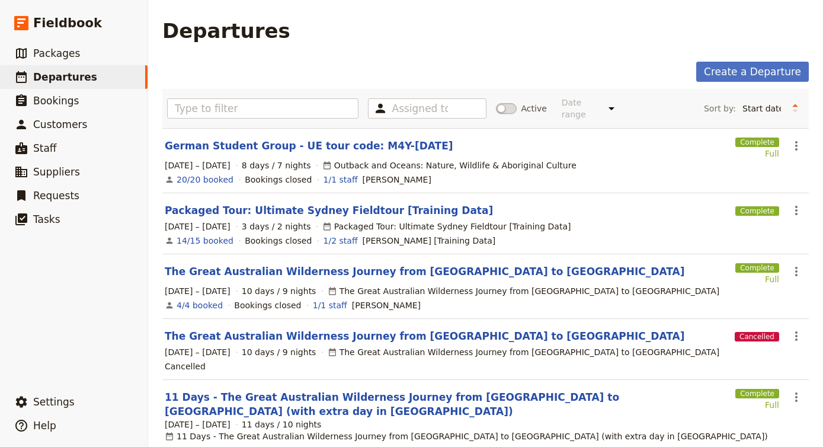
click at [368, 115] on div "Assigned to Active Date range Upcoming This week Last week This month Last mont…" at bounding box center [485, 108] width 646 height 39
click at [312, 99] on input "text" at bounding box center [262, 108] width 191 height 20
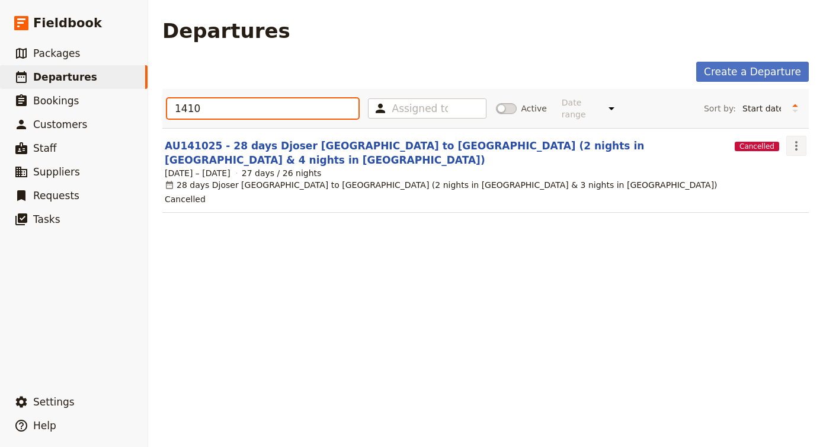
type input "1410"
click at [801, 139] on icon "Actions" at bounding box center [796, 146] width 14 height 14
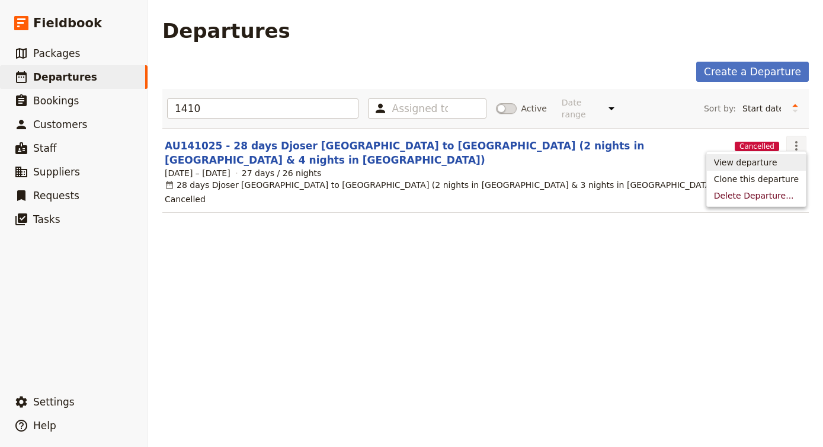
click at [785, 156] on link "View departure" at bounding box center [755, 162] width 99 height 17
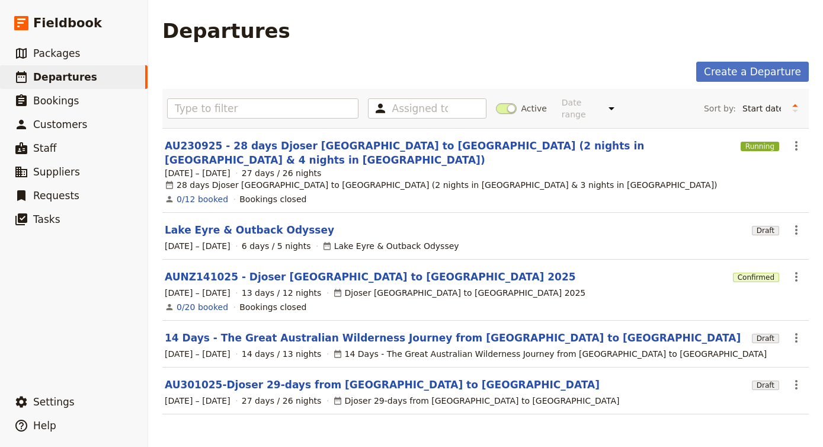
click at [523, 102] on span "Active" at bounding box center [533, 108] width 25 height 12
click at [496, 102] on input "Active" at bounding box center [496, 102] width 0 height 0
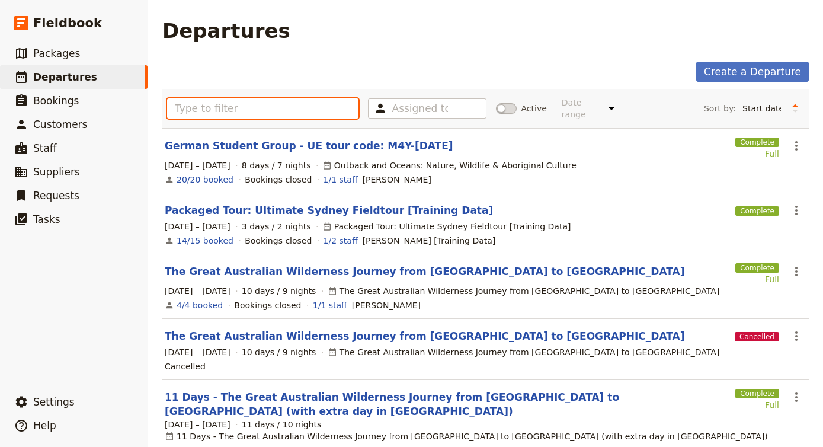
click at [242, 104] on input "text" at bounding box center [262, 108] width 191 height 20
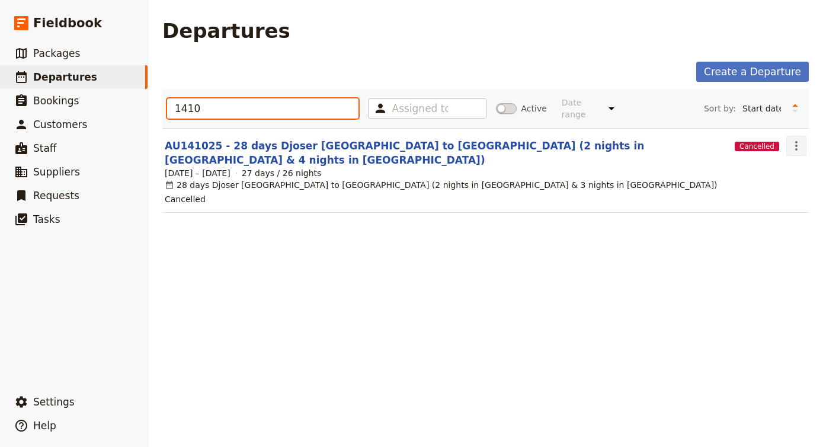
type input "1410"
click at [793, 139] on icon "Actions" at bounding box center [796, 146] width 14 height 14
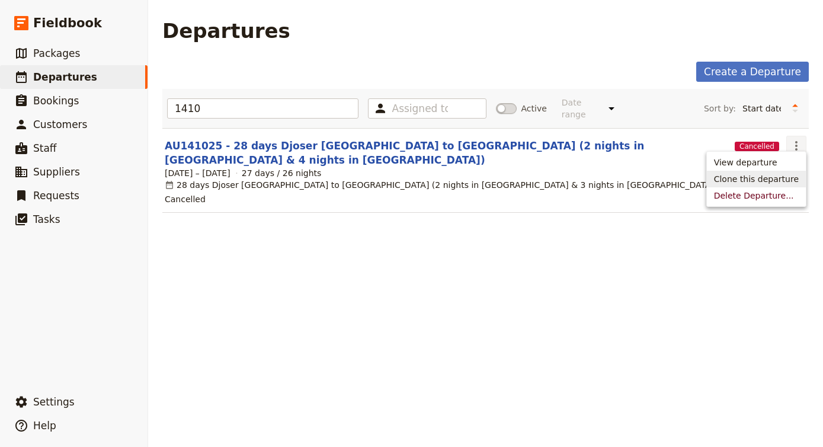
click at [763, 186] on button "Clone this departure" at bounding box center [755, 179] width 99 height 17
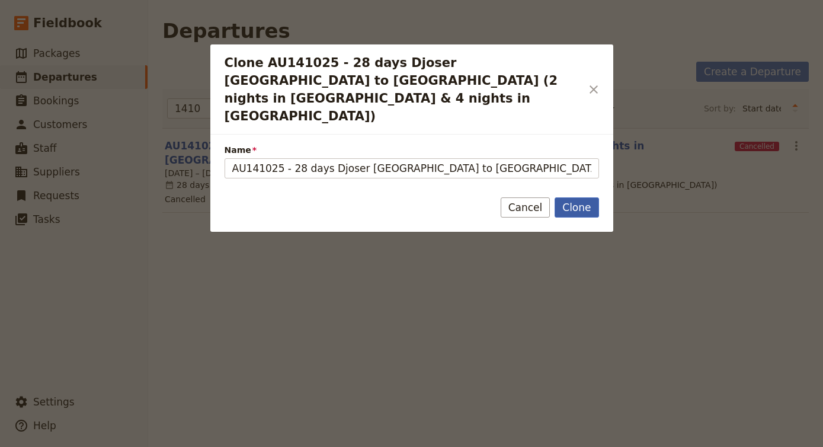
click at [578, 197] on button "Clone" at bounding box center [576, 207] width 44 height 20
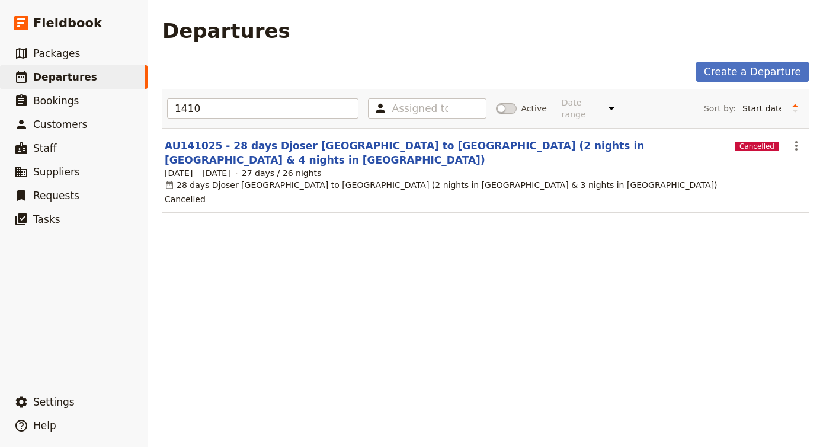
click at [503, 103] on span at bounding box center [506, 108] width 21 height 11
click at [496, 102] on input "Active" at bounding box center [496, 102] width 0 height 0
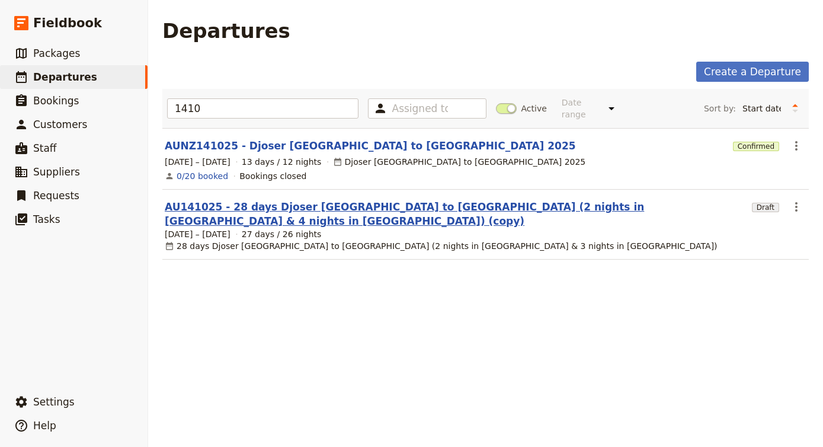
click at [396, 200] on link "AU141025 - 28 days Djoser [GEOGRAPHIC_DATA] to [GEOGRAPHIC_DATA] (2 nights in […" at bounding box center [456, 214] width 582 height 28
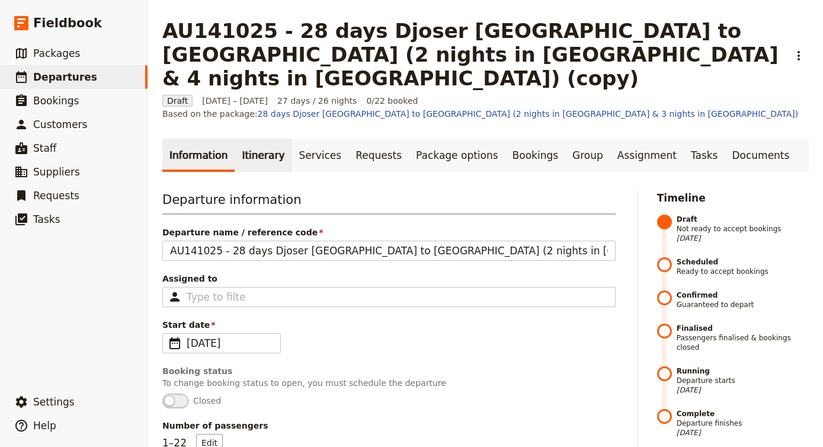
click at [250, 139] on link "Itinerary" at bounding box center [263, 155] width 57 height 33
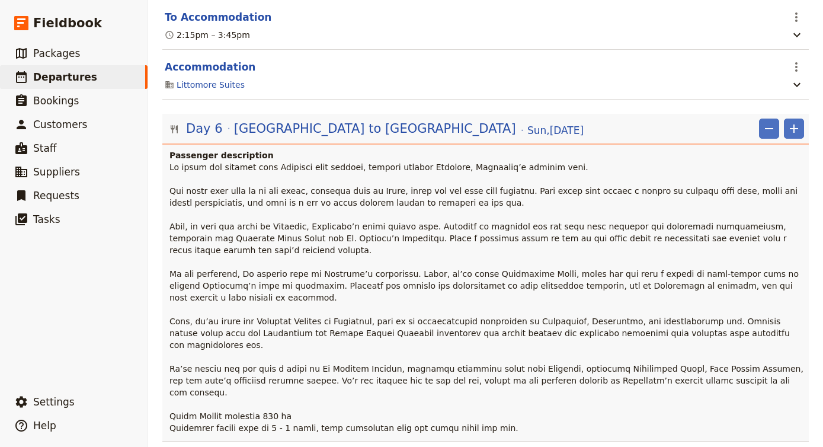
scroll to position [3456, 0]
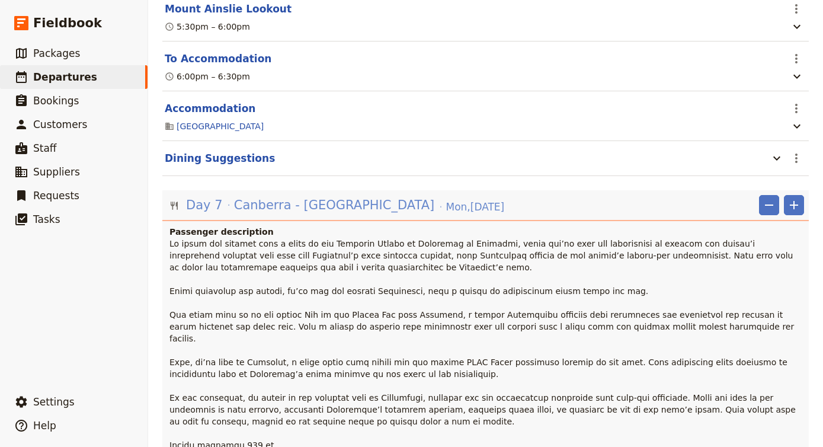
click at [332, 196] on span "Canberra - [GEOGRAPHIC_DATA]" at bounding box center [334, 205] width 201 height 18
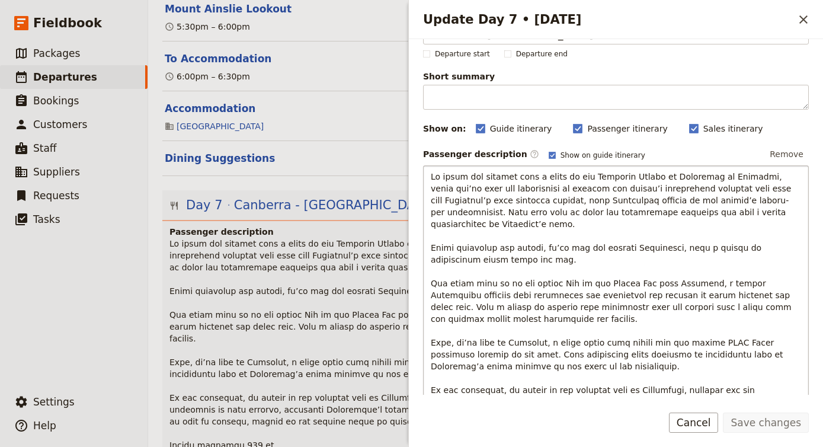
scroll to position [40, 0]
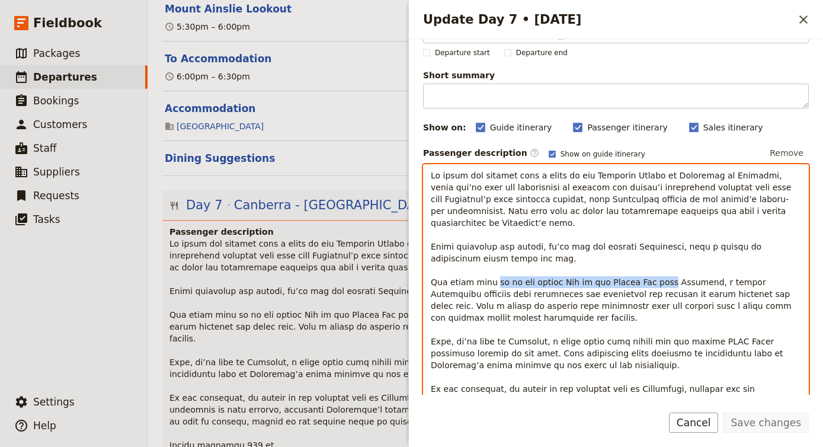
drag, startPoint x: 647, startPoint y: 271, endPoint x: 484, endPoint y: 266, distance: 163.5
click at [484, 266] on span "Update Day 7 • 20 Oct" at bounding box center [616, 324] width 371 height 306
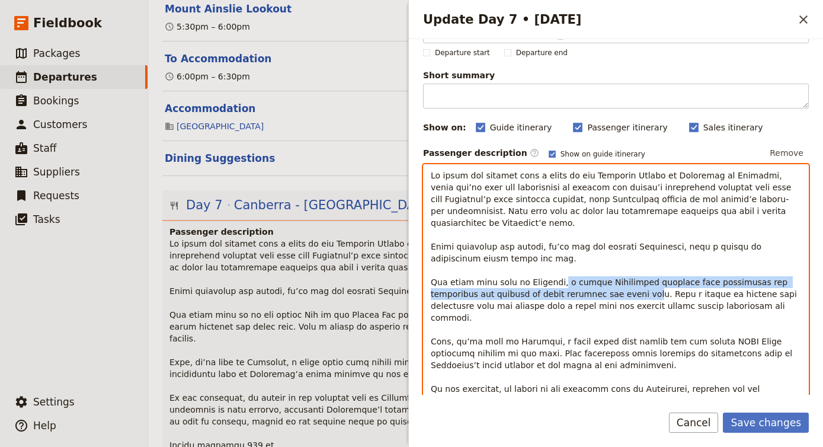
drag, startPoint x: 549, startPoint y: 269, endPoint x: 574, endPoint y: 284, distance: 29.2
click at [574, 284] on span "Update Day 7 • 20 Oct" at bounding box center [615, 324] width 368 height 306
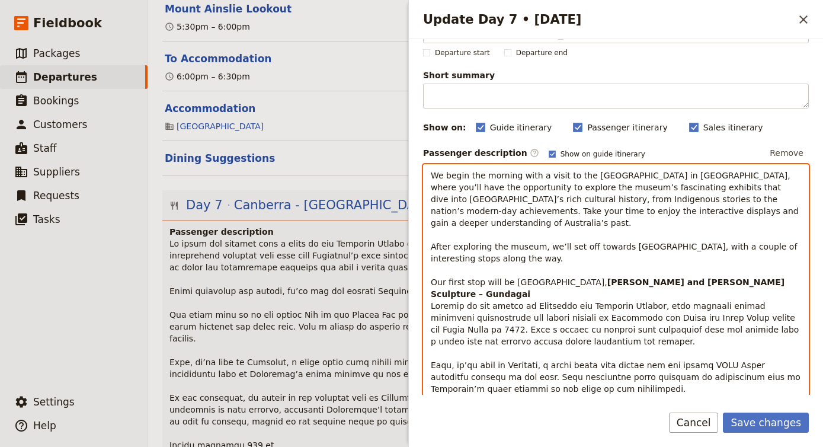
click at [551, 277] on strong "[PERSON_NAME] and [PERSON_NAME] Sculpture – Gundagai" at bounding box center [609, 287] width 356 height 21
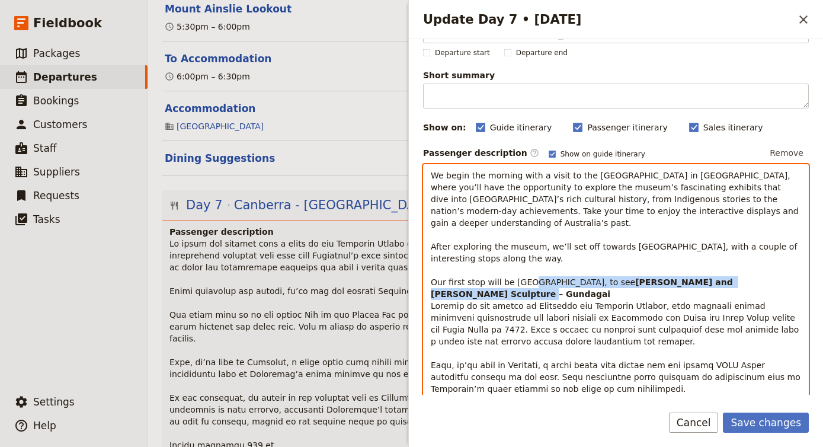
drag, startPoint x: 759, startPoint y: 269, endPoint x: 577, endPoint y: 269, distance: 181.2
click at [577, 269] on p "We begin the morning with a visit to the [GEOGRAPHIC_DATA] in [GEOGRAPHIC_DATA]…" at bounding box center [616, 335] width 370 height 332
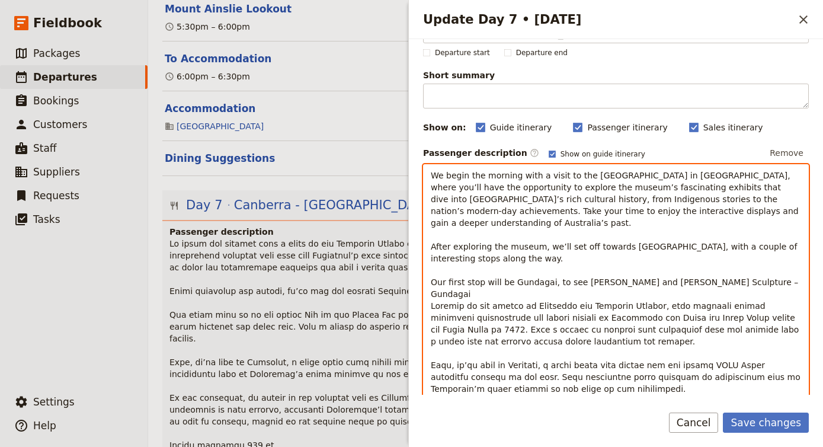
click at [430, 281] on div "We begin the morning with a visit to the [GEOGRAPHIC_DATA] in [GEOGRAPHIC_DATA]…" at bounding box center [615, 315] width 384 height 301
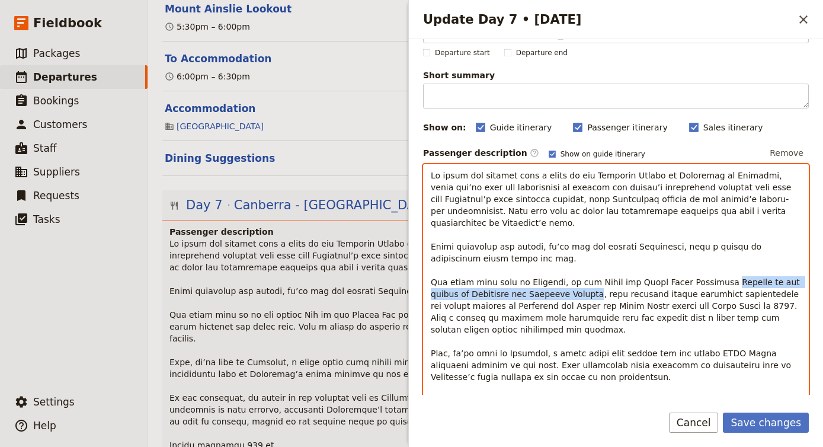
drag, startPoint x: 548, startPoint y: 281, endPoint x: 700, endPoint y: 272, distance: 151.9
click at [700, 272] on span "Update Day 7 • 20 Oct" at bounding box center [616, 329] width 371 height 317
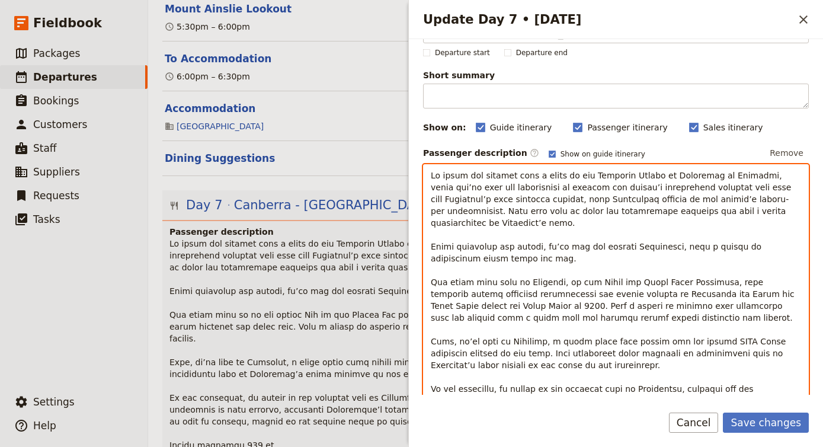
click at [659, 308] on p "Update Day 7 • 20 Oct" at bounding box center [616, 323] width 370 height 308
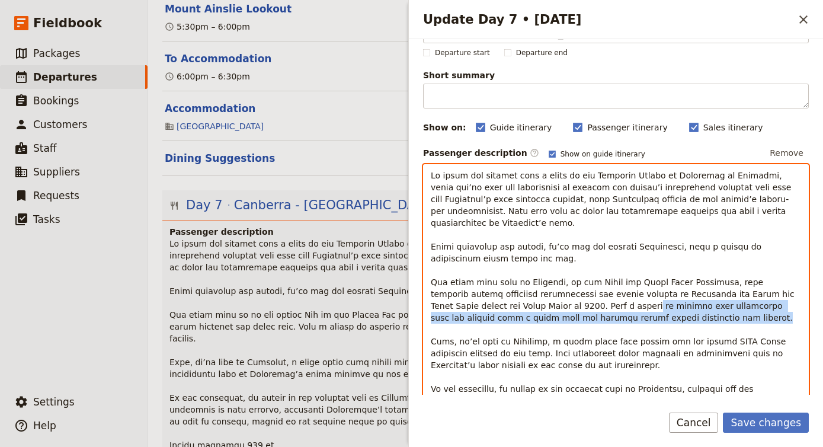
drag, startPoint x: 659, startPoint y: 308, endPoint x: 569, endPoint y: 298, distance: 90.6
click at [569, 298] on p "Update Day 7 • 20 Oct" at bounding box center [616, 323] width 370 height 308
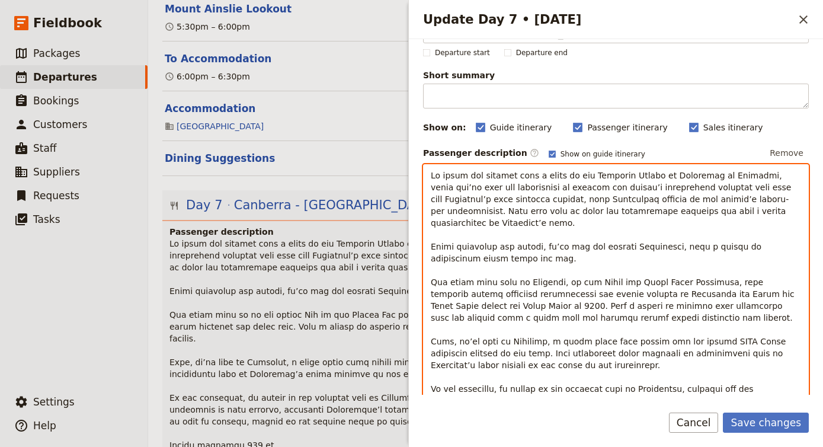
click at [494, 297] on span "Update Day 7 • 20 Oct" at bounding box center [615, 324] width 369 height 306
click at [498, 304] on span "Update Day 7 • 20 Oct" at bounding box center [615, 324] width 369 height 306
click at [502, 306] on span "Update Day 7 • 20 Oct" at bounding box center [615, 324] width 369 height 306
click at [567, 306] on p "Update Day 7 • 20 Oct" at bounding box center [616, 323] width 370 height 308
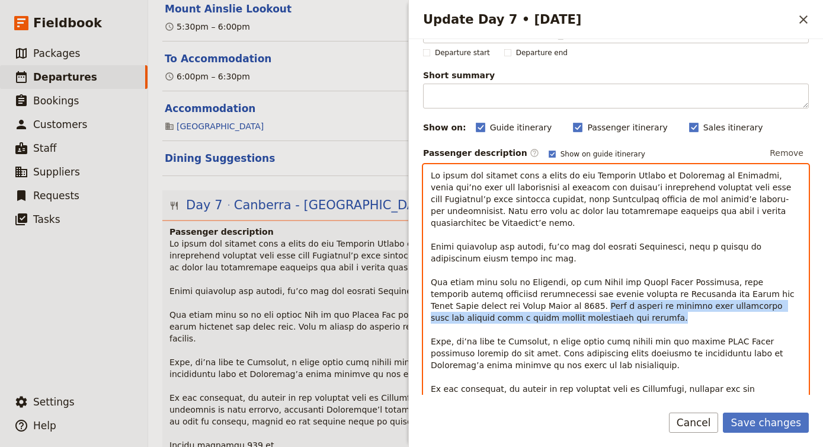
drag, startPoint x: 559, startPoint y: 309, endPoint x: 512, endPoint y: 293, distance: 50.0
click at [512, 293] on p "Update Day 7 • 20 Oct" at bounding box center [616, 323] width 370 height 308
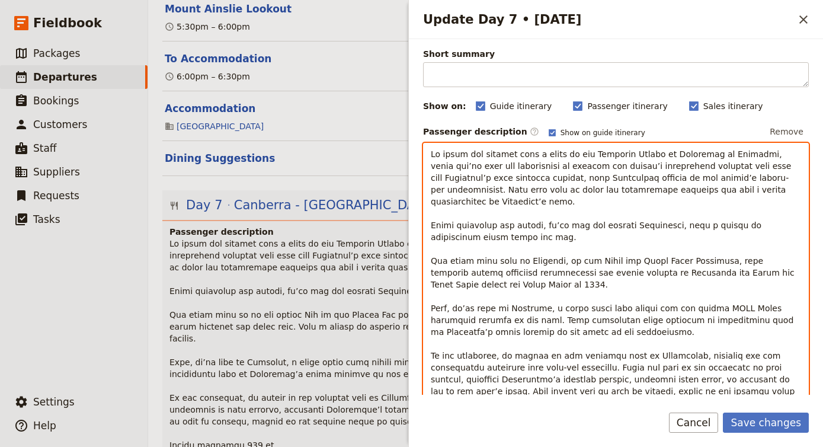
scroll to position [54, 0]
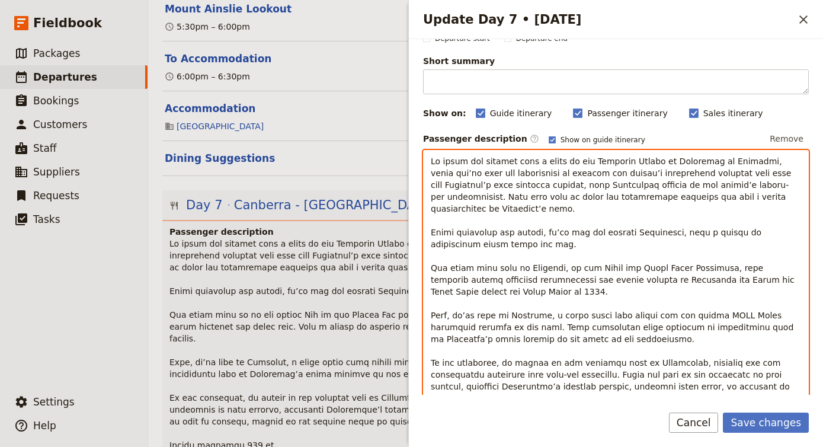
click at [460, 258] on span "Update Day 7 • 20 Oct" at bounding box center [614, 303] width 367 height 294
click at [463, 258] on span "Update Day 7 • 20 Oct" at bounding box center [614, 303] width 367 height 294
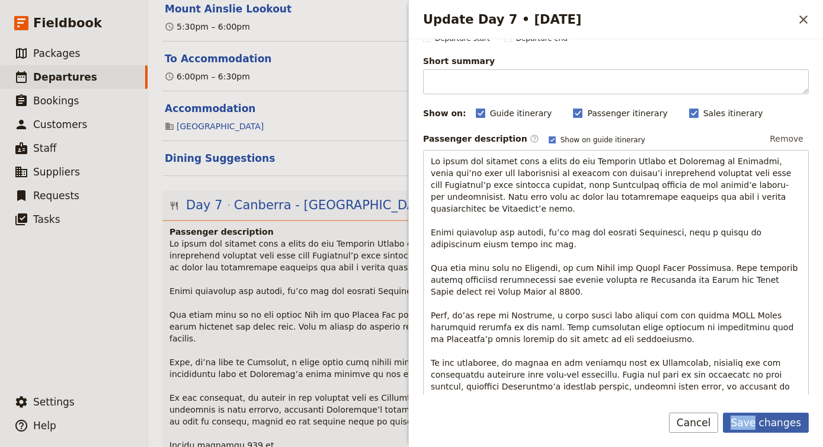
click at [787, 422] on button "Save changes" at bounding box center [765, 422] width 86 height 20
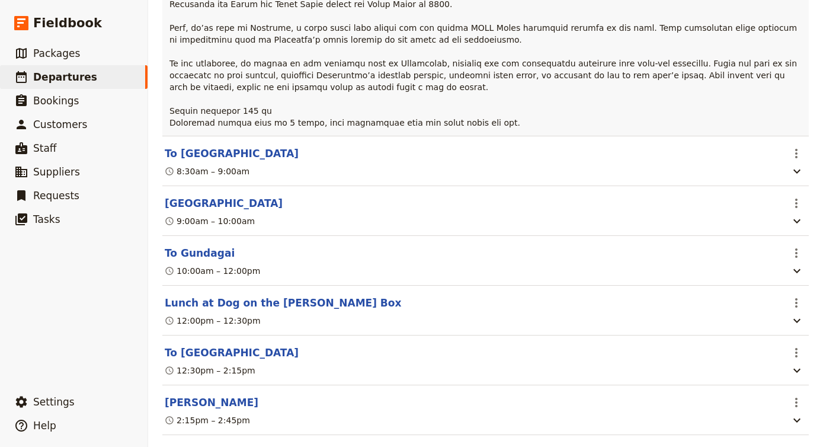
scroll to position [3779, 0]
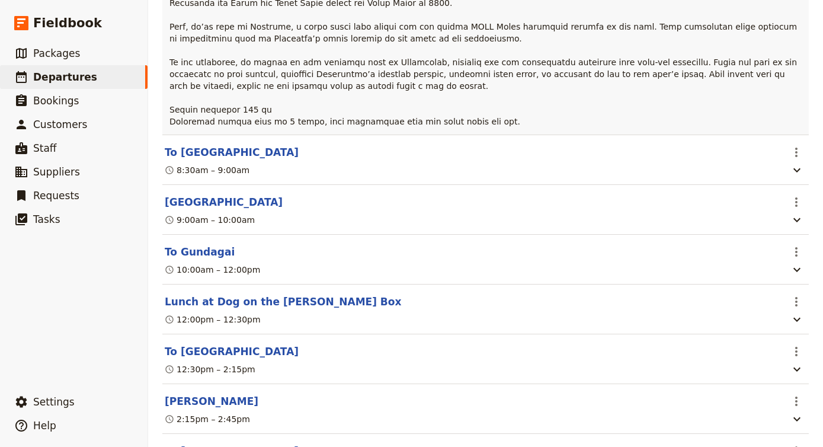
click at [724, 245] on header "To Gundagai" at bounding box center [473, 252] width 616 height 14
click at [211, 245] on button "To Gundagai" at bounding box center [200, 252] width 70 height 14
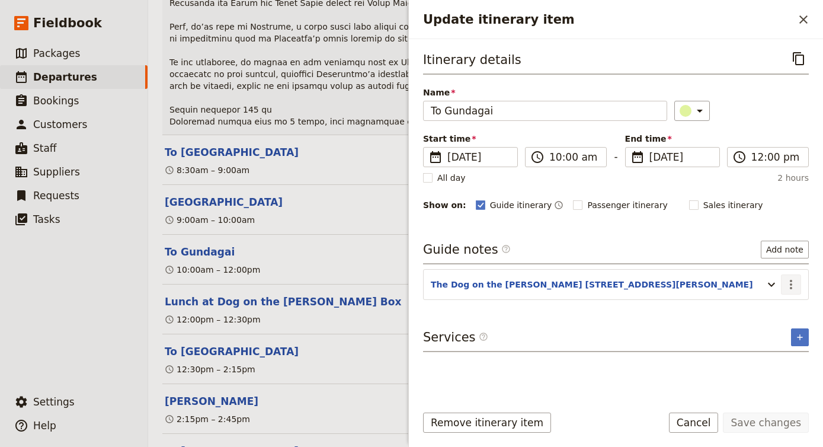
click at [782, 284] on button "​" at bounding box center [791, 284] width 20 height 20
click at [768, 285] on icon "Update itinerary item" at bounding box center [771, 284] width 14 height 14
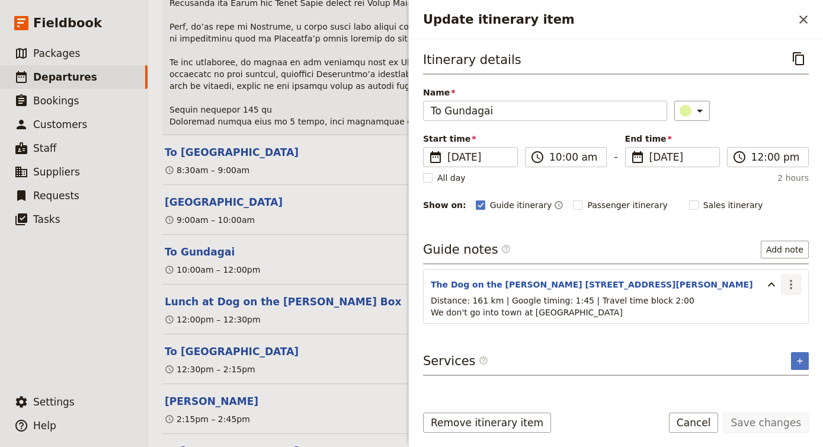
click at [791, 282] on icon "Actions" at bounding box center [790, 284] width 14 height 14
click at [769, 313] on span "Edit note" at bounding box center [756, 310] width 37 height 12
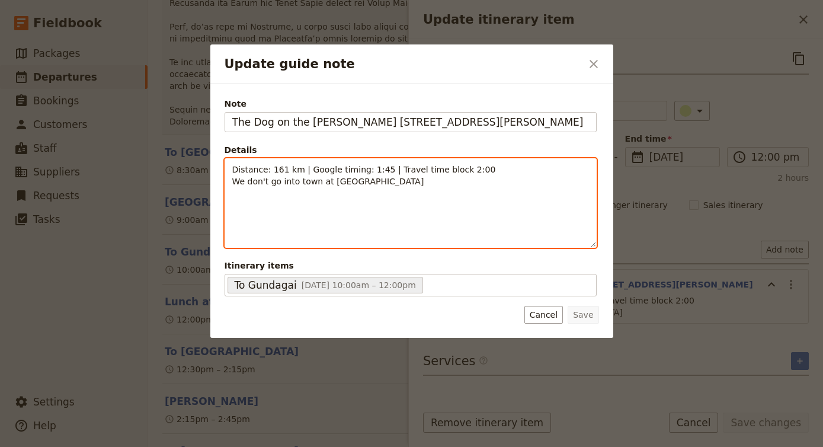
click at [448, 216] on div "Distance: 161 km | Google timing: 1:45 | Travel time block 2:00 We don't go int…" at bounding box center [410, 203] width 371 height 88
drag, startPoint x: 478, startPoint y: 184, endPoint x: 203, endPoint y: 176, distance: 275.5
click at [203, 446] on div "Update guide note ​ Note The Dog on the [PERSON_NAME] [STREET_ADDRESS][PERSON_N…" at bounding box center [411, 447] width 823 height 0
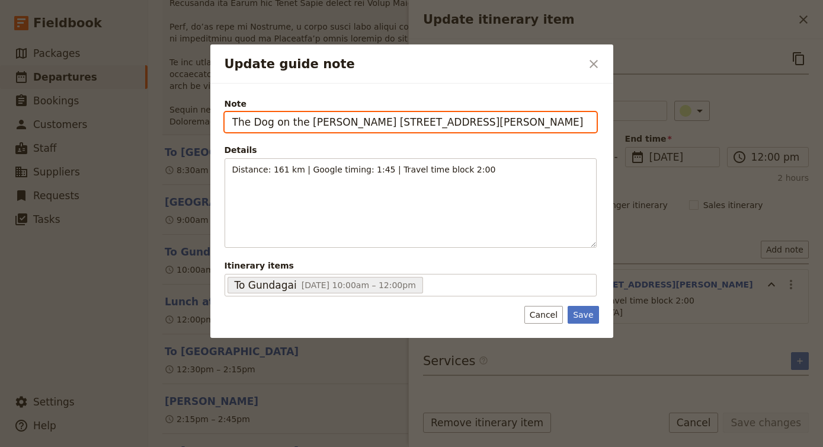
drag, startPoint x: 546, startPoint y: 121, endPoint x: 359, endPoint y: 120, distance: 186.5
click at [359, 120] on input "The Dog on the [PERSON_NAME] [STREET_ADDRESS][PERSON_NAME]" at bounding box center [410, 122] width 372 height 20
paste input "[STREET_ADDRESS]"
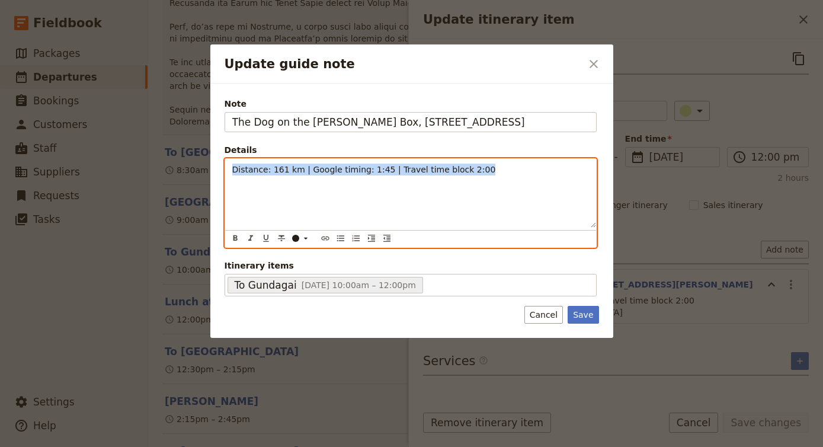
drag, startPoint x: 516, startPoint y: 172, endPoint x: 44, endPoint y: 142, distance: 472.9
click at [44, 446] on div "Update guide note ​ Note The Dog on the [PERSON_NAME][GEOGRAPHIC_DATA][STREET_A…" at bounding box center [411, 447] width 823 height 0
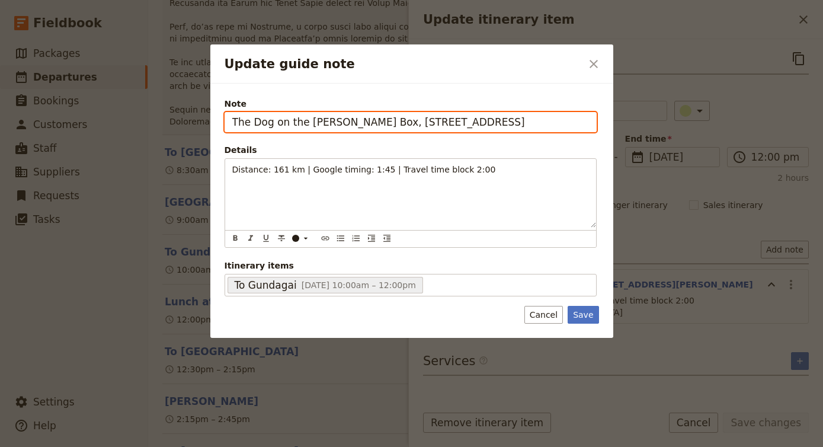
click at [342, 131] on input "The Dog on the [PERSON_NAME] Box, [STREET_ADDRESS]" at bounding box center [410, 122] width 372 height 20
drag, startPoint x: 355, startPoint y: 124, endPoint x: 175, endPoint y: 119, distance: 180.7
click at [175, 446] on div "Update guide note ​ Note The Dog on the [PERSON_NAME][GEOGRAPHIC_DATA][STREET_A…" at bounding box center [411, 447] width 823 height 0
paste input "Loremip dol Sitametc ADI ∙ Elitse doei Tempor Incid Utl etdol magnaa enima mini…"
type input "Loremip dol Sitametc ADI ∙ Elitse doei Tempor Incid Utl etdol magnaa enima mini…"
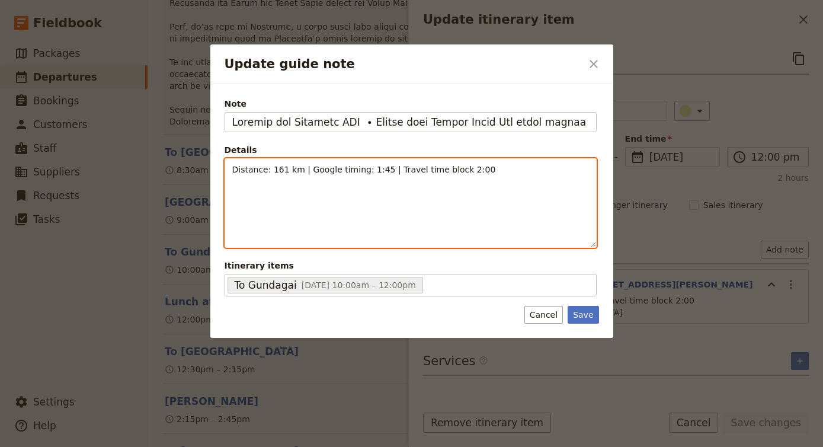
click at [378, 195] on div "Distance: 161 km | Google timing: 1:45 | Travel time block 2:00" at bounding box center [410, 203] width 371 height 88
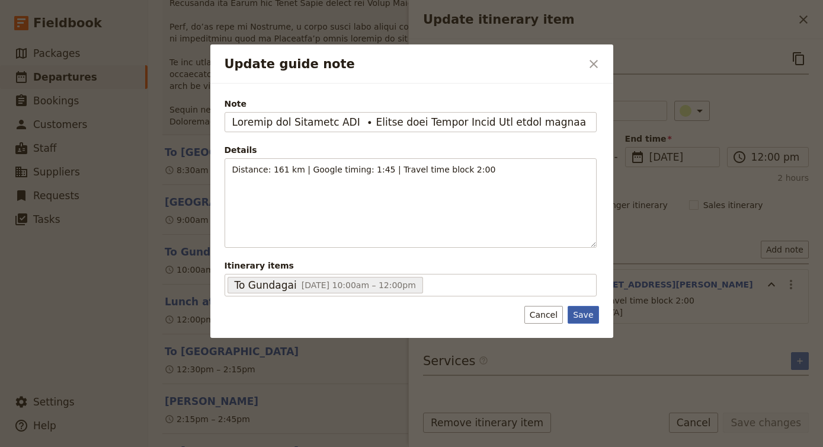
click at [589, 319] on button "Save" at bounding box center [582, 315] width 31 height 18
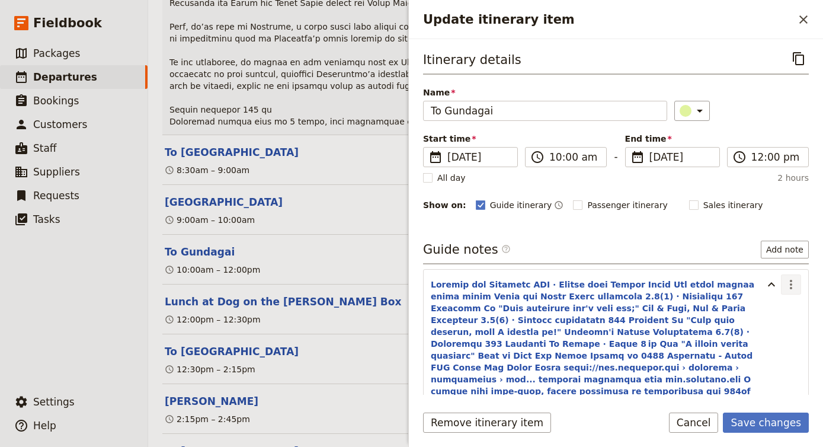
click at [787, 280] on icon "Actions" at bounding box center [790, 284] width 14 height 14
click at [762, 307] on span "Edit note" at bounding box center [756, 310] width 37 height 12
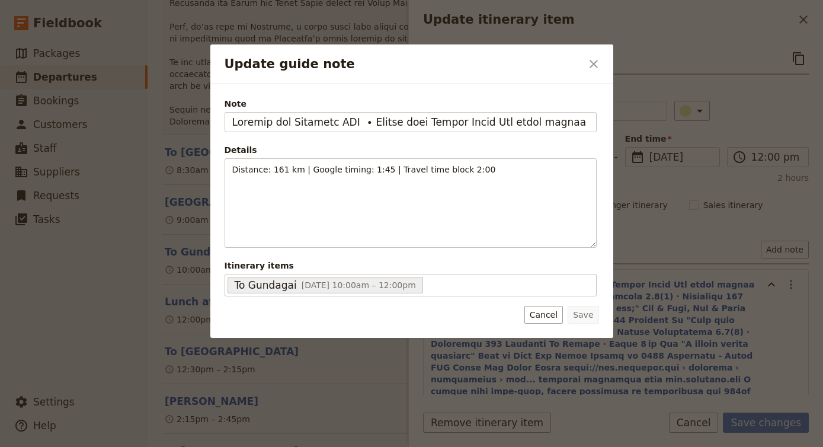
scroll to position [0, 16026]
drag, startPoint x: 270, startPoint y: 123, endPoint x: 35, endPoint y: 122, distance: 235.1
click at [35, 446] on div "Update guide note ​ Note Details Distance: 161 km | Google timing: 1:45 | Trave…" at bounding box center [411, 447] width 823 height 0
drag, startPoint x: 267, startPoint y: 123, endPoint x: 16, endPoint y: 120, distance: 251.1
click at [16, 446] on div "Update guide note ​ Note Details Distance: 161 km | Google timing: 1:45 | Trave…" at bounding box center [411, 447] width 823 height 0
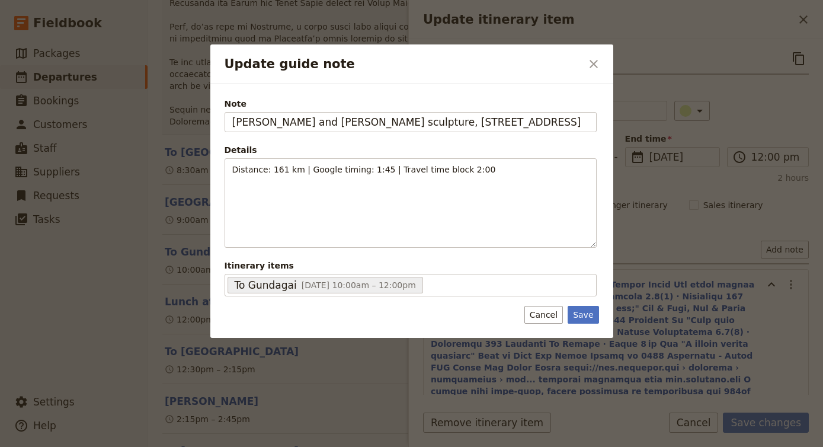
drag, startPoint x: 227, startPoint y: 123, endPoint x: 95, endPoint y: 104, distance: 133.3
click at [95, 446] on div "Update guide note ​ Note [PERSON_NAME] and [PERSON_NAME] sculpture, [STREET_ADD…" at bounding box center [411, 447] width 823 height 0
type input "[PERSON_NAME] and [PERSON_NAME] sculpture, [STREET_ADDRESS]"
click at [590, 317] on button "Save" at bounding box center [582, 315] width 31 height 18
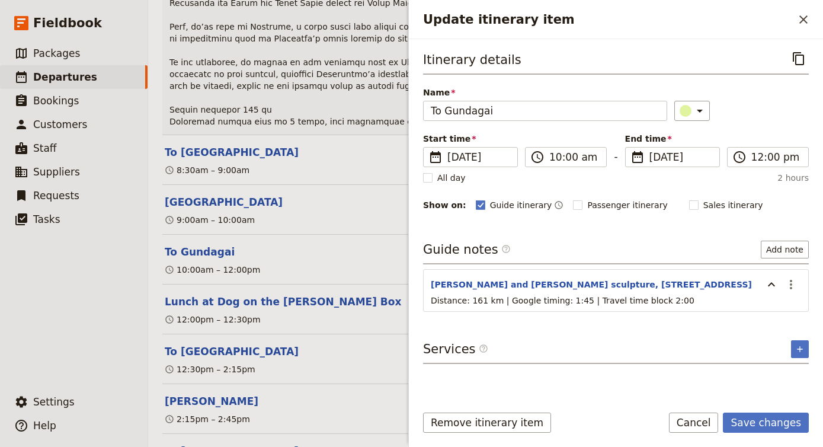
click at [296, 262] on div "10:00am – 12:00pm" at bounding box center [472, 269] width 619 height 14
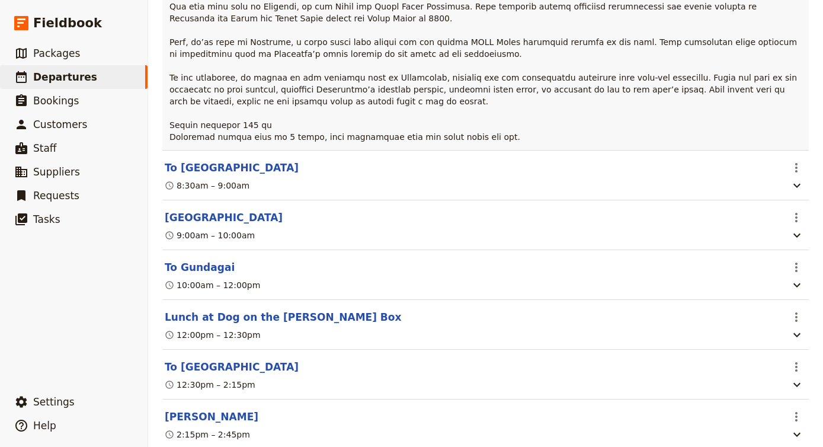
scroll to position [3762, 0]
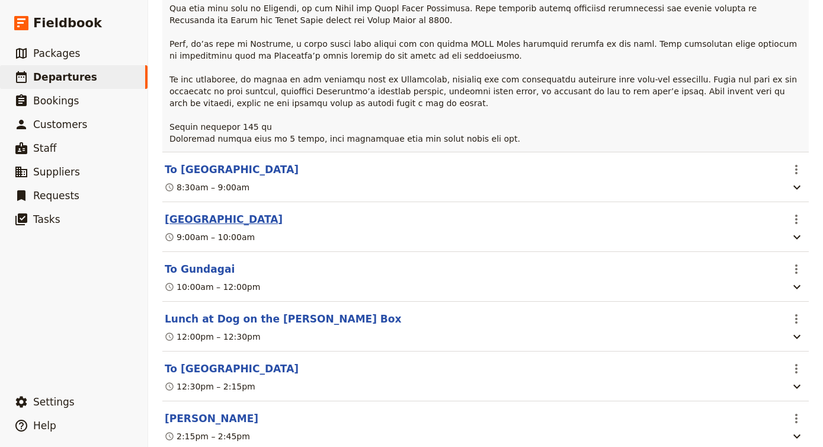
click at [256, 212] on button "[GEOGRAPHIC_DATA]" at bounding box center [224, 219] width 118 height 14
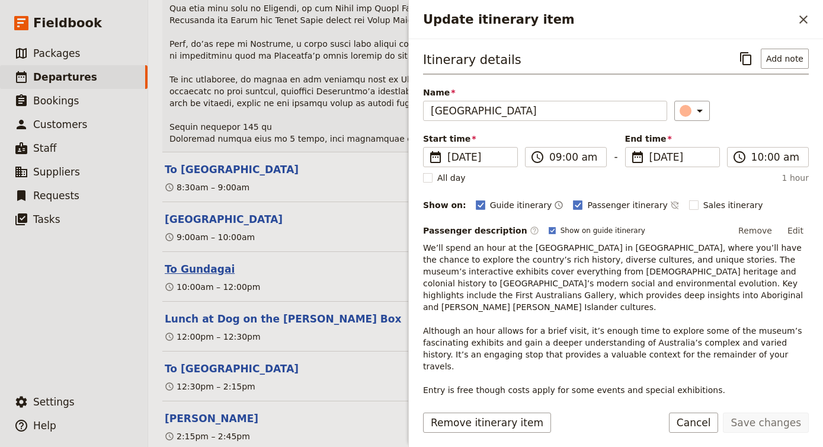
click at [205, 262] on button "To Gundagai" at bounding box center [200, 269] width 70 height 14
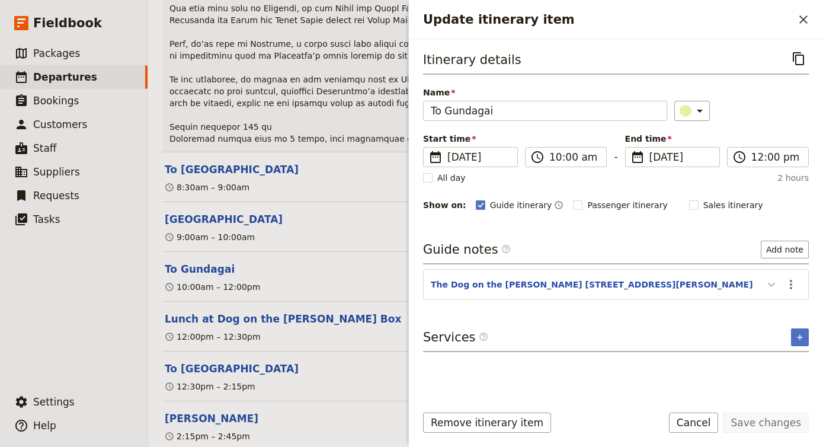
click at [767, 285] on icon "Update itinerary item" at bounding box center [771, 284] width 14 height 14
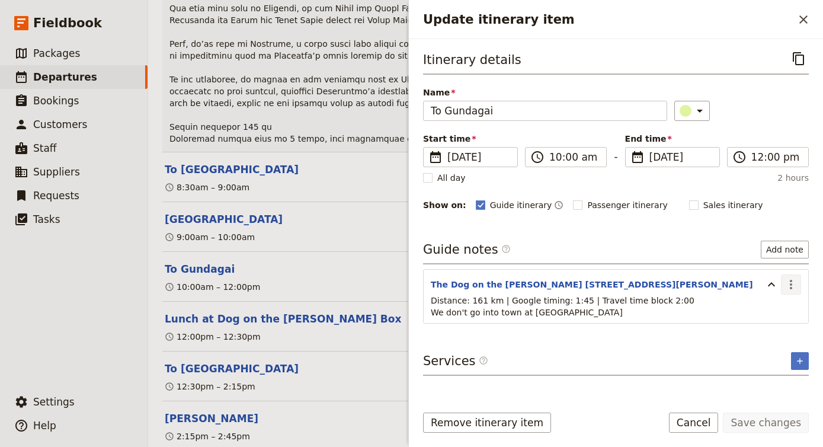
click at [793, 279] on icon "Actions" at bounding box center [790, 284] width 14 height 14
click at [271, 379] on div "12:30pm – 2:15pm" at bounding box center [472, 386] width 619 height 14
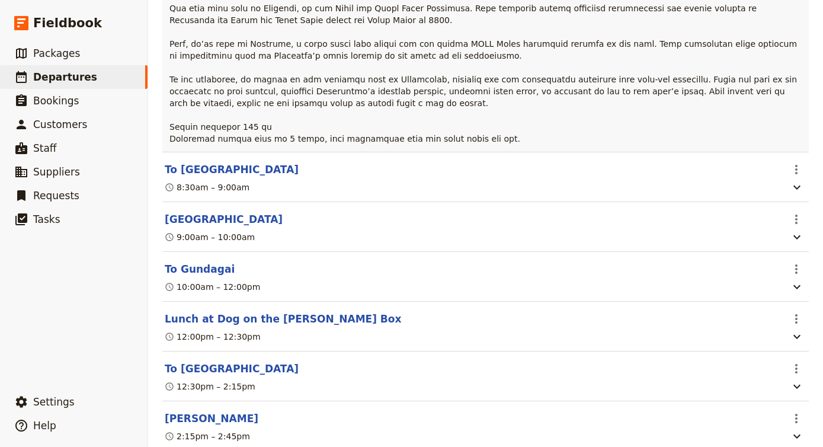
scroll to position [0, 0]
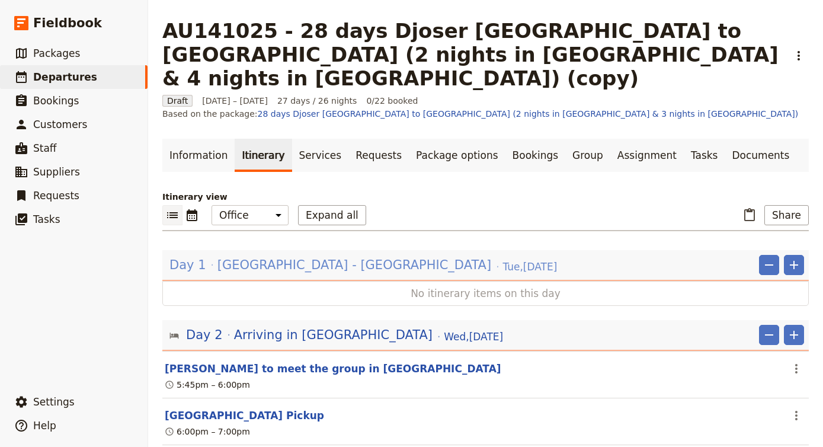
click at [282, 256] on span "[GEOGRAPHIC_DATA] - [GEOGRAPHIC_DATA]" at bounding box center [354, 265] width 274 height 18
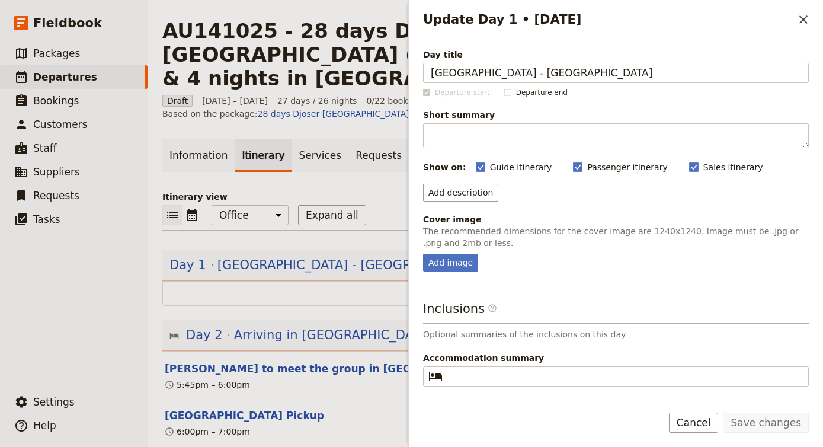
click at [286, 281] on div "No itinerary items on this day" at bounding box center [485, 293] width 646 height 25
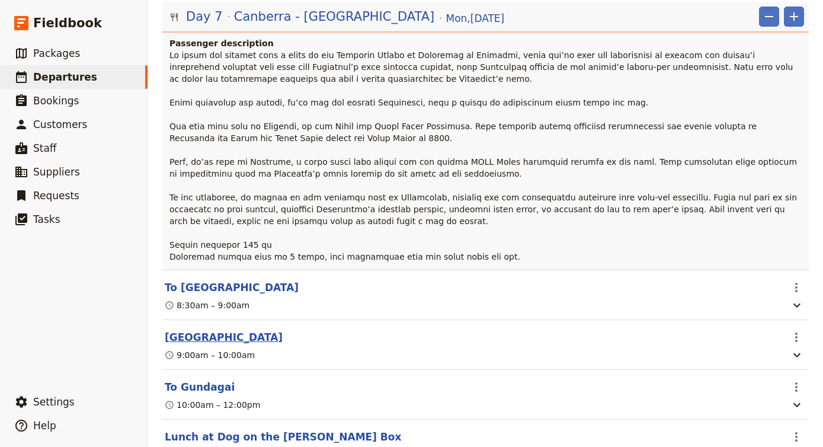
scroll to position [3639, 0]
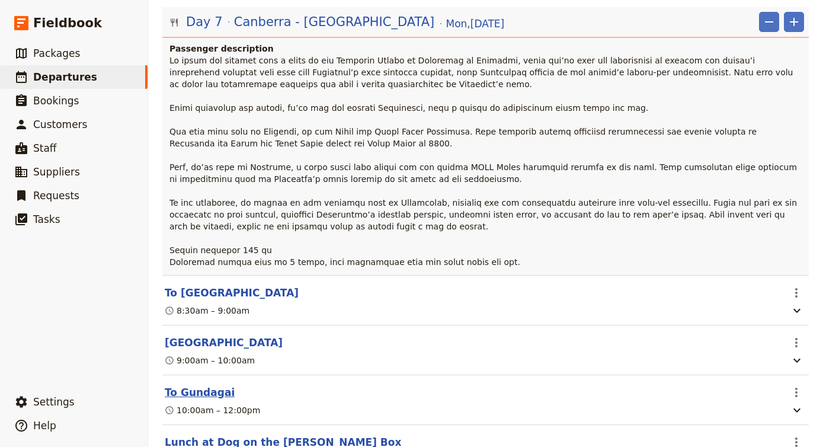
click at [176, 385] on button "To Gundagai" at bounding box center [200, 392] width 70 height 14
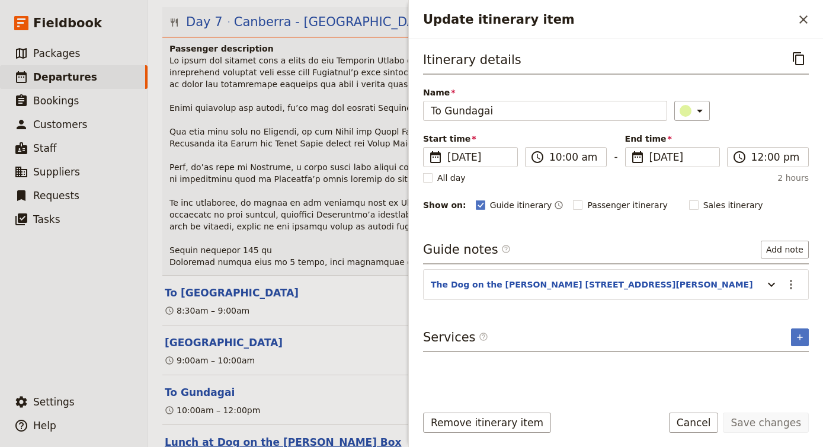
click at [237, 435] on button "Lunch at Dog on the [PERSON_NAME] Box" at bounding box center [283, 442] width 236 height 14
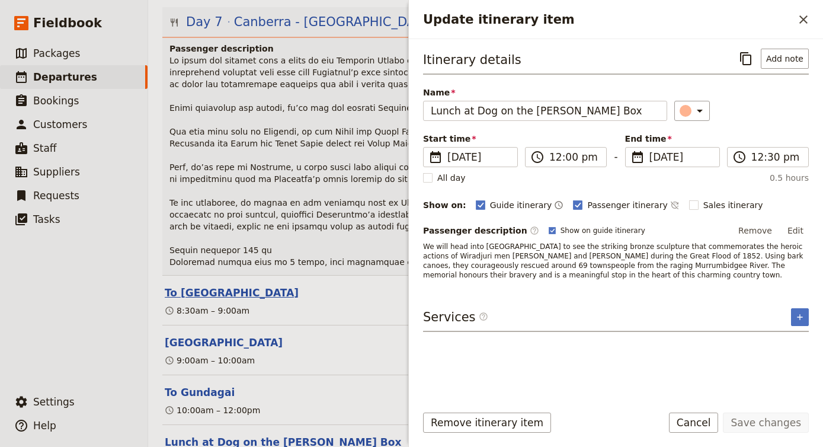
click at [272, 285] on button "To [GEOGRAPHIC_DATA]" at bounding box center [232, 292] width 134 height 14
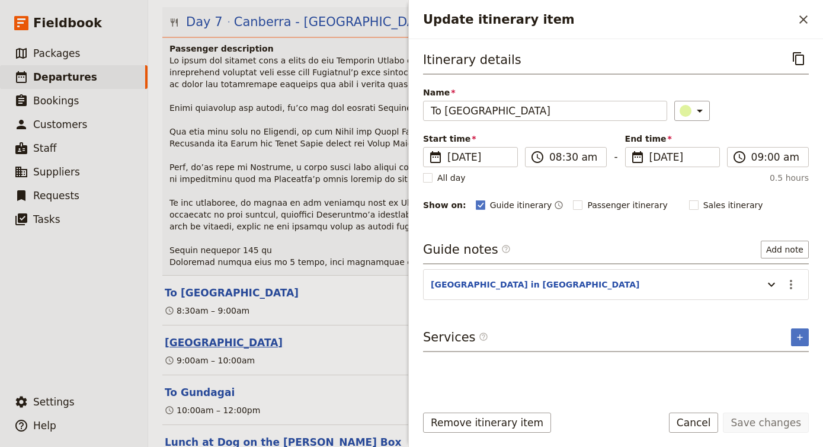
click at [282, 335] on button "[GEOGRAPHIC_DATA]" at bounding box center [224, 342] width 118 height 14
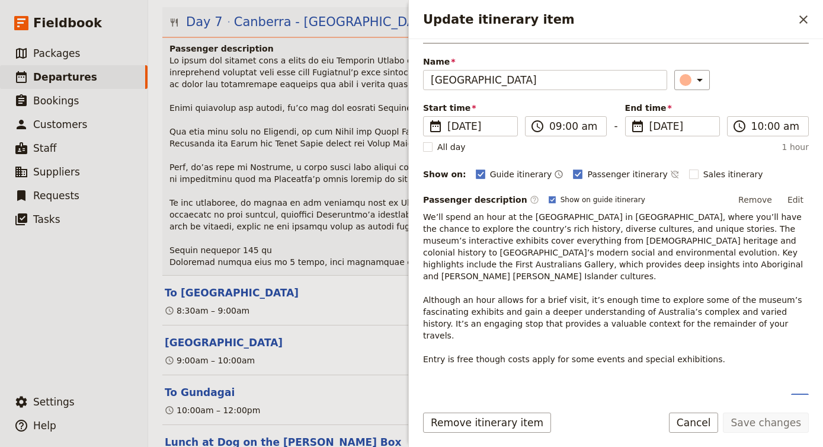
scroll to position [30, 0]
click at [194, 385] on button "To Gundagai" at bounding box center [200, 392] width 70 height 14
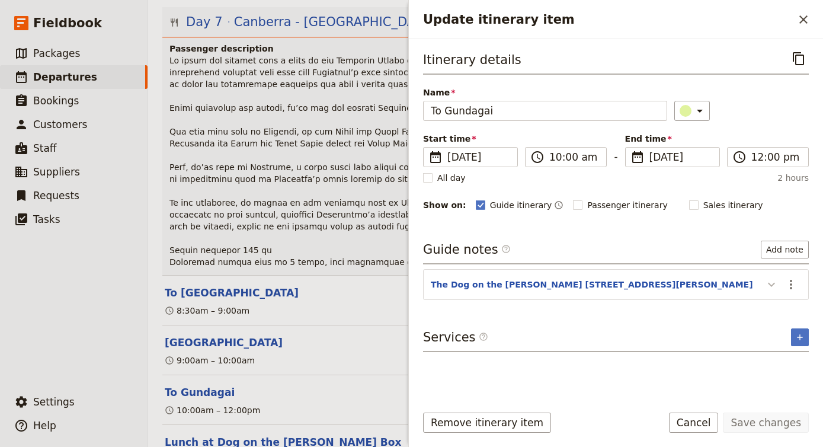
click at [771, 280] on icon "Update itinerary item" at bounding box center [771, 284] width 14 height 14
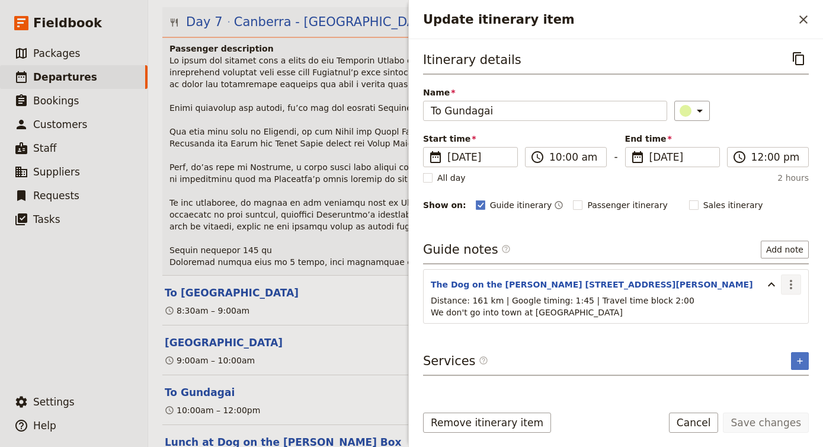
click at [794, 284] on icon "Actions" at bounding box center [790, 284] width 14 height 14
click at [786, 284] on icon "Actions" at bounding box center [790, 284] width 14 height 14
click at [790, 285] on icon "Actions" at bounding box center [790, 284] width 14 height 14
click at [774, 308] on span "Edit note" at bounding box center [756, 310] width 37 height 12
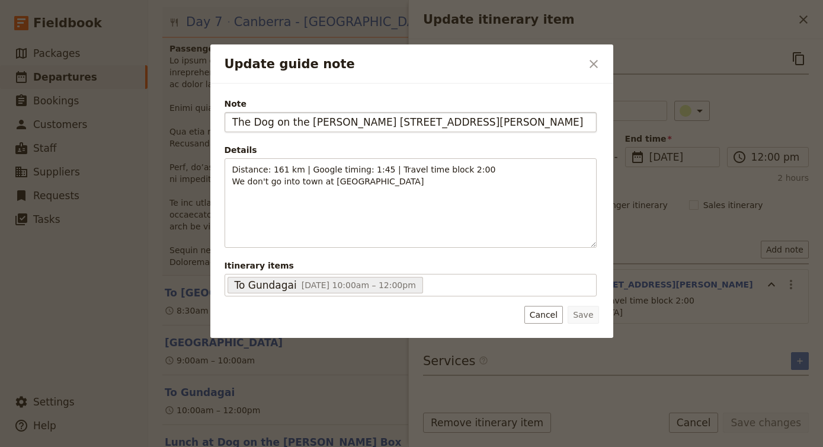
drag, startPoint x: 567, startPoint y: 124, endPoint x: 358, endPoint y: 120, distance: 209.1
click at [358, 120] on input "The Dog on the [PERSON_NAME] [STREET_ADDRESS][PERSON_NAME]" at bounding box center [410, 122] width 372 height 20
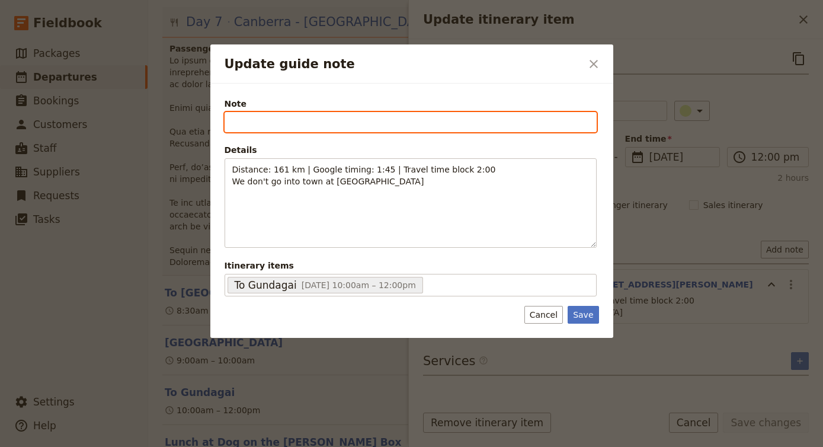
paste input "[PERSON_NAME] and [PERSON_NAME] sculpture"
click at [429, 113] on input "[PERSON_NAME] and [PERSON_NAME] sculpture" at bounding box center [410, 122] width 372 height 20
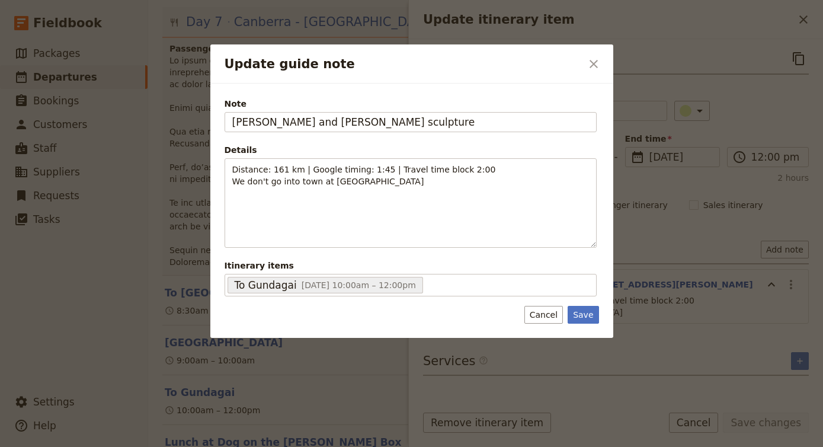
click at [418, 134] on div "Note Yarri and [PERSON_NAME] sculpture Details Distance: 161 km | Google timing…" at bounding box center [410, 197] width 372 height 198
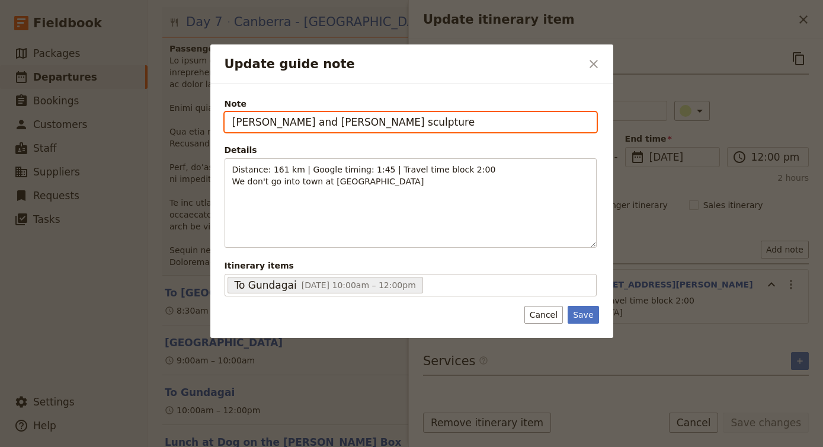
click at [411, 128] on input "[PERSON_NAME] and [PERSON_NAME] sculpture" at bounding box center [410, 122] width 372 height 20
paste input "[STREET_ADDRESS]"
type input "[PERSON_NAME] and [PERSON_NAME] sculpture - [STREET_ADDRESS]"
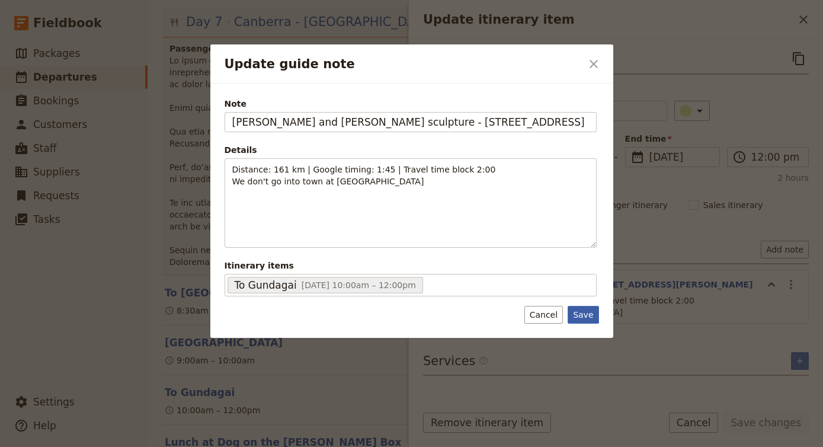
click at [587, 313] on button "Save" at bounding box center [582, 315] width 31 height 18
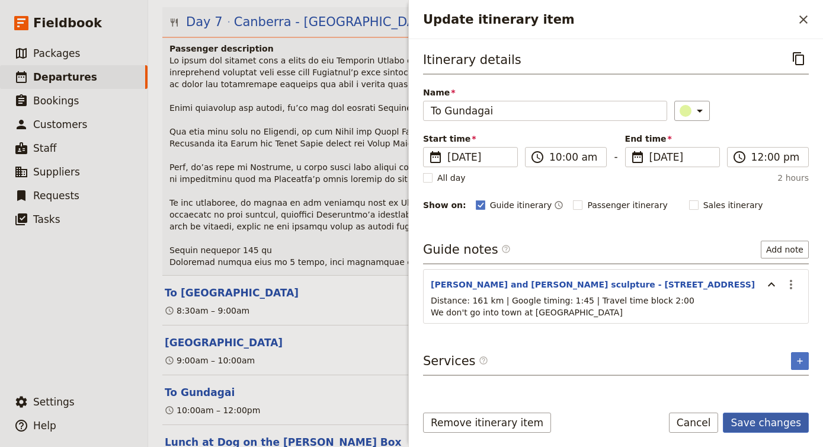
click at [762, 425] on button "Save changes" at bounding box center [765, 422] width 86 height 20
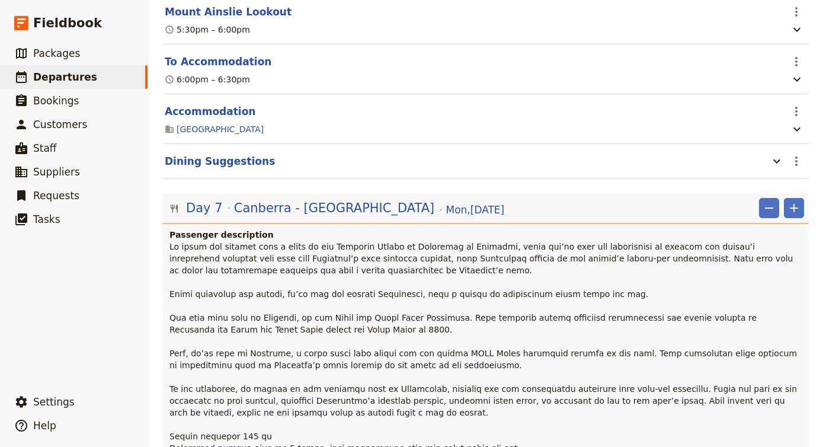
scroll to position [3452, 0]
click at [319, 241] on p at bounding box center [486, 347] width 634 height 213
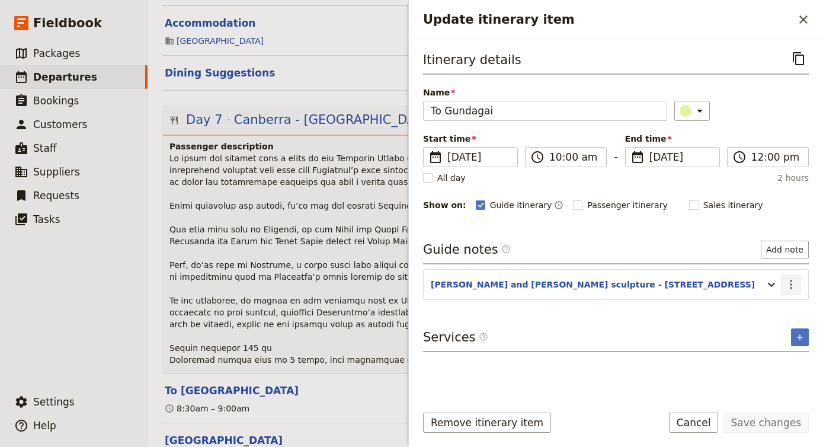
click at [792, 281] on icon "Actions" at bounding box center [790, 284] width 2 height 9
click at [772, 303] on button "Edit note" at bounding box center [765, 310] width 69 height 17
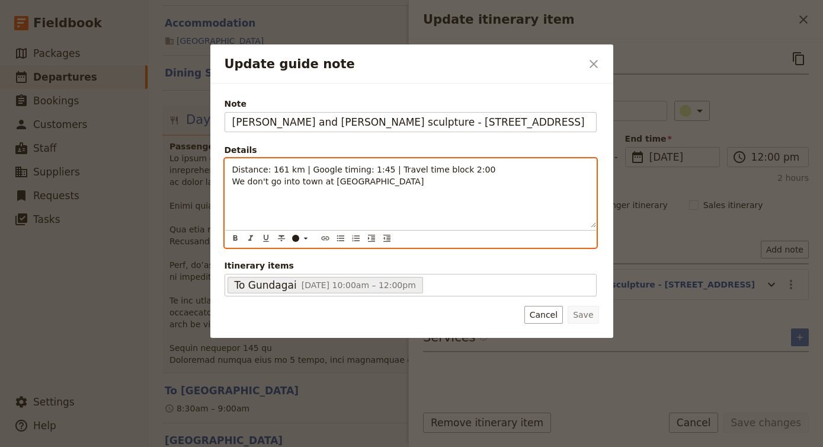
click at [278, 167] on span "Distance: 161 km | Google timing: 1:45 | Travel time block 2:00 We don't go int…" at bounding box center [364, 175] width 264 height 21
click at [376, 171] on span "Distance: 171 km | Google timing: 1:45 | Travel time block 2:00 We don't go int…" at bounding box center [364, 175] width 264 height 21
click at [475, 167] on p "Distance: 171 km | Google timing: 1:50 | Travel time block 2:00 We don't go int…" at bounding box center [410, 175] width 356 height 24
drag, startPoint x: 383, startPoint y: 185, endPoint x: 210, endPoint y: 183, distance: 173.5
click at [210, 183] on div "Note Yarri and [PERSON_NAME] sculpture - [STREET_ADDRESS] Details Distance: 171…" at bounding box center [411, 210] width 403 height 254
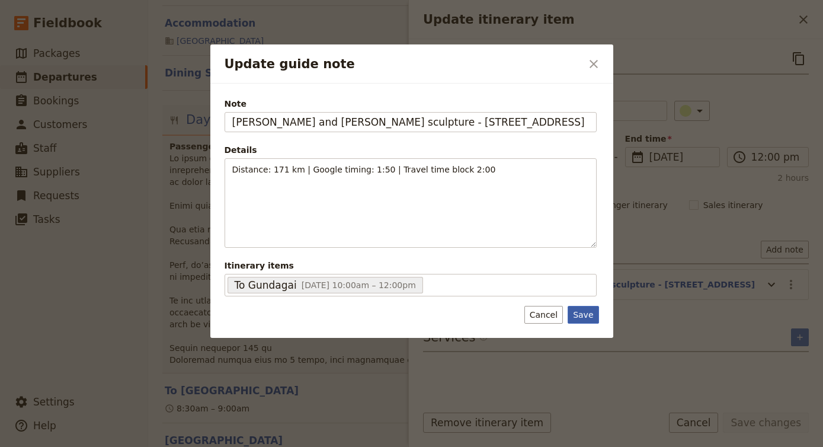
click at [575, 317] on button "Save" at bounding box center [582, 315] width 31 height 18
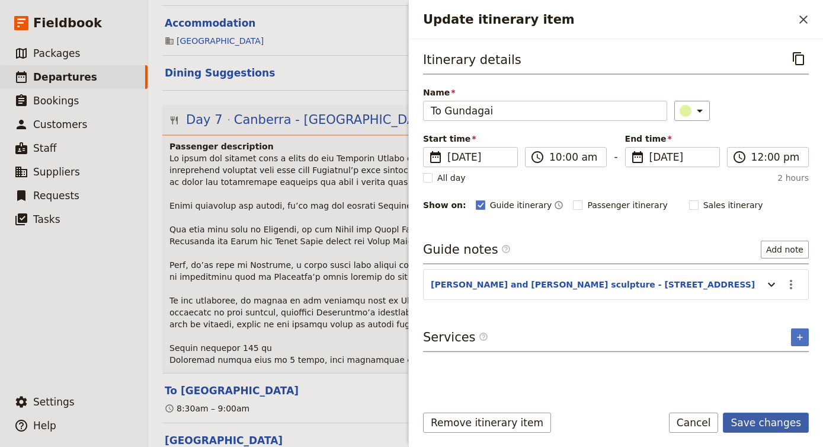
click at [756, 420] on button "Save changes" at bounding box center [765, 422] width 86 height 20
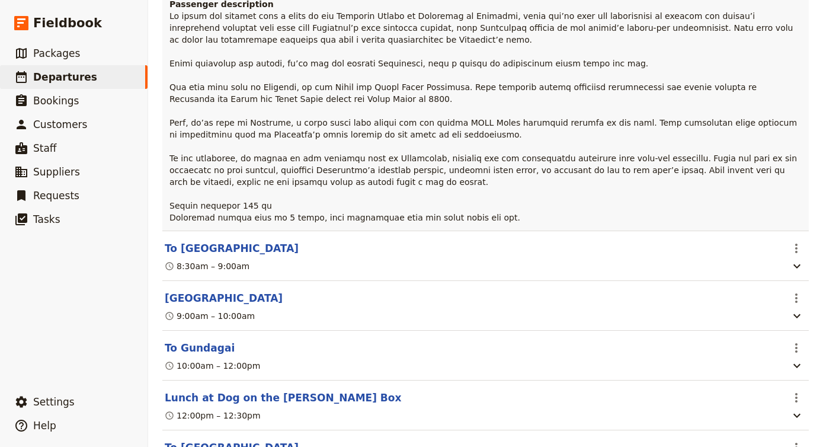
scroll to position [3689, 0]
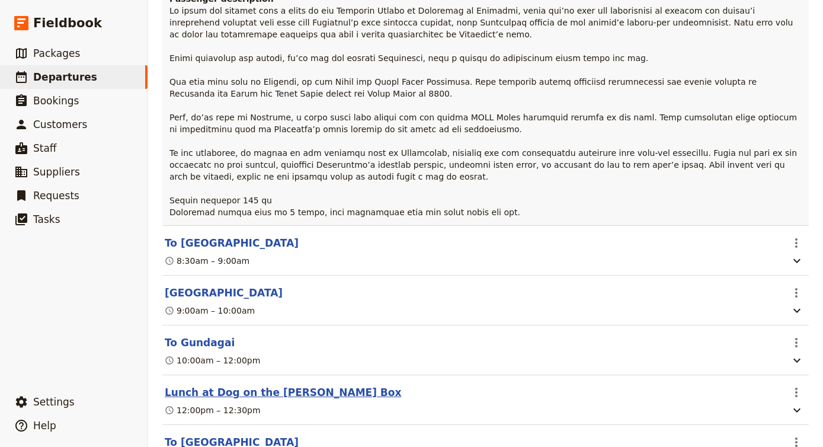
click at [303, 385] on button "Lunch at Dog on the [PERSON_NAME] Box" at bounding box center [283, 392] width 236 height 14
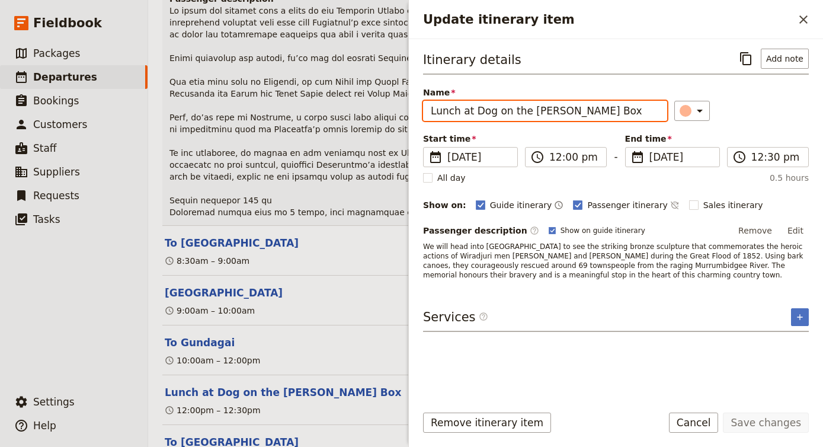
click at [605, 104] on input "Lunch at Dog on the [PERSON_NAME] Box" at bounding box center [545, 111] width 244 height 20
drag, startPoint x: 579, startPoint y: 114, endPoint x: 353, endPoint y: 118, distance: 226.3
click at [353, 118] on div "AU141025 - 28 days Djoser [GEOGRAPHIC_DATA] to [GEOGRAPHIC_DATA] (2 nights in […" at bounding box center [485, 223] width 675 height 447
drag, startPoint x: 590, startPoint y: 114, endPoint x: 415, endPoint y: 101, distance: 175.7
click at [415, 101] on div "Itinerary details ​ Add note Name Lunch at Dog on the [PERSON_NAME] Box ​ Start…" at bounding box center [616, 216] width 414 height 355
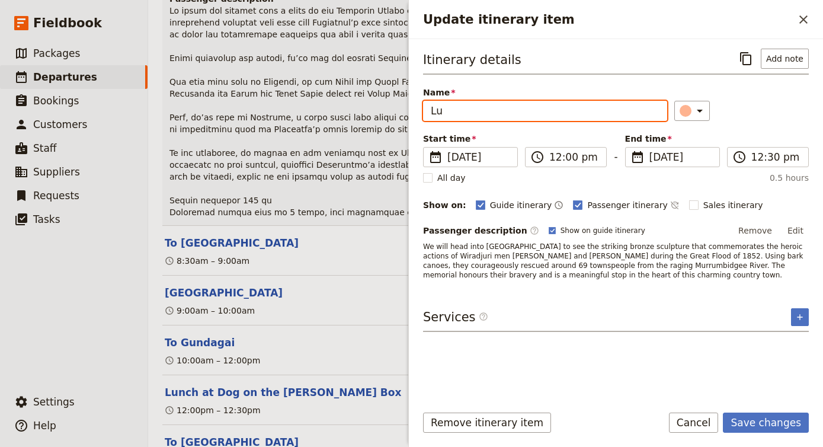
type input "L"
paste input "[PERSON_NAME] and [PERSON_NAME] sculpture"
type input "[PERSON_NAME] and [PERSON_NAME] sculpture"
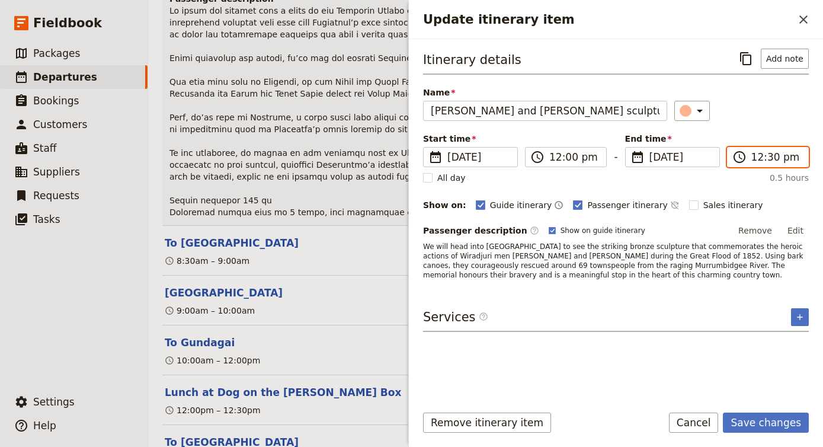
click at [759, 159] on input "12:30 pm" at bounding box center [776, 157] width 50 height 14
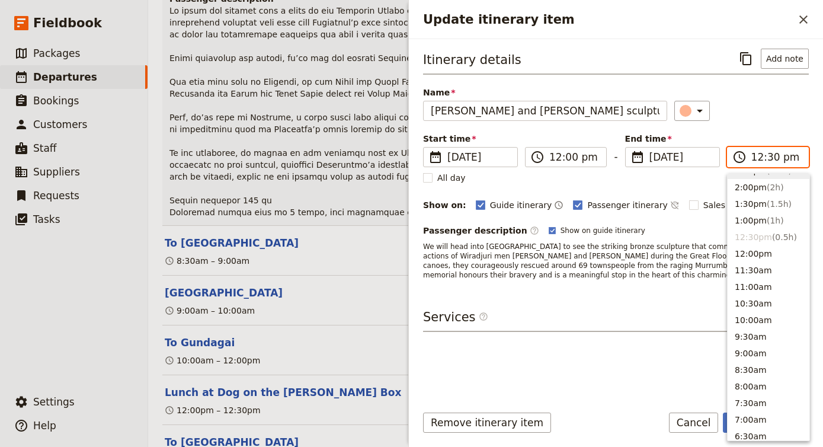
scroll to position [301, 0]
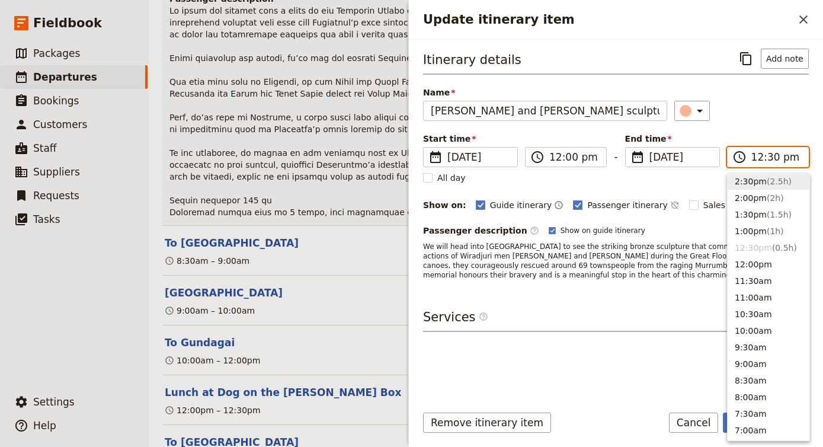
click at [766, 156] on input "12:30 pm" at bounding box center [776, 157] width 50 height 14
type input "12:15 pm"
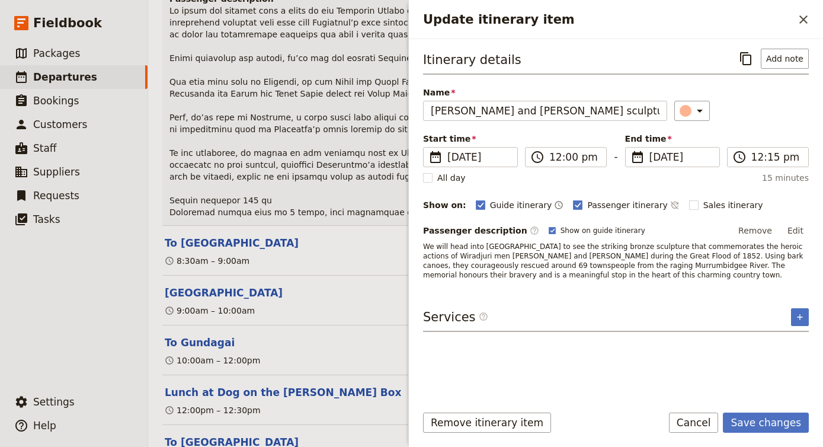
click at [544, 126] on div "Itinerary details ​ Add note Name [PERSON_NAME] and [PERSON_NAME] sculpture ​ S…" at bounding box center [616, 164] width 386 height 231
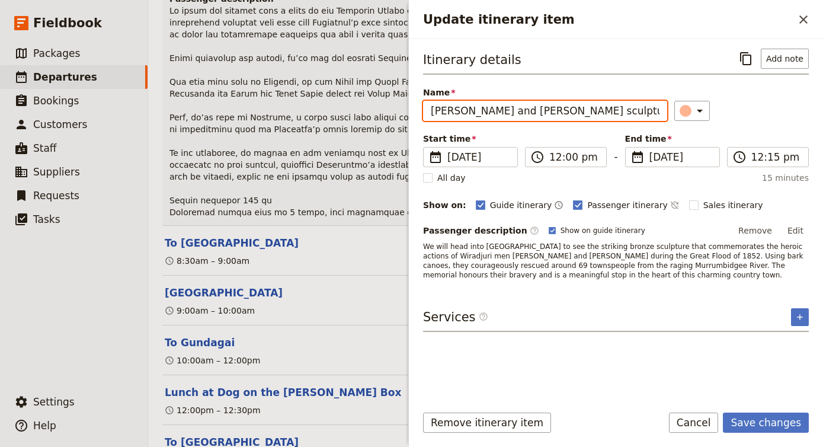
click at [533, 110] on input "[PERSON_NAME] and [PERSON_NAME] sculpture" at bounding box center [545, 111] width 244 height 20
click at [608, 111] on input "[PERSON_NAME] and [PERSON_NAME] Sculpture" at bounding box center [545, 111] width 244 height 20
type input "[PERSON_NAME] and [PERSON_NAME] Sculpture & Lunch Stop"
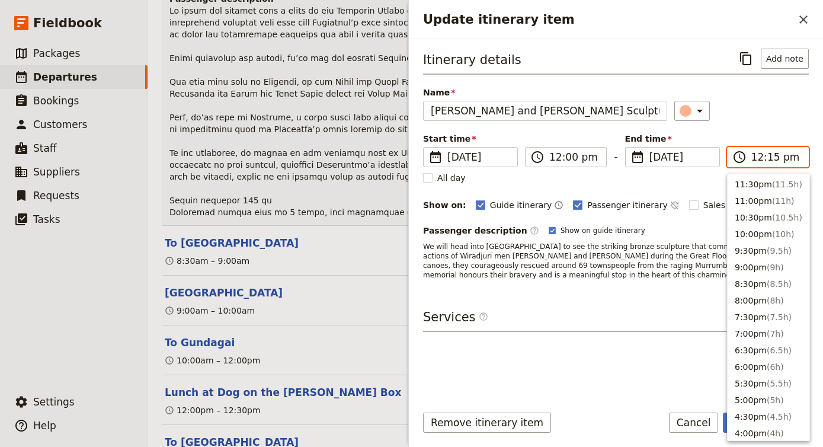
click at [757, 160] on input "12:15 pm" at bounding box center [776, 157] width 50 height 14
click at [769, 157] on input "12:15 pm" at bounding box center [776, 157] width 50 height 14
type input "12:30 pm"
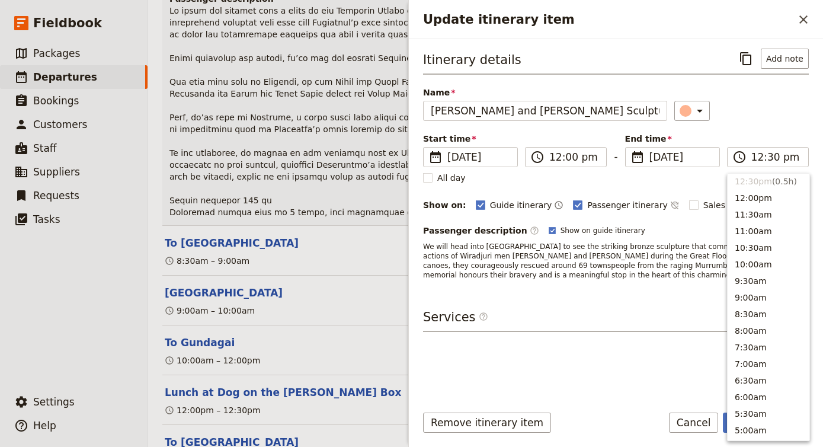
click at [647, 264] on span "We will head into [GEOGRAPHIC_DATA] to see the striking bronze sculpture that c…" at bounding box center [614, 260] width 382 height 37
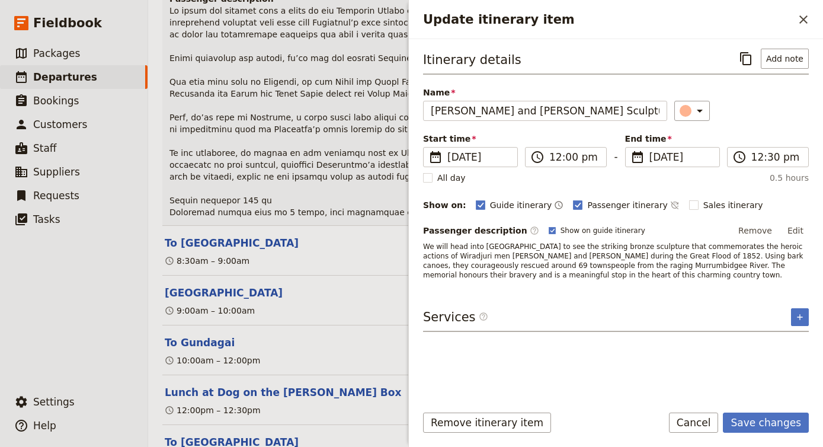
click at [640, 277] on p "We will head into [GEOGRAPHIC_DATA] to see the striking bronze sculpture that c…" at bounding box center [616, 261] width 386 height 38
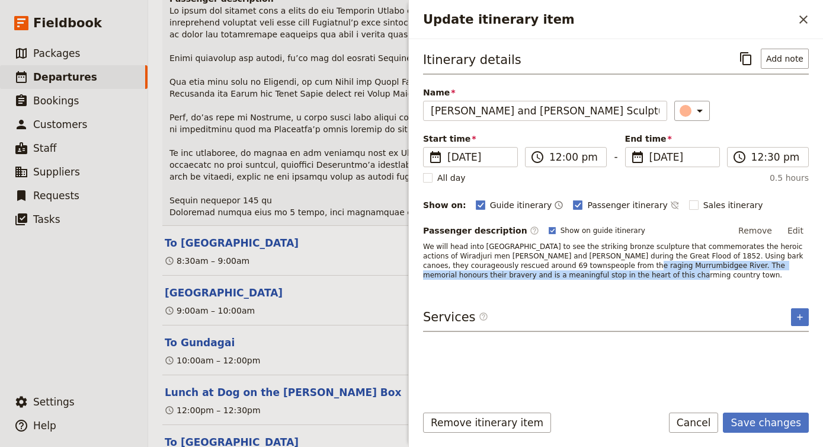
click at [574, 269] on p "We will head into [GEOGRAPHIC_DATA] to see the striking bronze sculpture that c…" at bounding box center [616, 261] width 386 height 38
click at [574, 274] on p "We will head into [GEOGRAPHIC_DATA] to see the striking bronze sculpture that c…" at bounding box center [616, 261] width 386 height 38
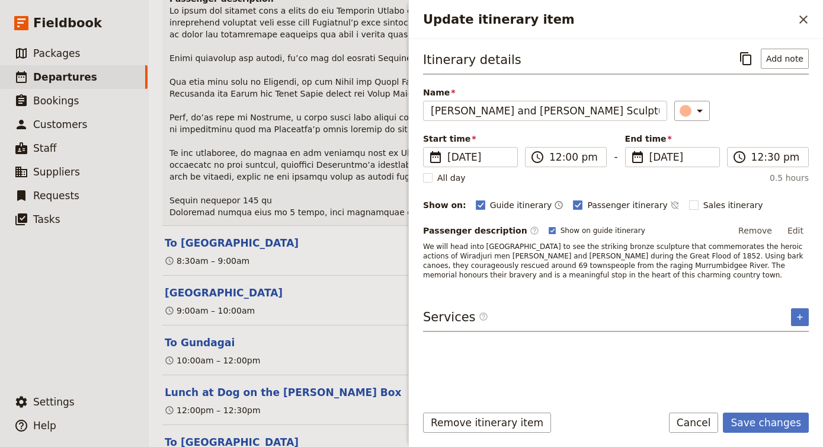
click at [568, 274] on p "We will head into [GEOGRAPHIC_DATA] to see the striking bronze sculpture that c…" at bounding box center [616, 261] width 386 height 38
click at [566, 275] on p "We will head into [GEOGRAPHIC_DATA] to see the striking bronze sculpture that c…" at bounding box center [616, 261] width 386 height 38
click at [795, 235] on button "Edit" at bounding box center [795, 230] width 27 height 18
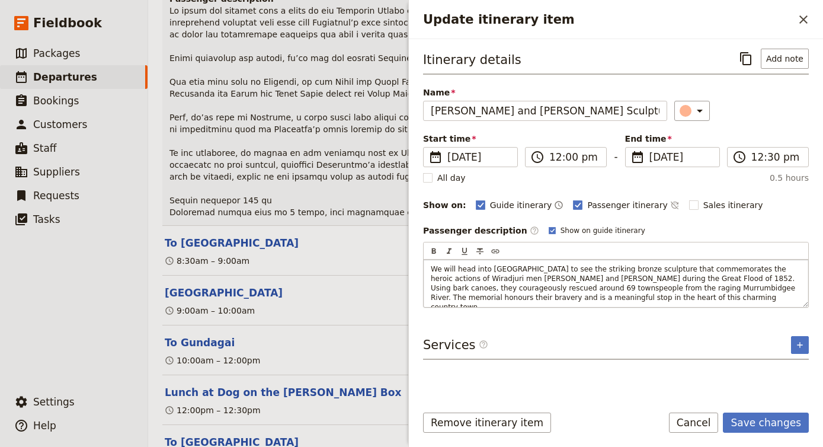
click at [664, 298] on p "We will head into [GEOGRAPHIC_DATA] to see the striking bronze sculpture that c…" at bounding box center [616, 287] width 370 height 47
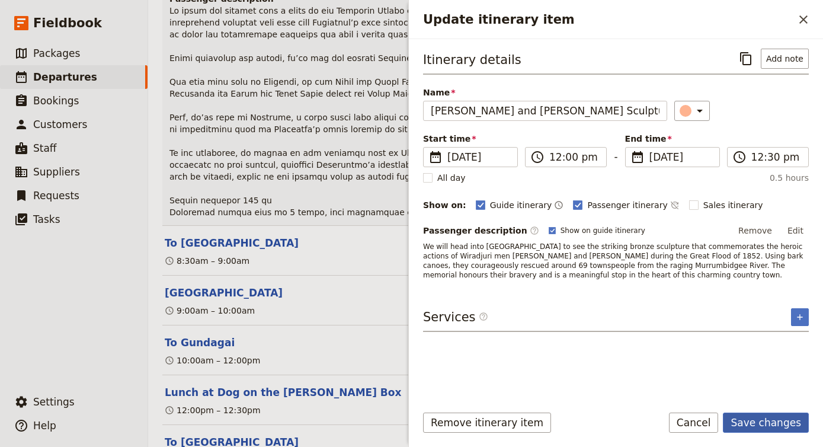
click at [772, 423] on button "Save changes" at bounding box center [765, 422] width 86 height 20
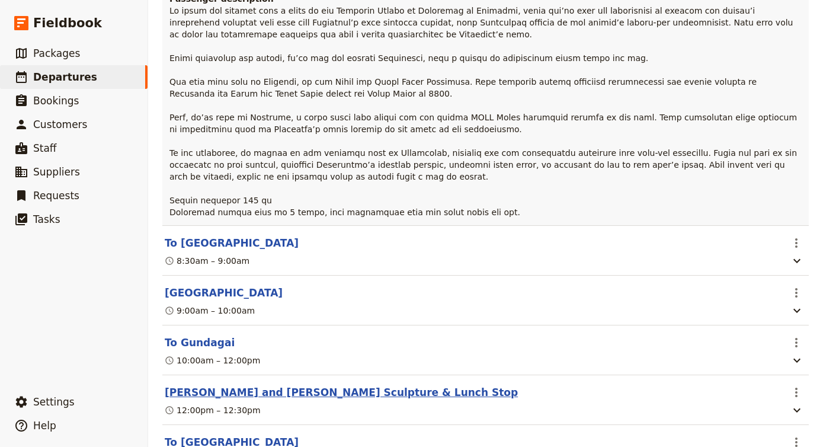
click at [230, 385] on button "[PERSON_NAME] and [PERSON_NAME] Sculpture & Lunch Stop" at bounding box center [341, 392] width 353 height 14
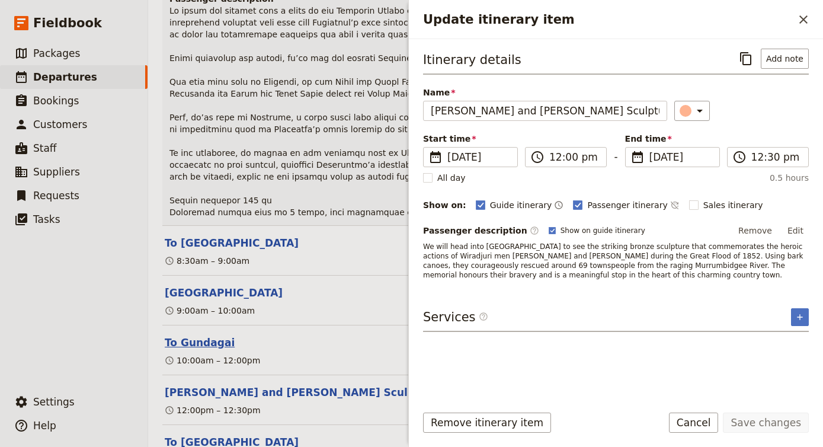
click at [207, 335] on button "To Gundagai" at bounding box center [200, 342] width 70 height 14
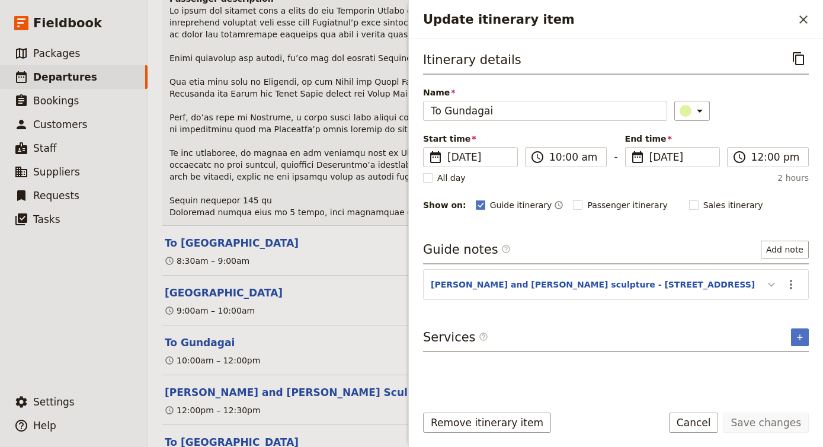
click at [772, 288] on icon "Update itinerary item" at bounding box center [771, 284] width 14 height 14
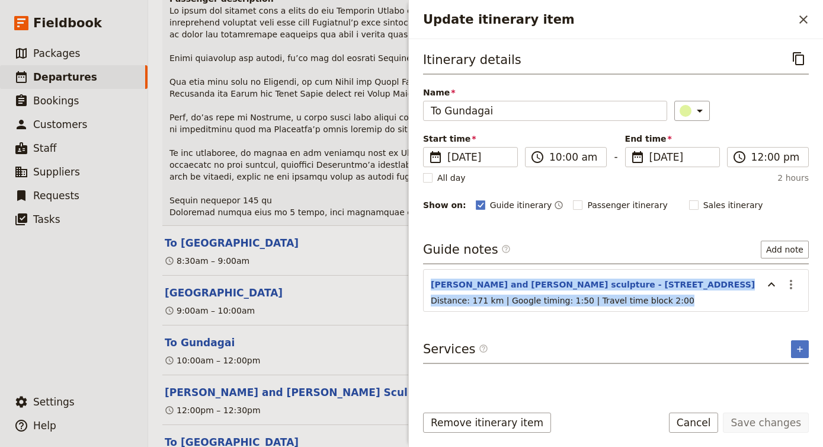
drag, startPoint x: 687, startPoint y: 301, endPoint x: 424, endPoint y: 277, distance: 264.0
click at [424, 277] on section "[PERSON_NAME] and [PERSON_NAME] sculpture - [STREET_ADDRESS] ​ Distance: 171 km…" at bounding box center [616, 290] width 386 height 43
copy section "[PERSON_NAME] and [PERSON_NAME] sculpture - [STREET_ADDRESS] ​ Distance: 171 km…"
click at [701, 428] on button "Cancel" at bounding box center [694, 422] width 50 height 20
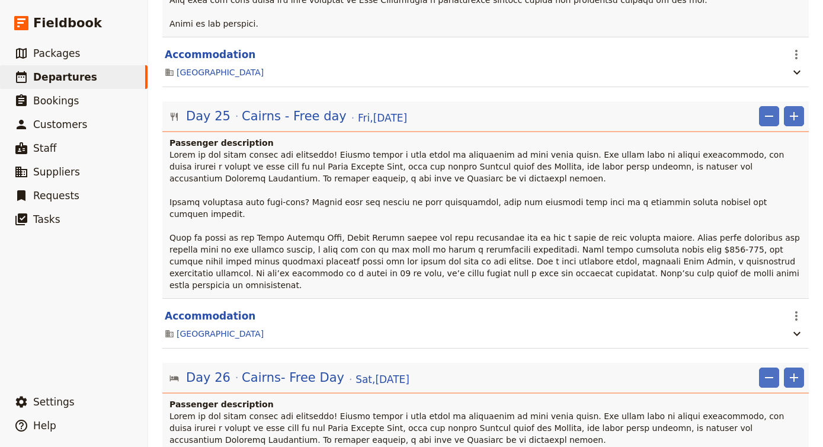
scroll to position [15367, 0]
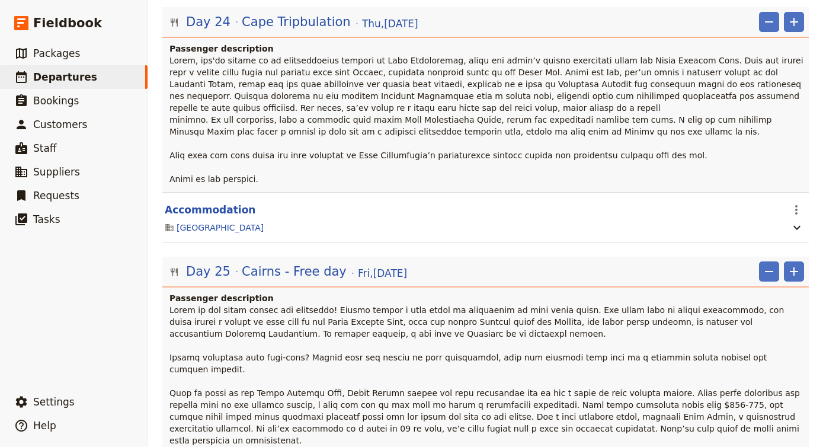
scroll to position [15227, 0]
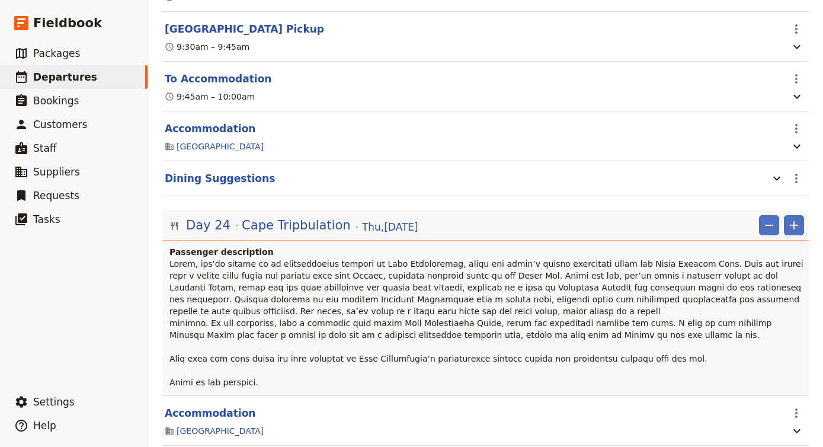
scroll to position [14839, 0]
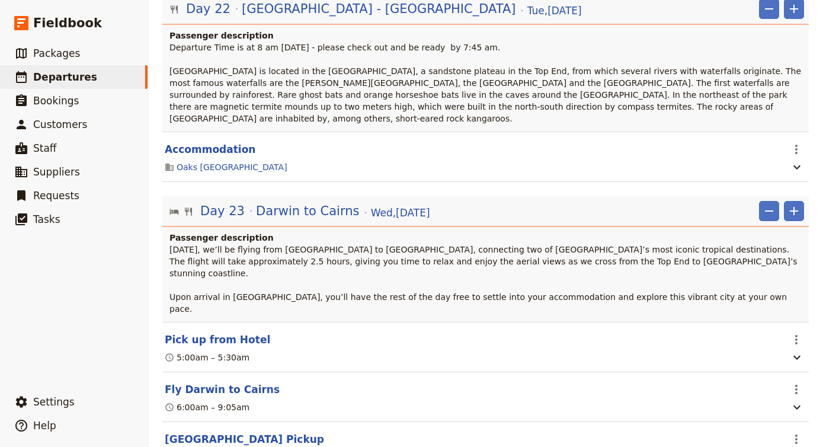
scroll to position [14617, 0]
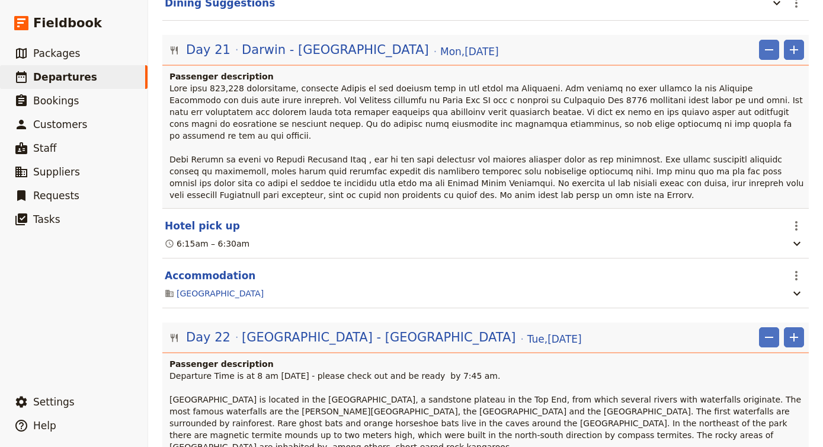
scroll to position [14273, 0]
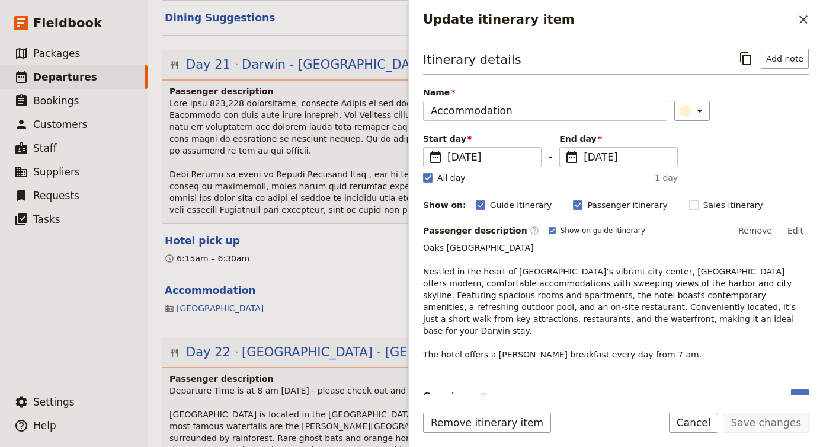
click at [278, 386] on span "Departure Time is at 8 am [DATE] - please check out and be ready by 7:45 am. [G…" at bounding box center [486, 426] width 634 height 81
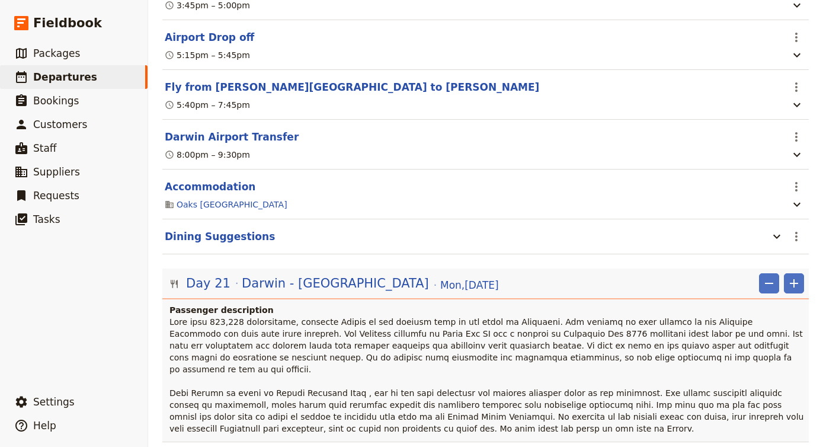
scroll to position [14048, 0]
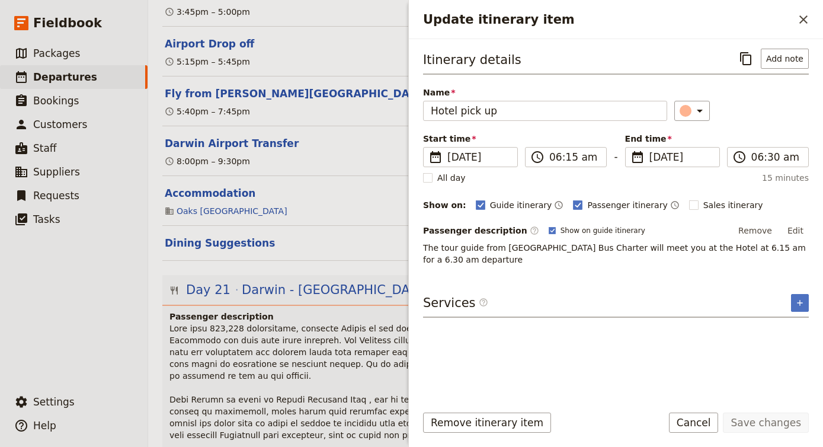
click at [256, 323] on span at bounding box center [487, 381] width 637 height 116
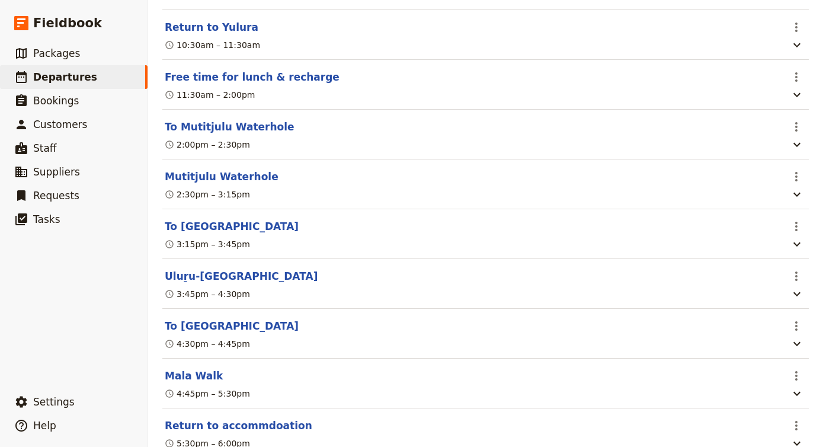
scroll to position [13189, 0]
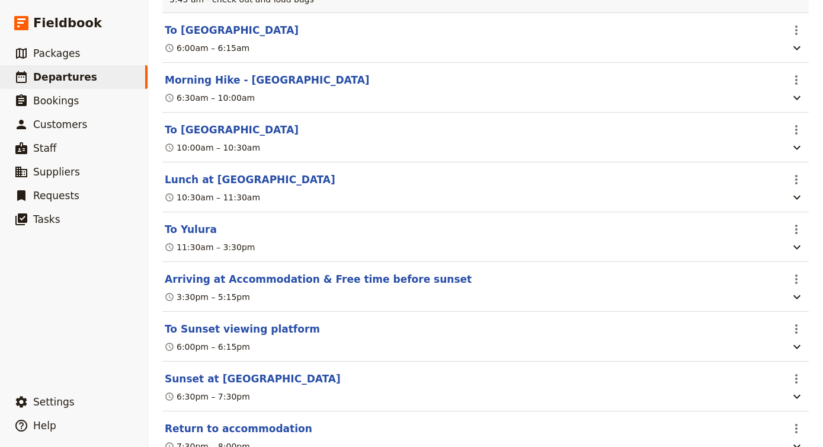
scroll to position [12225, 0]
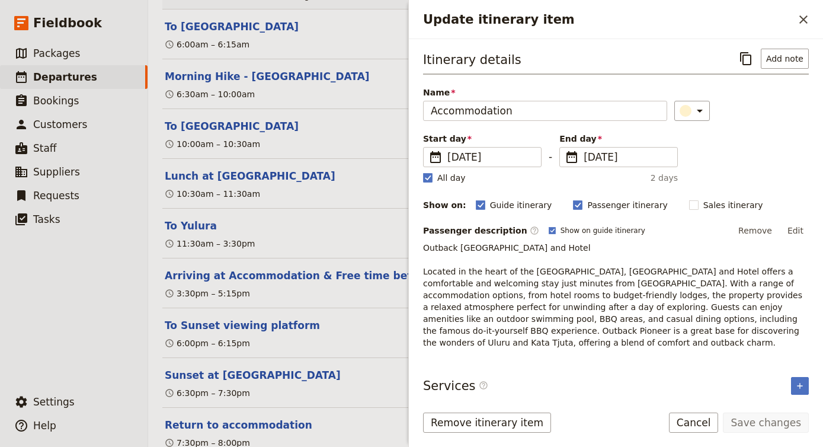
scroll to position [12222, 0]
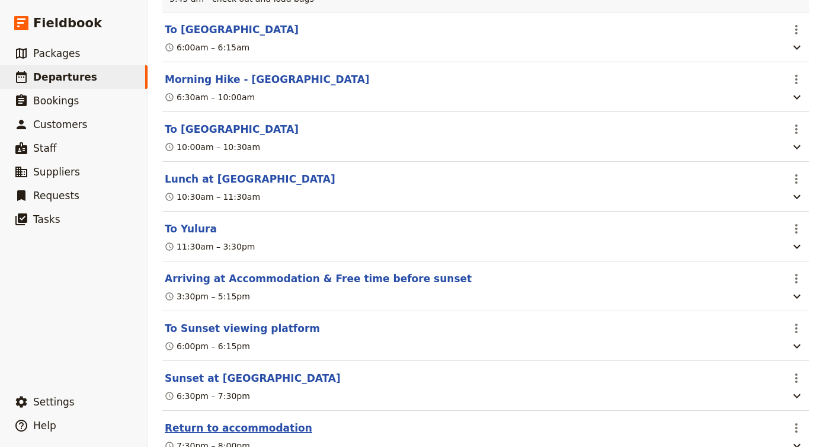
click at [269, 420] on button "Return to accommodation" at bounding box center [238, 427] width 147 height 14
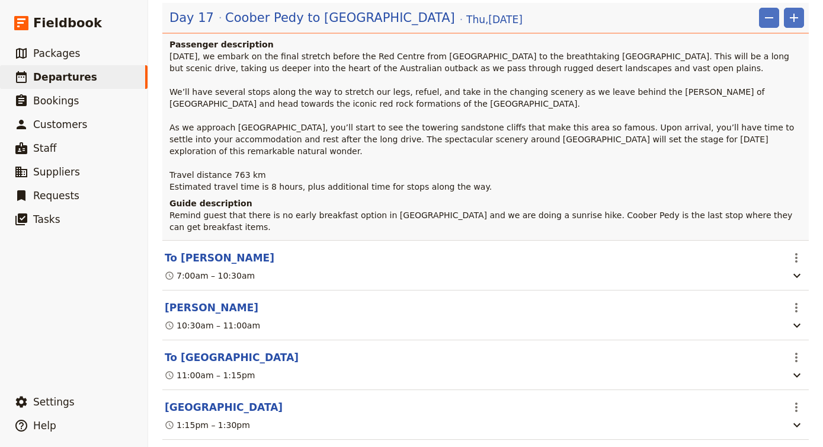
scroll to position [11428, 0]
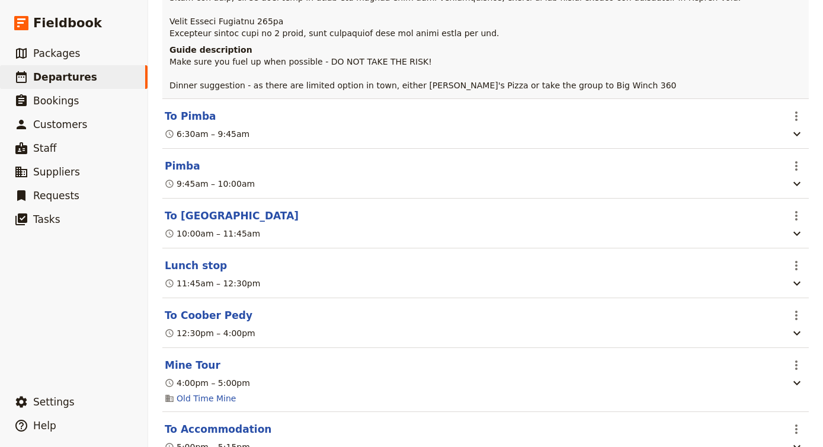
scroll to position [10897, 0]
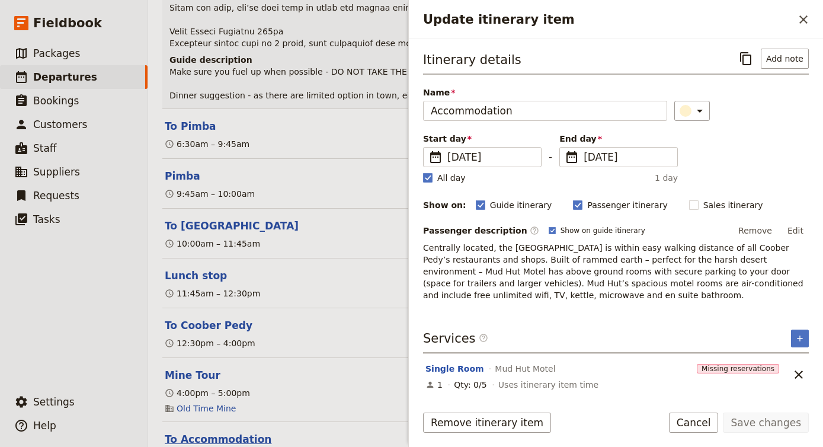
click at [219, 432] on button "To Accommodation" at bounding box center [218, 439] width 107 height 14
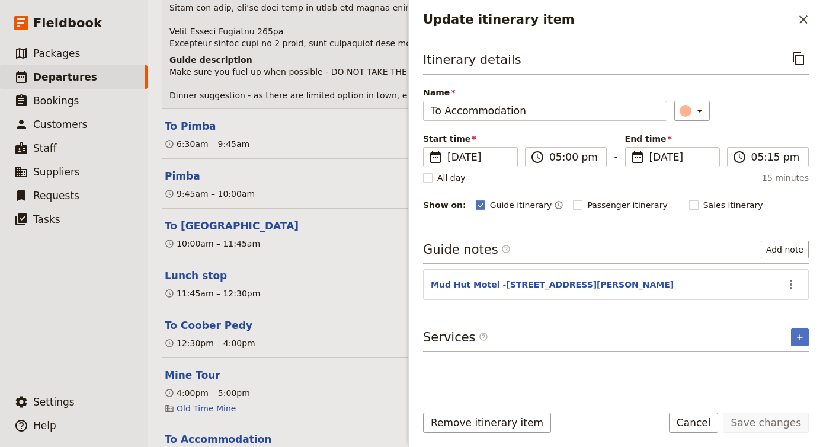
click at [280, 432] on header "To Accommodation" at bounding box center [473, 439] width 616 height 14
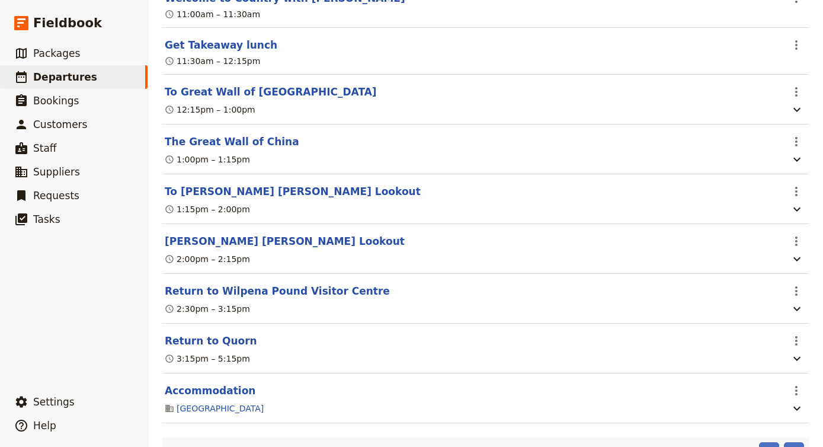
scroll to position [10290, 0]
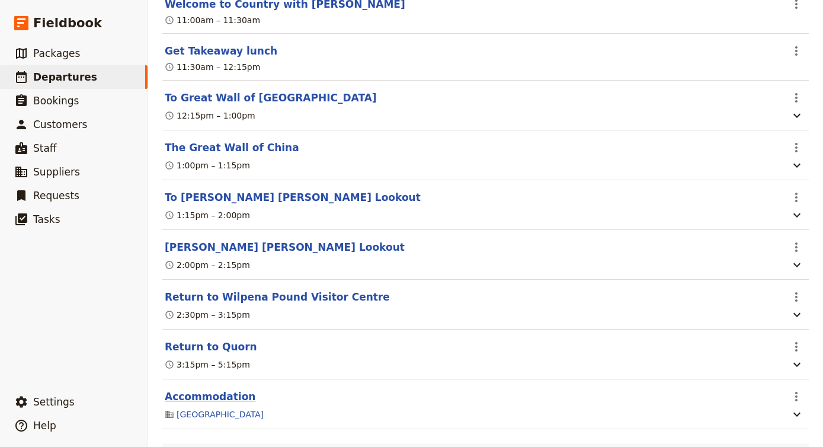
click at [213, 389] on button "Accommodation" at bounding box center [210, 396] width 91 height 14
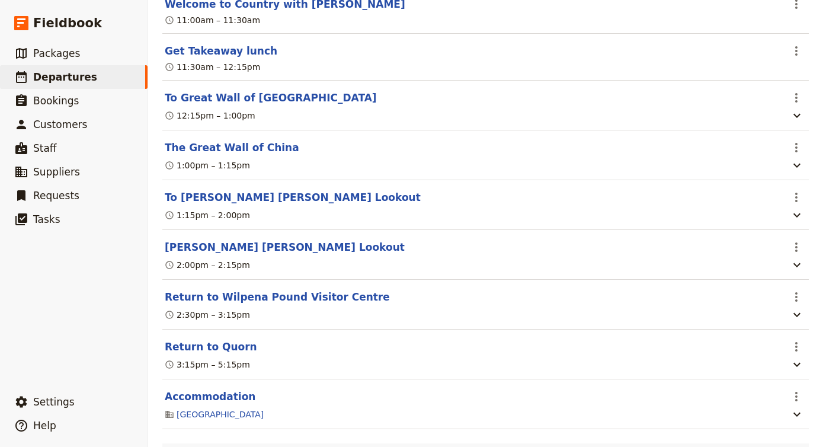
click at [221, 329] on section "Return to Quorn ​ 3:15pm – 5:15pm" at bounding box center [485, 354] width 646 height 50
click at [220, 339] on button "Return to Quorn" at bounding box center [211, 346] width 92 height 14
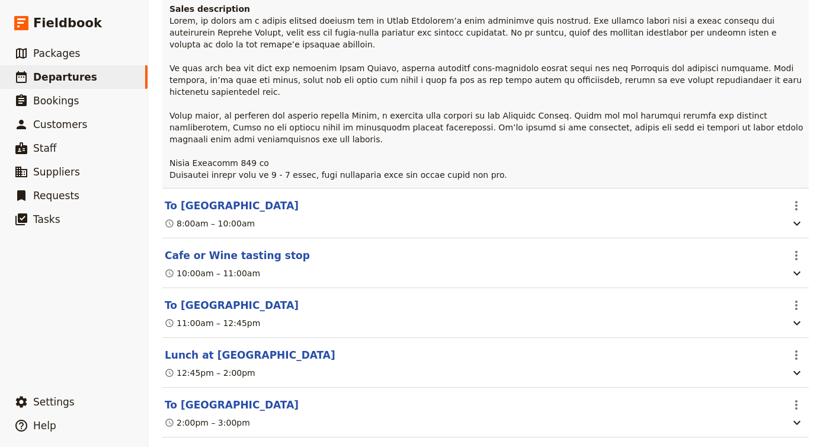
scroll to position [9239, 0]
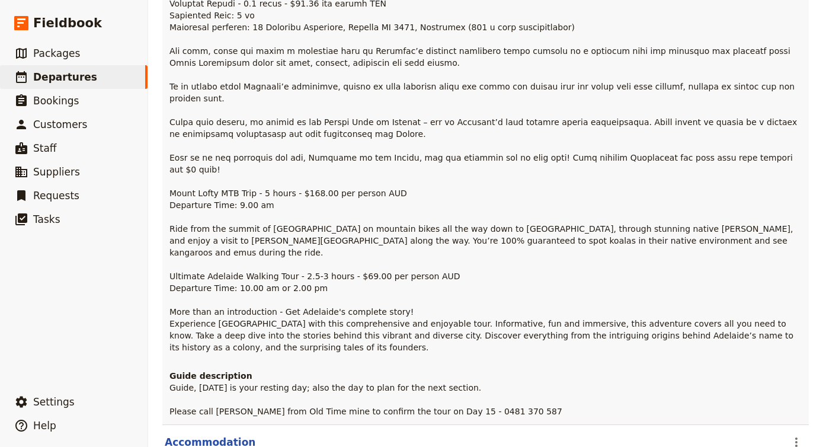
scroll to position [8676, 0]
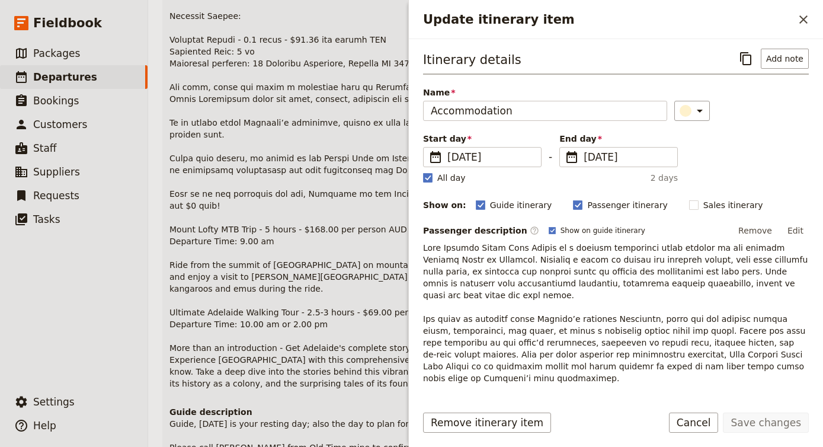
click at [271, 419] on span "Guide, [DATE] is your resting day; also the day to plan for the next section. P…" at bounding box center [365, 435] width 393 height 33
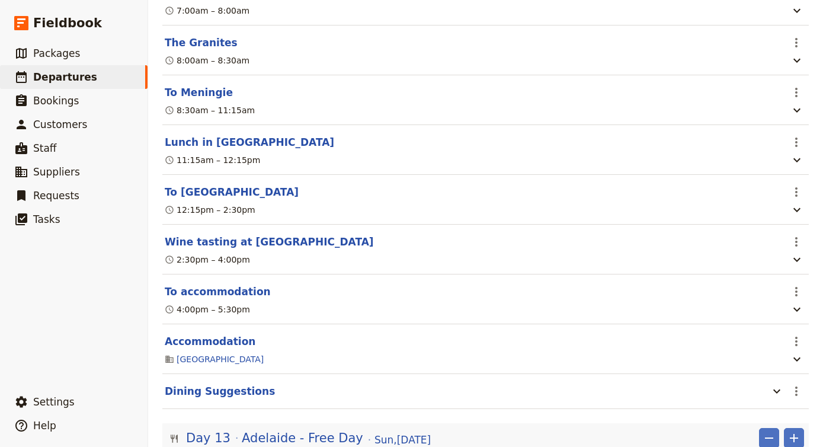
scroll to position [7861, 0]
click at [229, 333] on button "Accommodation" at bounding box center [210, 340] width 91 height 14
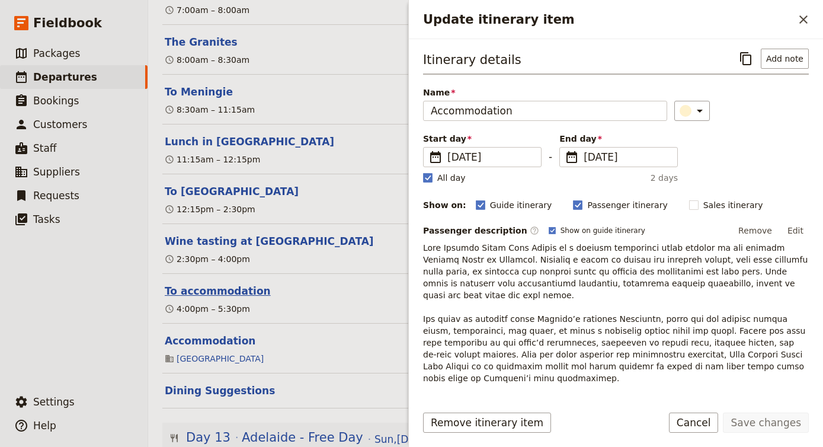
click at [223, 284] on button "To accommodation" at bounding box center [218, 291] width 106 height 14
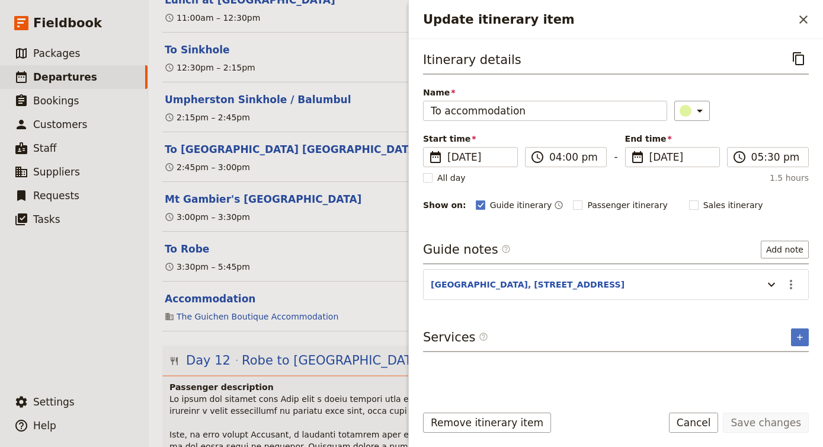
scroll to position [7144, 0]
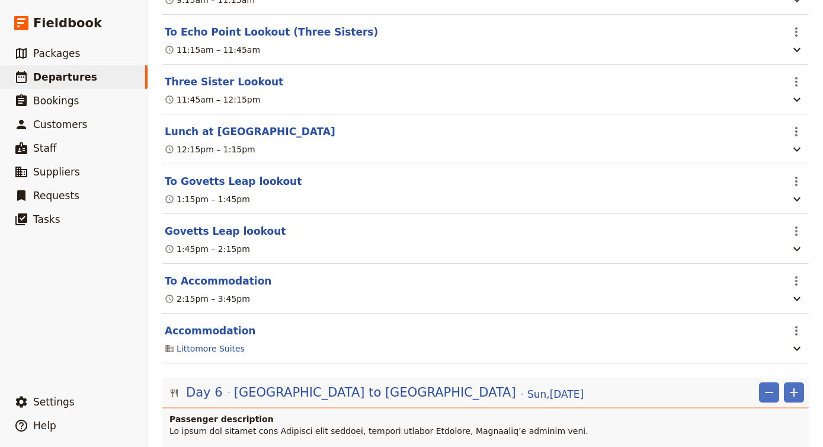
scroll to position [2447, 0]
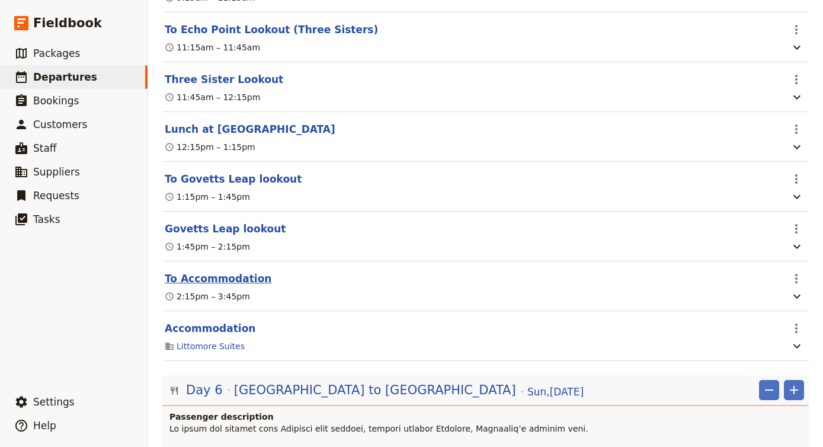
click at [232, 271] on button "To Accommodation" at bounding box center [218, 278] width 107 height 14
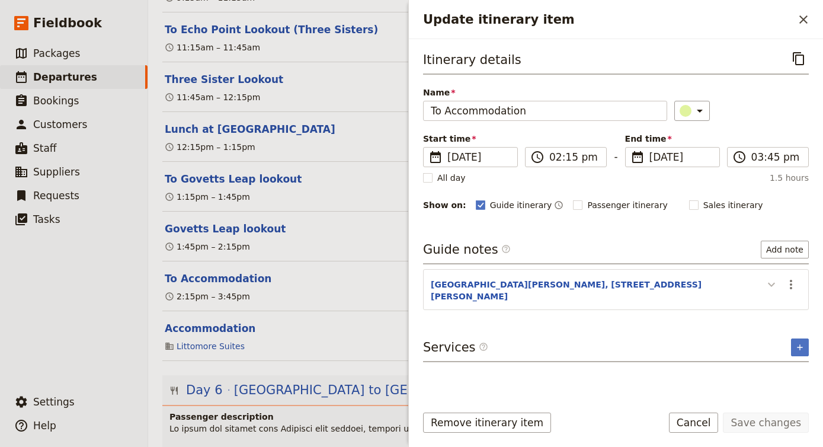
click at [773, 285] on icon "Update itinerary item" at bounding box center [770, 284] width 7 height 4
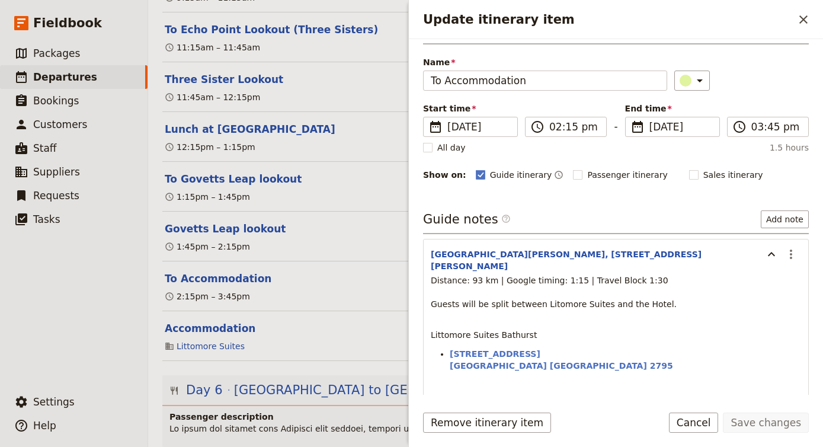
scroll to position [33, 0]
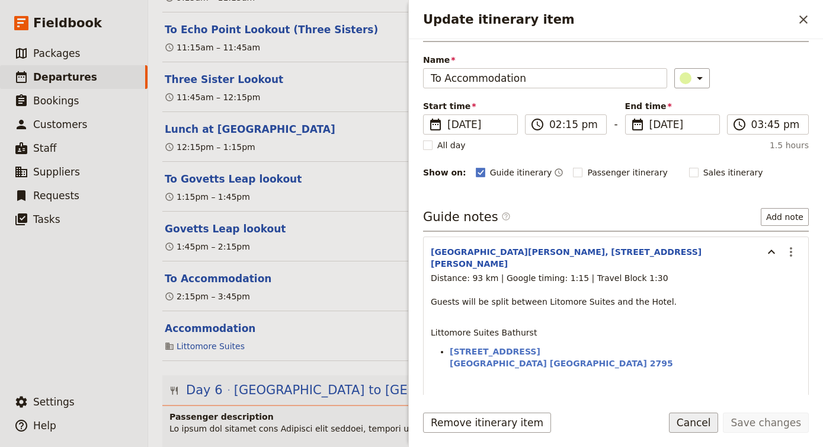
click at [688, 425] on button "Cancel" at bounding box center [694, 422] width 50 height 20
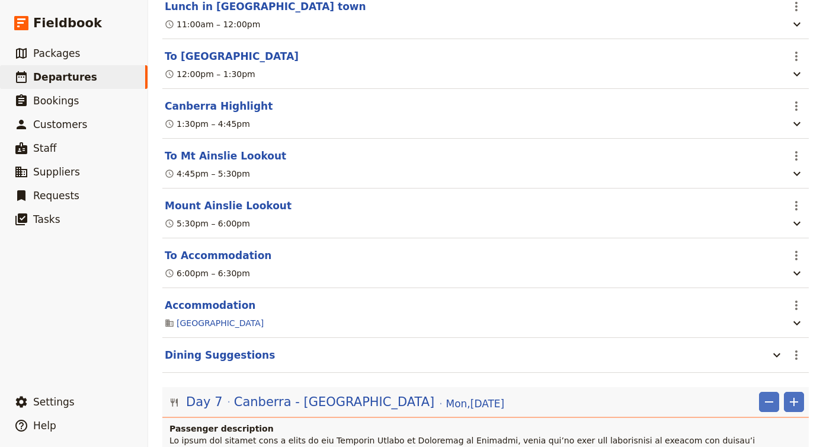
scroll to position [3261, 0]
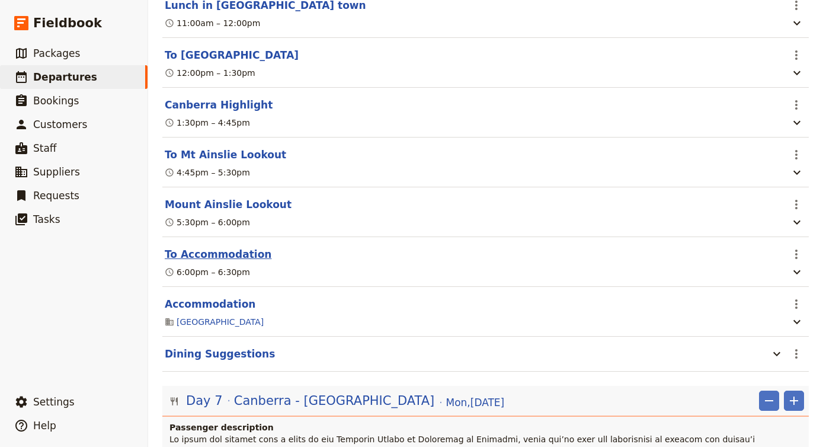
click at [224, 247] on button "To Accommodation" at bounding box center [218, 254] width 107 height 14
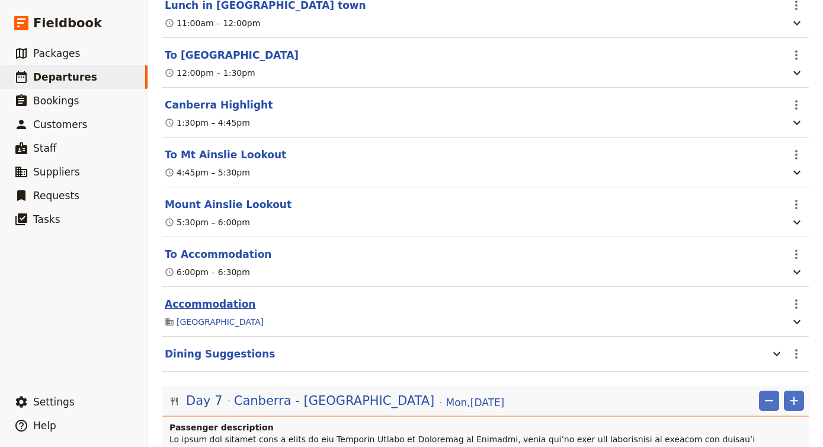
click at [224, 297] on button "Accommodation" at bounding box center [210, 304] width 91 height 14
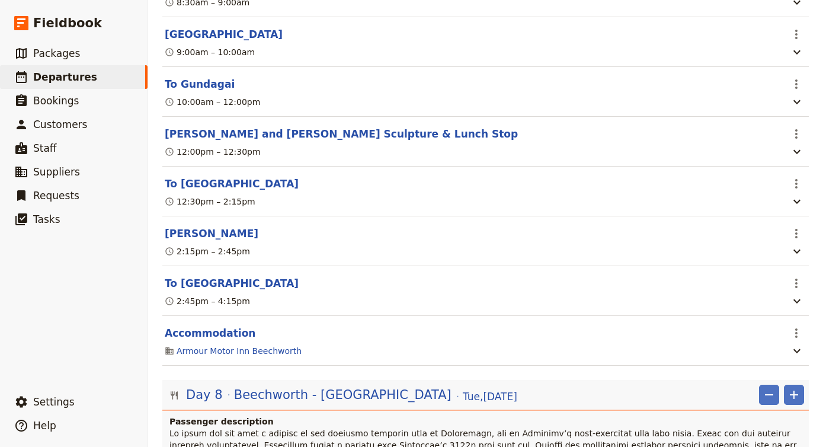
scroll to position [3949, 0]
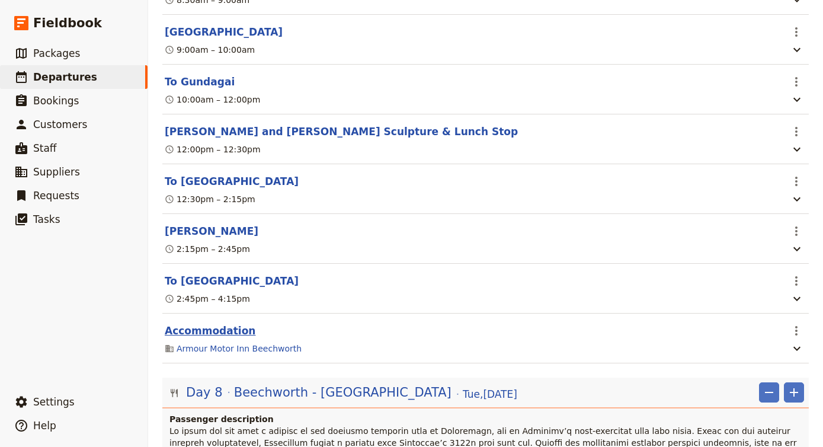
click at [222, 323] on button "Accommodation" at bounding box center [210, 330] width 91 height 14
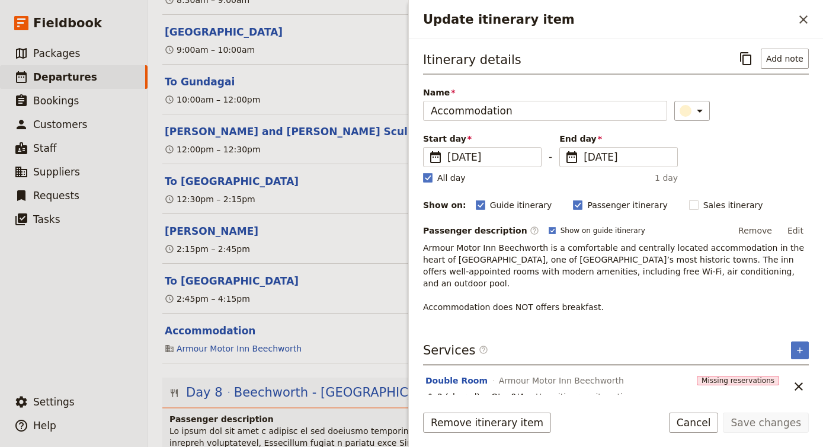
click at [206, 264] on section "To Beechworth ​ 2:45pm – 4:15pm" at bounding box center [485, 289] width 646 height 50
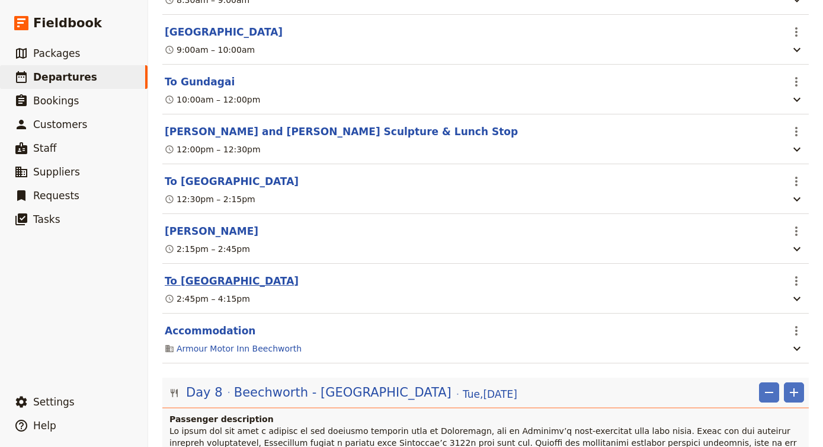
click at [205, 274] on button "To [GEOGRAPHIC_DATA]" at bounding box center [232, 281] width 134 height 14
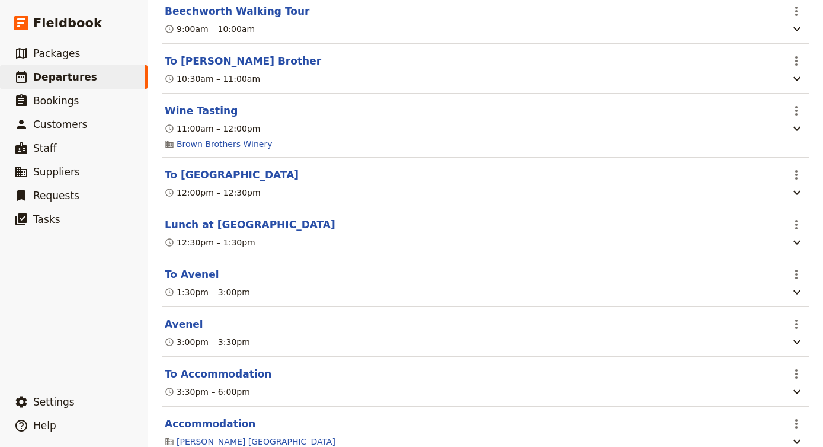
scroll to position [4624, 0]
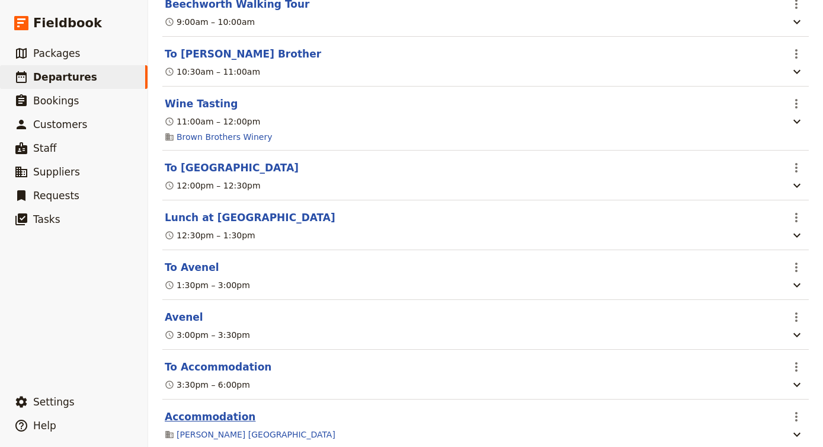
click at [226, 409] on button "Accommodation" at bounding box center [210, 416] width 91 height 14
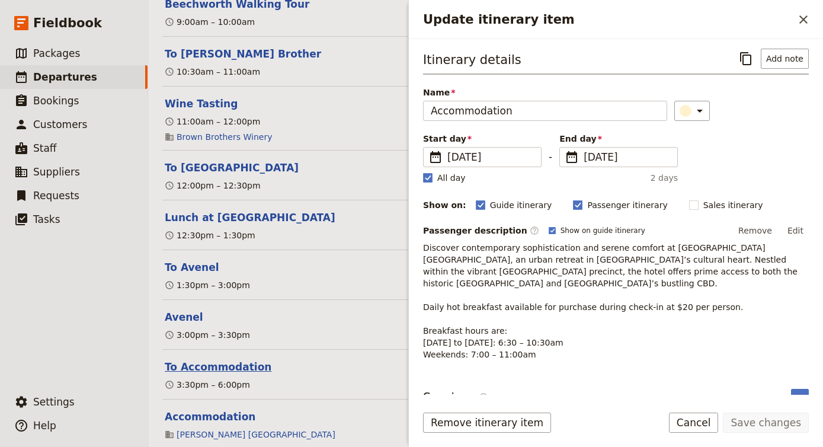
click at [229, 359] on button "To Accommodation" at bounding box center [218, 366] width 107 height 14
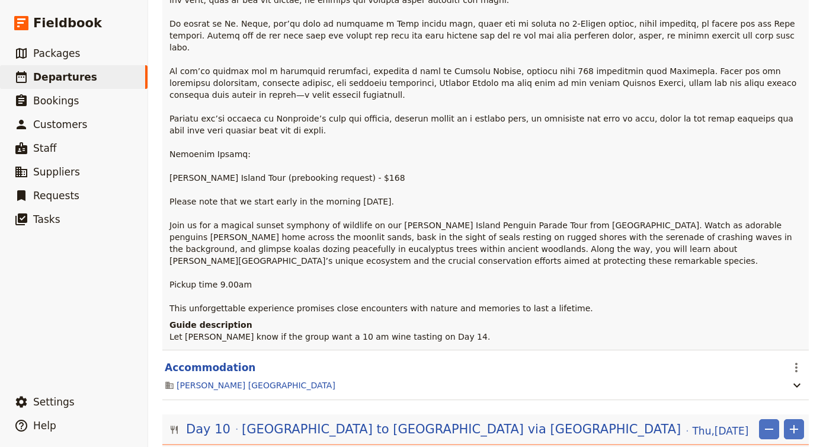
scroll to position [5437, 0]
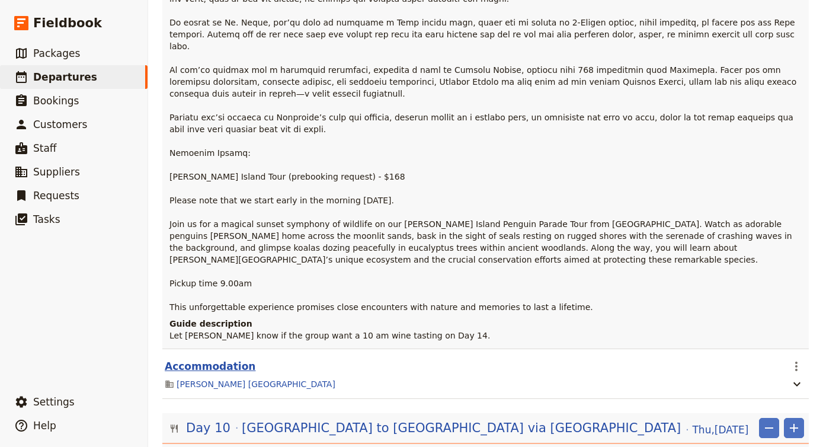
click at [223, 359] on button "Accommodation" at bounding box center [210, 366] width 91 height 14
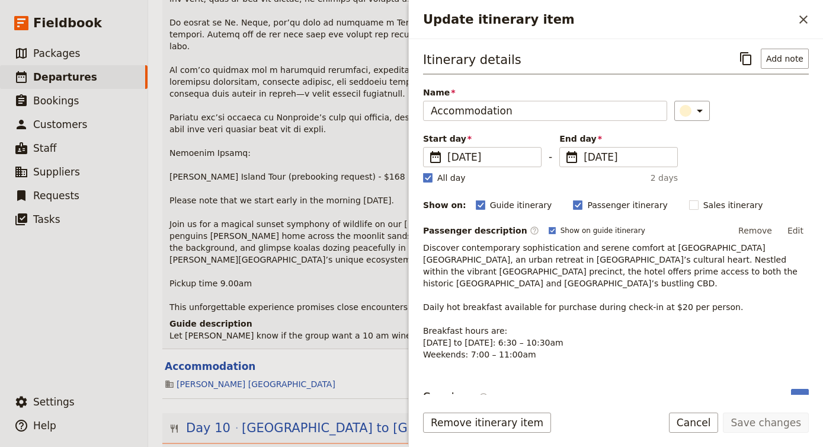
click at [304, 185] on p "[PERSON_NAME] Island Tour (prebooking request) - $168 Please note that we start…" at bounding box center [486, 22] width 634 height 580
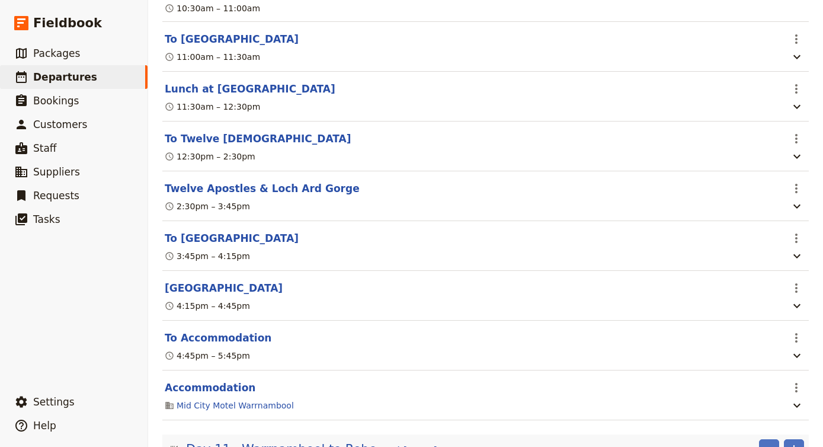
scroll to position [6314, 0]
click at [237, 320] on section "To Accommodation ​ 4:45pm – 5:45pm" at bounding box center [485, 345] width 646 height 50
click at [235, 330] on button "To Accommodation" at bounding box center [218, 337] width 107 height 14
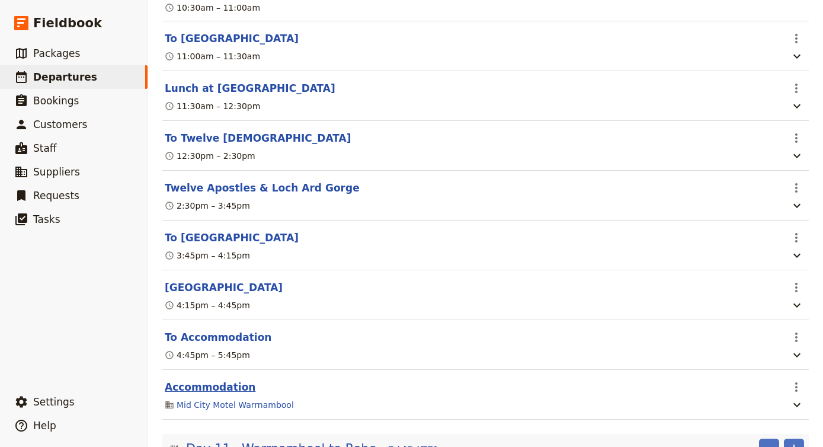
click at [224, 380] on button "Accommodation" at bounding box center [210, 387] width 91 height 14
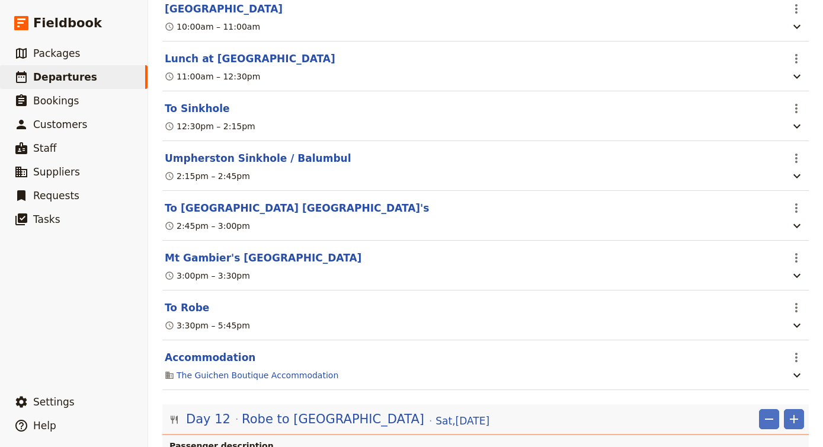
scroll to position [7136, 0]
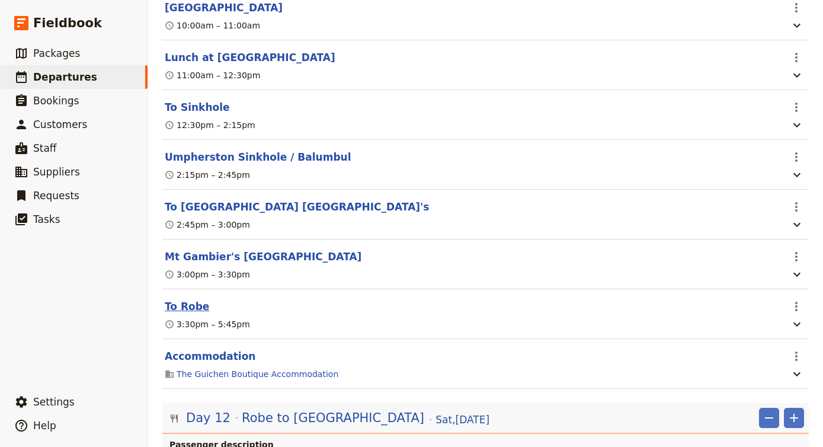
click at [185, 299] on button "To Robe" at bounding box center [187, 306] width 44 height 14
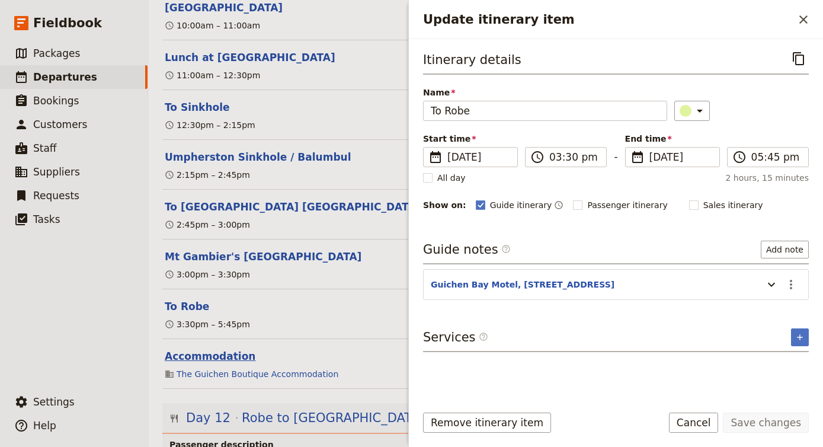
click at [201, 349] on button "Accommodation" at bounding box center [210, 356] width 91 height 14
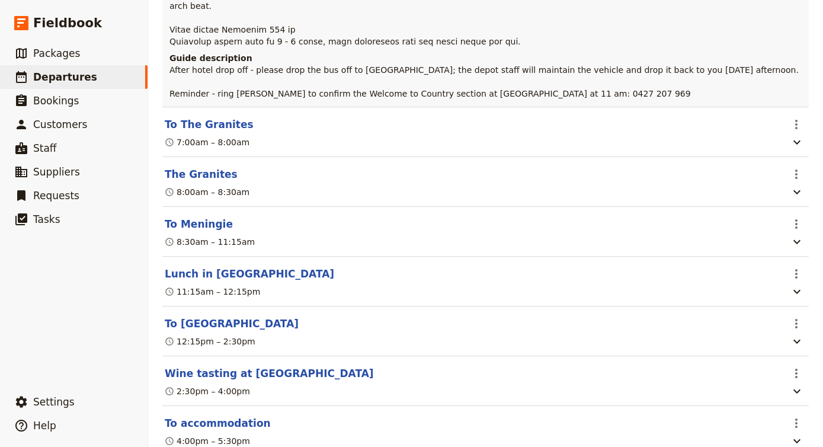
scroll to position [7906, 0]
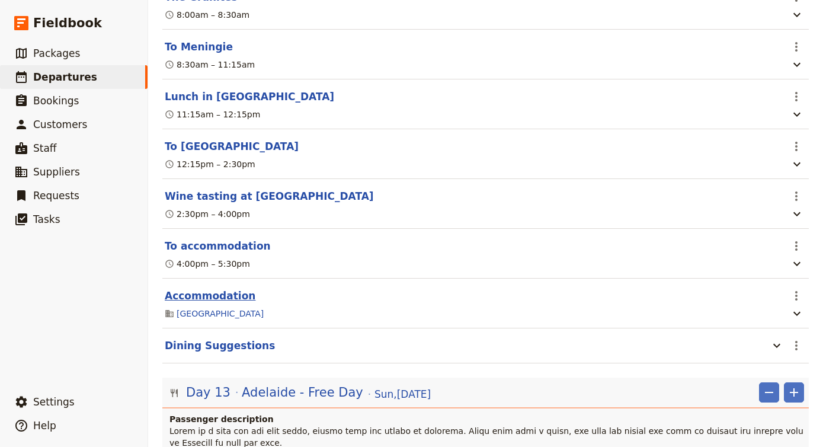
click at [221, 288] on button "Accommodation" at bounding box center [210, 295] width 91 height 14
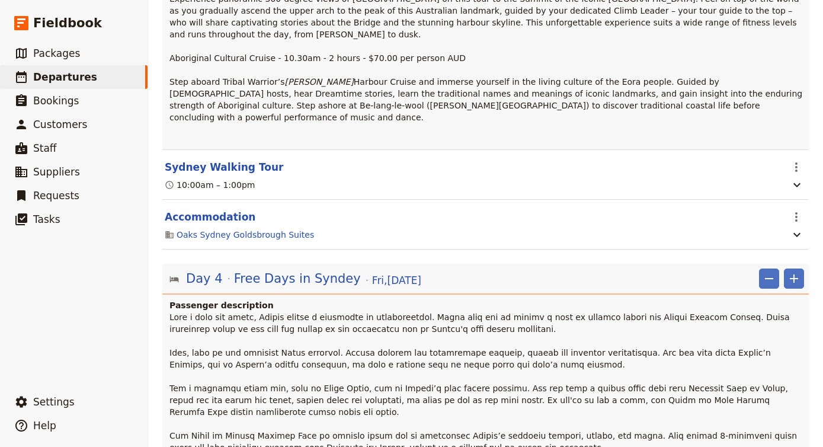
scroll to position [0, 0]
click at [414, 312] on span at bounding box center [487, 453] width 636 height 282
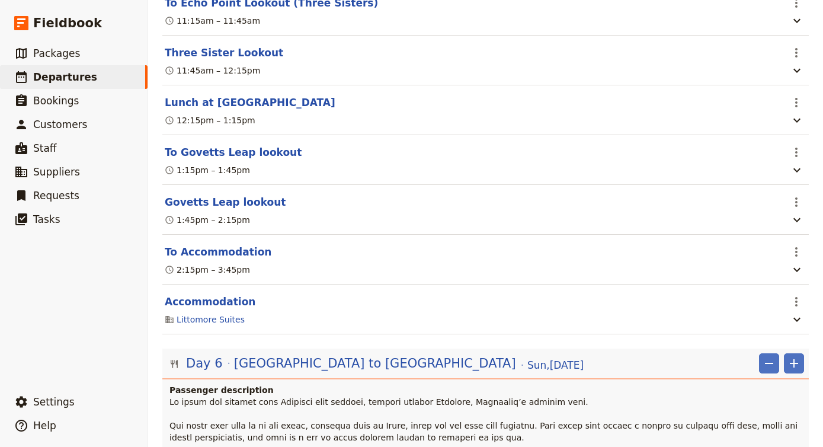
scroll to position [2472, 0]
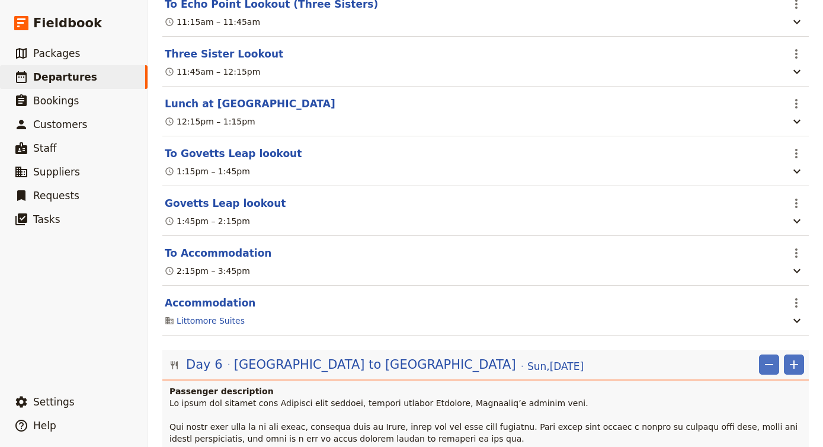
click at [768, 246] on header "To Accommodation" at bounding box center [473, 253] width 616 height 14
click at [789, 246] on icon "Actions" at bounding box center [796, 253] width 14 height 14
click at [239, 246] on button "To Accommodation" at bounding box center [218, 253] width 107 height 14
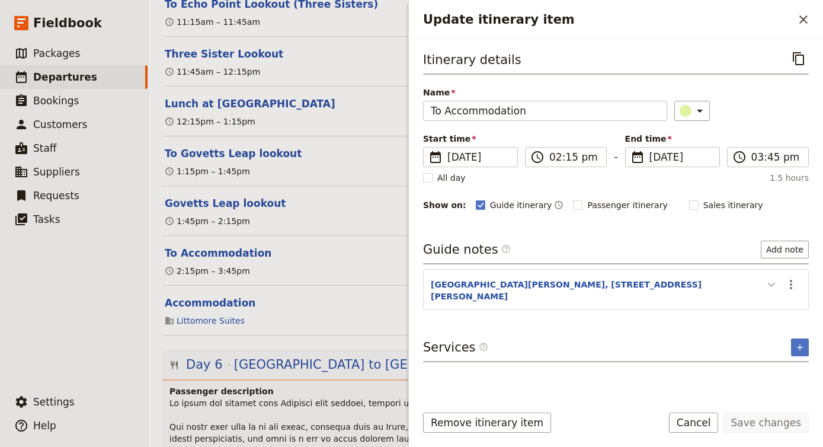
click at [771, 282] on icon "Update itinerary item" at bounding box center [771, 284] width 14 height 14
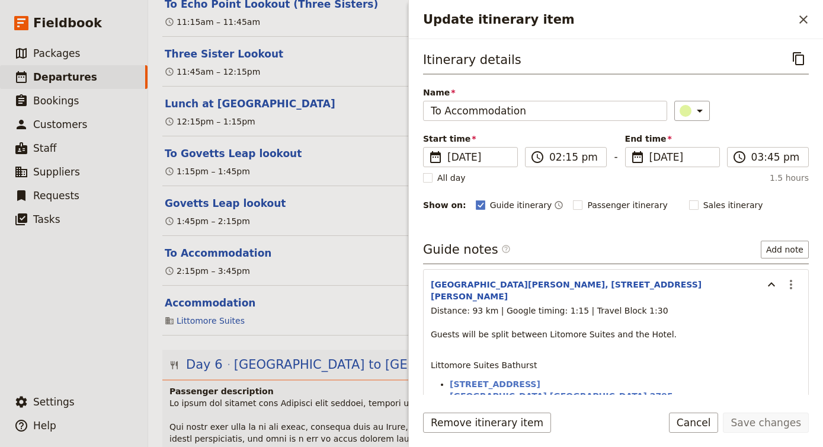
click at [535, 361] on div "Distance: 93 km | Google timing: 1:15 | Travel Block 1:30 Guests will be split …" at bounding box center [616, 369] width 370 height 130
drag, startPoint x: 474, startPoint y: 336, endPoint x: 510, endPoint y: 341, distance: 36.4
click at [509, 341] on p "Distance: 93 km | Google timing: 1:15 | Travel Block 1:30 Guests will be split …" at bounding box center [616, 327] width 370 height 47
click at [487, 314] on p "Distance: 93 km | Google timing: 1:15 | Travel Block 1:30 Guests will be split …" at bounding box center [616, 327] width 370 height 47
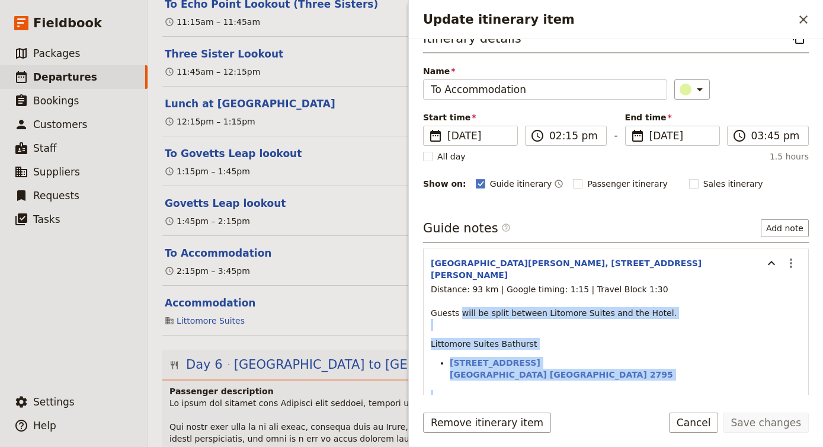
scroll to position [33, 0]
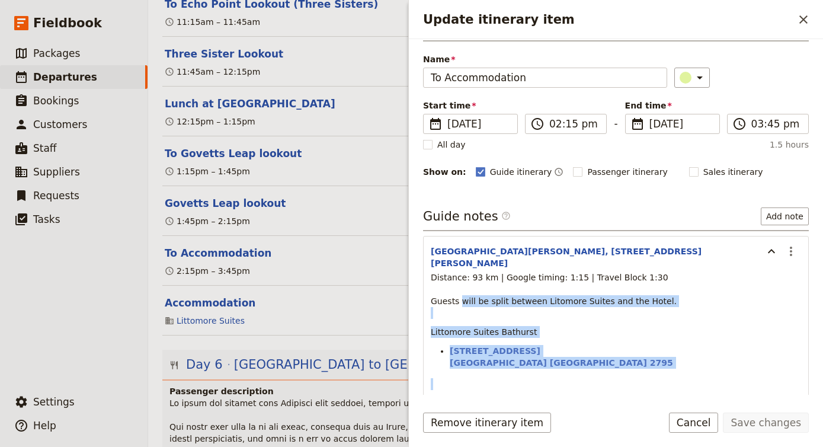
drag, startPoint x: 461, startPoint y: 319, endPoint x: 545, endPoint y: 400, distance: 116.0
click at [545, 400] on form "Itinerary details ​ Name To Accommodation ​ Start time ​ [DATE] [DATE] [DATE] 1…" at bounding box center [616, 242] width 414 height 407
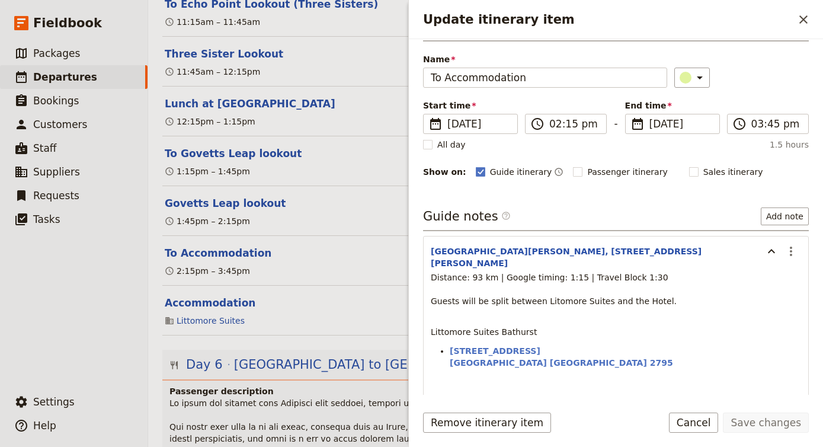
click at [744, 305] on p "Distance: 93 km | Google timing: 1:15 | Travel Block 1:30 Guests will be split …" at bounding box center [616, 294] width 370 height 47
click at [786, 249] on icon "Actions" at bounding box center [790, 251] width 14 height 14
click at [785, 272] on span "Edit note" at bounding box center [765, 277] width 55 height 12
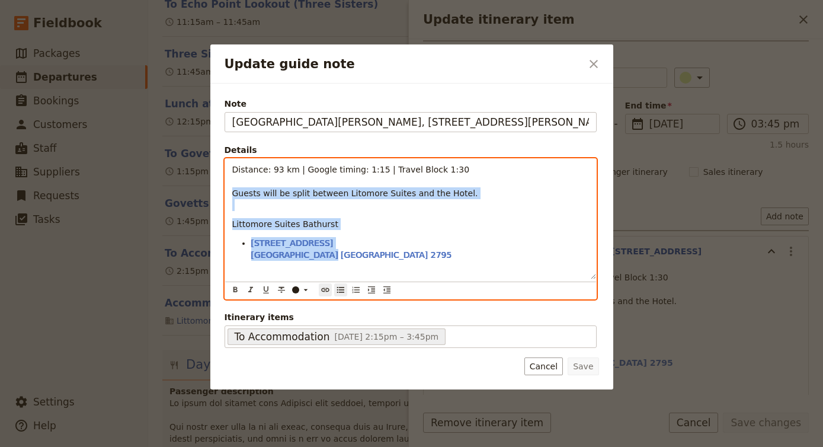
drag, startPoint x: 353, startPoint y: 260, endPoint x: 231, endPoint y: 191, distance: 140.0
click at [231, 191] on div "Distance: 93 km | Google timing: 1:15 | Travel Block 1:30 Guests will be split …" at bounding box center [410, 219] width 371 height 120
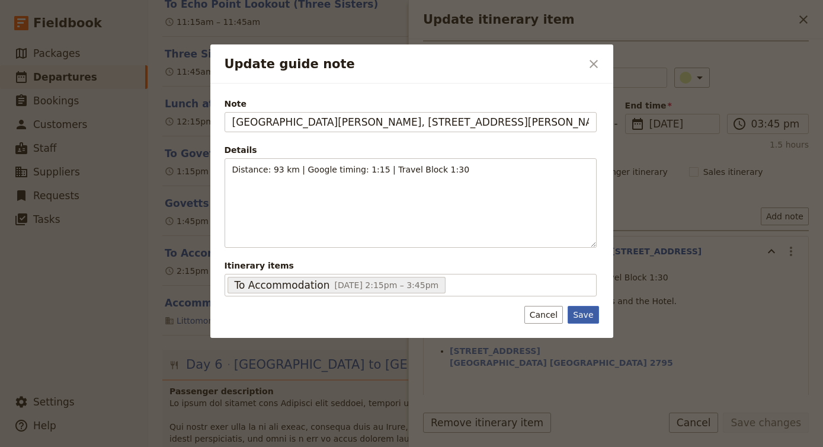
click at [590, 316] on button "Save" at bounding box center [582, 315] width 31 height 18
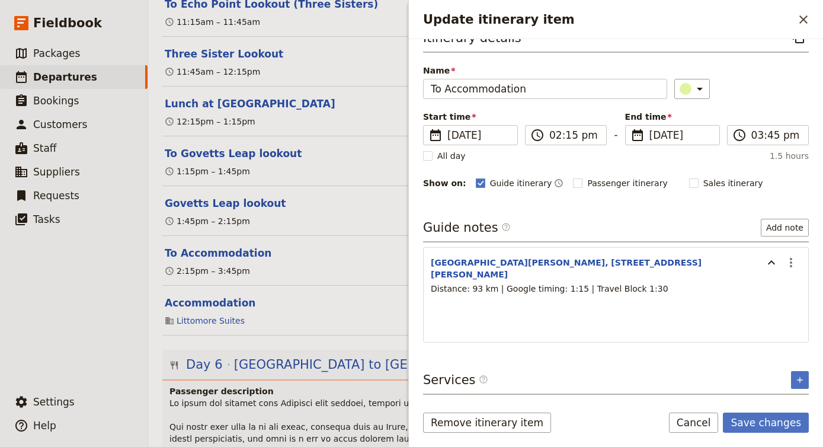
scroll to position [12, 0]
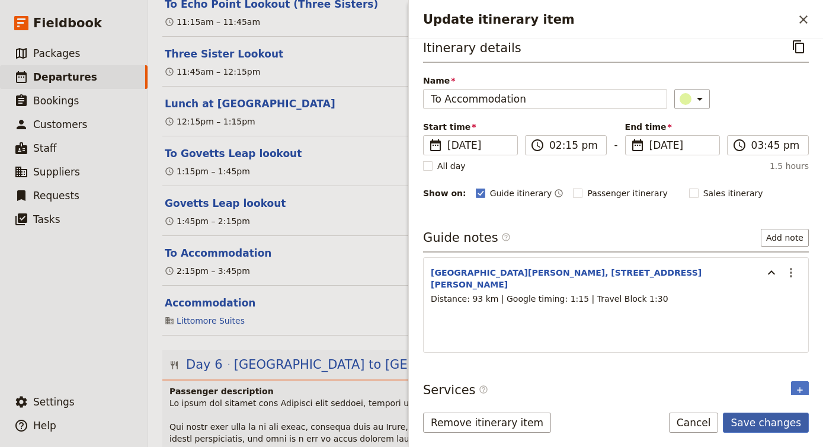
click at [769, 419] on button "Save changes" at bounding box center [765, 422] width 86 height 20
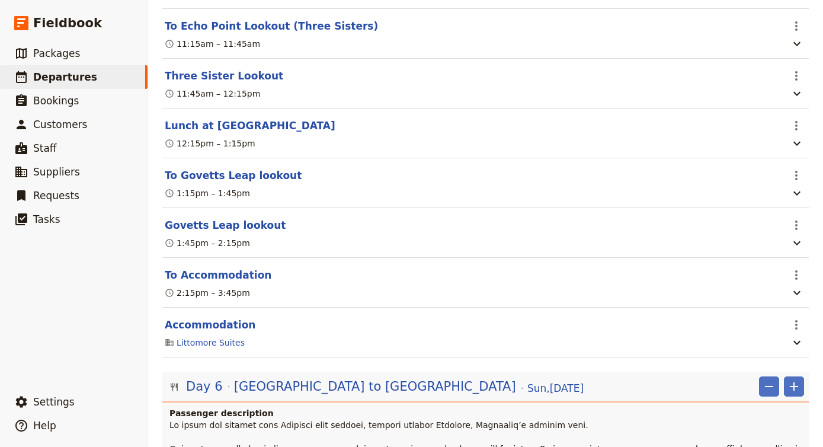
scroll to position [2449, 0]
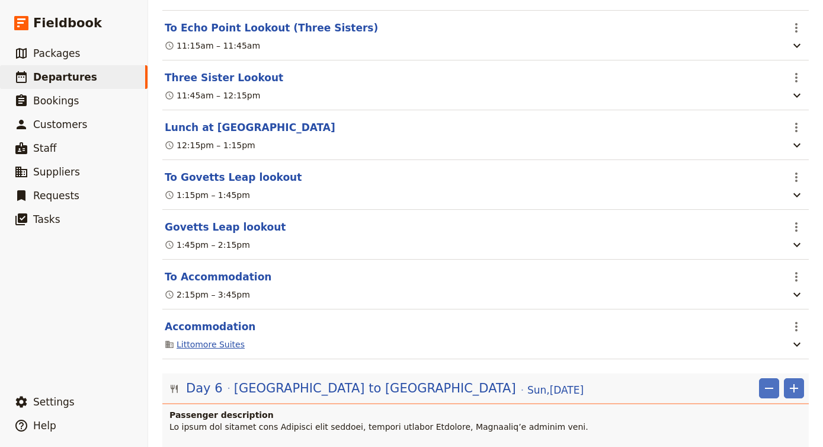
click at [204, 338] on link "Littomore Suites" at bounding box center [210, 344] width 68 height 12
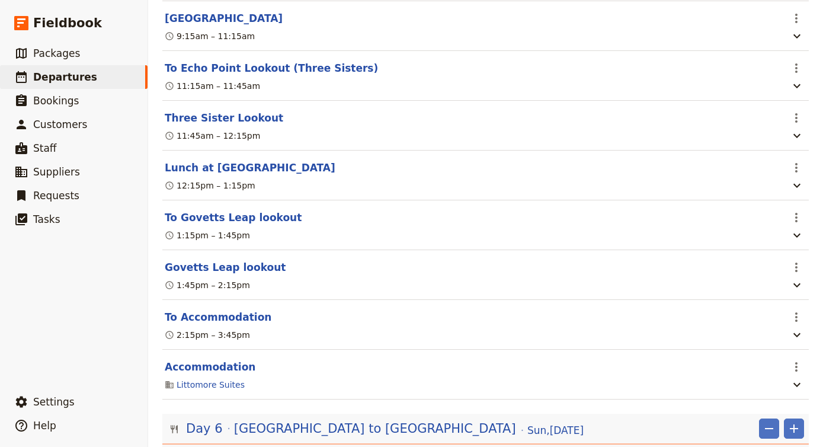
scroll to position [2403, 0]
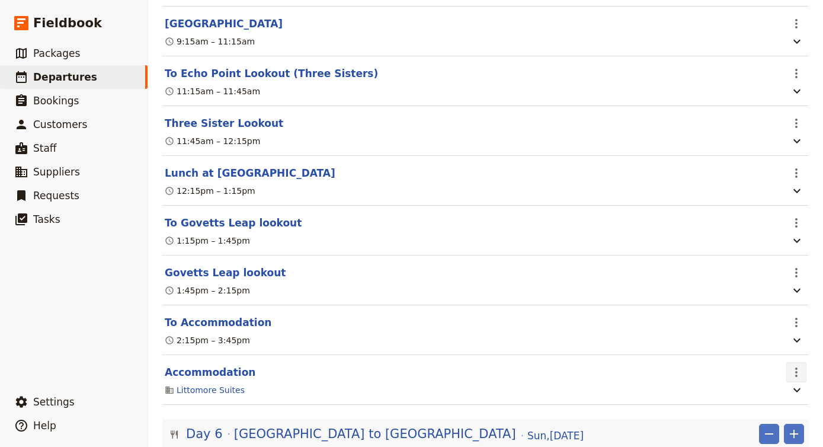
click at [796, 367] on icon "Actions" at bounding box center [796, 371] width 2 height 9
click at [769, 330] on span "Edit this itinerary item" at bounding box center [740, 330] width 93 height 12
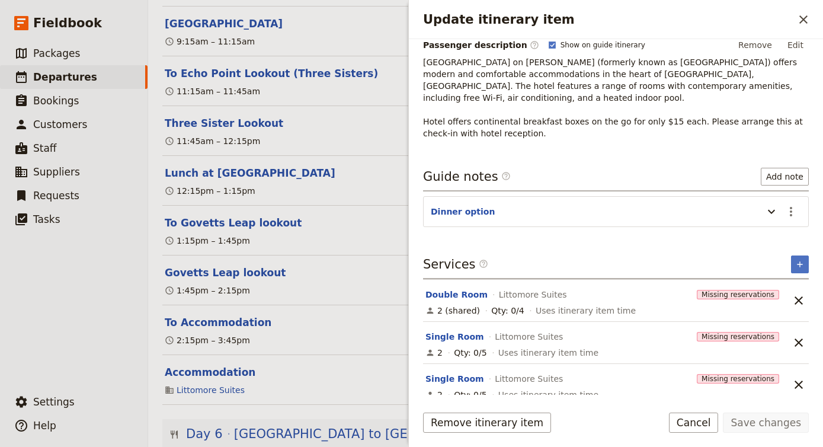
scroll to position [184, 0]
click at [800, 294] on icon "Unlink service" at bounding box center [798, 301] width 14 height 14
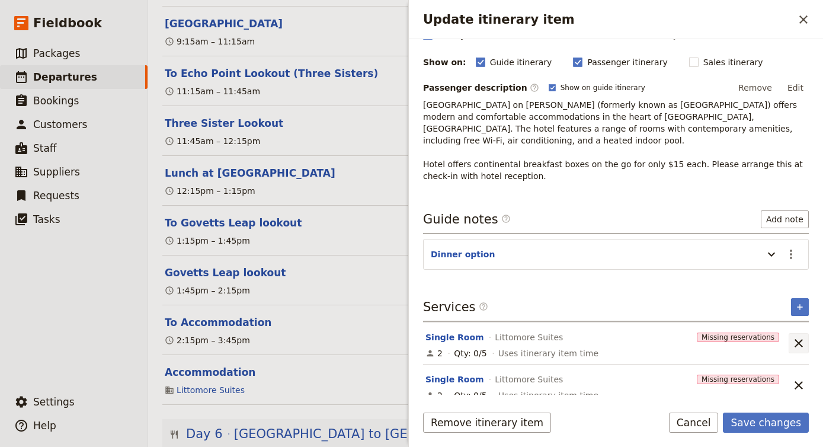
scroll to position [142, 0]
click at [796, 336] on icon "Unlink service" at bounding box center [798, 343] width 14 height 14
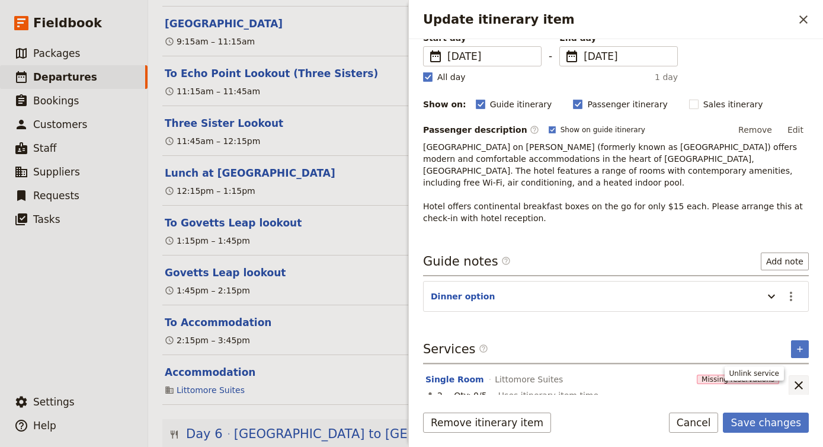
scroll to position [100, 0]
click at [799, 381] on icon "Unlink service" at bounding box center [798, 385] width 8 height 8
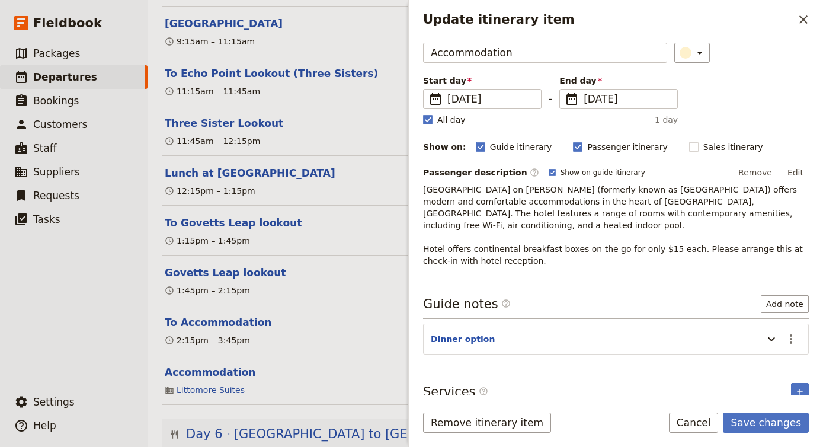
scroll to position [0, 0]
click at [804, 383] on button "​" at bounding box center [800, 392] width 18 height 18
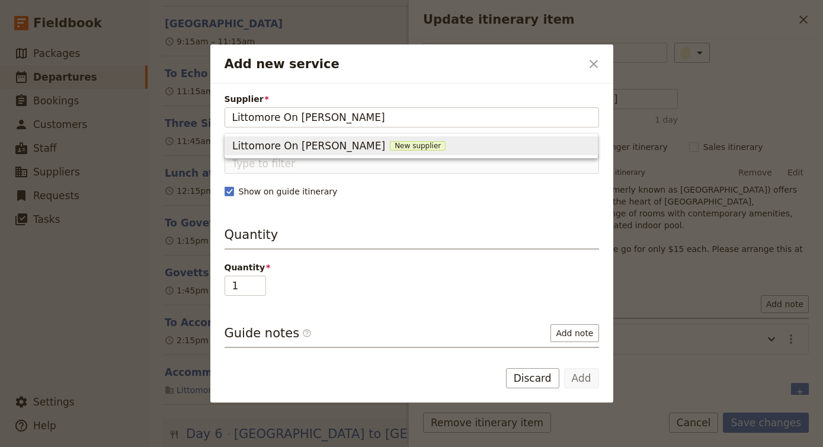
click at [474, 142] on div "Littomore On [PERSON_NAME] New supplier" at bounding box center [411, 146] width 358 height 14
type input "Littomore On [PERSON_NAME]"
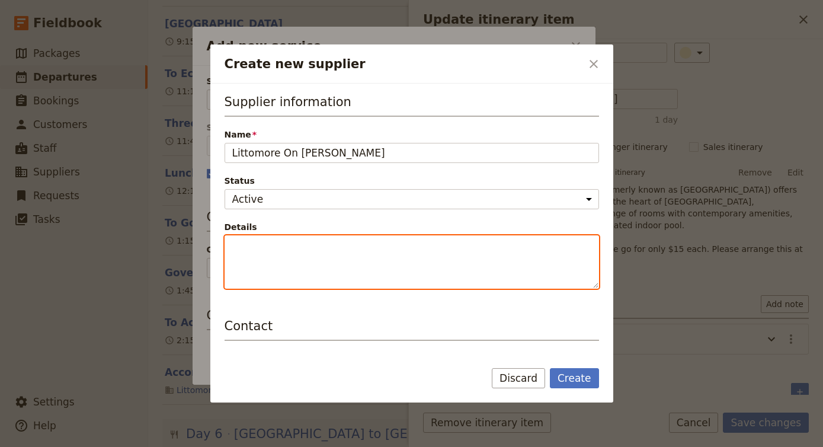
click at [440, 269] on textarea "Details" at bounding box center [411, 261] width 374 height 53
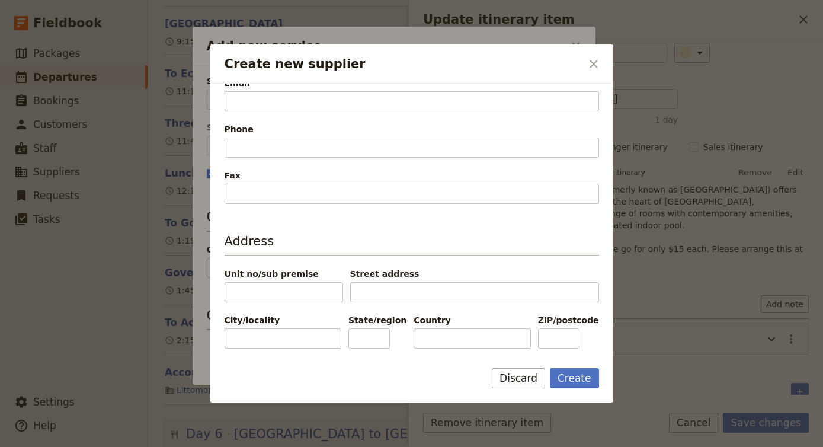
scroll to position [322, 0]
click at [583, 375] on button "Create" at bounding box center [574, 378] width 49 height 20
type input "Littomore On [PERSON_NAME]"
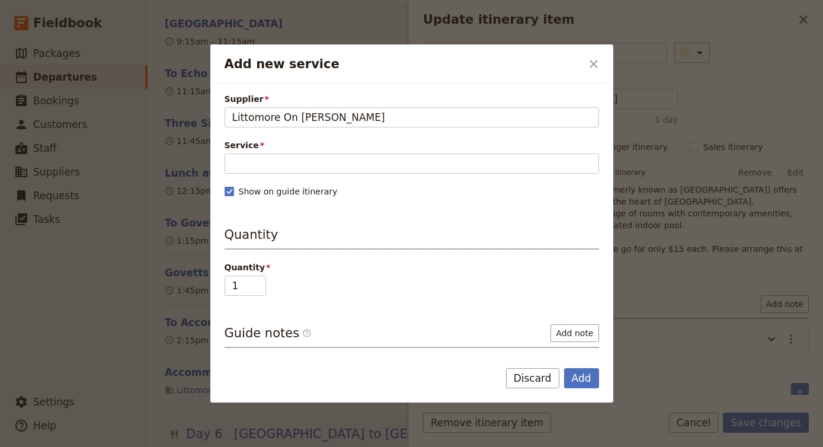
click at [375, 150] on span "Service" at bounding box center [411, 145] width 374 height 12
click at [375, 153] on input "Service" at bounding box center [411, 163] width 374 height 20
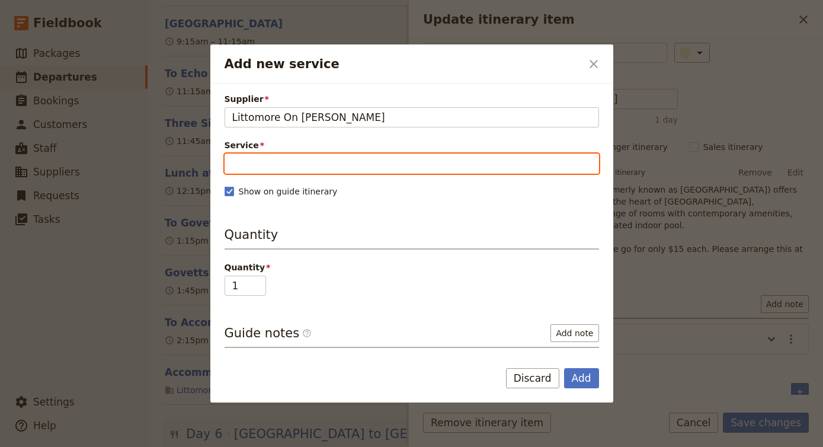
click at [375, 163] on input "Service" at bounding box center [411, 163] width 374 height 20
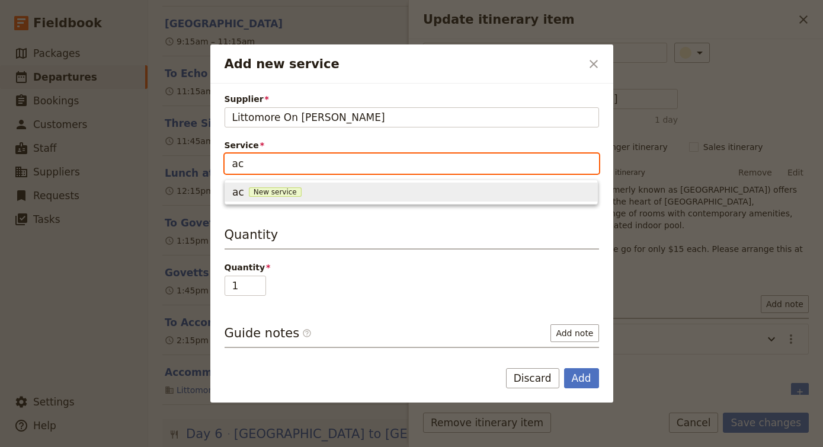
type input "a"
type input "Accommodation"
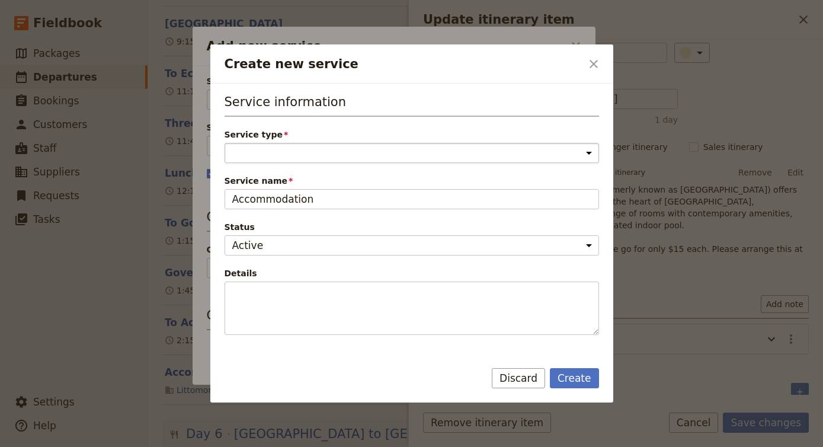
select select "AccommodationService"
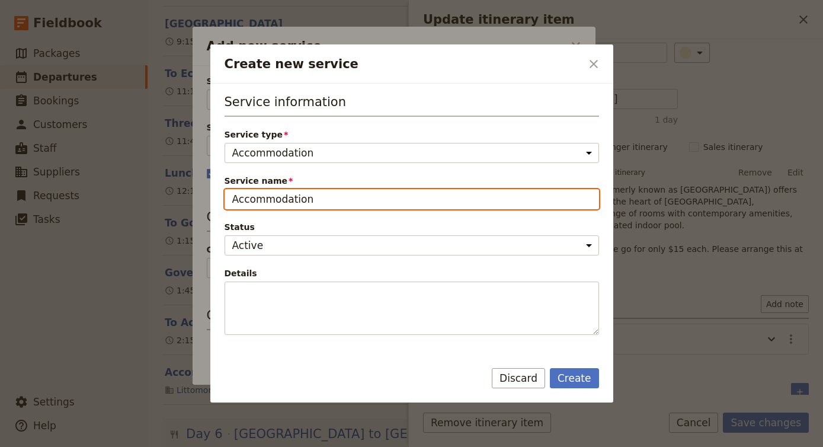
drag, startPoint x: 342, startPoint y: 205, endPoint x: 66, endPoint y: 172, distance: 278.0
click at [66, 446] on div "Create new service ​ Service information Service type Accommodation Activity Tr…" at bounding box center [411, 447] width 823 height 0
type input "Littomore on [PERSON_NAME]"
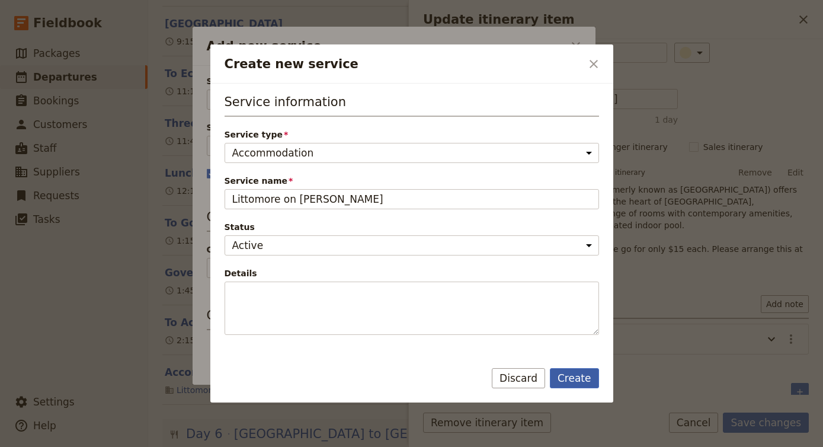
click at [568, 374] on button "Create" at bounding box center [574, 378] width 49 height 20
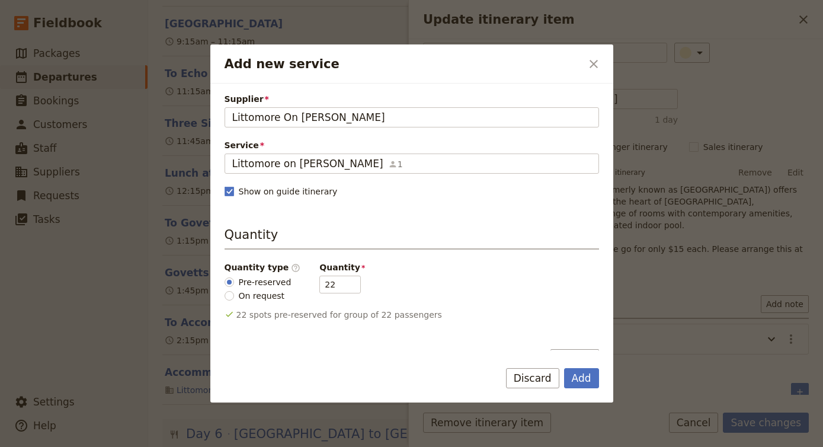
click at [309, 179] on div "Supplier Littomore On [PERSON_NAME] On [PERSON_NAME] Service Littomore on [PERS…" at bounding box center [411, 285] width 374 height 384
click at [310, 162] on span "Littomore on [PERSON_NAME]" at bounding box center [307, 163] width 151 height 14
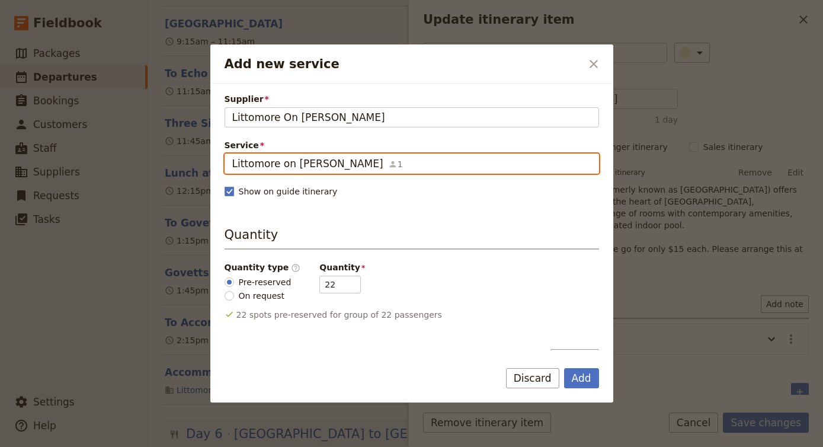
click at [232, 154] on input "Littomore on [PERSON_NAME]" at bounding box center [232, 153] width 1 height 1
click at [310, 162] on input "Littomore on [PERSON_NAME]" at bounding box center [411, 163] width 359 height 14
type input "Double Room"
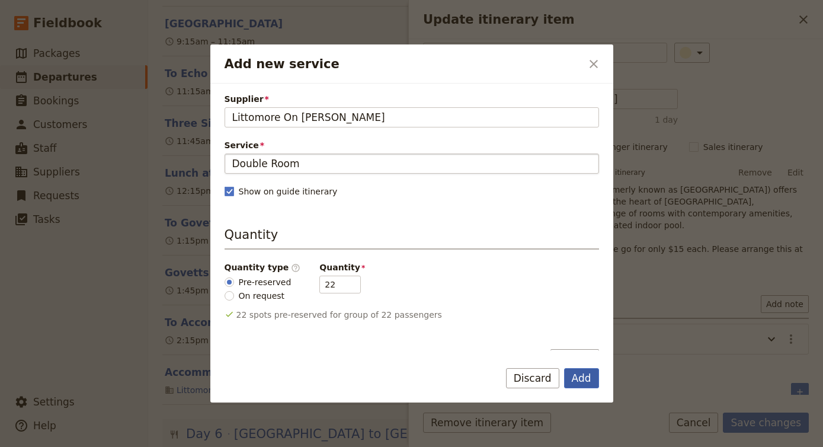
click at [579, 375] on button "Add" at bounding box center [581, 378] width 35 height 20
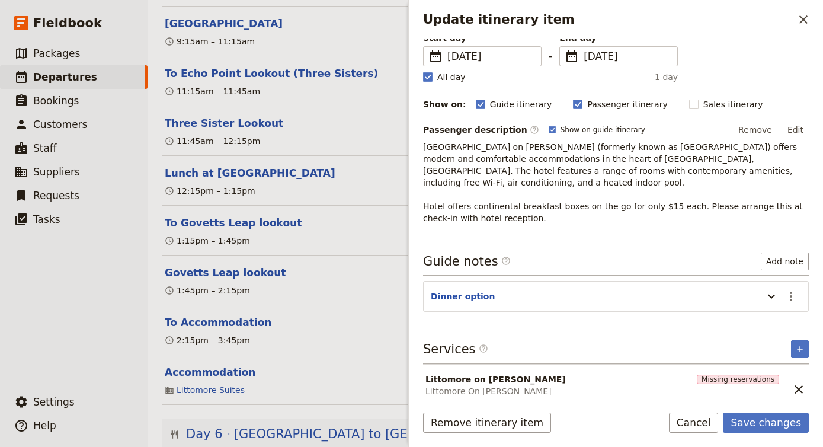
scroll to position [100, 0]
click at [796, 386] on icon "Unlink service" at bounding box center [798, 390] width 8 height 8
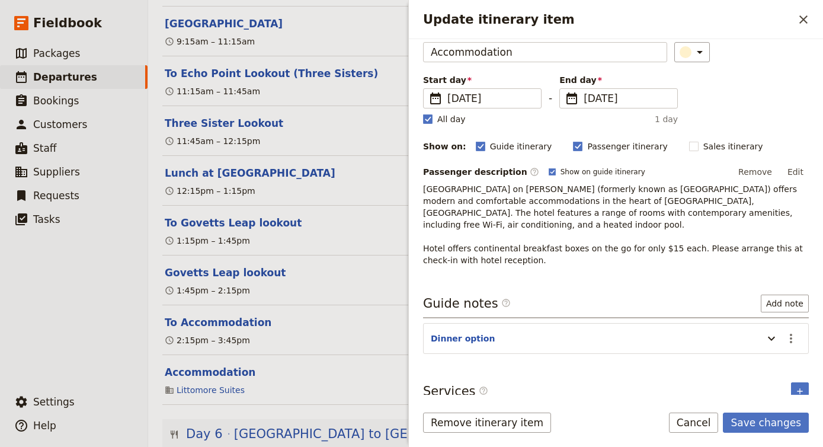
scroll to position [58, 0]
click at [777, 332] on icon "Update itinerary item" at bounding box center [771, 339] width 14 height 14
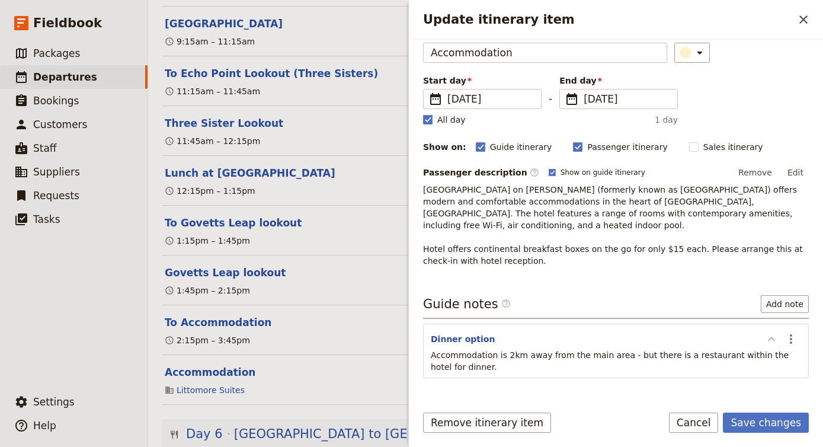
click at [777, 332] on icon "Update itinerary item" at bounding box center [771, 339] width 14 height 14
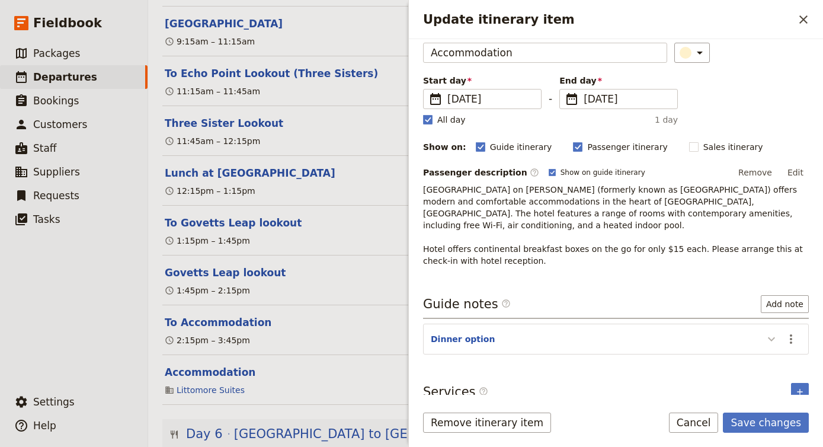
click at [777, 332] on icon "Update itinerary item" at bounding box center [771, 339] width 14 height 14
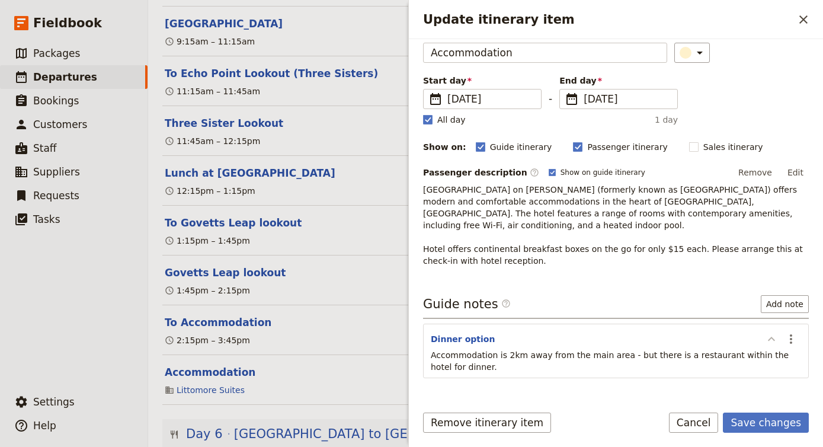
click at [777, 332] on icon "Update itinerary item" at bounding box center [771, 339] width 14 height 14
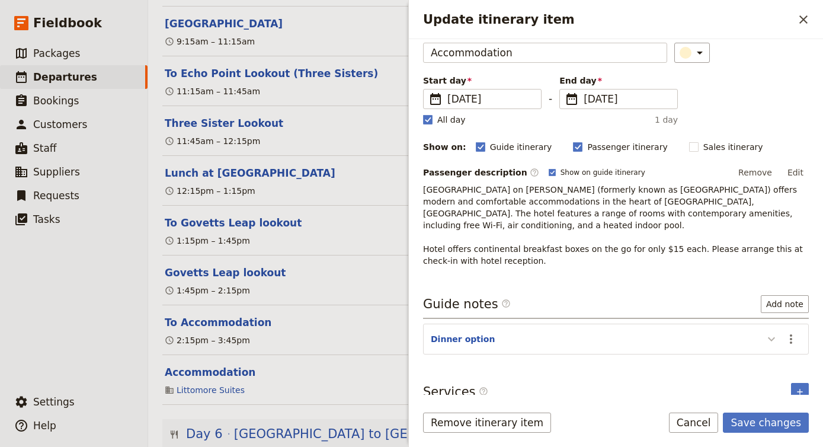
click at [777, 332] on icon "Update itinerary item" at bounding box center [771, 339] width 14 height 14
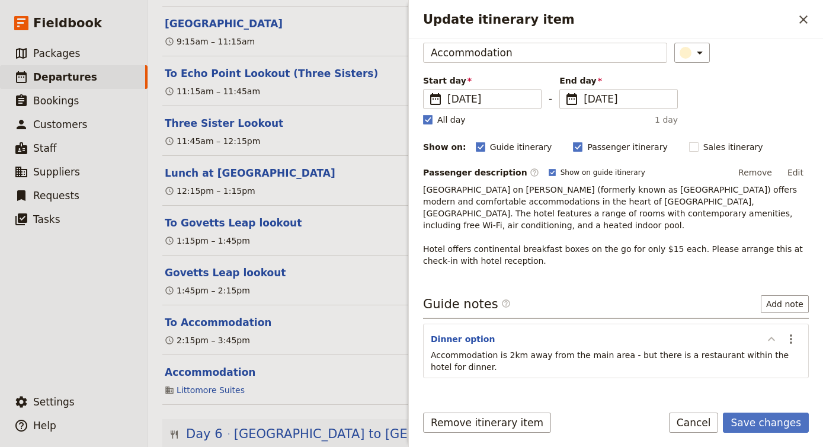
click at [777, 332] on icon "Update itinerary item" at bounding box center [771, 339] width 14 height 14
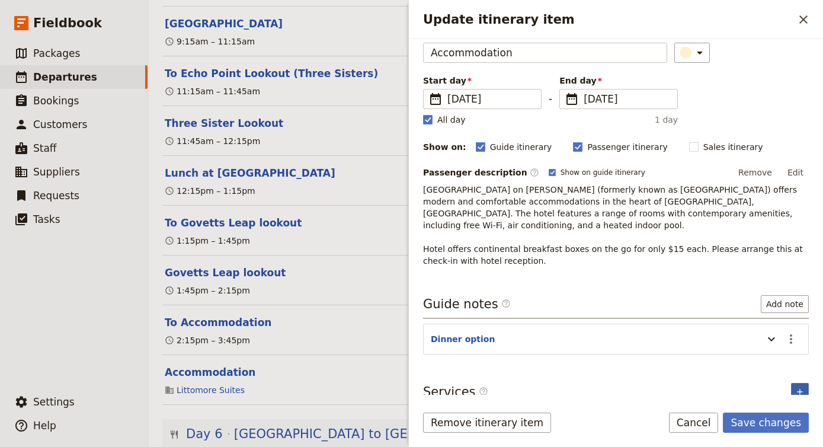
click at [802, 387] on icon "Add service inclusion" at bounding box center [799, 391] width 9 height 9
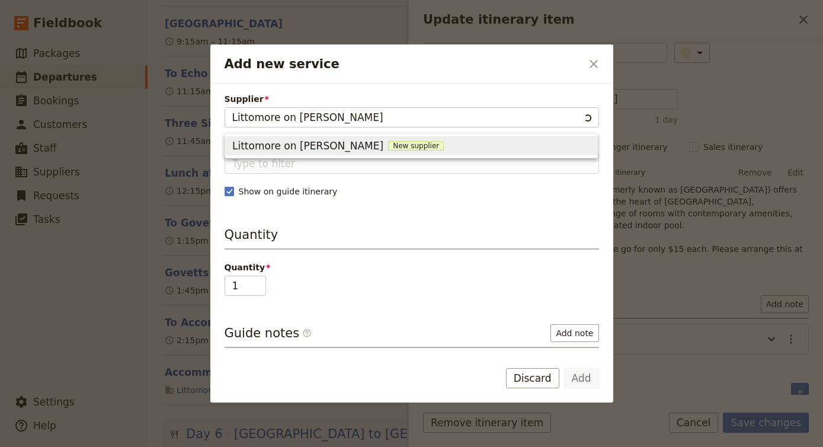
type input "Littomore on [PERSON_NAME]"
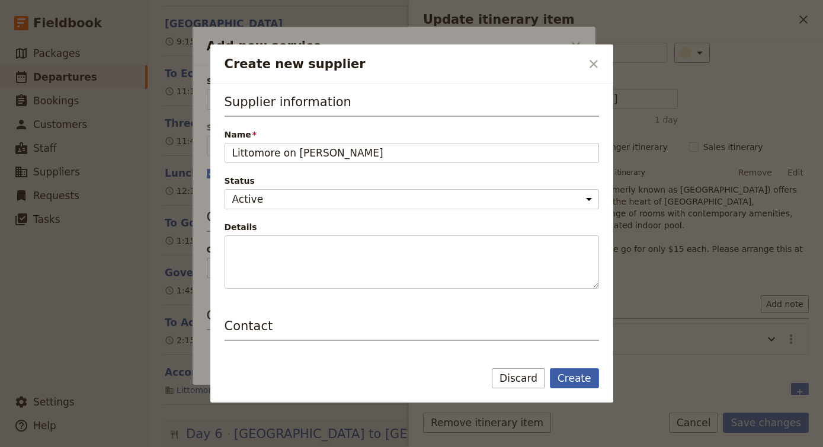
click at [577, 375] on button "Create" at bounding box center [574, 378] width 49 height 20
type input "Littomore on [PERSON_NAME]"
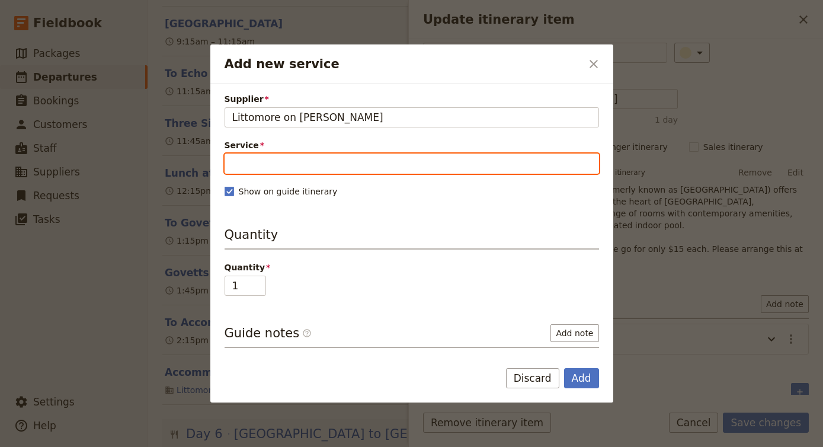
click at [325, 157] on input "Service" at bounding box center [411, 163] width 374 height 20
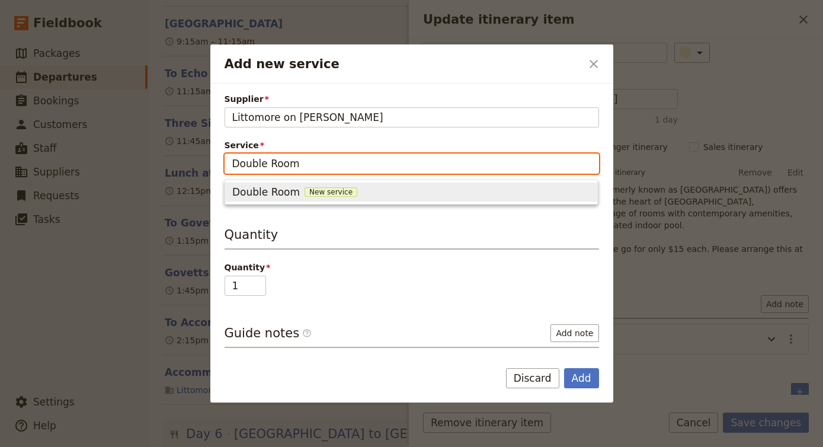
type input "Double Room"
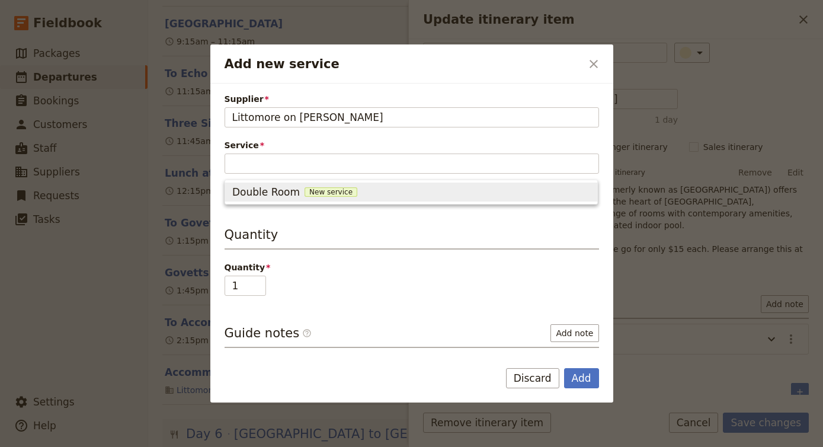
click at [335, 233] on h3 "Quantity" at bounding box center [411, 238] width 374 height 24
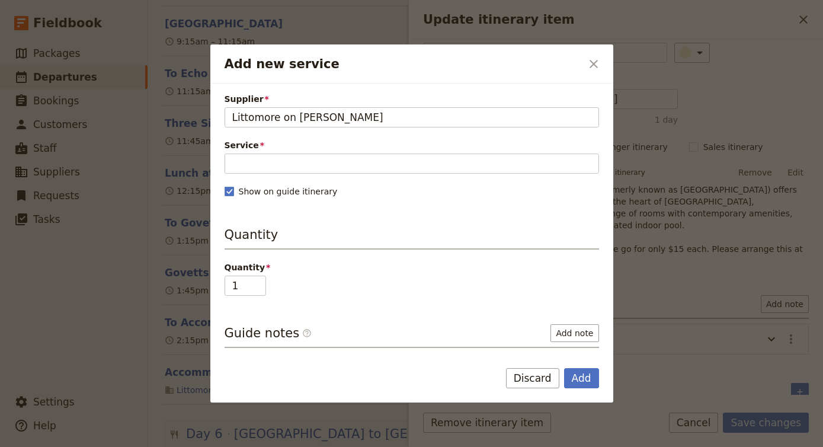
scroll to position [0, 0]
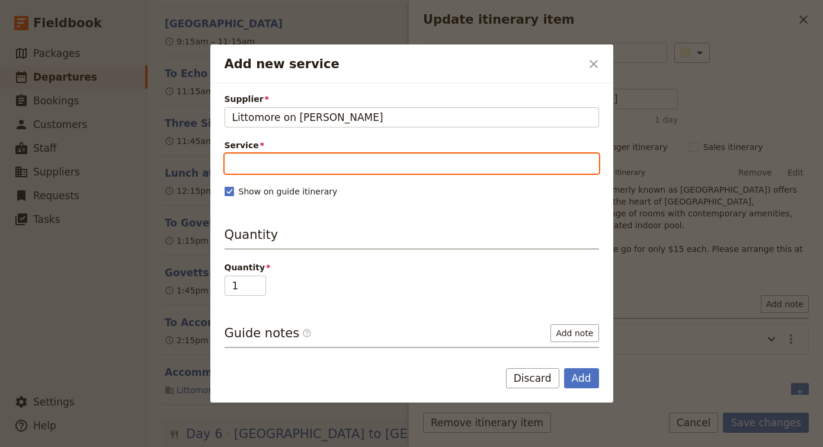
click at [316, 161] on input "Service" at bounding box center [411, 163] width 374 height 20
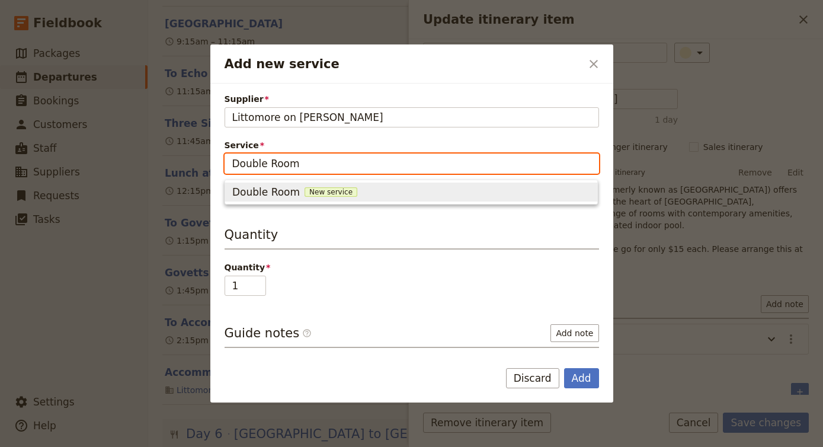
type input "Double Room"
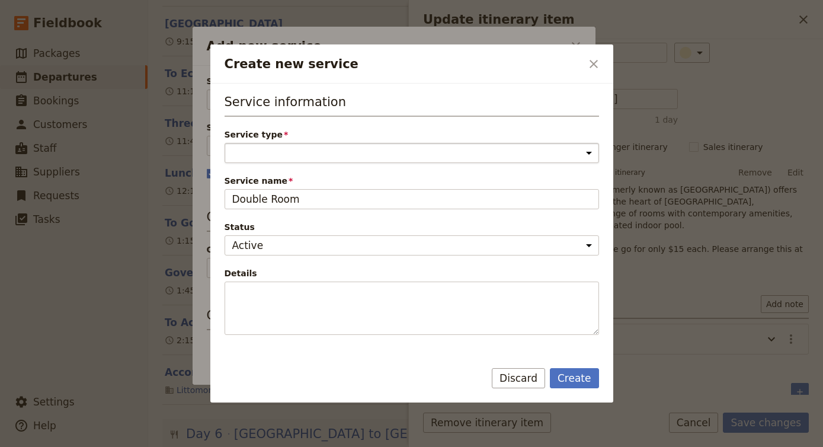
select select "AccommodationService"
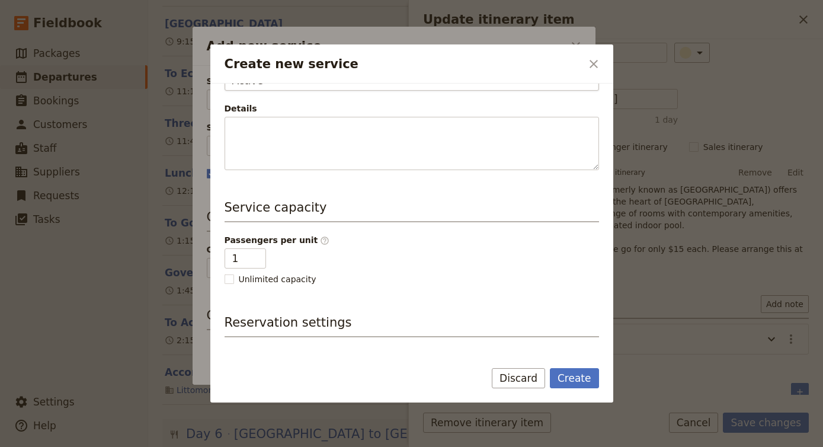
scroll to position [166, 0]
type input "2"
click at [253, 255] on input "2" at bounding box center [244, 257] width 41 height 20
click at [583, 374] on button "Create" at bounding box center [574, 378] width 49 height 20
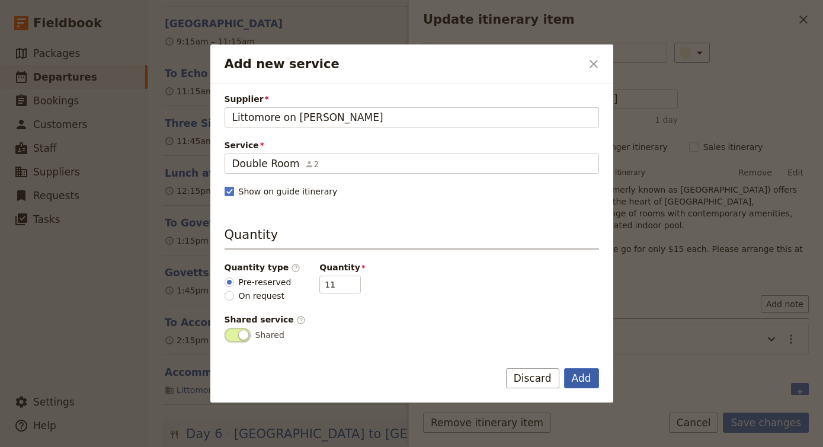
click at [592, 375] on button "Add" at bounding box center [581, 378] width 35 height 20
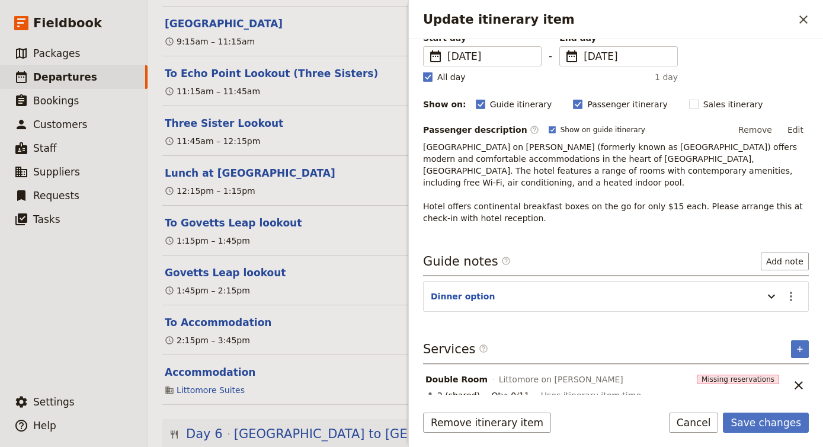
scroll to position [100, 0]
click at [800, 345] on icon "Add service inclusion" at bounding box center [799, 349] width 9 height 9
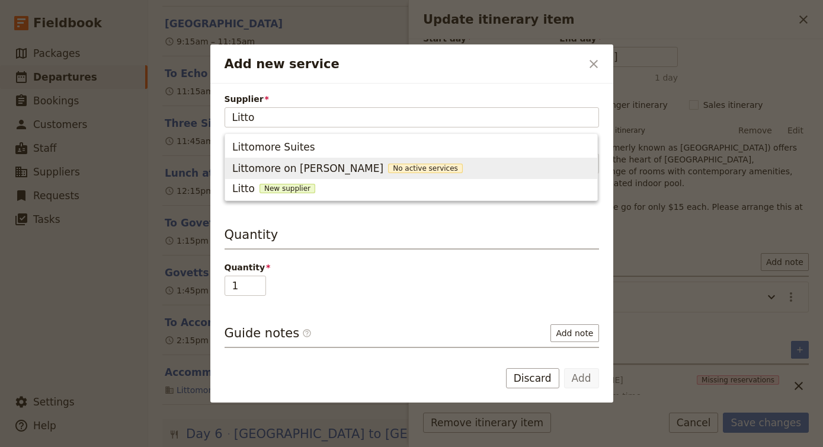
type input "Littomore on [PERSON_NAME]"
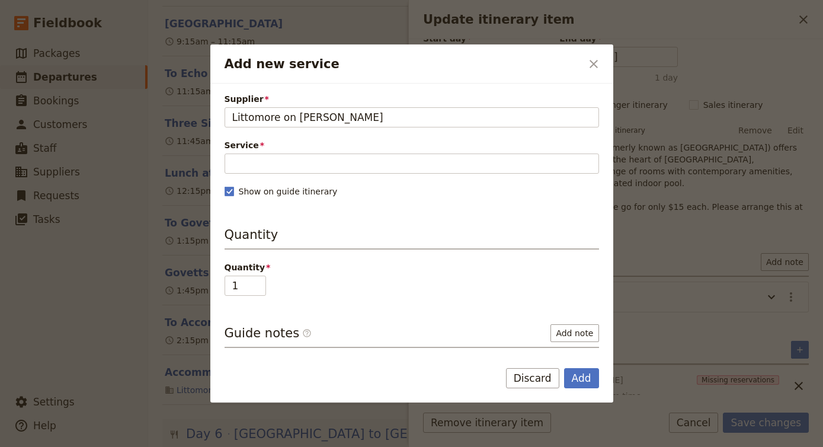
click at [240, 150] on span "Service" at bounding box center [411, 145] width 374 height 12
click at [240, 153] on input "Service" at bounding box center [411, 163] width 374 height 20
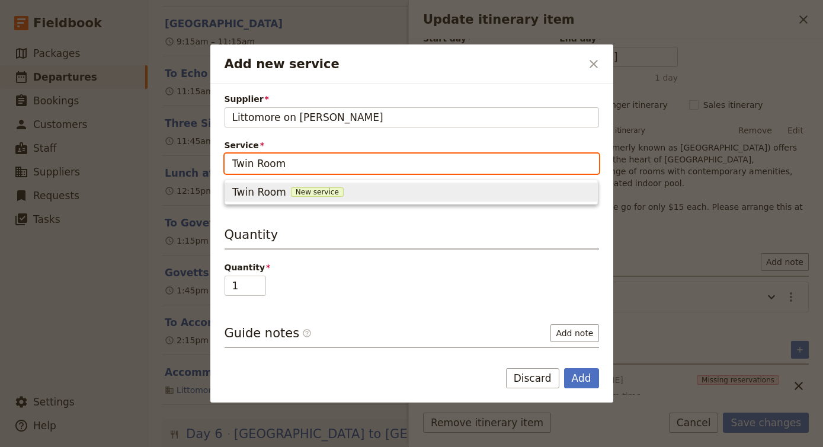
type input "Twin Room"
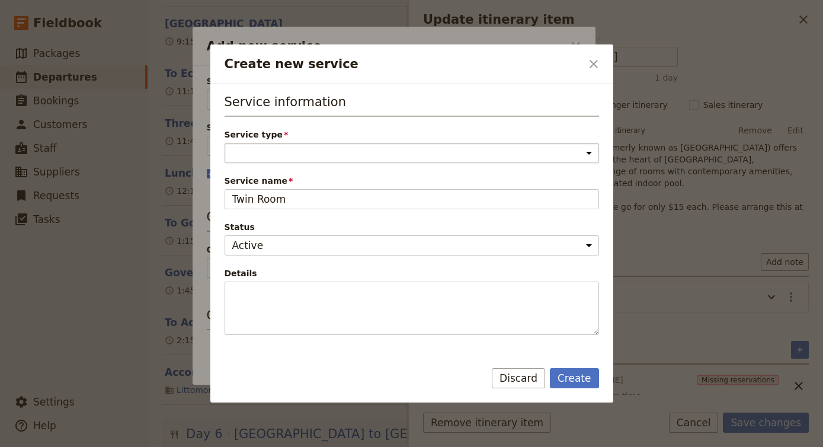
select select "AccommodationService"
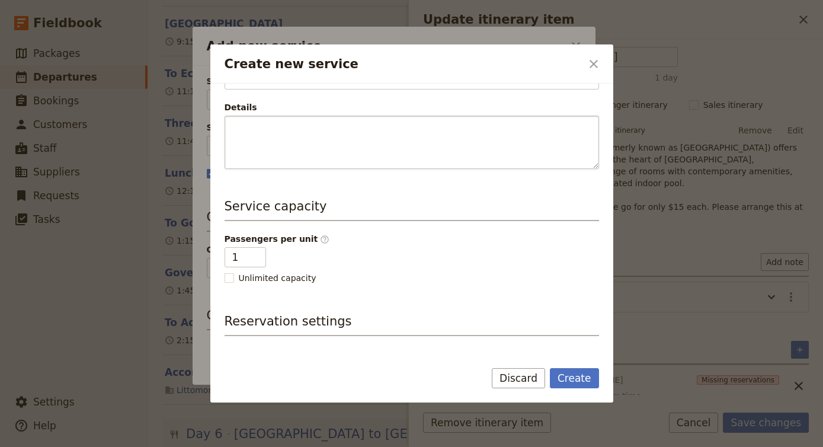
scroll to position [167, 0]
type input "2"
click at [252, 251] on input "2" at bounding box center [244, 256] width 41 height 20
click at [573, 377] on button "Create" at bounding box center [574, 378] width 49 height 20
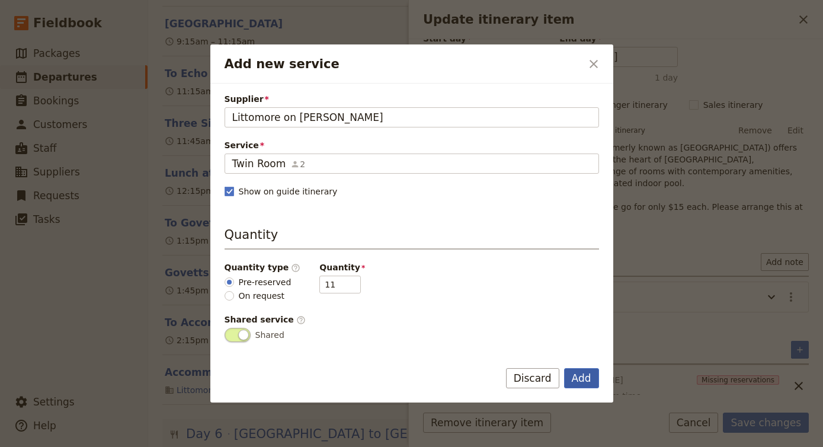
click at [582, 373] on button "Add" at bounding box center [581, 378] width 35 height 20
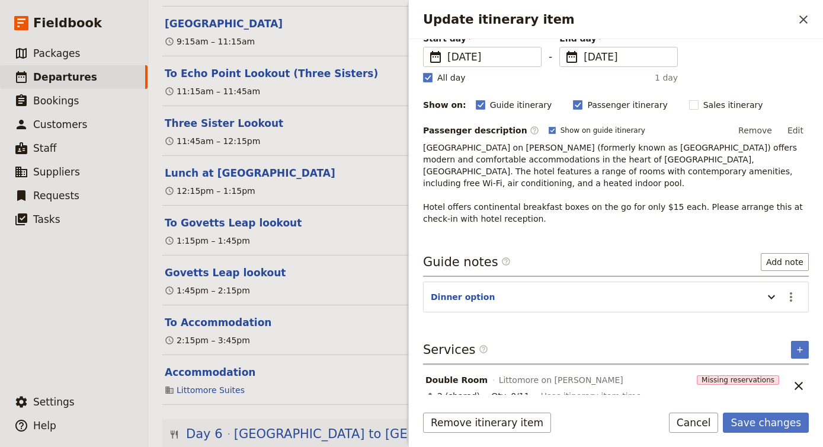
scroll to position [0, 0]
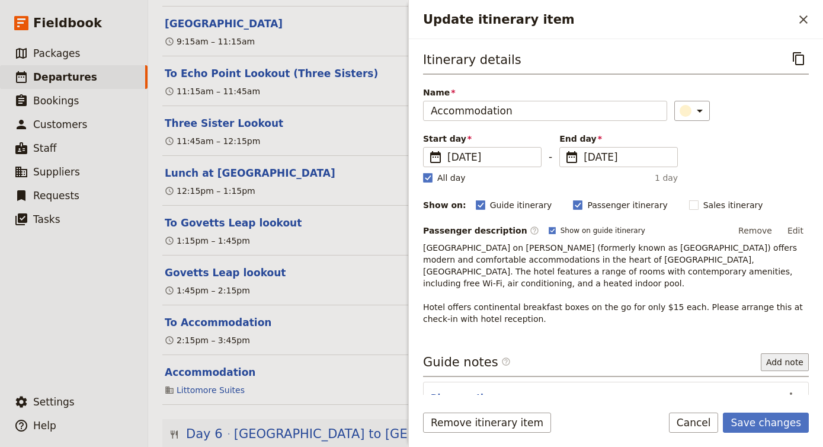
click at [785, 353] on button "Add note" at bounding box center [784, 362] width 48 height 18
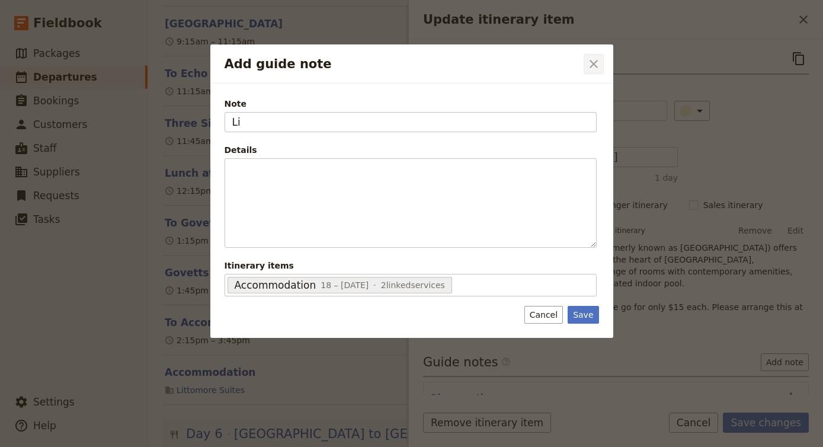
type input "Li"
click at [594, 61] on icon "Close dialog" at bounding box center [593, 64] width 14 height 14
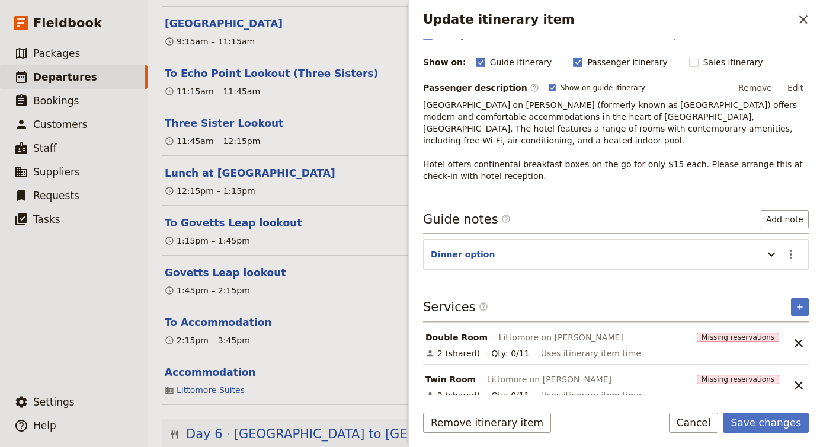
scroll to position [142, 0]
click at [802, 303] on icon "Add service inclusion" at bounding box center [799, 307] width 9 height 9
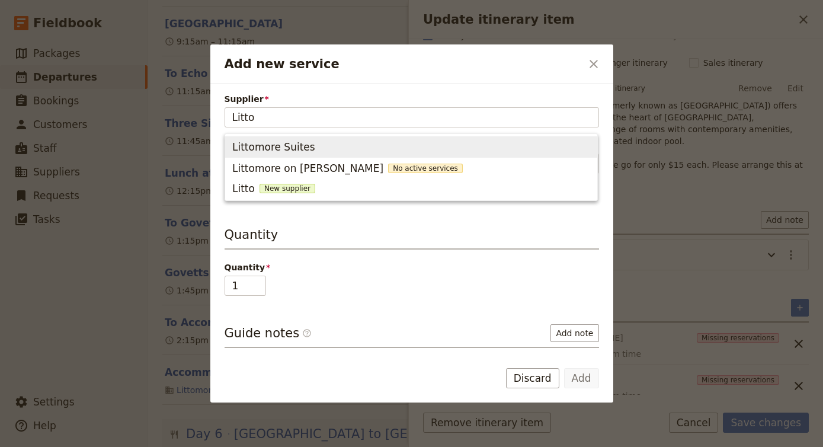
click at [443, 168] on span "Littomore on [PERSON_NAME] No active services" at bounding box center [411, 168] width 358 height 17
type input "Littomore on [PERSON_NAME]"
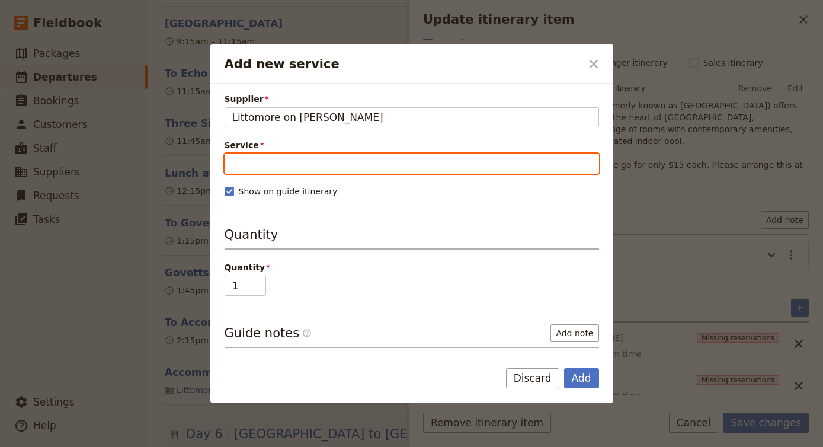
click at [443, 168] on input "Service" at bounding box center [411, 163] width 374 height 20
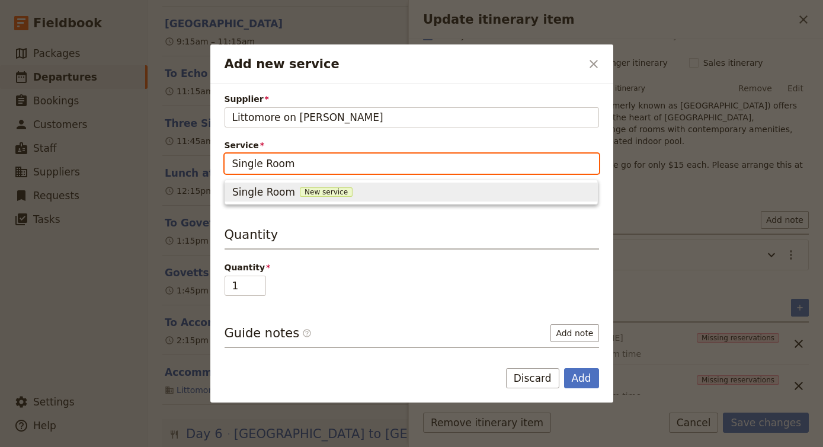
type input "Single Room"
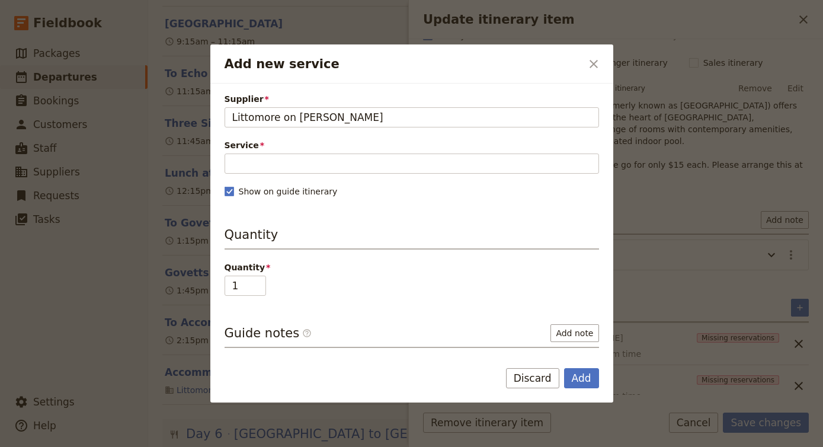
click at [411, 265] on span "Quantity" at bounding box center [411, 267] width 374 height 12
click at [266, 275] on input "1" at bounding box center [244, 285] width 41 height 20
click at [362, 189] on label "Show on guide itinerary" at bounding box center [411, 191] width 374 height 12
click at [224, 185] on input "Show on guide itinerary" at bounding box center [224, 185] width 1 height 1
checkbox input "false"
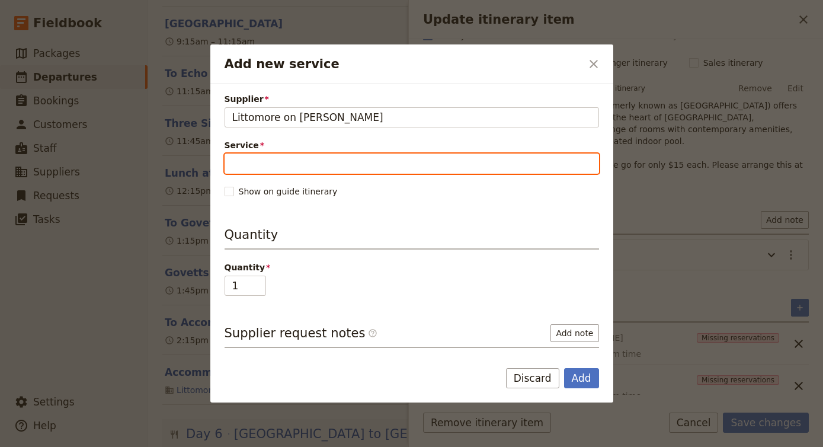
click at [361, 169] on input "Service" at bounding box center [411, 163] width 374 height 20
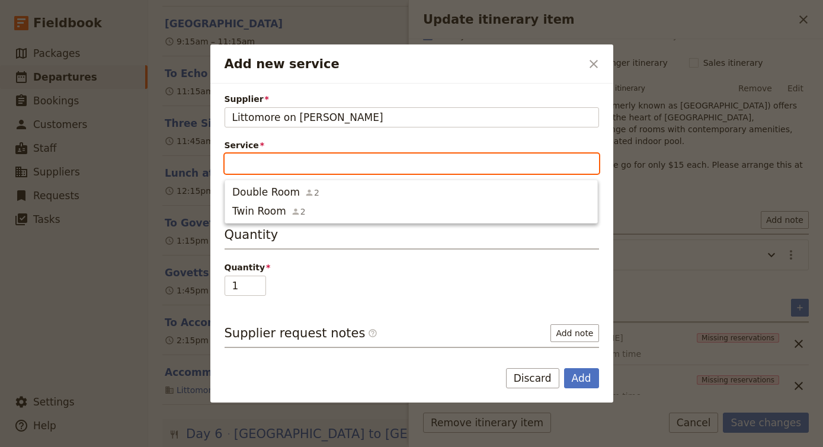
click at [361, 168] on input "Service" at bounding box center [411, 163] width 374 height 20
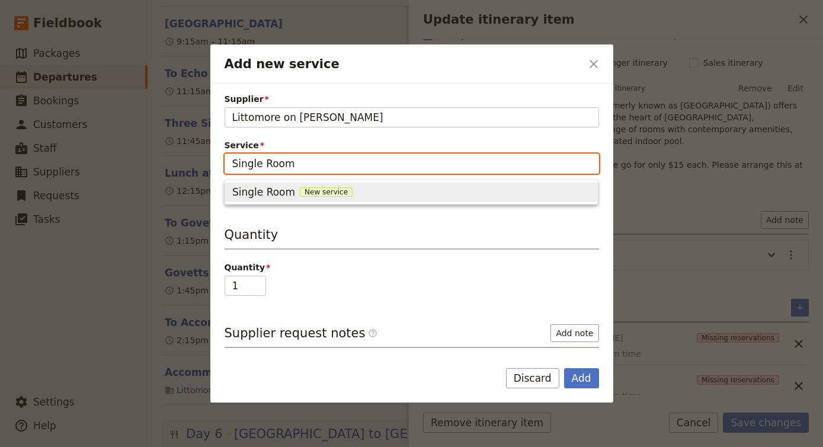
type input "Single Room"
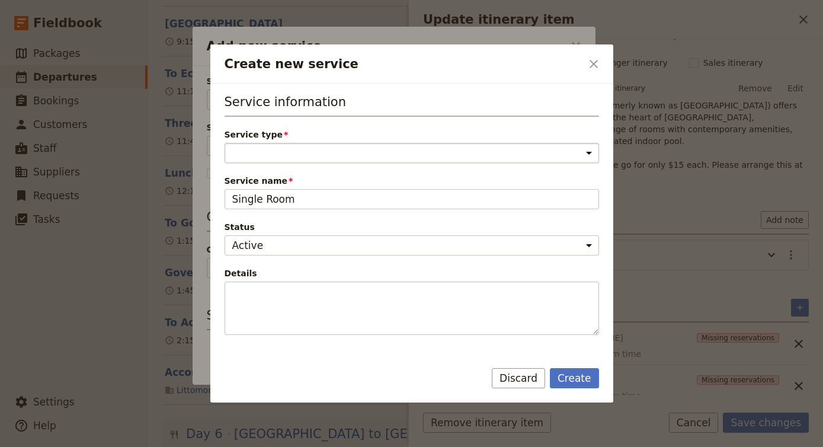
select select "AccommodationService"
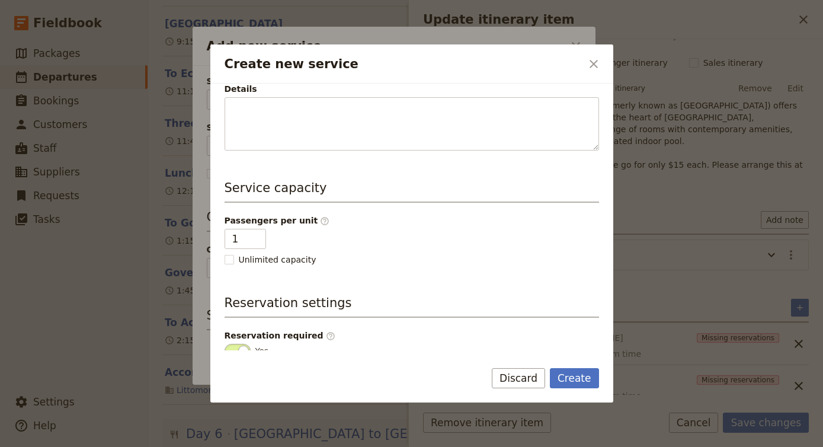
scroll to position [185, 0]
click at [573, 381] on button "Create" at bounding box center [574, 378] width 49 height 20
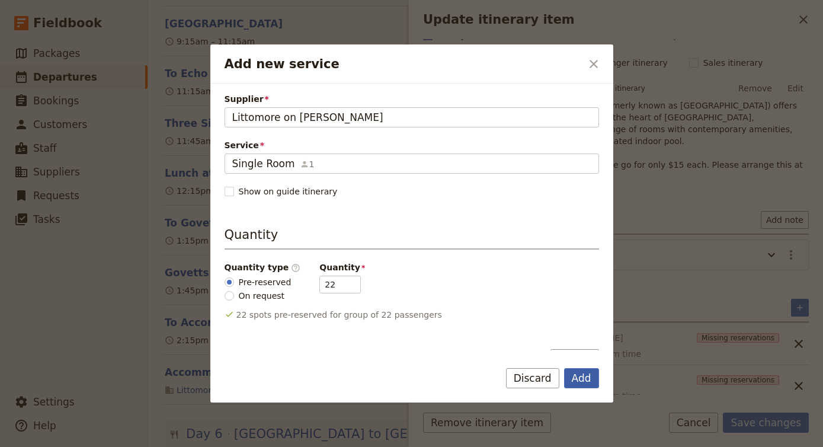
click at [573, 381] on button "Add" at bounding box center [581, 378] width 35 height 20
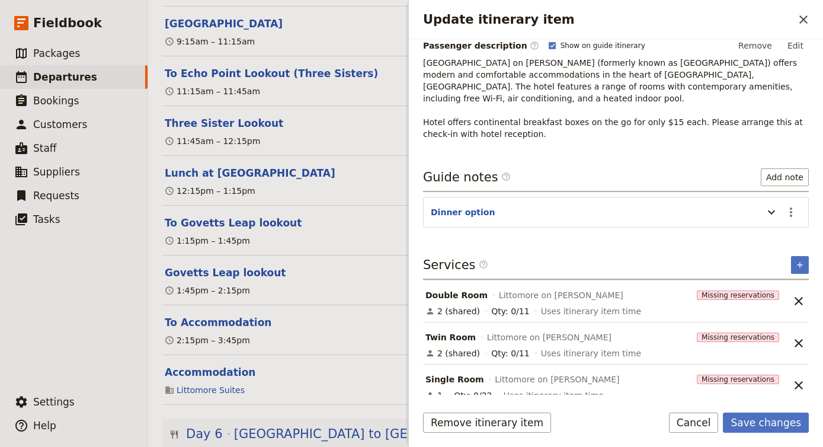
scroll to position [184, 0]
click at [527, 428] on span "[DATE]" at bounding box center [555, 435] width 56 height 14
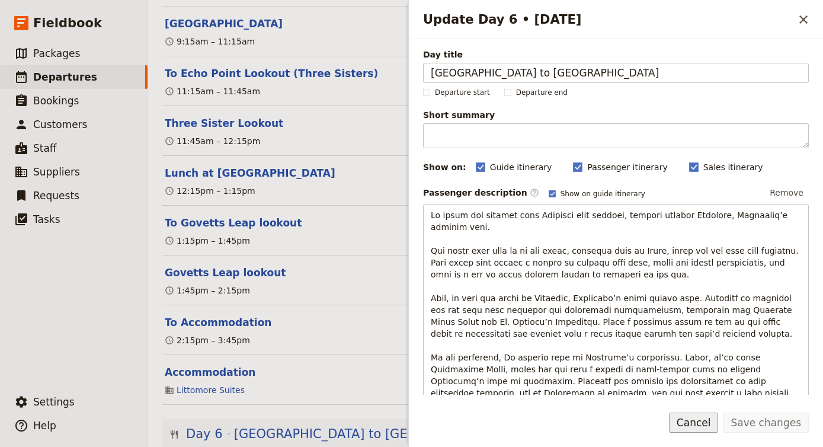
click at [696, 425] on button "Cancel" at bounding box center [694, 422] width 50 height 20
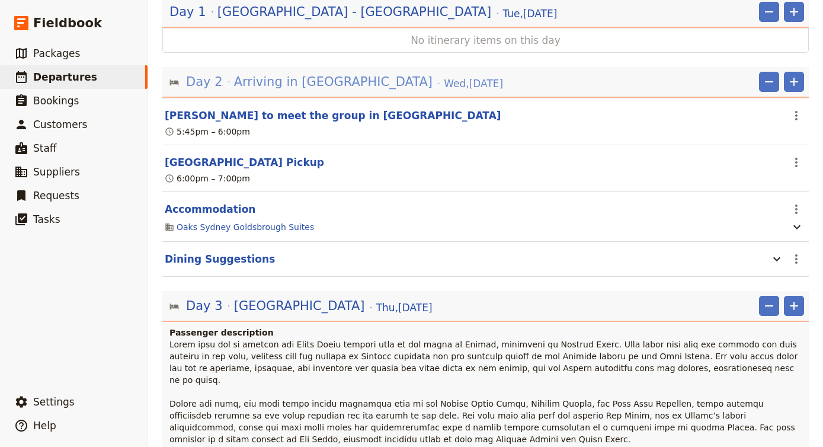
scroll to position [255, 0]
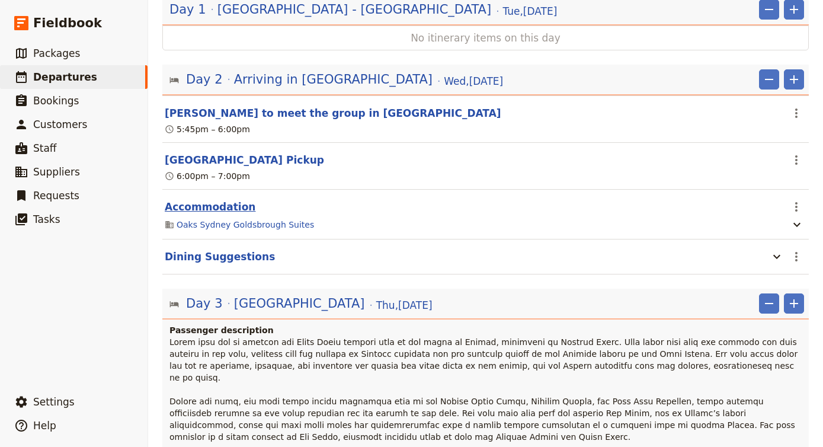
click at [219, 200] on button "Accommodation" at bounding box center [210, 207] width 91 height 14
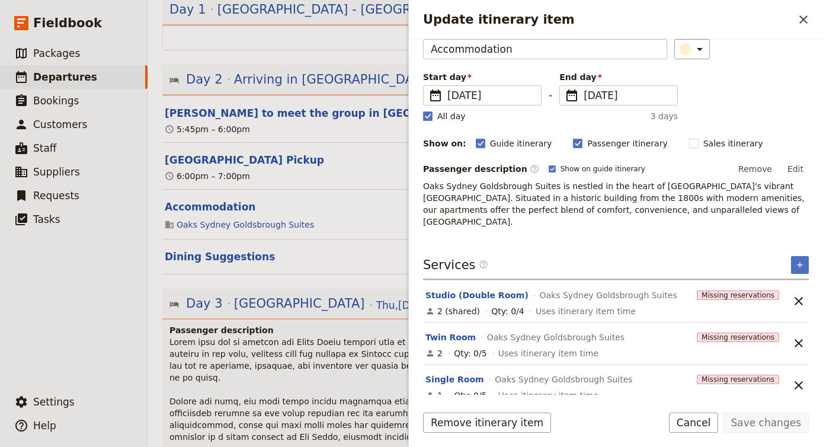
scroll to position [61, 0]
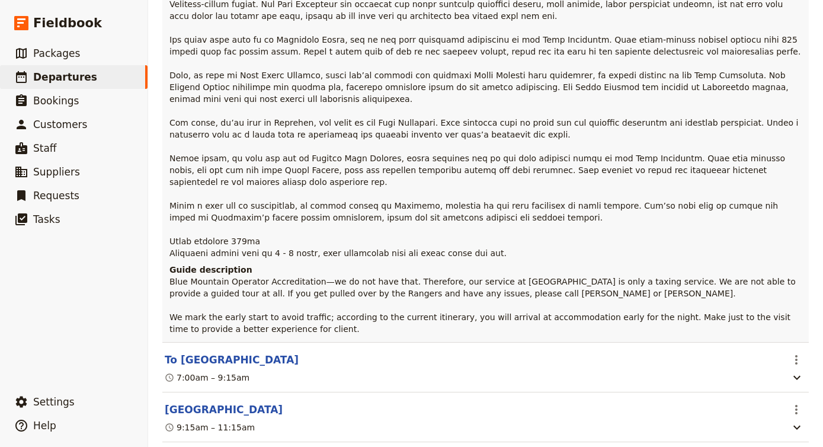
scroll to position [2356, 0]
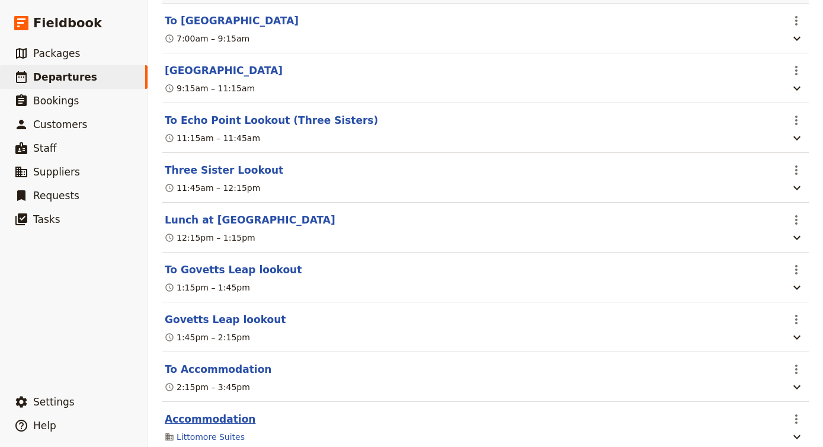
click at [207, 412] on button "Accommodation" at bounding box center [210, 419] width 91 height 14
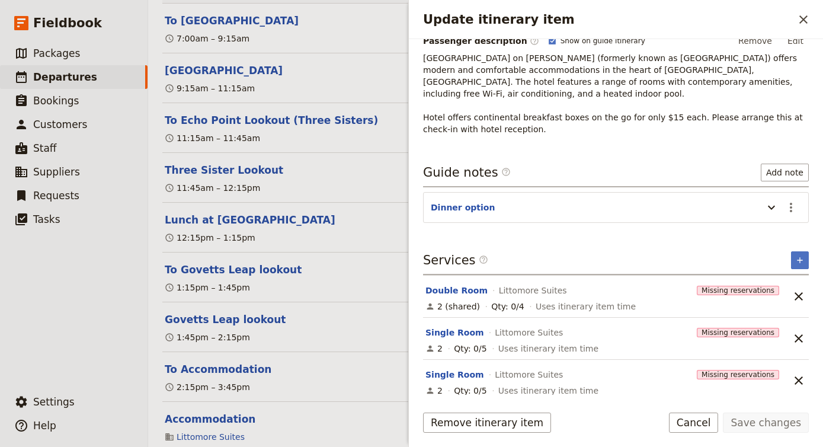
scroll to position [184, 0]
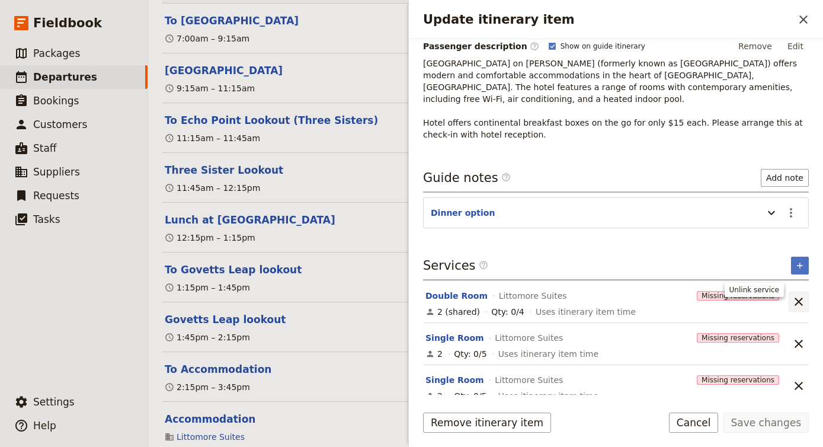
click at [797, 294] on icon "Unlink service" at bounding box center [798, 301] width 14 height 14
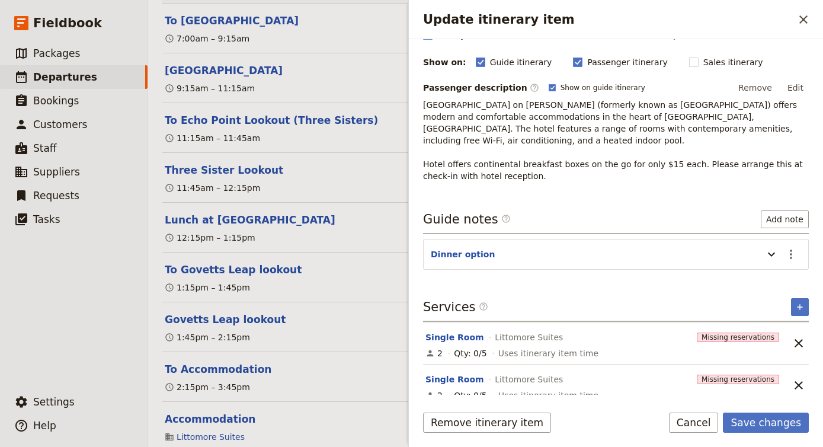
scroll to position [142, 0]
click at [793, 338] on icon "Unlink service" at bounding box center [798, 343] width 14 height 14
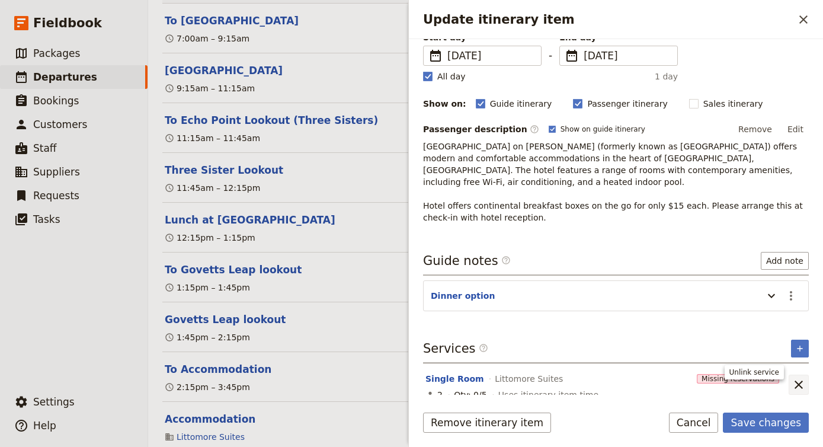
scroll to position [100, 0]
click at [799, 381] on icon "Unlink service" at bounding box center [798, 385] width 8 height 8
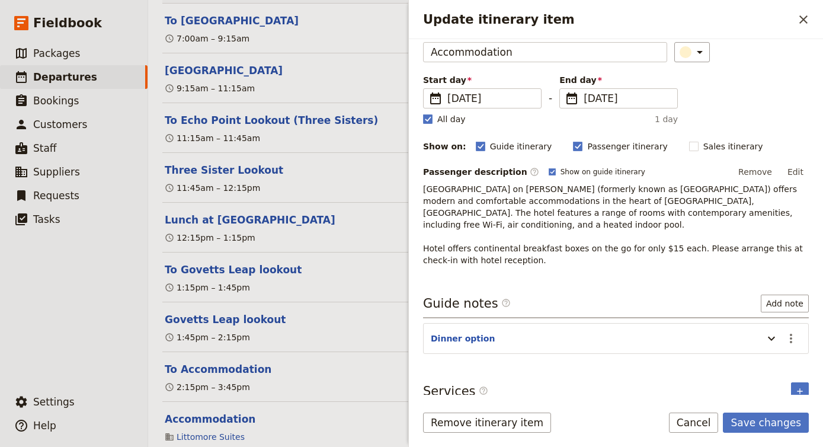
scroll to position [58, 0]
click at [798, 387] on icon "Add service inclusion" at bounding box center [799, 391] width 9 height 9
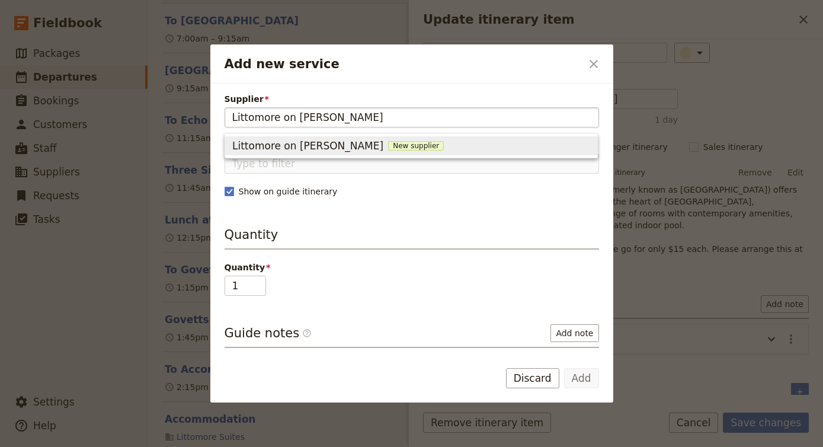
type input "Littomore on [PERSON_NAME]"
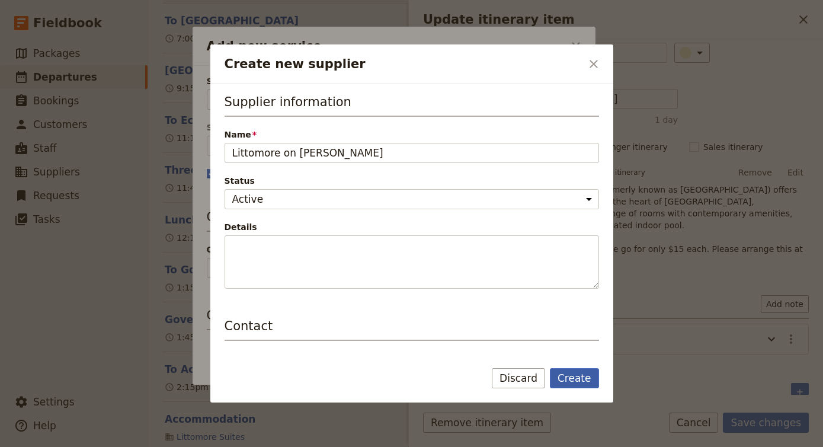
click at [566, 381] on button "Create" at bounding box center [574, 378] width 49 height 20
type input "Littomore on [PERSON_NAME]"
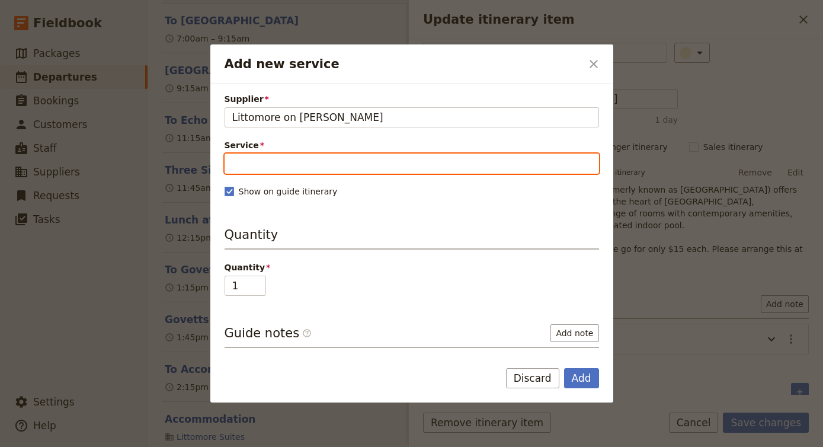
click at [360, 166] on input "Service" at bounding box center [411, 163] width 374 height 20
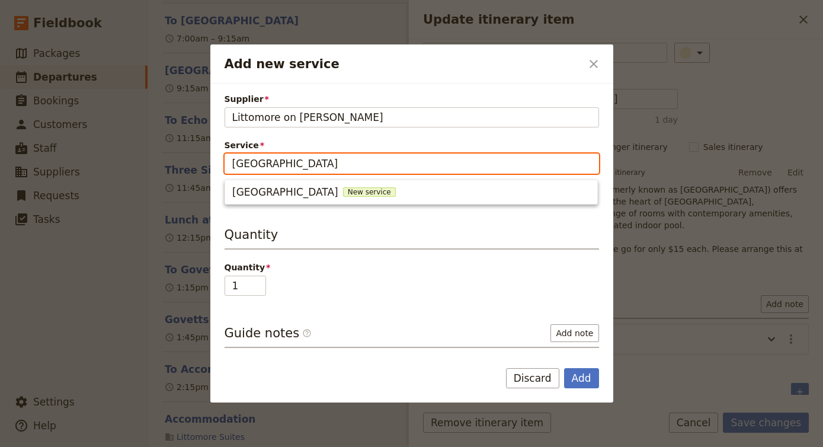
type input "[GEOGRAPHIC_DATA]"
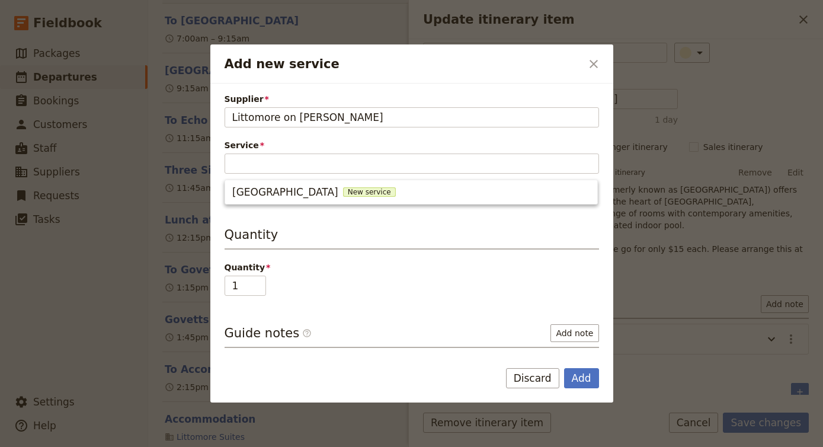
click at [372, 221] on div "Supplier Littomore on [PERSON_NAME] on [PERSON_NAME] Service Show on guide itin…" at bounding box center [411, 272] width 374 height 359
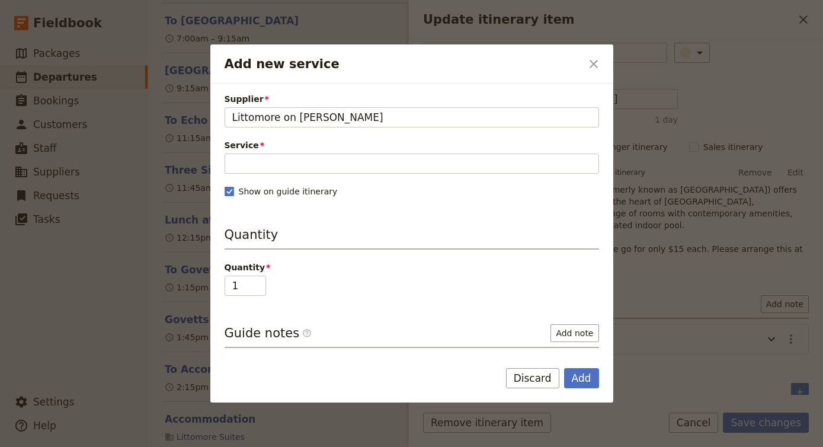
click at [330, 175] on div "Supplier Littomore on [PERSON_NAME] on [PERSON_NAME] Service Fill out this fiel…" at bounding box center [411, 272] width 374 height 359
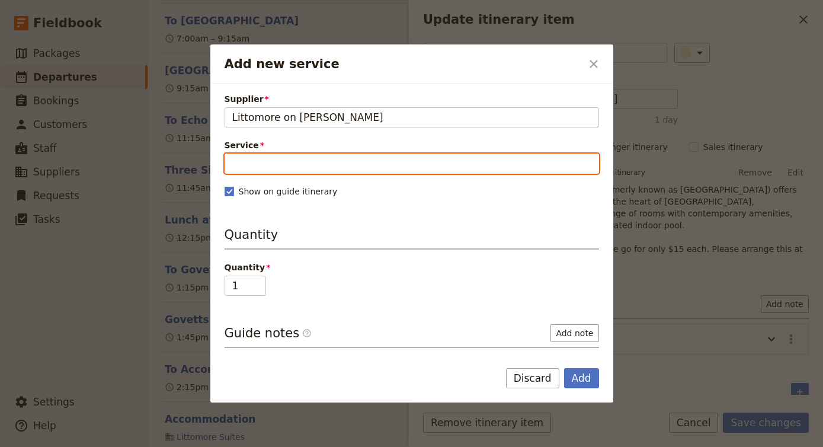
click at [326, 163] on input "Service" at bounding box center [411, 163] width 374 height 20
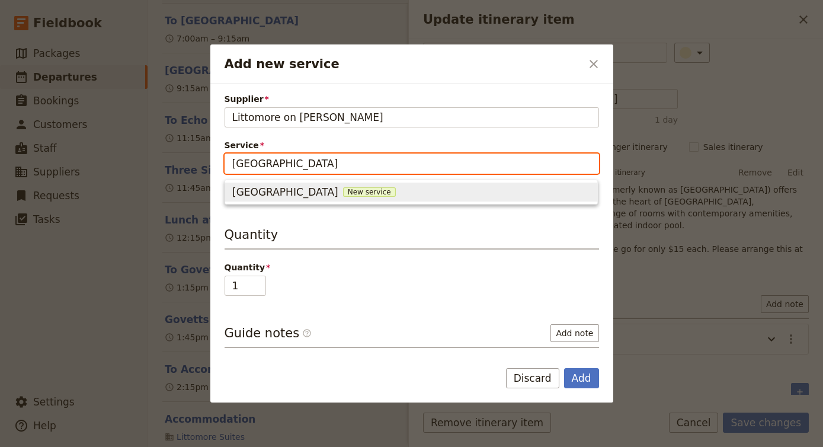
type input "[GEOGRAPHIC_DATA]"
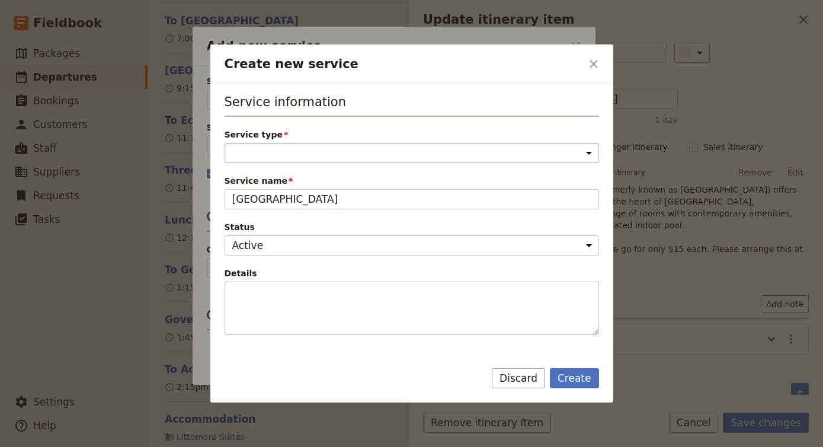
select select "AccommodationService"
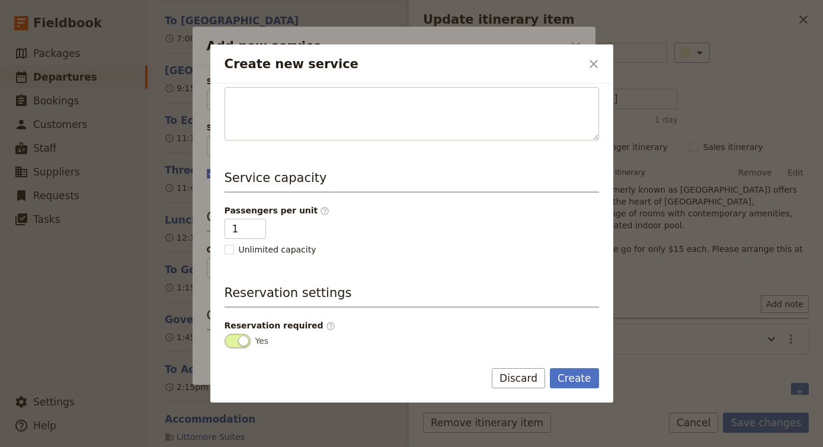
scroll to position [198, 0]
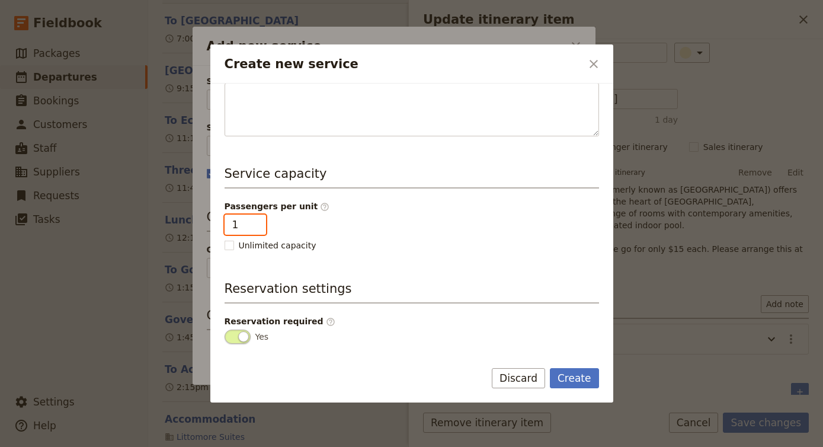
type input "2"
click at [256, 223] on input "2" at bounding box center [244, 224] width 41 height 20
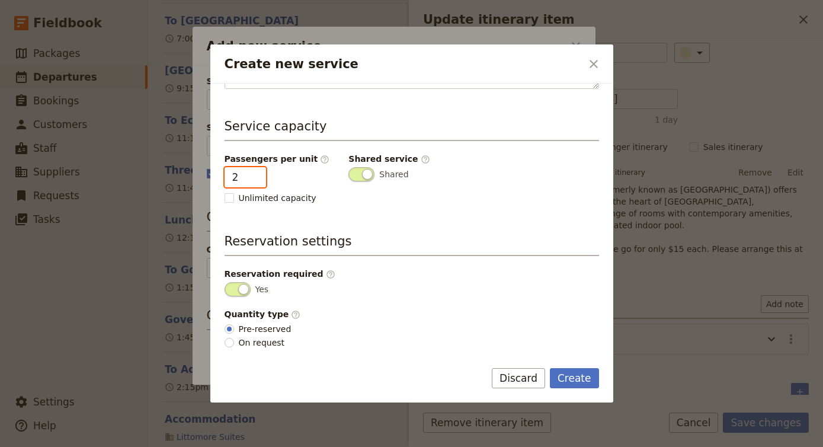
scroll to position [246, 0]
click at [574, 376] on button "Create" at bounding box center [574, 378] width 49 height 20
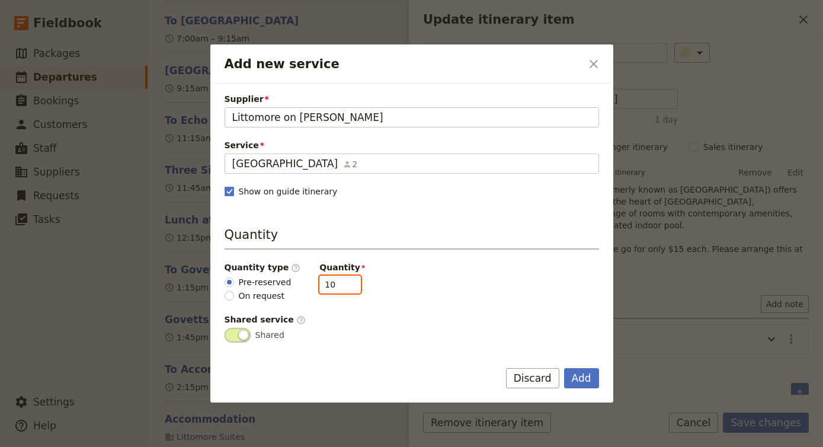
click at [342, 287] on input "10" at bounding box center [339, 284] width 41 height 18
click at [342, 287] on input "9" at bounding box center [339, 284] width 41 height 18
click at [342, 287] on input "8" at bounding box center [339, 284] width 41 height 18
click at [342, 287] on input "7" at bounding box center [339, 284] width 41 height 18
click at [342, 287] on input "6" at bounding box center [339, 284] width 41 height 18
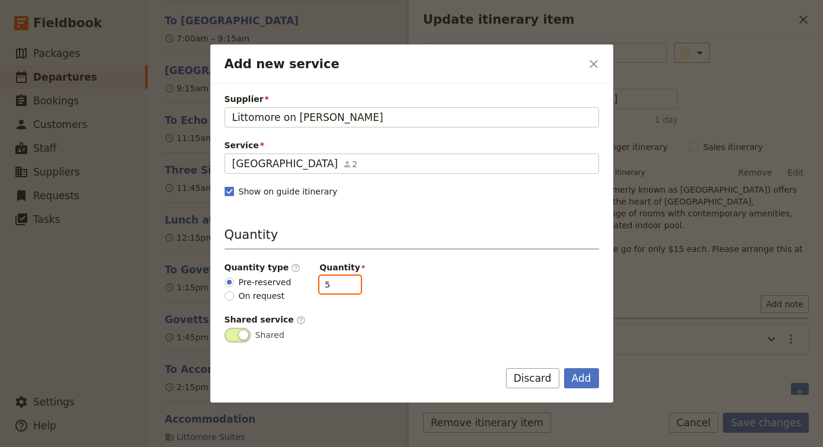
click at [342, 287] on input "5" at bounding box center [339, 284] width 41 height 18
type input "4"
click at [342, 287] on input "4" at bounding box center [339, 284] width 41 height 18
click at [584, 379] on button "Add" at bounding box center [581, 378] width 35 height 20
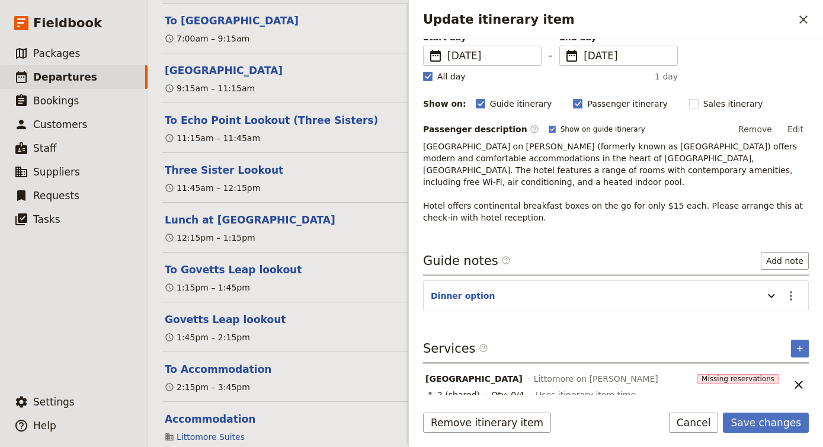
scroll to position [100, 0]
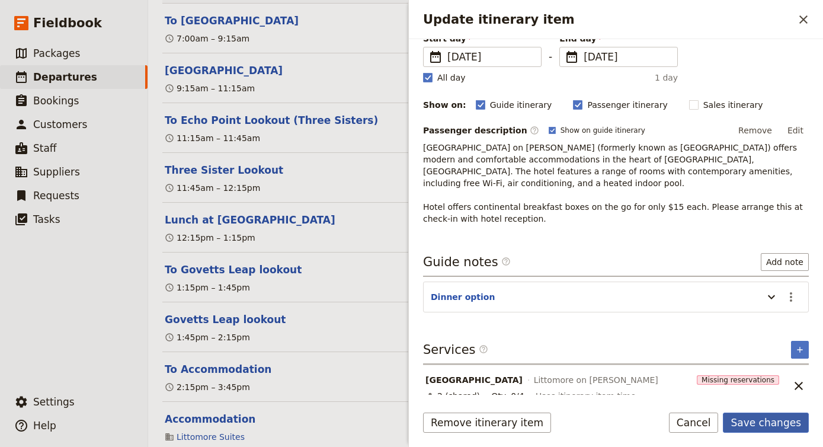
click at [779, 420] on button "Save changes" at bounding box center [765, 422] width 86 height 20
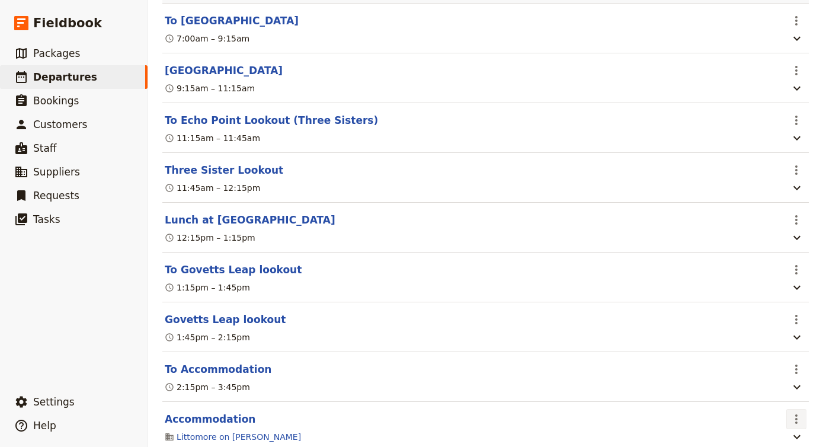
click at [796, 409] on button "​" at bounding box center [796, 419] width 20 height 20
click at [765, 377] on span "Edit this itinerary item" at bounding box center [740, 377] width 93 height 12
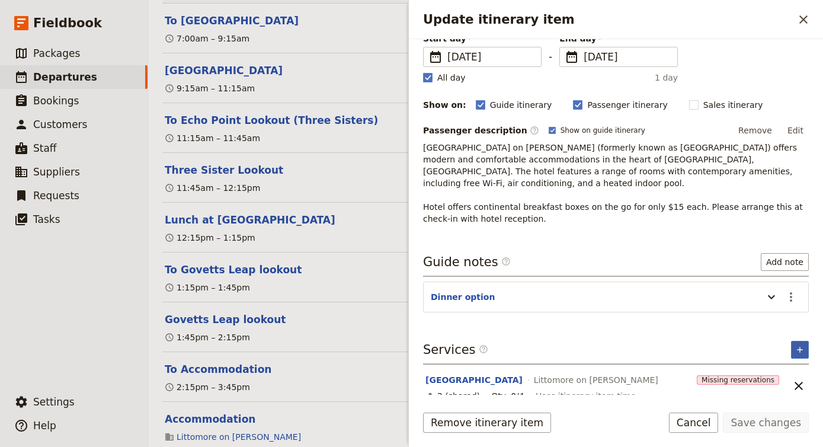
click at [798, 345] on icon "Add service inclusion" at bounding box center [799, 349] width 9 height 9
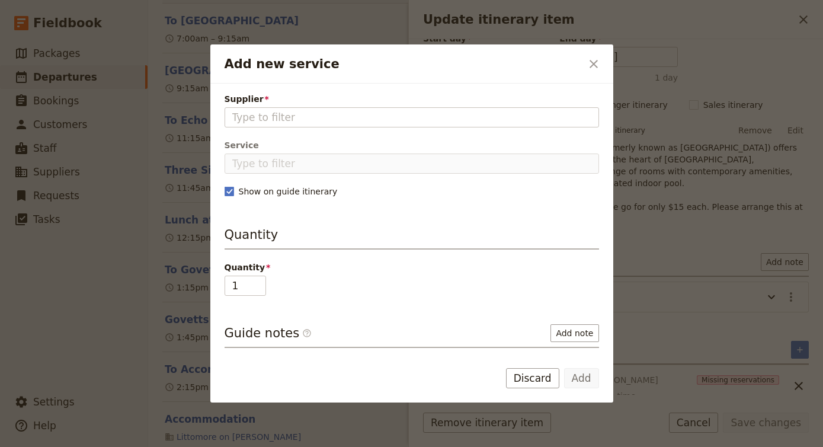
click at [444, 5] on div at bounding box center [411, 223] width 823 height 447
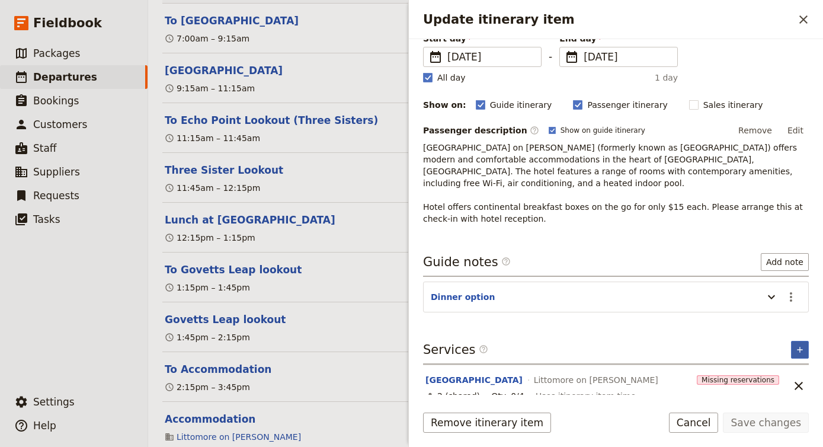
click at [802, 345] on icon "Add service inclusion" at bounding box center [799, 349] width 9 height 9
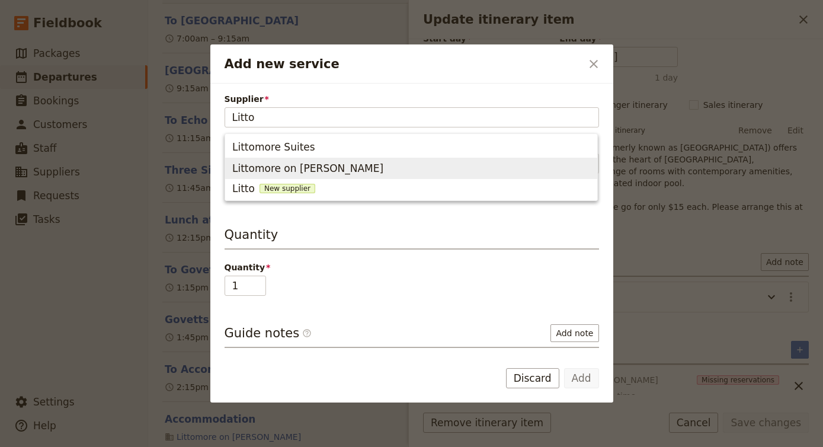
click at [313, 168] on span "Littomore on [PERSON_NAME]" at bounding box center [307, 168] width 151 height 14
type input "Littomore on [PERSON_NAME]"
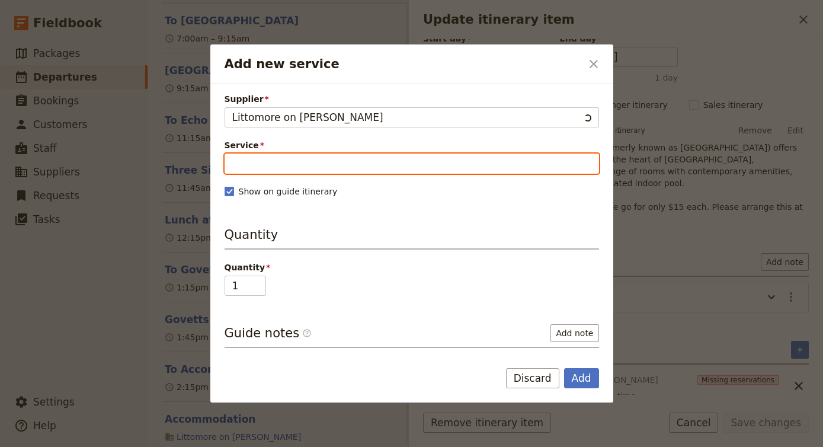
click at [306, 160] on input "Service" at bounding box center [411, 163] width 374 height 20
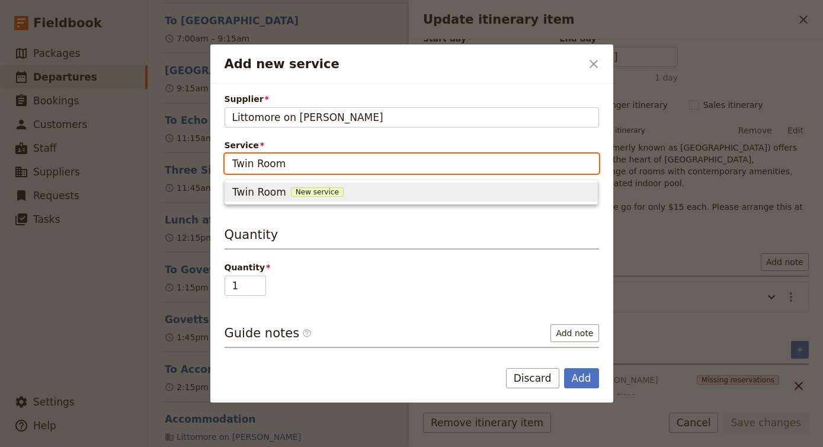
type input "Twin Room"
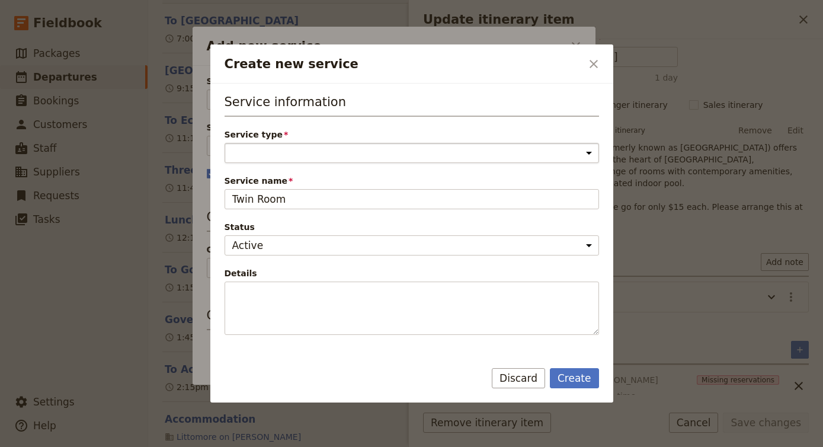
select select "ActivityService"
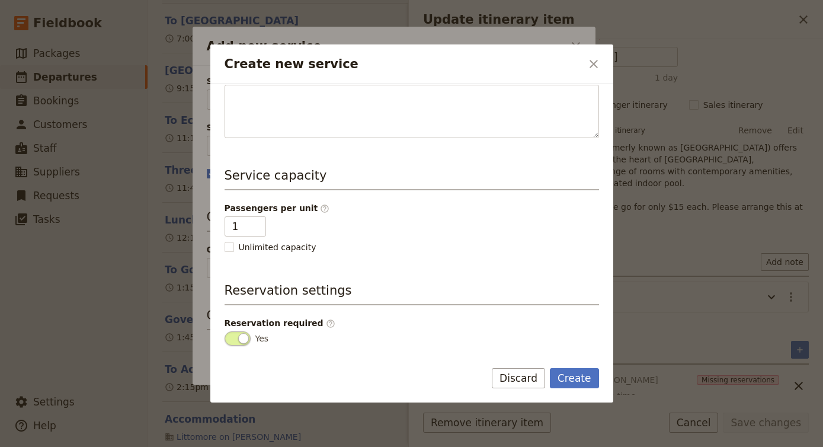
scroll to position [197, 0]
type input "2"
click at [256, 223] on input "2" at bounding box center [244, 226] width 41 height 20
click at [566, 378] on button "Create" at bounding box center [574, 378] width 49 height 20
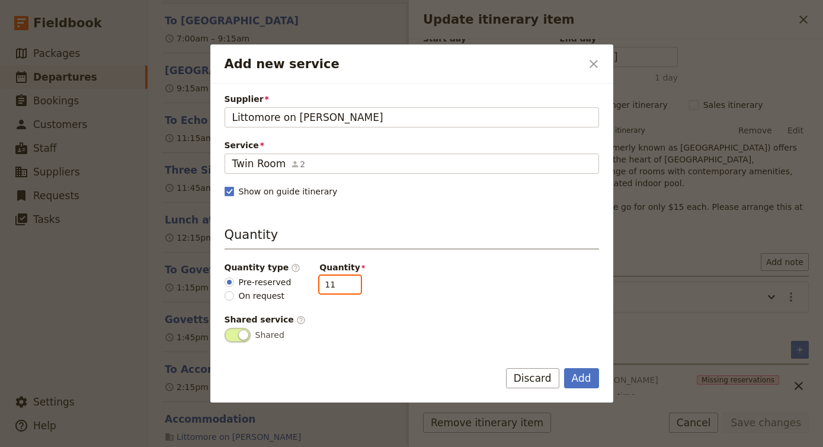
click at [326, 287] on input "11" at bounding box center [339, 284] width 41 height 18
type input "5"
click at [579, 378] on button "Add" at bounding box center [581, 378] width 35 height 20
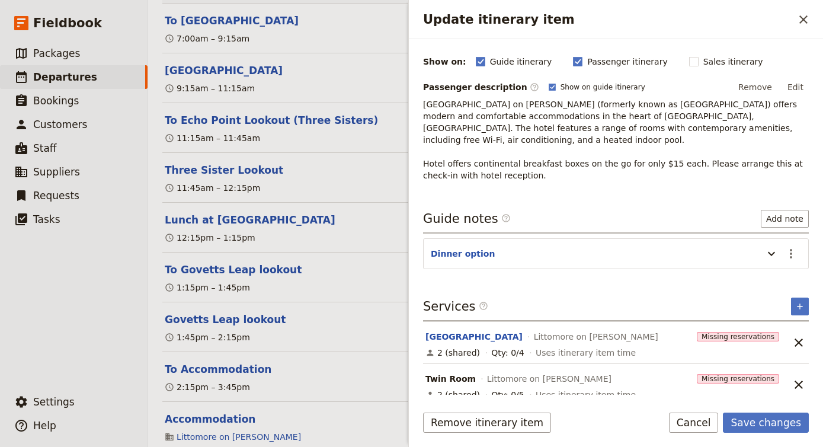
scroll to position [142, 0]
click at [799, 304] on icon "Add service inclusion" at bounding box center [798, 306] width 5 height 5
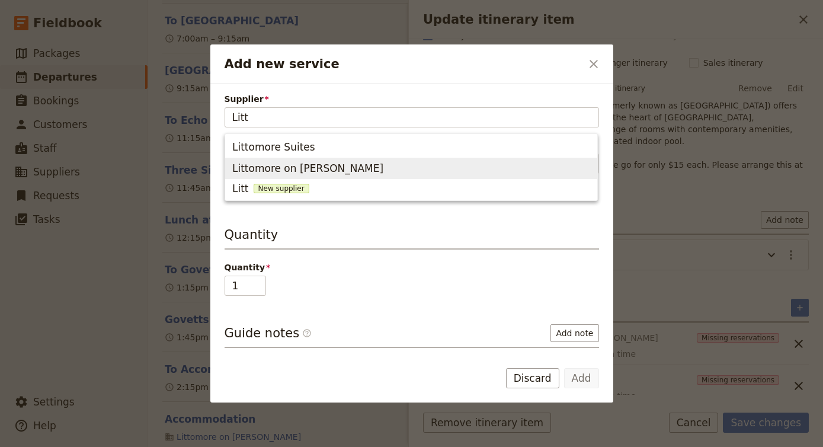
click at [307, 171] on span "Littomore on [PERSON_NAME]" at bounding box center [307, 168] width 151 height 14
type input "Littomore on [PERSON_NAME]"
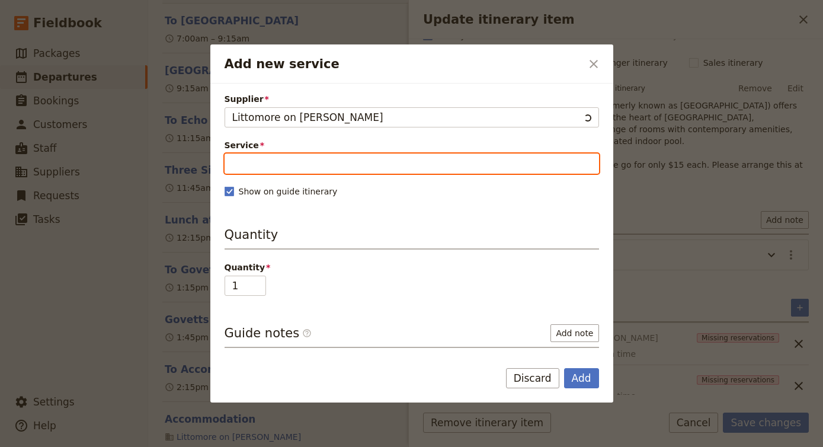
click at [307, 171] on input "Service" at bounding box center [411, 163] width 374 height 20
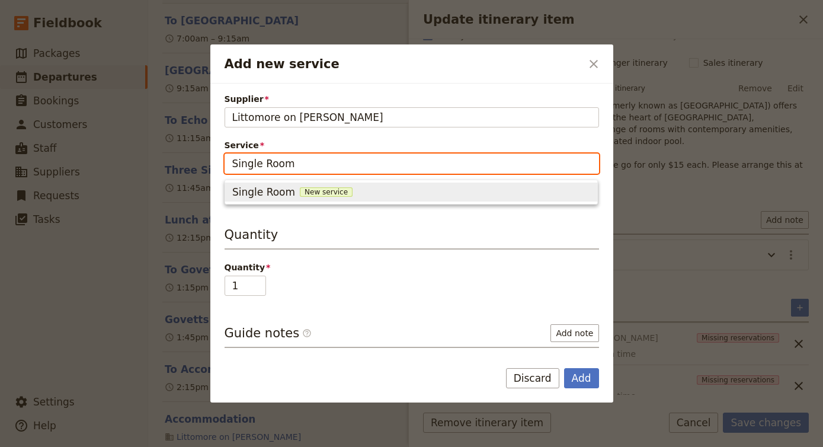
click at [333, 189] on span "New service" at bounding box center [326, 191] width 53 height 9
type input "Single Room"
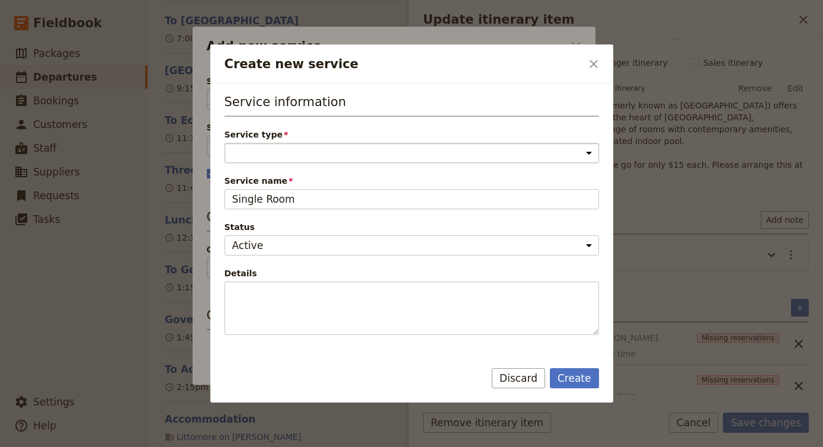
select select "AccommodationService"
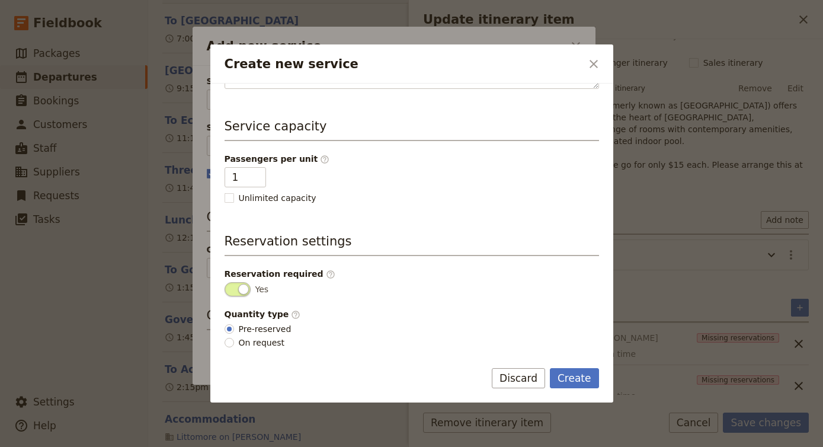
scroll to position [246, 0]
click at [581, 376] on button "Create" at bounding box center [574, 378] width 49 height 20
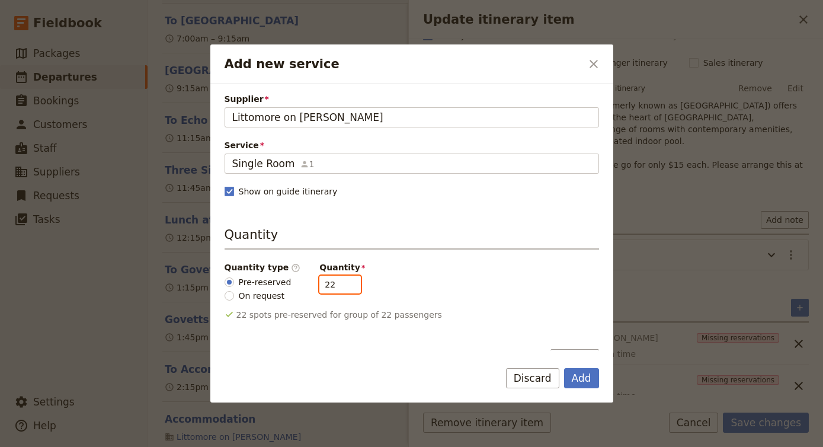
drag, startPoint x: 329, startPoint y: 280, endPoint x: 272, endPoint y: 281, distance: 57.4
click at [272, 281] on div "Quantity type ​ Pre-reserved On request Quantity 22" at bounding box center [411, 281] width 374 height 40
type input "5"
drag, startPoint x: 580, startPoint y: 375, endPoint x: 387, endPoint y: 267, distance: 220.9
click at [583, 377] on button "Add" at bounding box center [581, 378] width 35 height 20
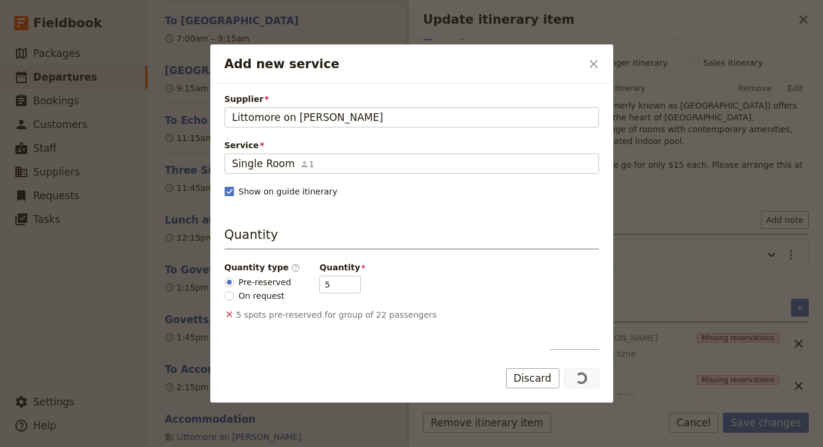
scroll to position [0, 0]
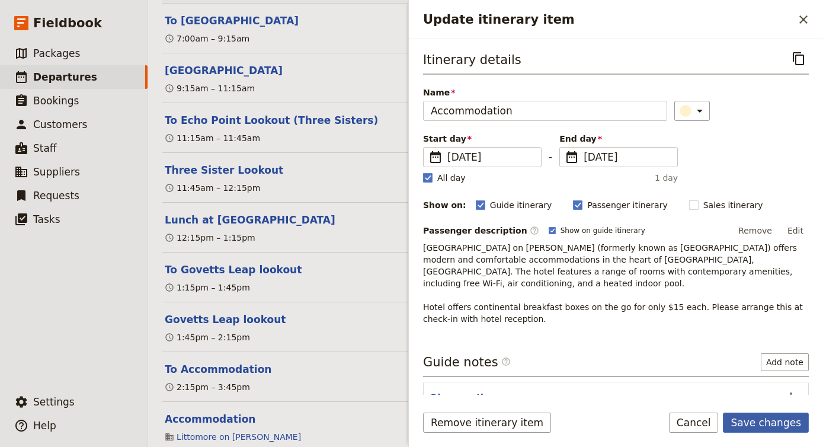
click at [761, 422] on button "Save changes" at bounding box center [765, 422] width 86 height 20
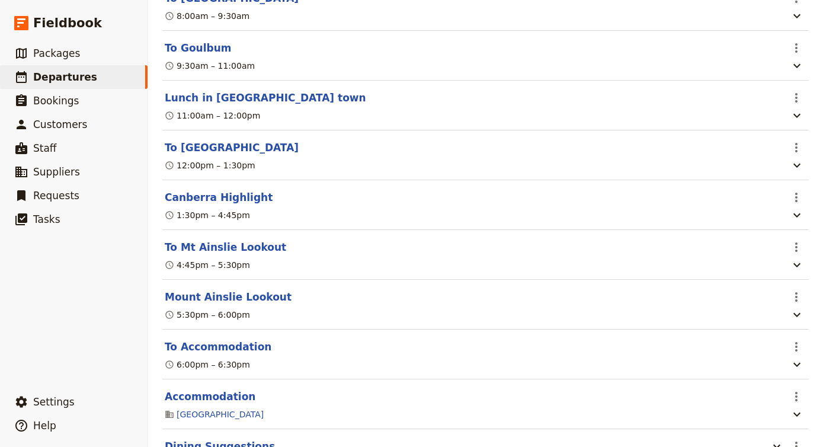
scroll to position [3187, 0]
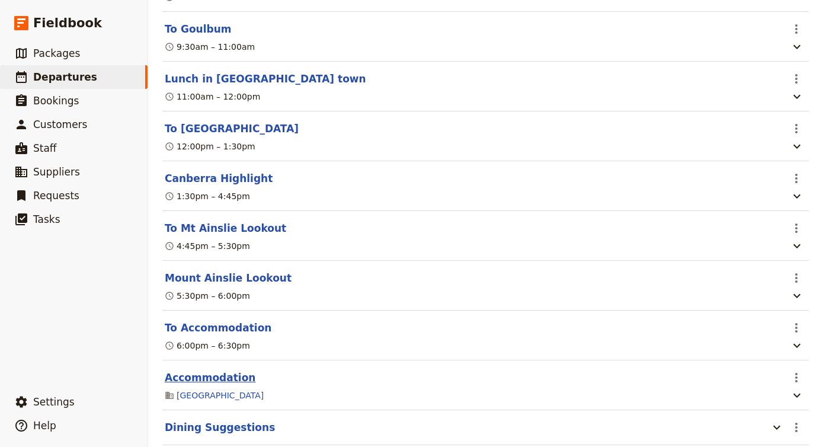
click at [217, 370] on button "Accommodation" at bounding box center [210, 377] width 91 height 14
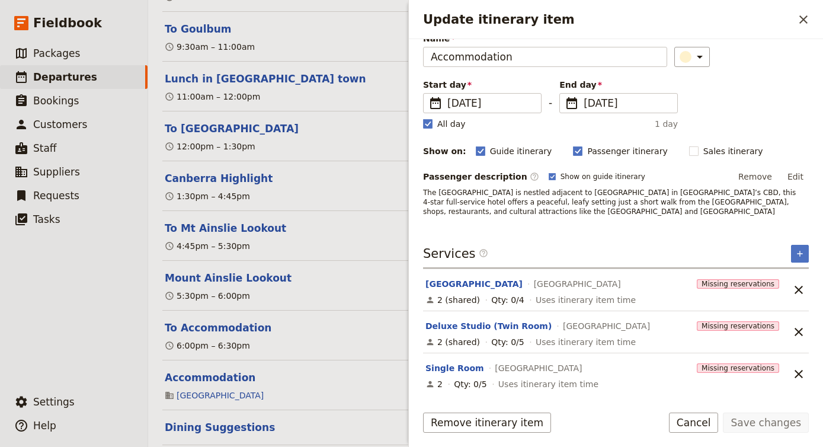
scroll to position [54, 0]
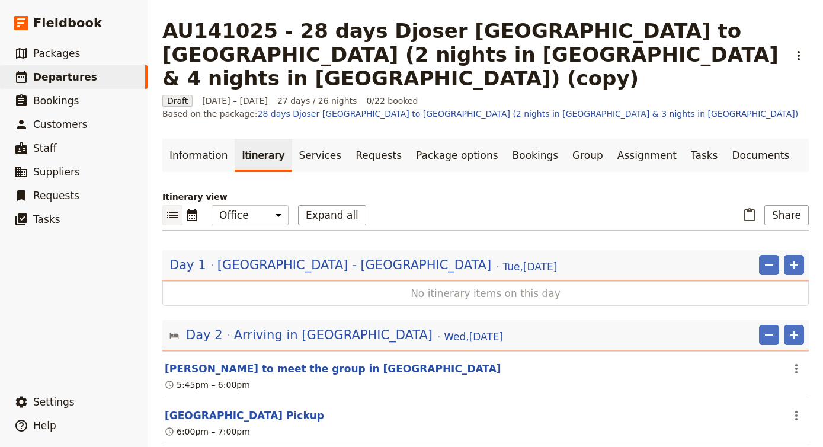
scroll to position [0, 0]
click at [728, 139] on link "Documents" at bounding box center [760, 155] width 72 height 33
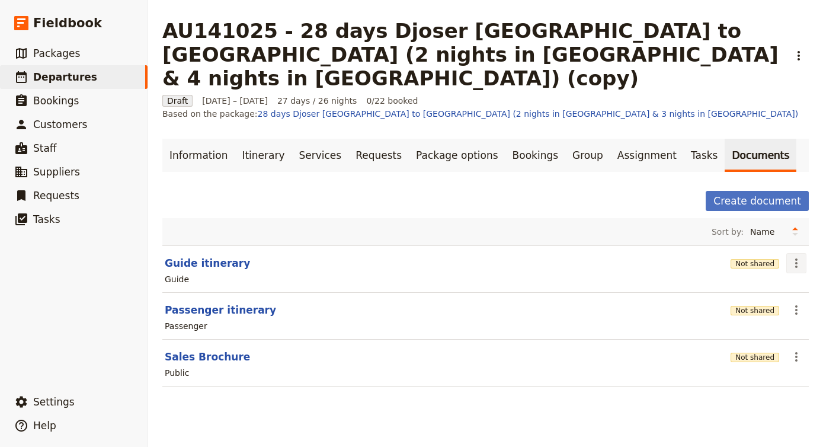
click at [789, 256] on icon "Actions" at bounding box center [796, 263] width 14 height 14
click at [770, 248] on span "Share" at bounding box center [763, 252] width 72 height 12
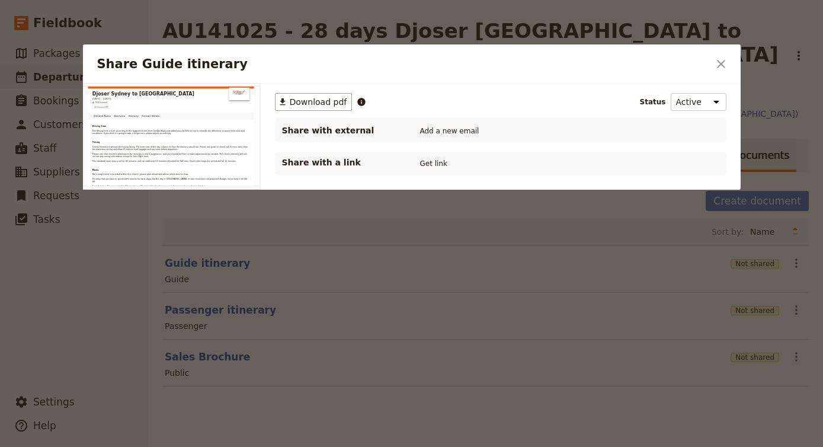
click at [361, 259] on div at bounding box center [411, 223] width 823 height 447
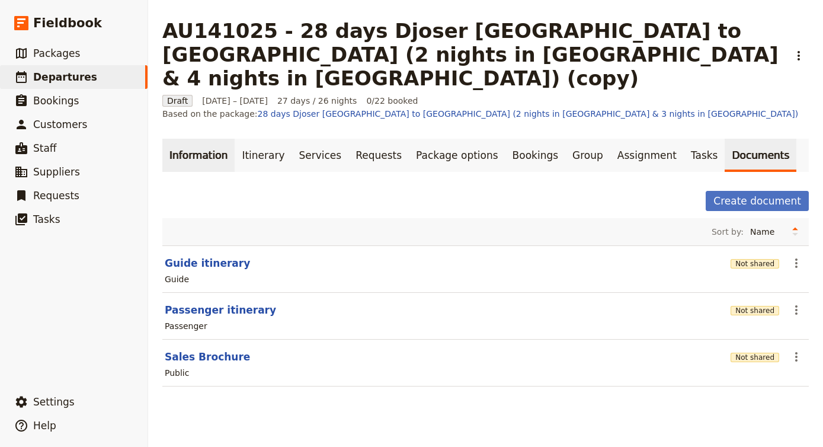
click at [201, 139] on link "Information" at bounding box center [198, 155] width 72 height 33
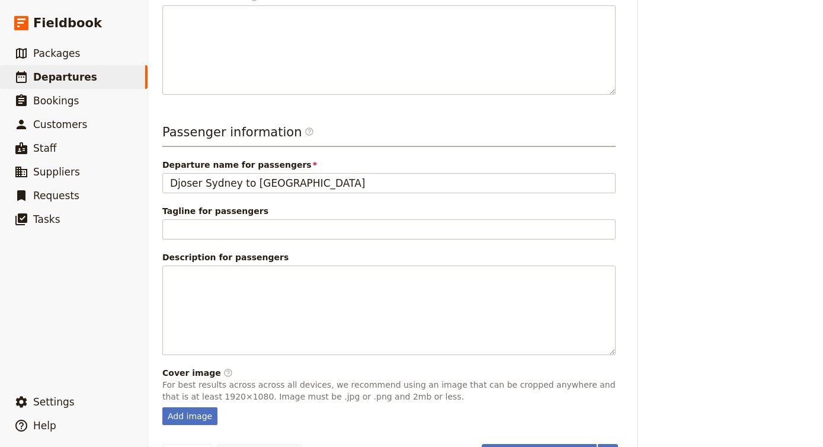
scroll to position [471, 0]
click at [532, 444] on button "Schedule departure" at bounding box center [538, 454] width 115 height 20
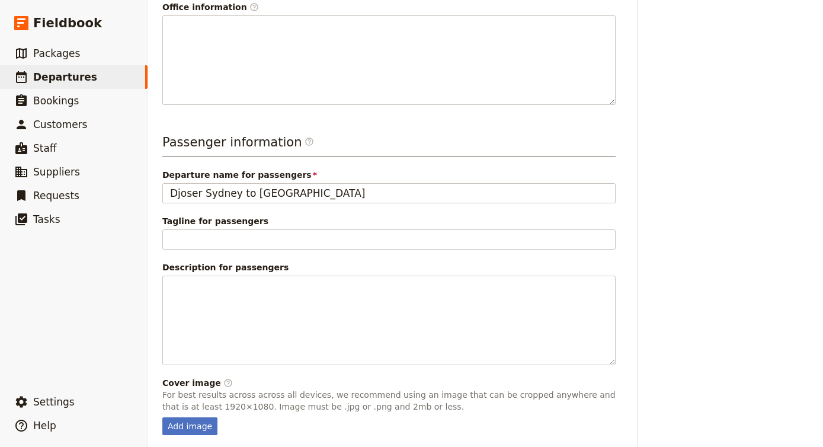
scroll to position [470, 0]
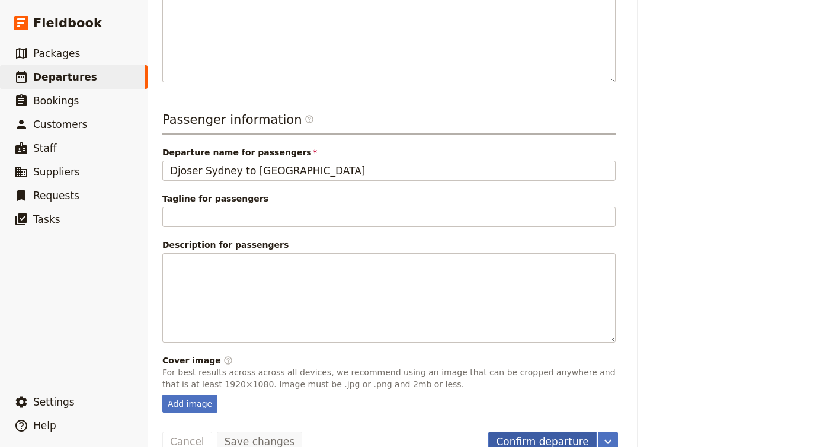
click at [532, 431] on button "Confirm departure" at bounding box center [542, 441] width 108 height 20
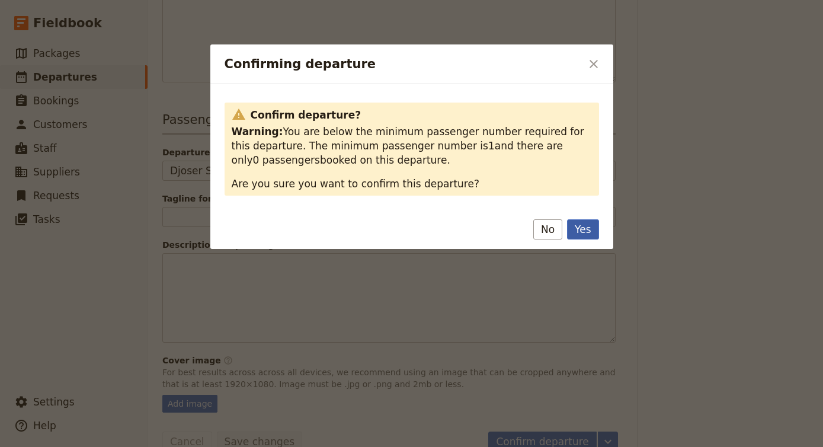
click at [570, 227] on button "Yes" at bounding box center [582, 229] width 31 height 20
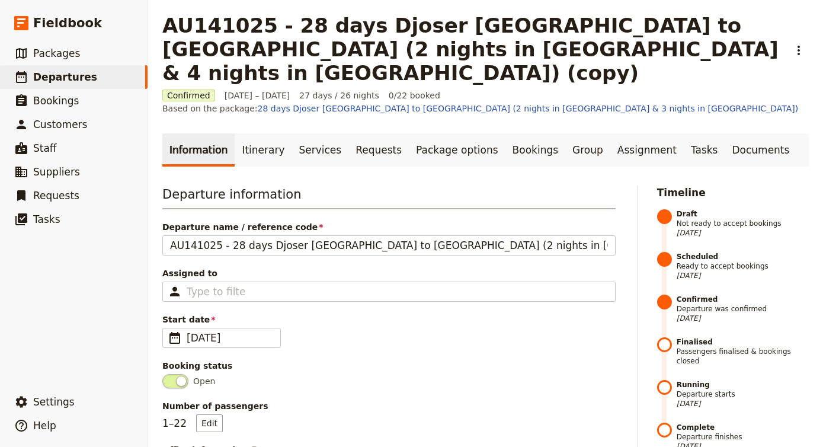
scroll to position [1, 0]
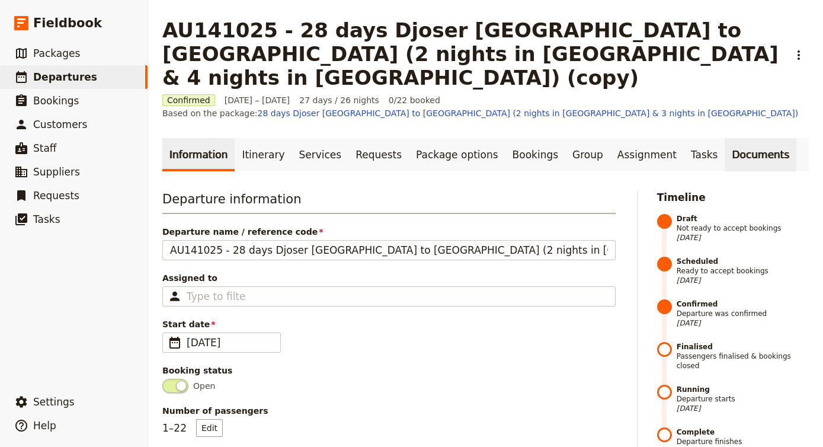
click at [727, 138] on link "Documents" at bounding box center [760, 154] width 72 height 33
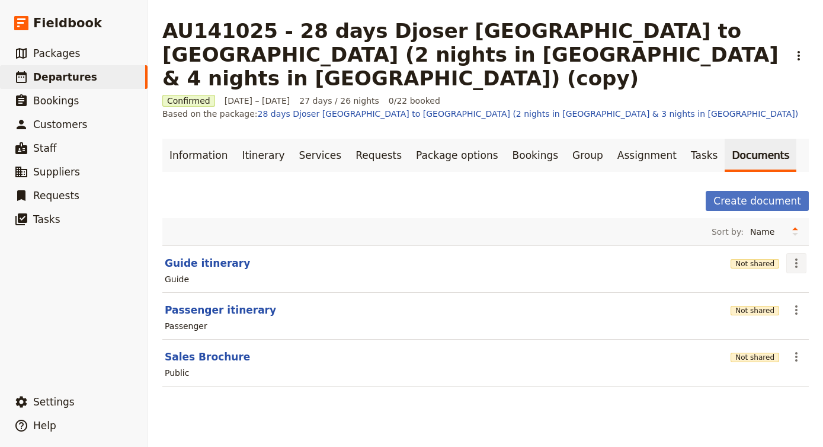
click at [802, 256] on icon "Actions" at bounding box center [796, 263] width 14 height 14
click at [750, 266] on span "Share" at bounding box center [739, 265] width 24 height 12
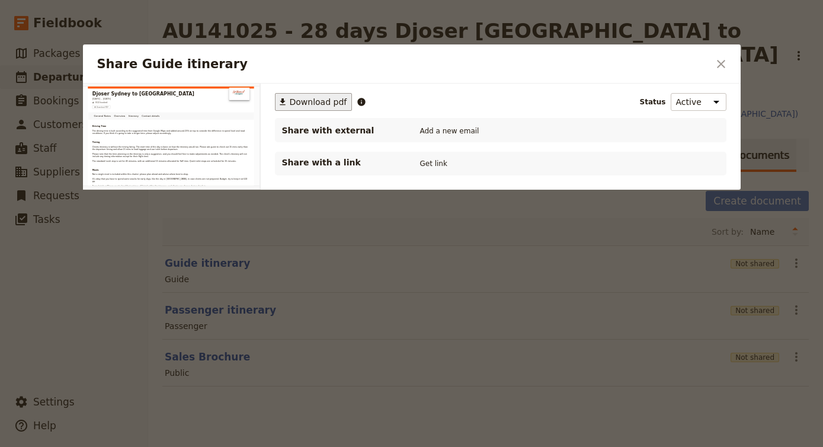
click at [305, 98] on span "Download pdf" at bounding box center [318, 102] width 57 height 12
click at [714, 65] on icon "Close dialog" at bounding box center [721, 64] width 14 height 14
